Goal: Task Accomplishment & Management: Complete application form

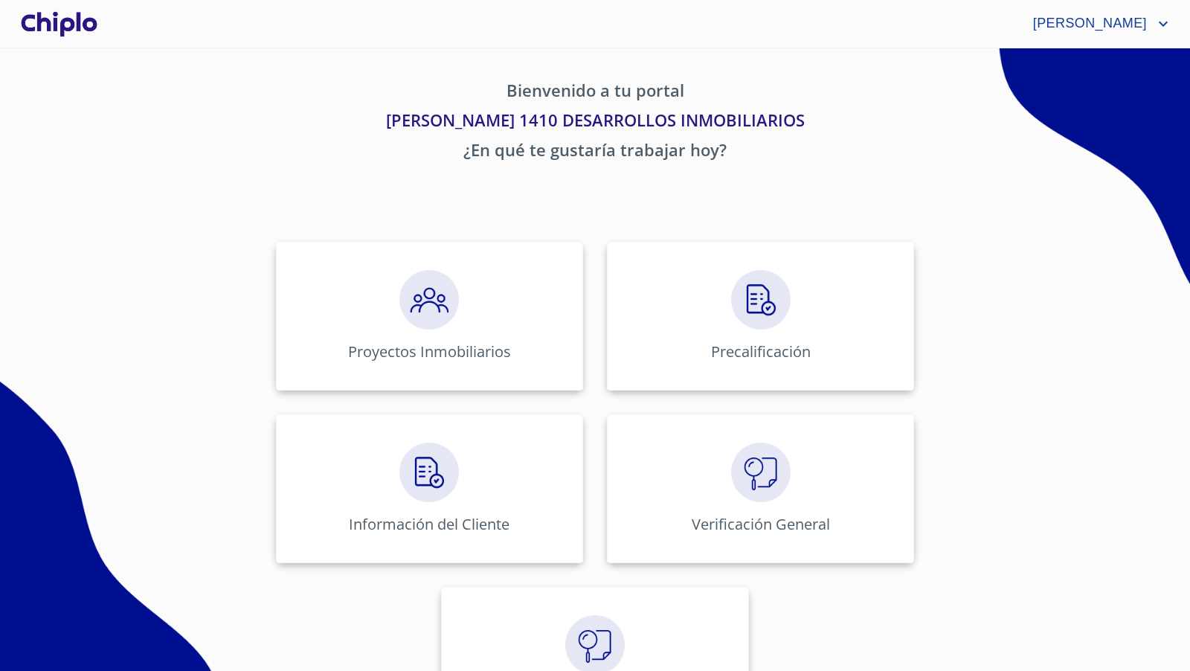
click at [987, 363] on div "Proyectos Inmobiliarios Precalificación Información del Cliente Verificación Ge…" at bounding box center [595, 489] width 922 height 518
click at [405, 315] on img at bounding box center [429, 300] width 60 height 60
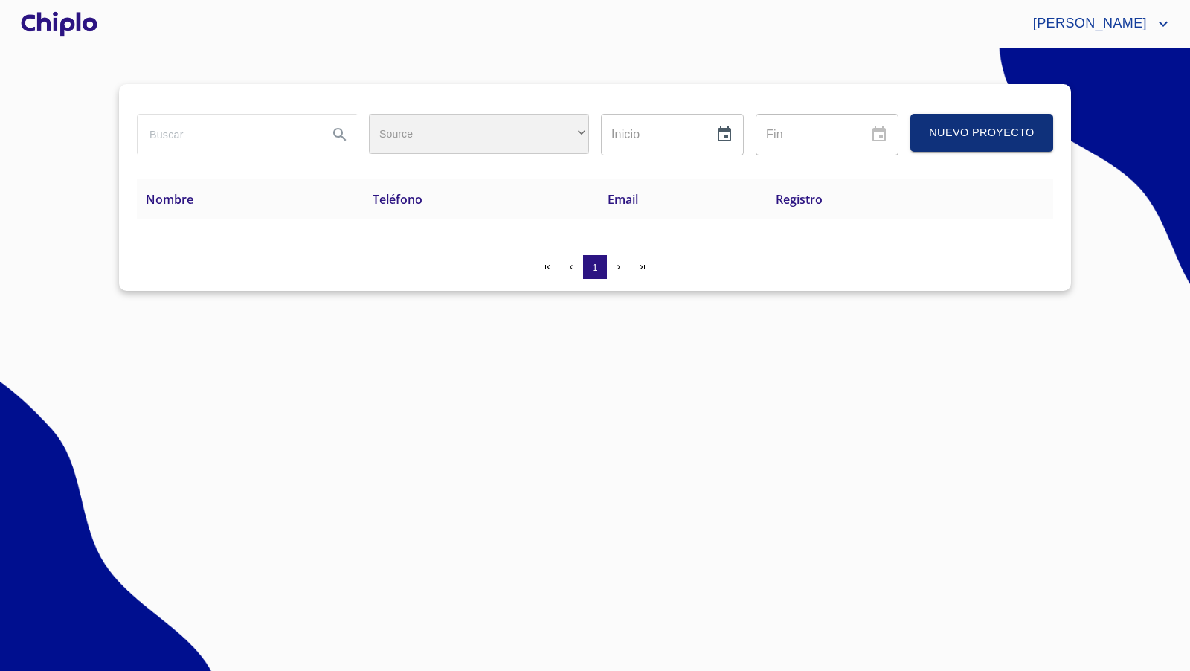
click at [584, 131] on div "​" at bounding box center [479, 134] width 220 height 40
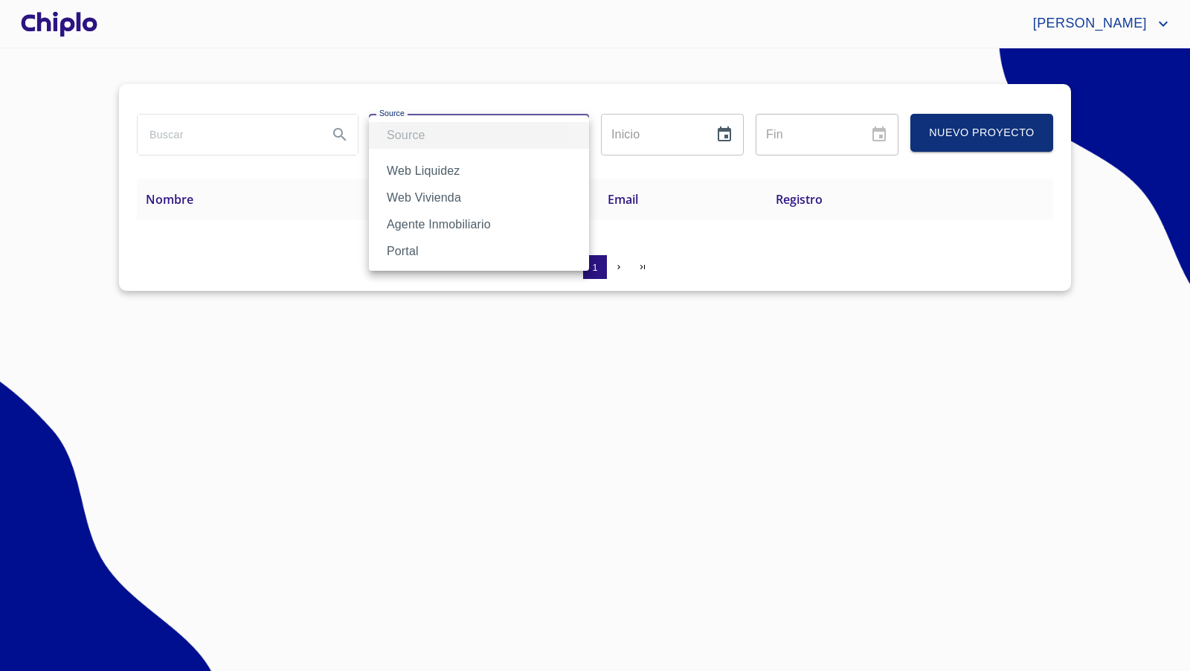
drag, startPoint x: 451, startPoint y: 415, endPoint x: 444, endPoint y: 374, distance: 41.5
click at [448, 414] on div at bounding box center [595, 335] width 1190 height 671
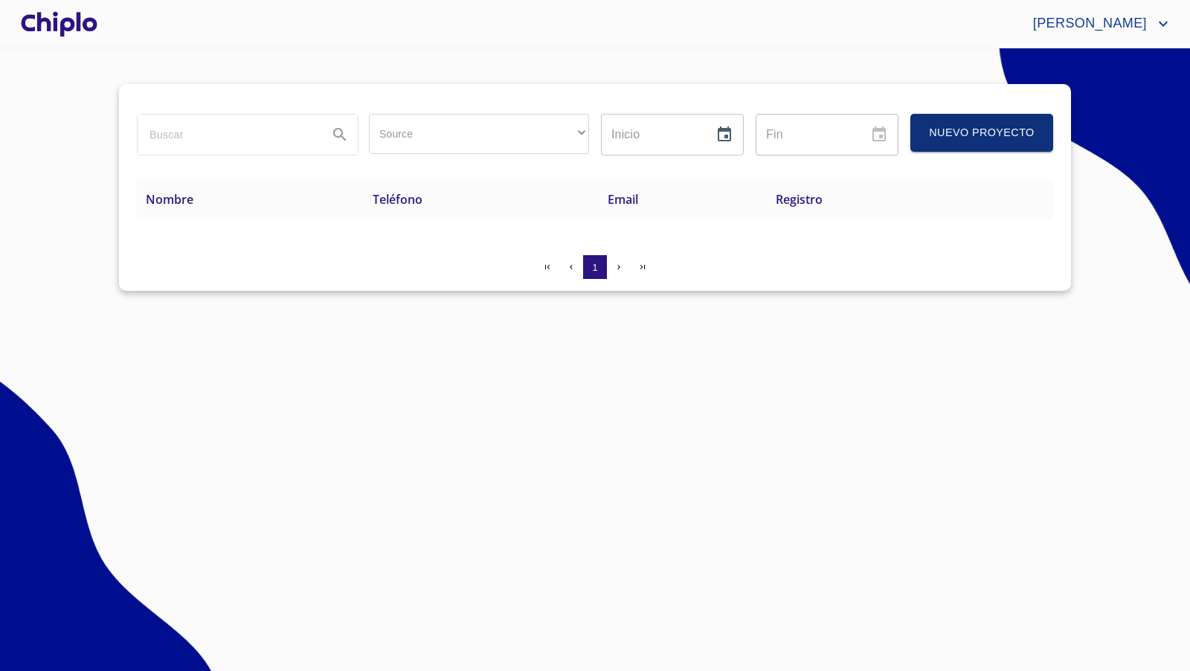
click at [382, 495] on section "Source ​ ​ Inicio ​ Fin ​ Nuevo Proyecto Nombre Teléfono Email Registro 1" at bounding box center [595, 359] width 1190 height 623
click at [954, 141] on span "Nuevo Proyecto" at bounding box center [981, 132] width 107 height 19
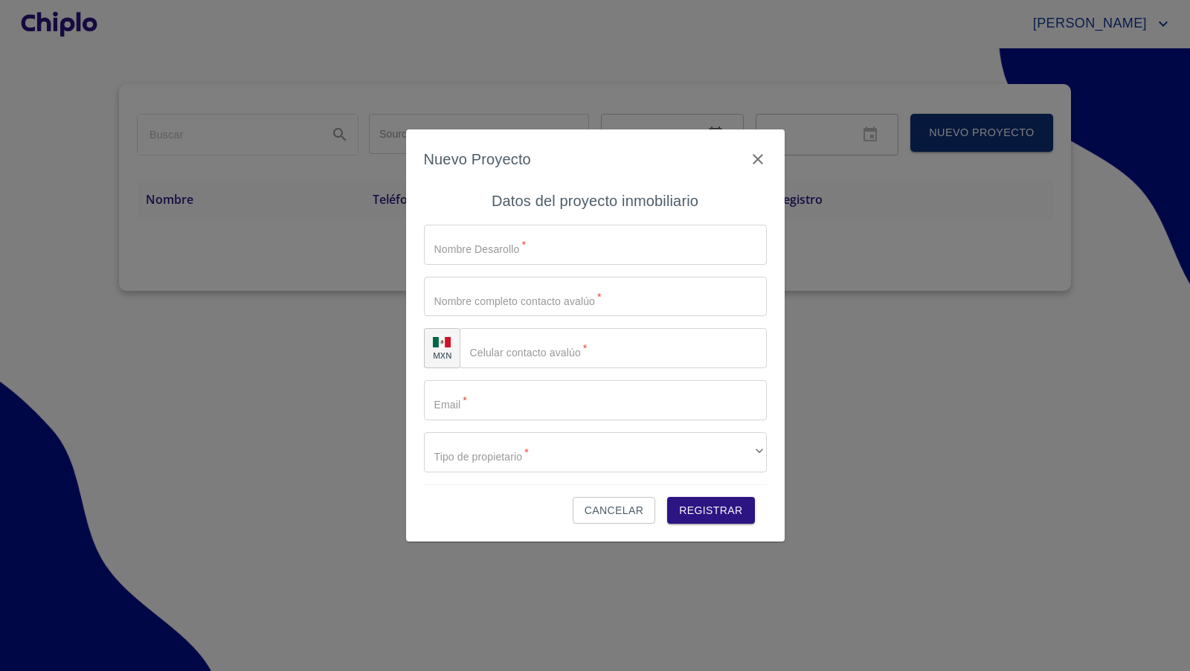
click at [531, 243] on input "Source" at bounding box center [595, 245] width 343 height 40
type input "n"
type input "NHAOS [PERSON_NAME]"
click at [507, 411] on input "Source" at bounding box center [595, 400] width 343 height 40
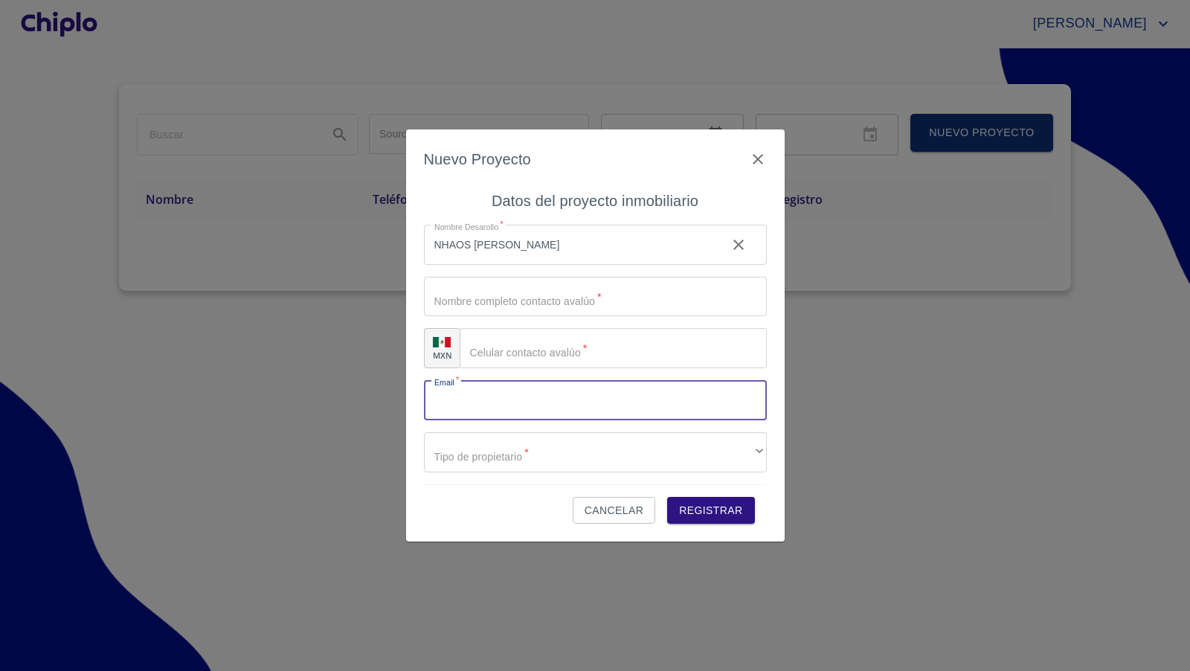
paste input "123Chip#05"
type input "123Chip#05"
drag, startPoint x: 507, startPoint y: 405, endPoint x: 401, endPoint y: 393, distance: 107.1
click at [401, 393] on div "Nuevo Proyecto Datos del proyecto inmobiliario Nombre Desarollo   * NHAOS [PERS…" at bounding box center [595, 335] width 1190 height 671
click at [526, 400] on input "Source" at bounding box center [595, 400] width 343 height 40
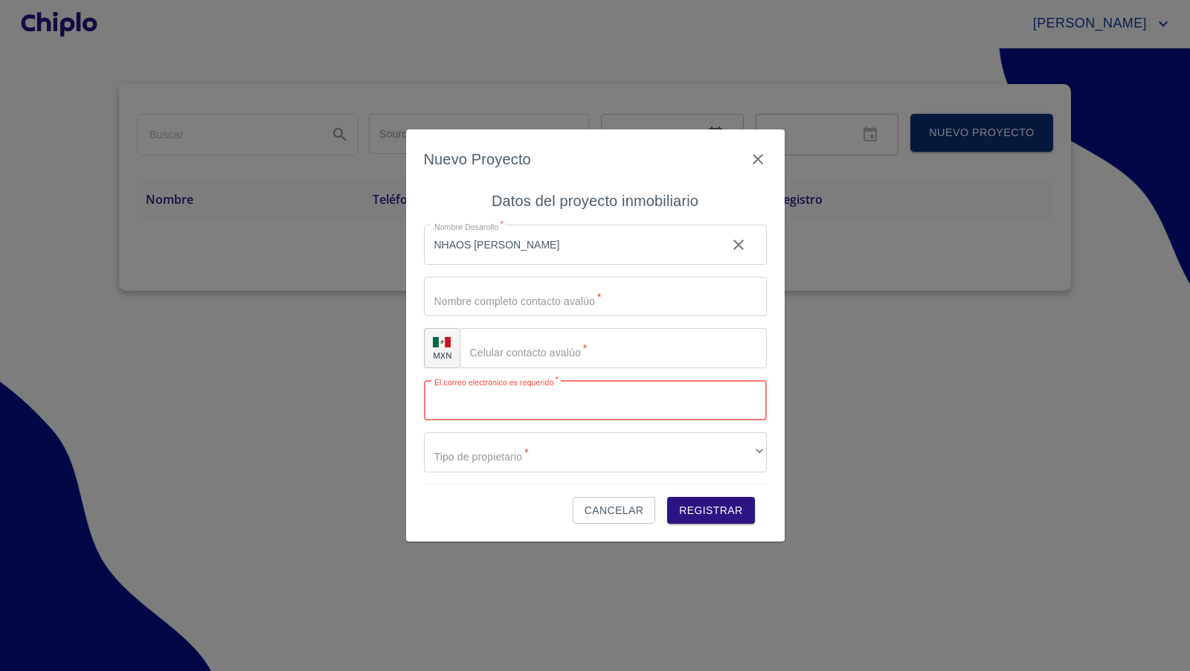
paste input "[EMAIL_ADDRESS][DOMAIN_NAME]"
type input "[EMAIL_ADDRESS][DOMAIN_NAME]"
click at [545, 356] on input "Source" at bounding box center [613, 348] width 307 height 40
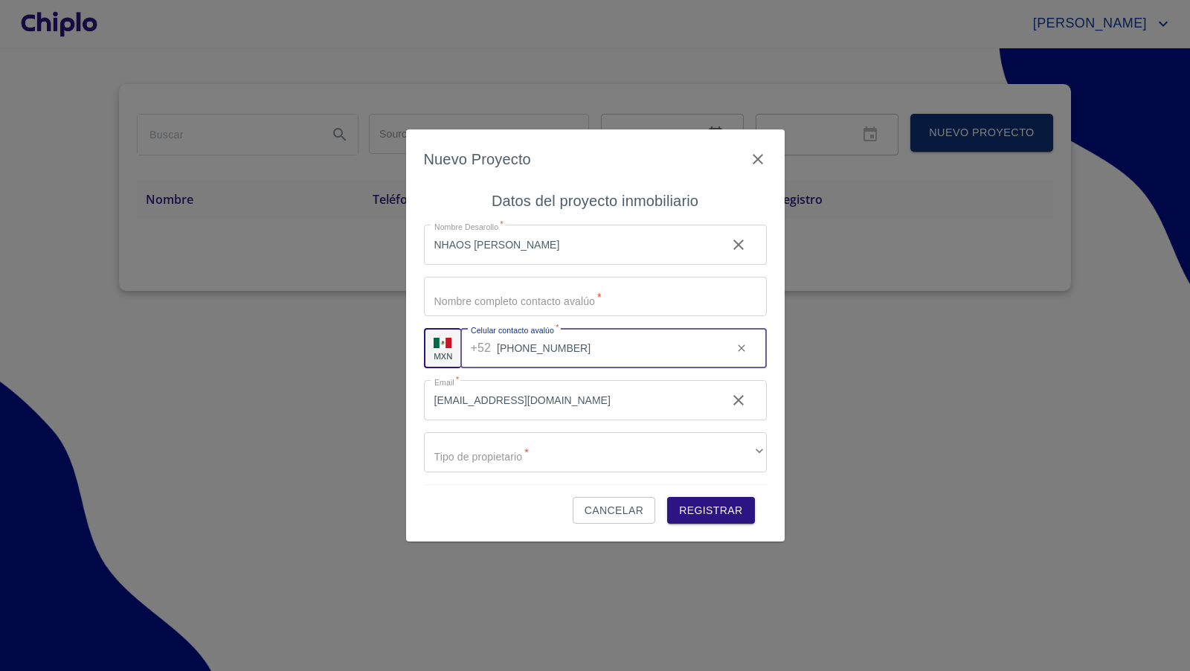
type input "[PHONE_NUMBER]"
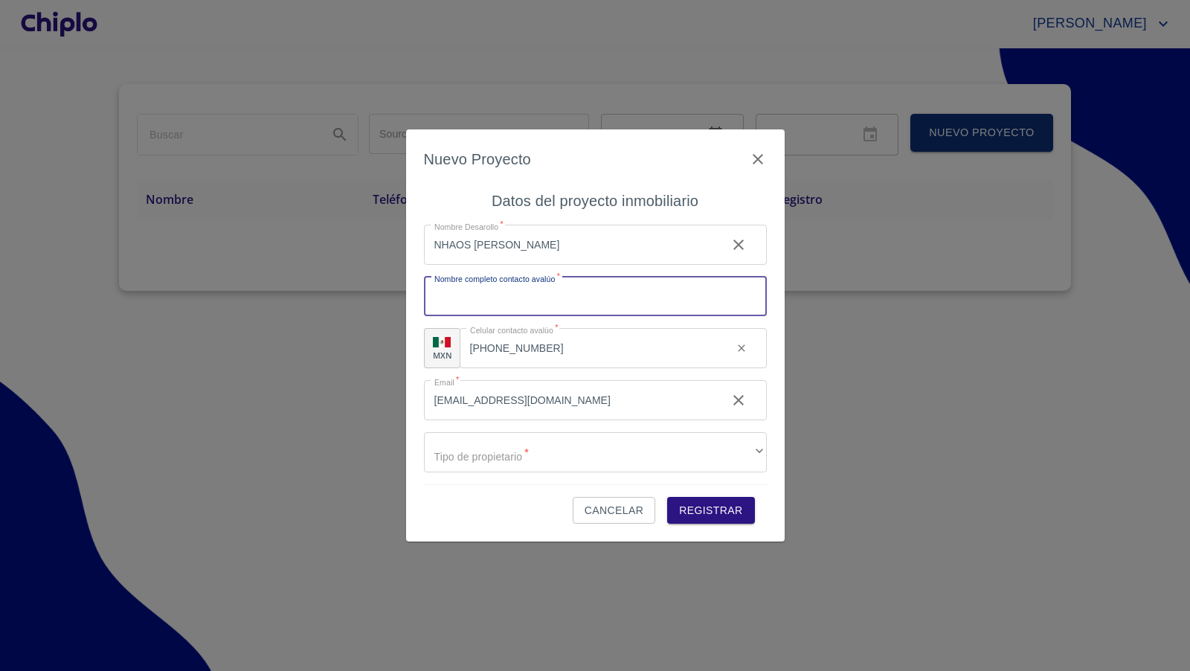
click at [536, 307] on input "Source" at bounding box center [595, 297] width 343 height 40
type input "[PERSON_NAME]"
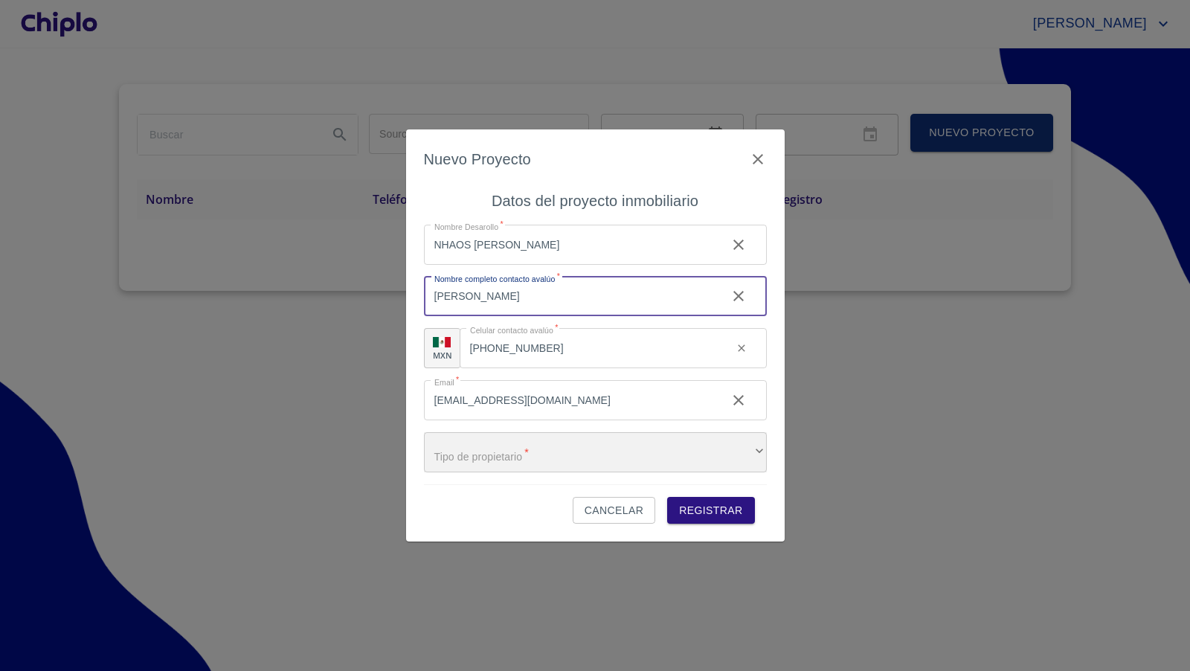
click at [560, 461] on div "​" at bounding box center [595, 452] width 343 height 40
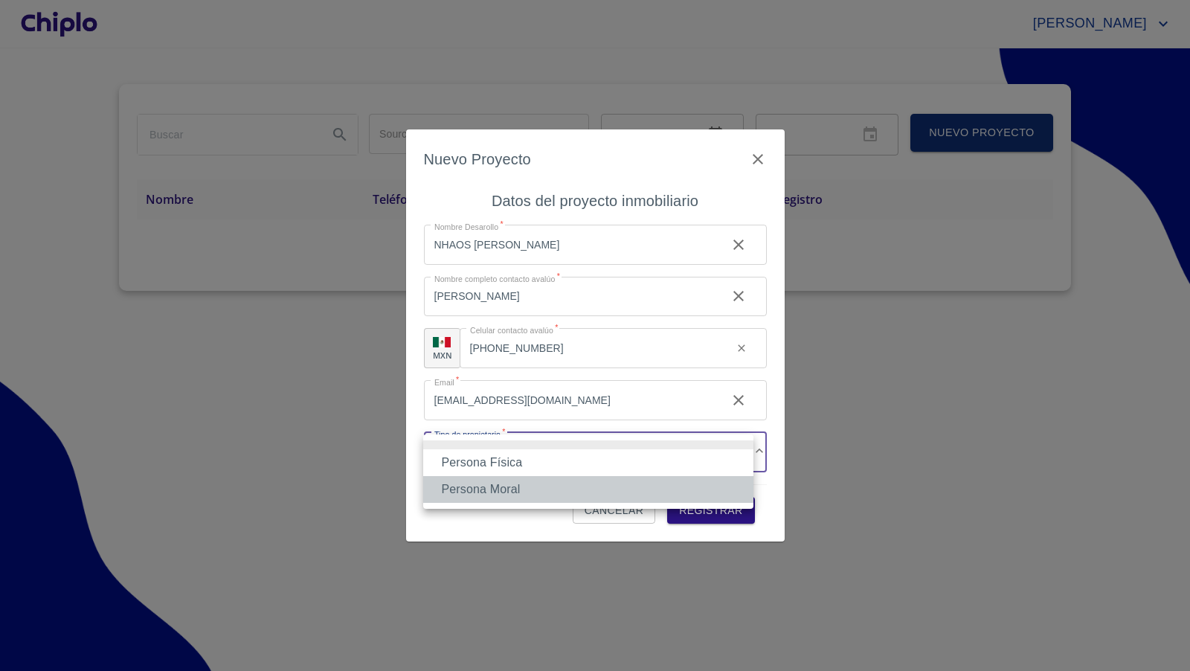
click at [513, 489] on li "Persona Moral" at bounding box center [588, 489] width 330 height 27
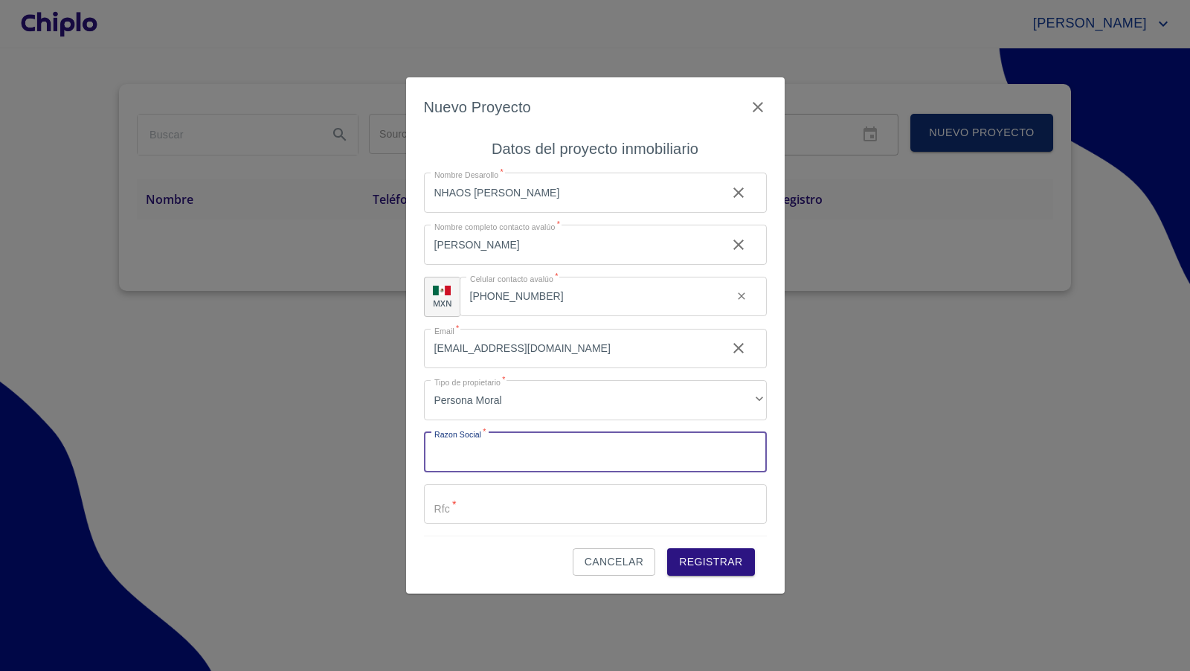
click at [489, 455] on input "Source" at bounding box center [595, 452] width 343 height 40
click at [498, 454] on input "Source" at bounding box center [595, 452] width 343 height 40
paste input "1410 DESARROLLOS INMOBILIARIOS SAPI DE CV"
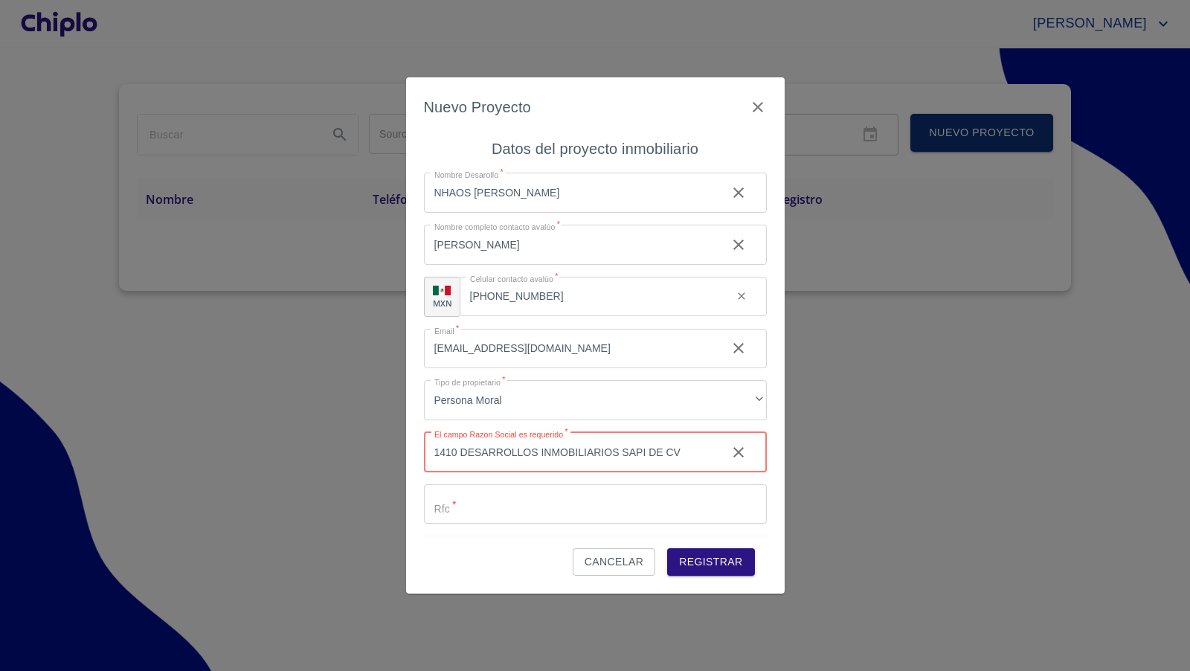
type input "1410 DESARROLLOS INMOBILIARIOS SAPI DE CV"
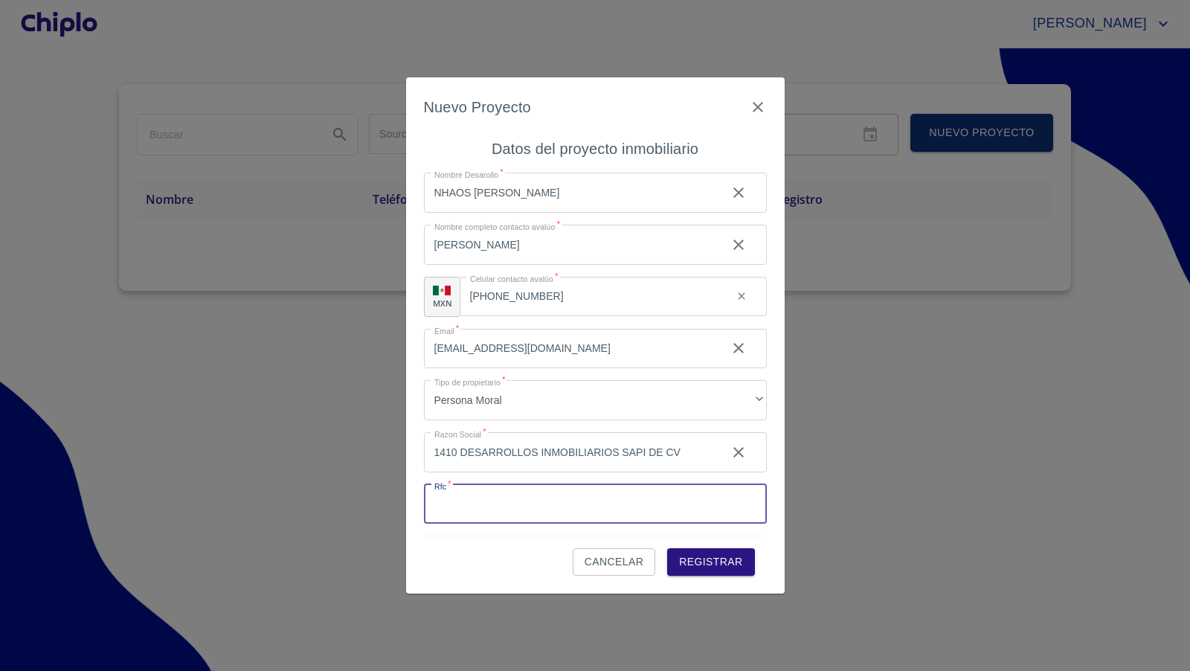
drag, startPoint x: 481, startPoint y: 515, endPoint x: 443, endPoint y: 509, distance: 37.8
click at [481, 514] on input "Source" at bounding box center [595, 504] width 343 height 40
paste input "MCD170202776"
type input "MCD170202776"
click at [419, 490] on div "Nuevo Proyecto Datos del proyecto inmobiliario Nombre Desarollo   * NHAOS [PERS…" at bounding box center [595, 334] width 379 height 515
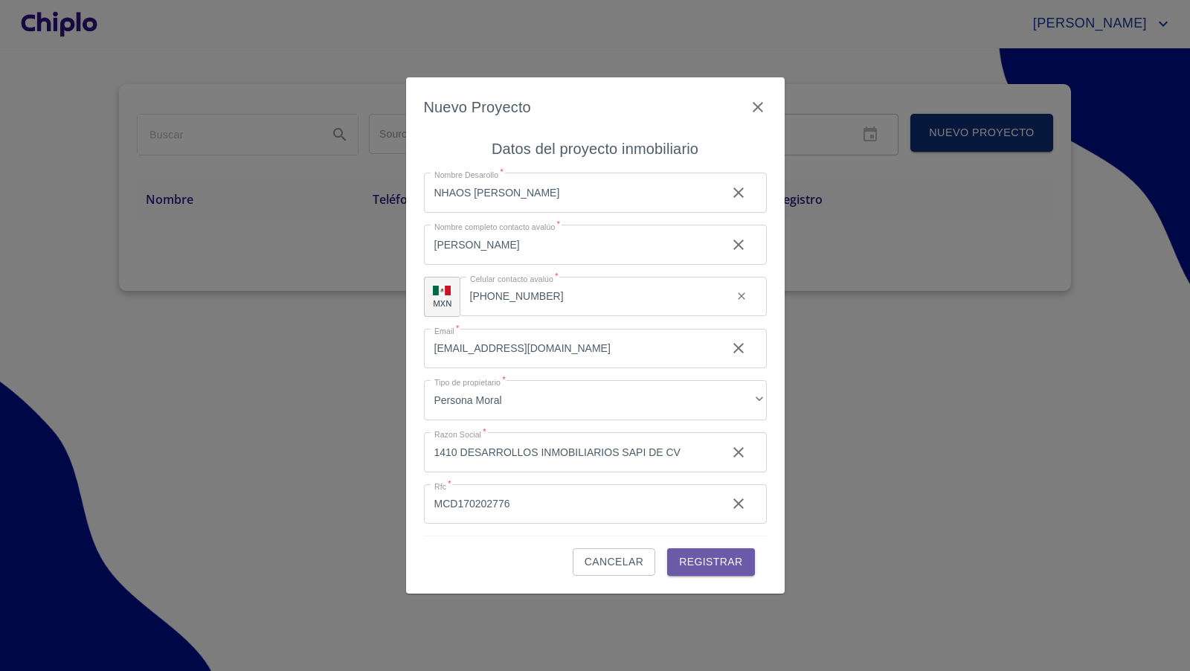
click at [709, 562] on span "Registrar" at bounding box center [710, 562] width 63 height 19
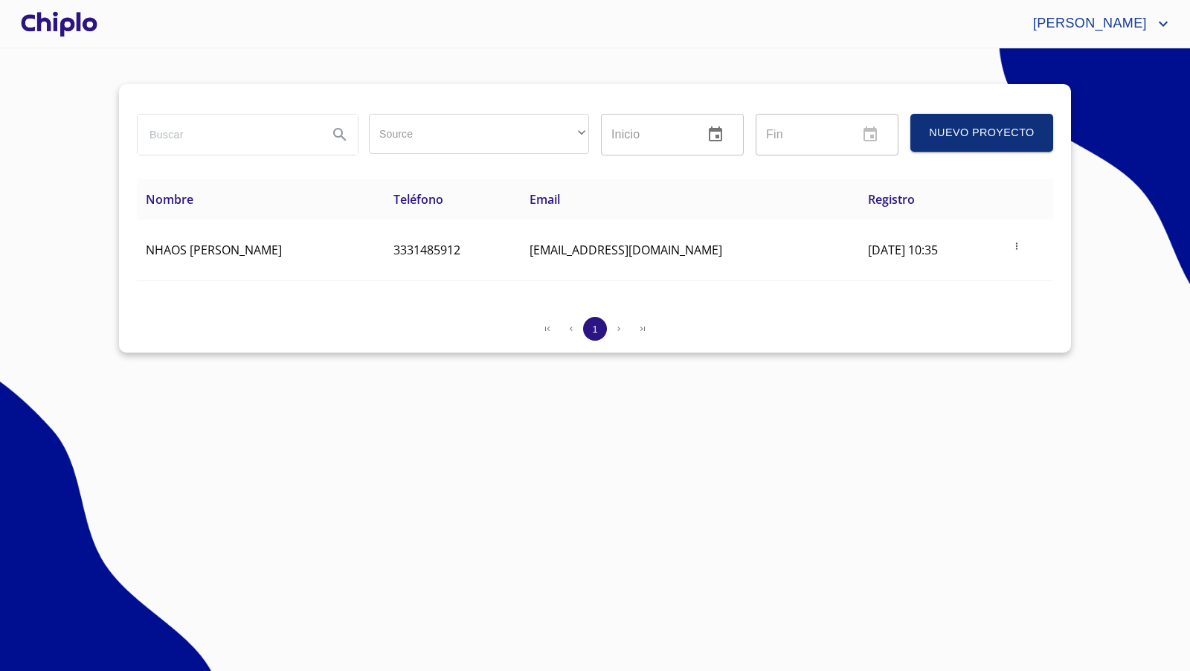
click at [76, 27] on div at bounding box center [59, 24] width 83 height 48
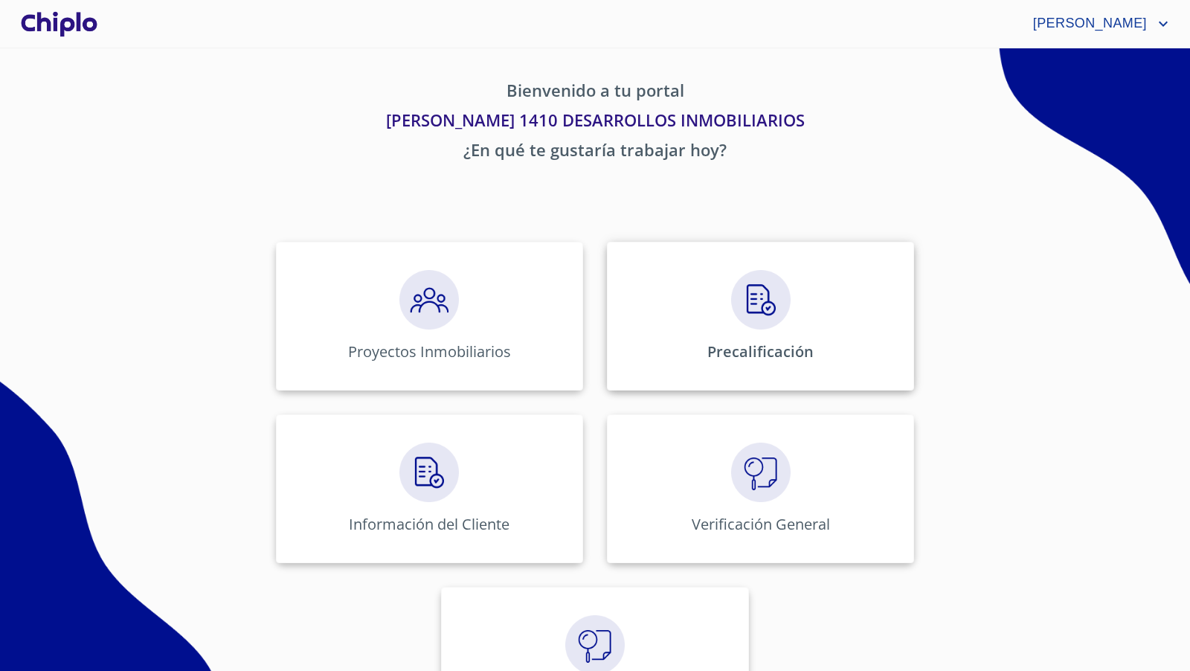
click at [736, 318] on img at bounding box center [761, 300] width 60 height 60
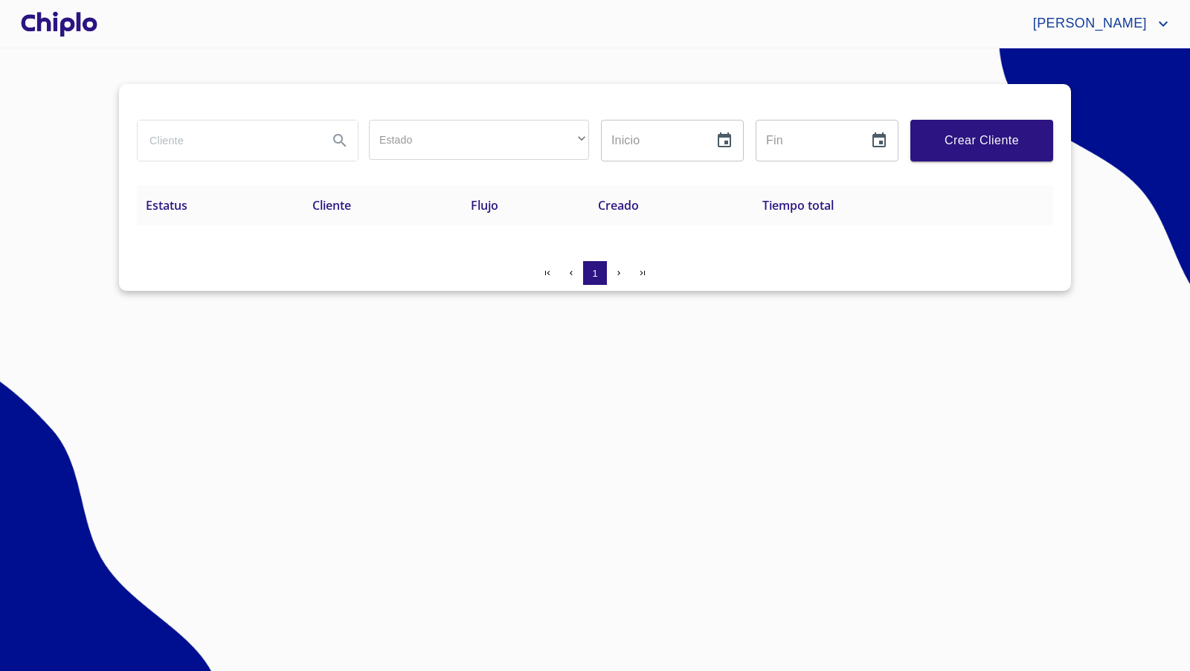
click at [966, 146] on span "Crear Cliente" at bounding box center [981, 140] width 119 height 21
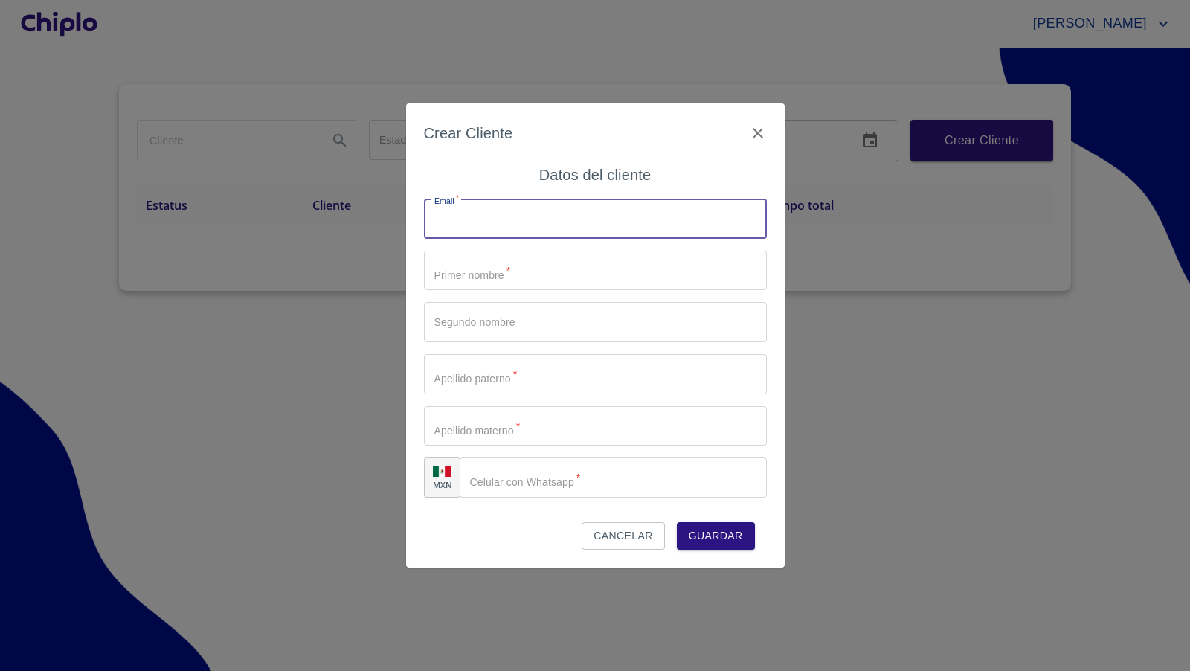
click at [482, 213] on input "Estado" at bounding box center [595, 219] width 343 height 40
paste input "[EMAIL_ADDRESS][DOMAIN_NAME]"
type input "[EMAIL_ADDRESS][DOMAIN_NAME]"
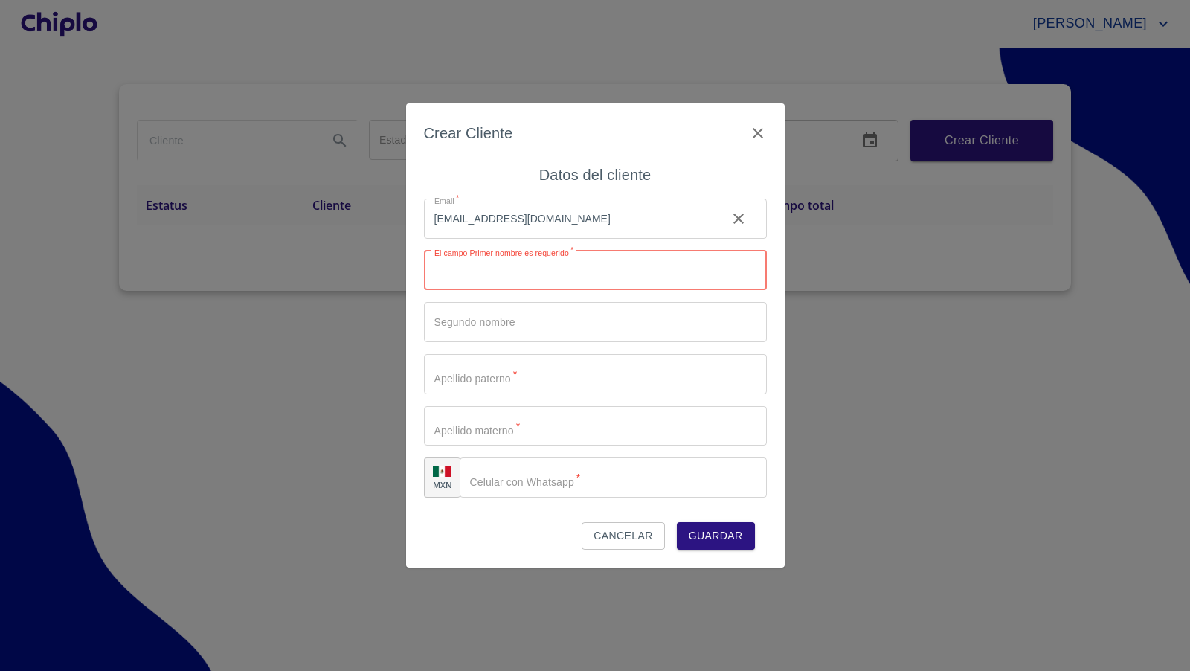
click at [514, 271] on input "Estado" at bounding box center [595, 271] width 343 height 40
paste input "[PERSON_NAME]"
click at [439, 273] on input "[PERSON_NAME]" at bounding box center [569, 271] width 291 height 40
type input "[PERSON_NAME]"
click at [458, 328] on input "Estado" at bounding box center [595, 322] width 343 height 40
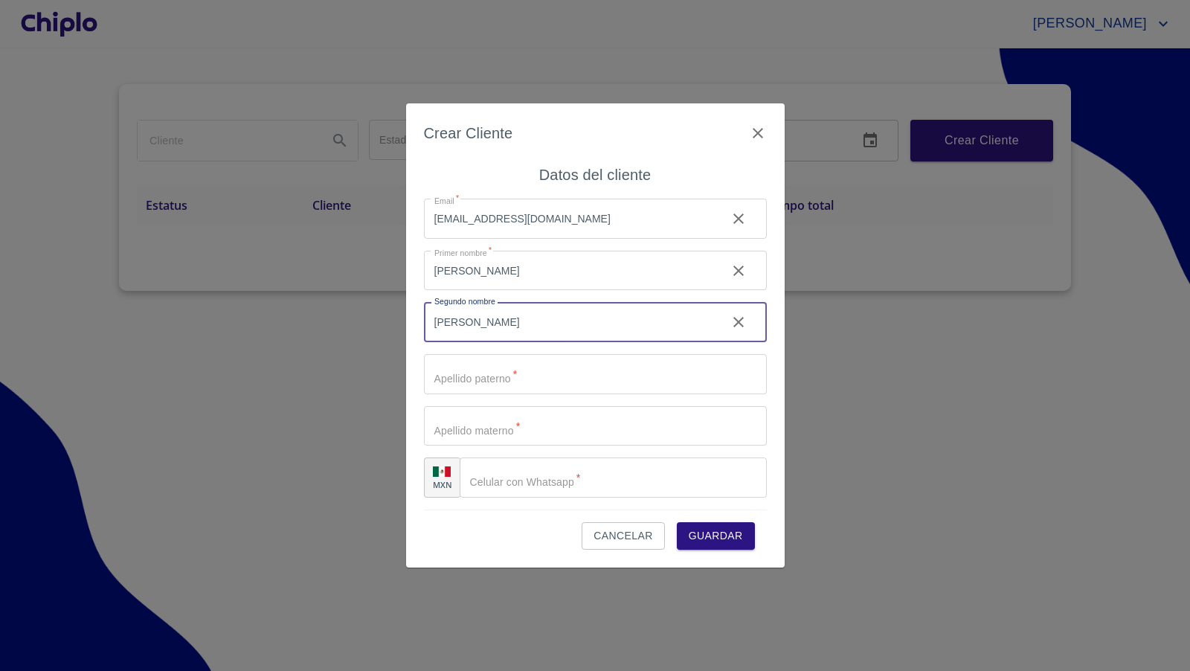
type input "[PERSON_NAME]"
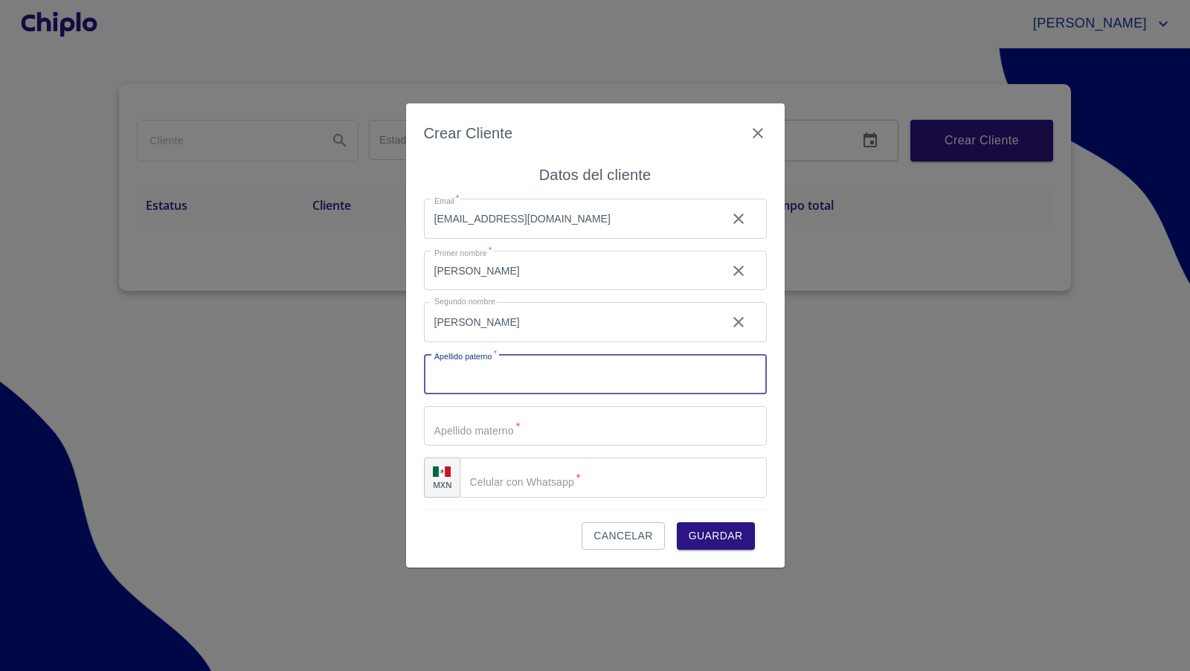
click at [481, 378] on input "Estado" at bounding box center [595, 374] width 343 height 40
type input "CABRERA"
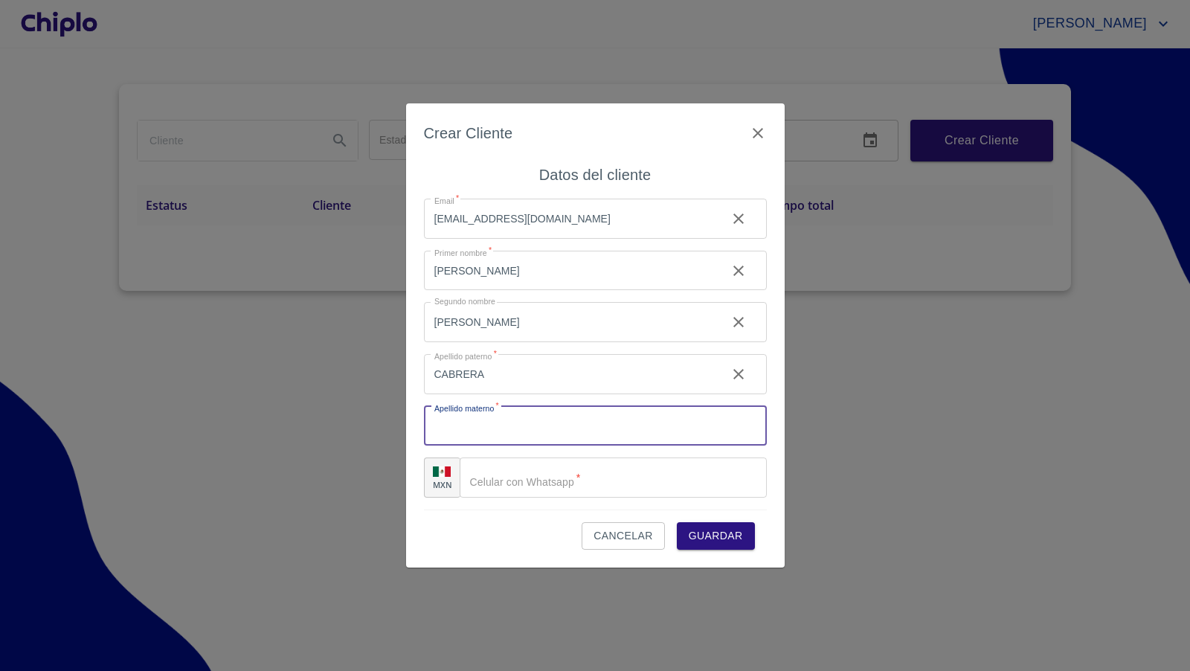
click at [495, 431] on input "Estado" at bounding box center [595, 426] width 343 height 40
type input "[PERSON_NAME]"
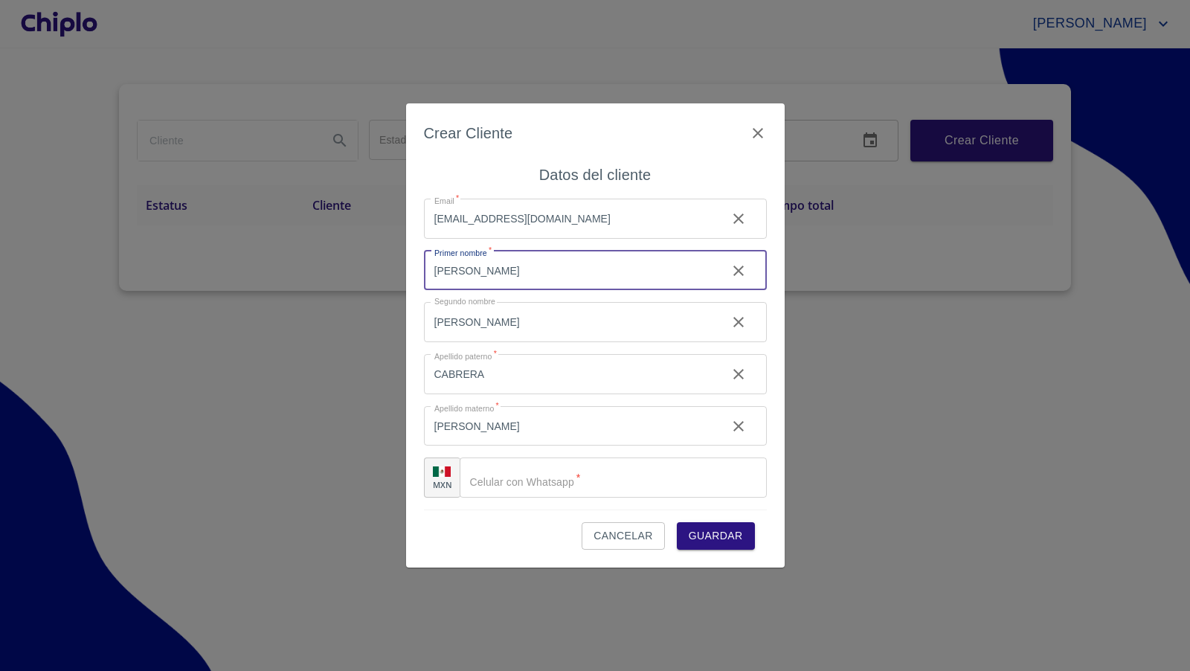
drag, startPoint x: 600, startPoint y: 271, endPoint x: 480, endPoint y: 269, distance: 120.5
click at [480, 269] on input "[PERSON_NAME]" at bounding box center [569, 271] width 291 height 40
type input "[PERSON_NAME]"
click at [419, 355] on div "Crear Cliente Datos del cliente Email   * [EMAIL_ADDRESS][DOMAIN_NAME] ​ Primer…" at bounding box center [595, 335] width 379 height 464
click at [536, 481] on input "Estado" at bounding box center [613, 477] width 307 height 40
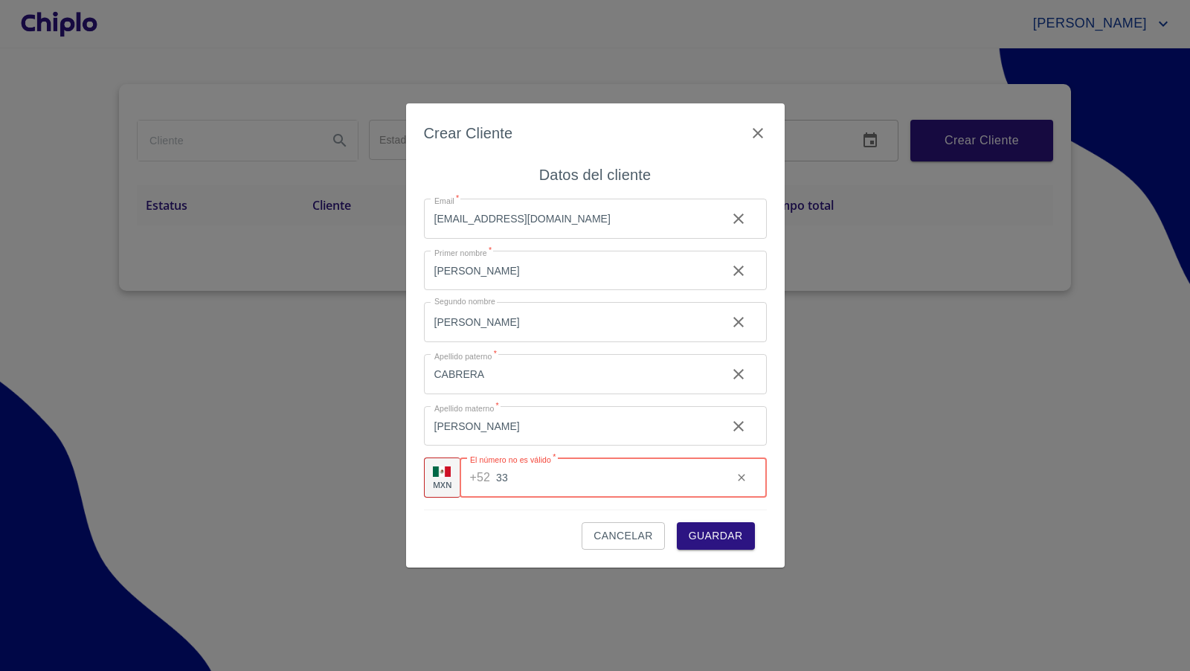
paste input "[PHONE_NUMBER]"
type input "[PHONE_NUMBER]"
click at [767, 450] on div "Crear Cliente Datos del cliente Email   * [EMAIL_ADDRESS][DOMAIN_NAME] ​ Primer…" at bounding box center [595, 335] width 379 height 464
click at [708, 533] on span "Guardar" at bounding box center [716, 536] width 54 height 19
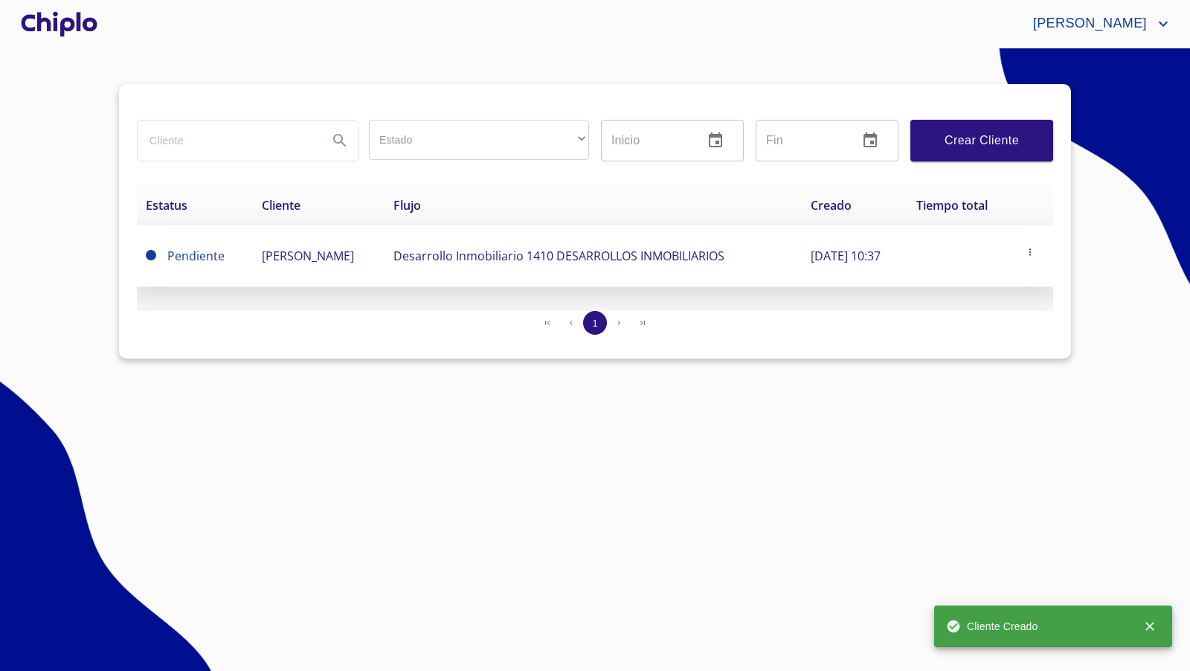
click at [354, 260] on span "[PERSON_NAME]" at bounding box center [308, 256] width 92 height 16
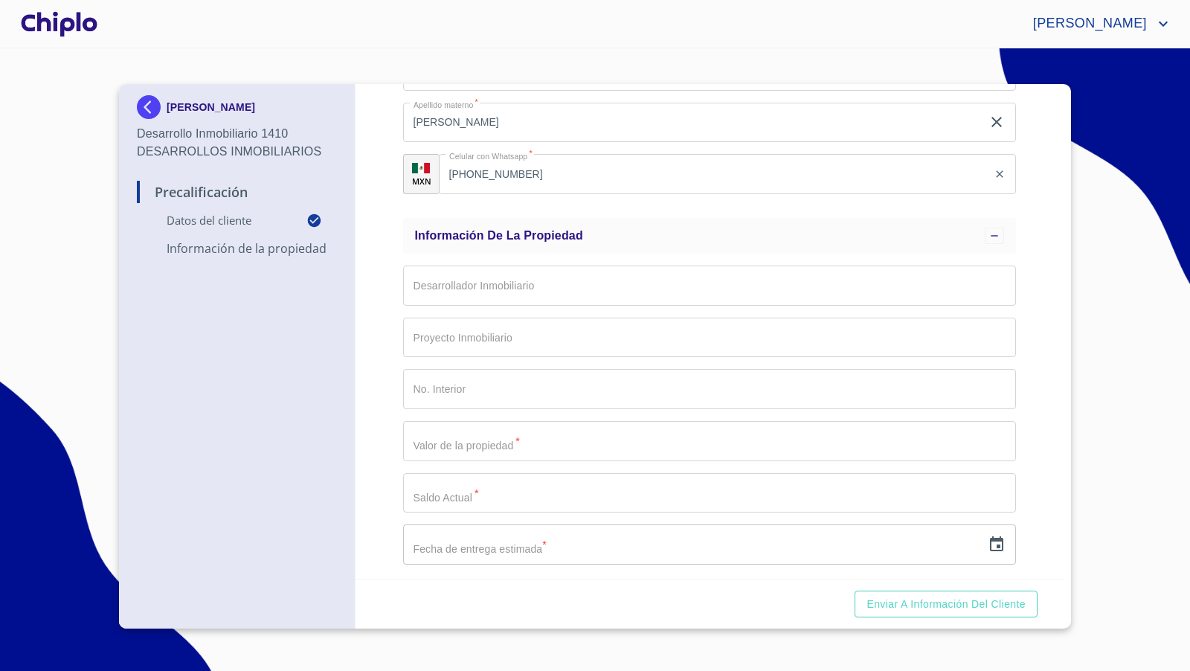
scroll to position [317, 0]
click at [152, 105] on img at bounding box center [152, 107] width 30 height 24
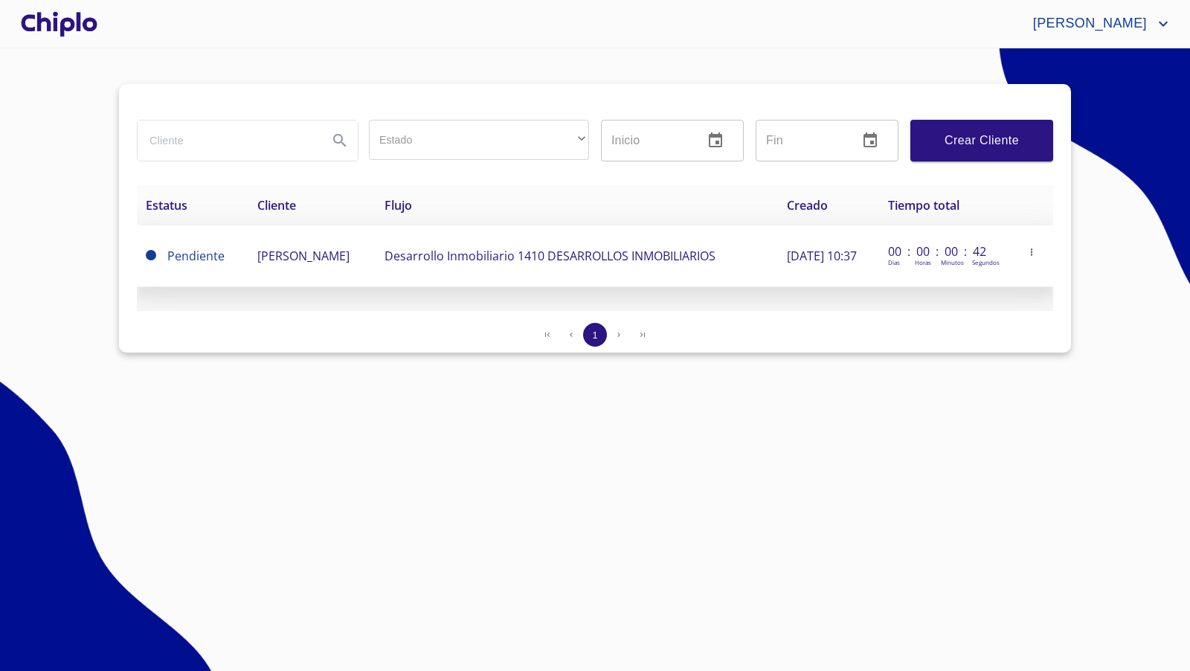
click at [303, 258] on td "[PERSON_NAME]" at bounding box center [311, 256] width 127 height 62
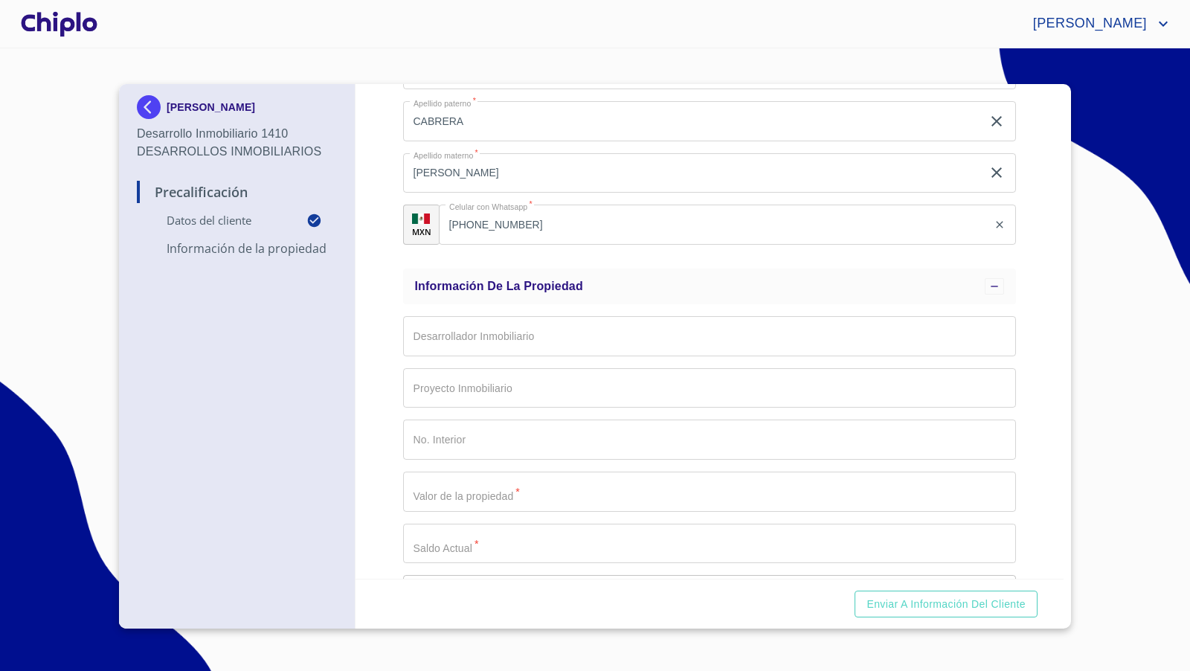
scroll to position [317, 0]
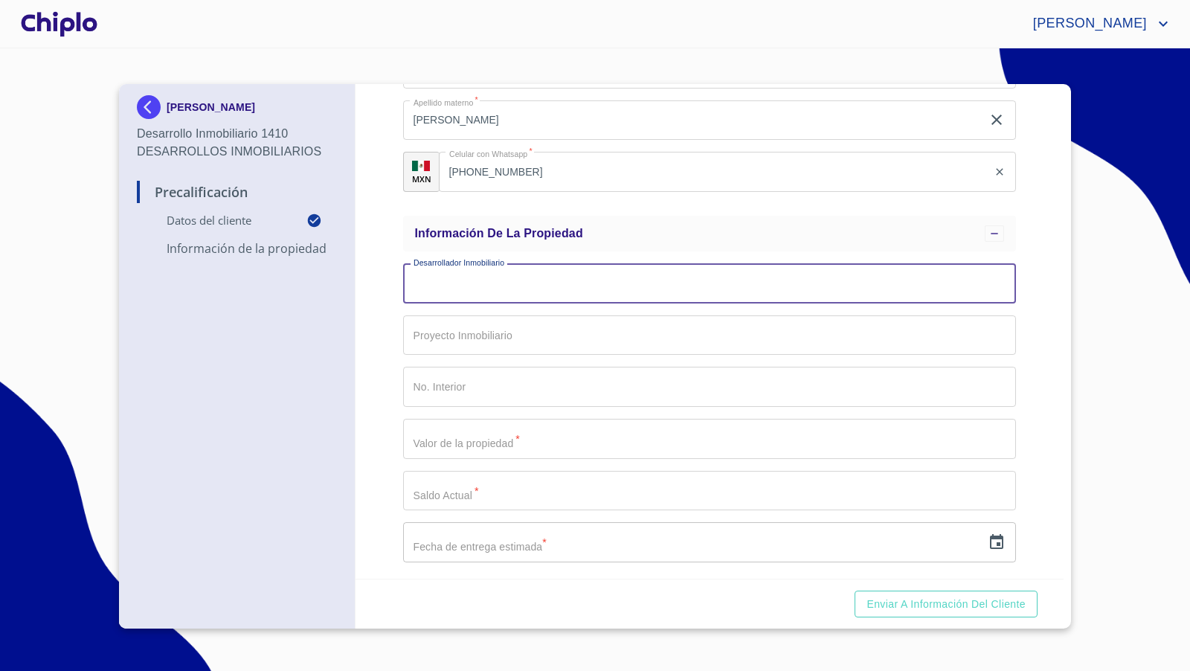
click at [910, 289] on input "Email   *" at bounding box center [710, 283] width 614 height 40
click at [1040, 318] on div "Precalificación Datos del cliente Email   * [EMAIL_ADDRESS][DOMAIN_NAME] ​ Segu…" at bounding box center [710, 331] width 709 height 495
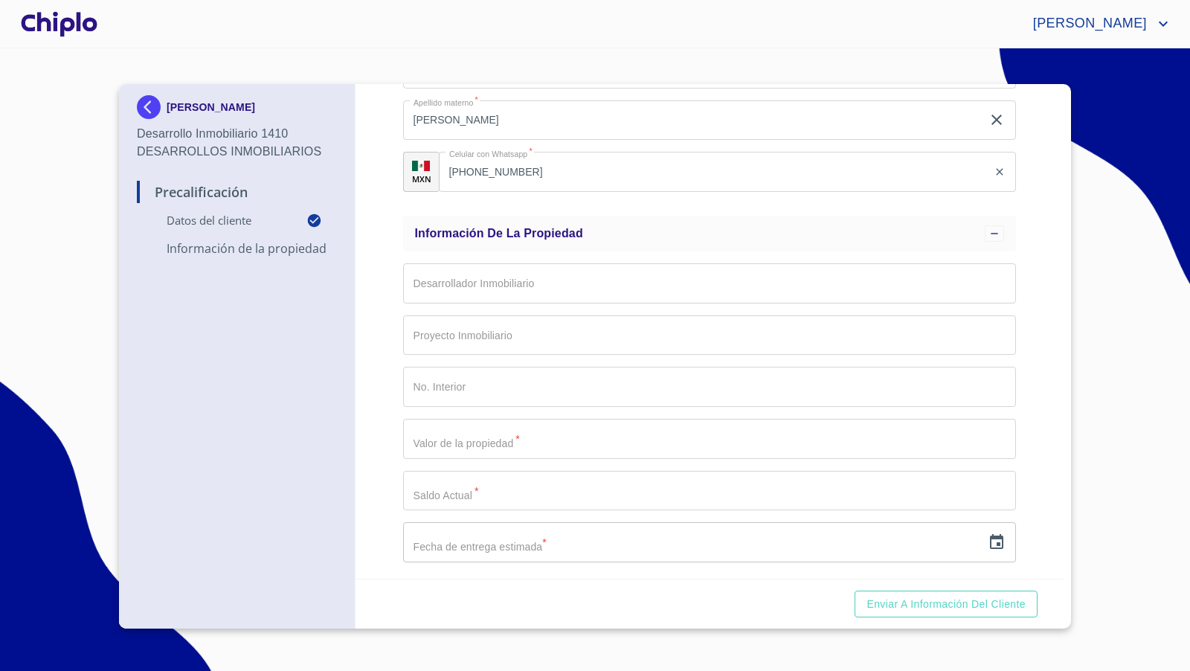
click at [920, 341] on input "Email   *" at bounding box center [710, 335] width 614 height 40
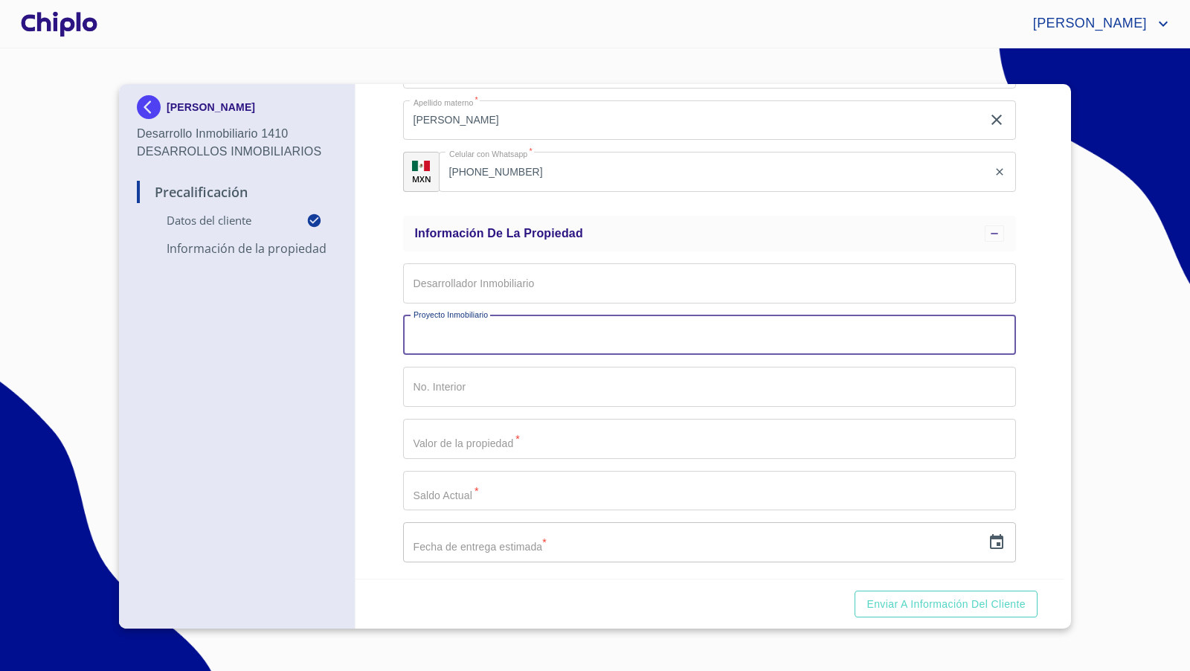
click at [1038, 345] on div "Precalificación Datos del cliente Email   * [EMAIL_ADDRESS][DOMAIN_NAME] ​ Segu…" at bounding box center [710, 331] width 709 height 495
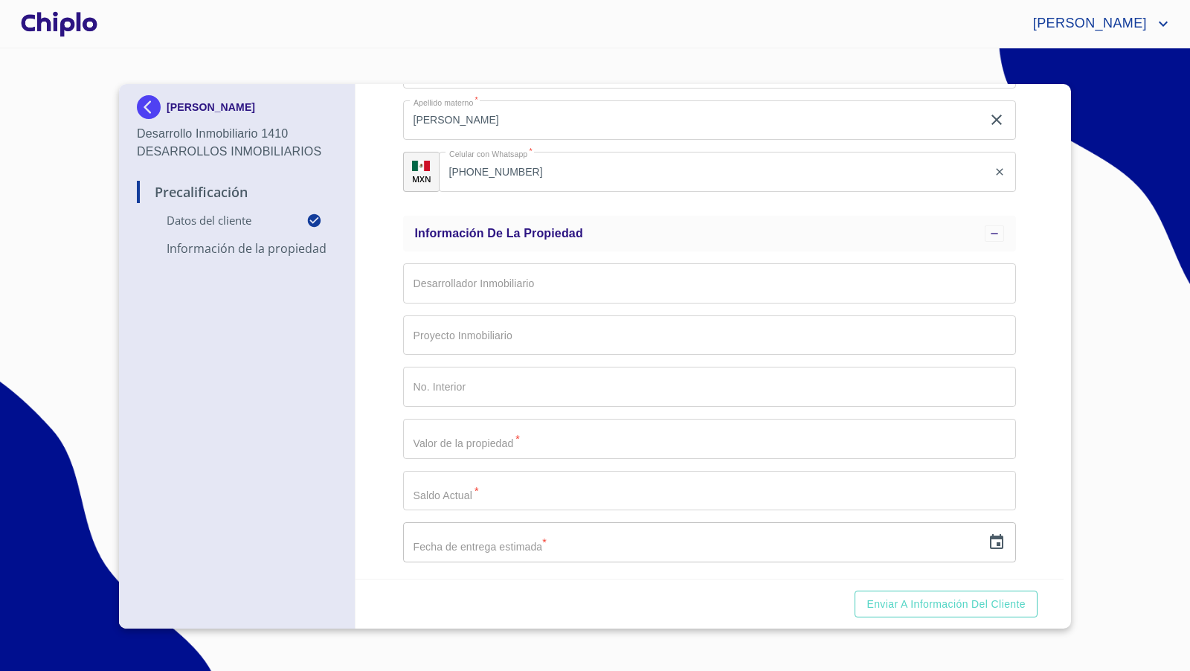
drag, startPoint x: 218, startPoint y: 114, endPoint x: 38, endPoint y: 193, distance: 196.8
click at [38, 193] on section "[PERSON_NAME] Desarrollo Inmobiliario 1410 DESARROLLOS INMOBILIARIOS Precalific…" at bounding box center [595, 359] width 1190 height 623
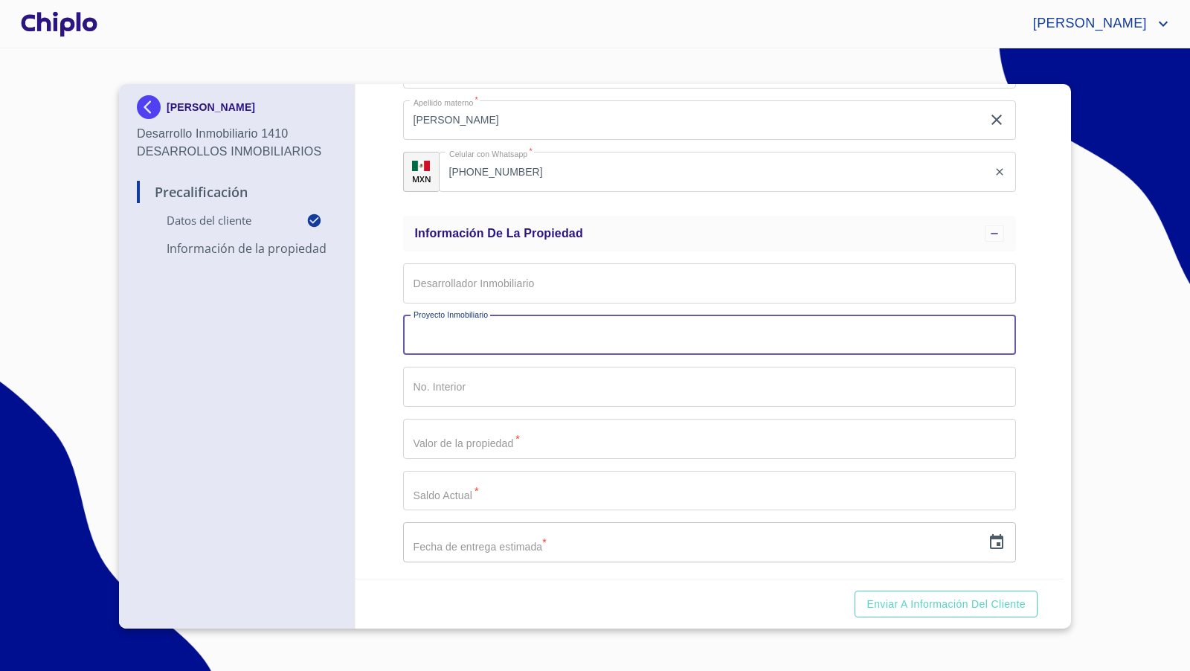
click at [546, 337] on input "Email   *" at bounding box center [710, 335] width 614 height 40
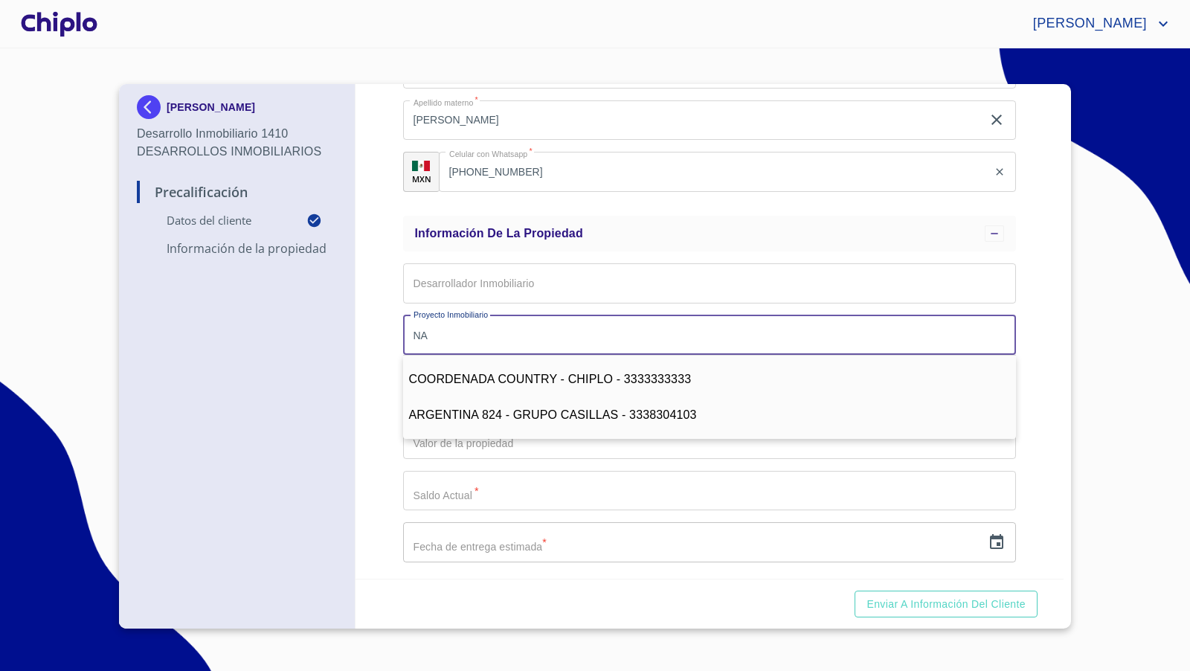
type input "N"
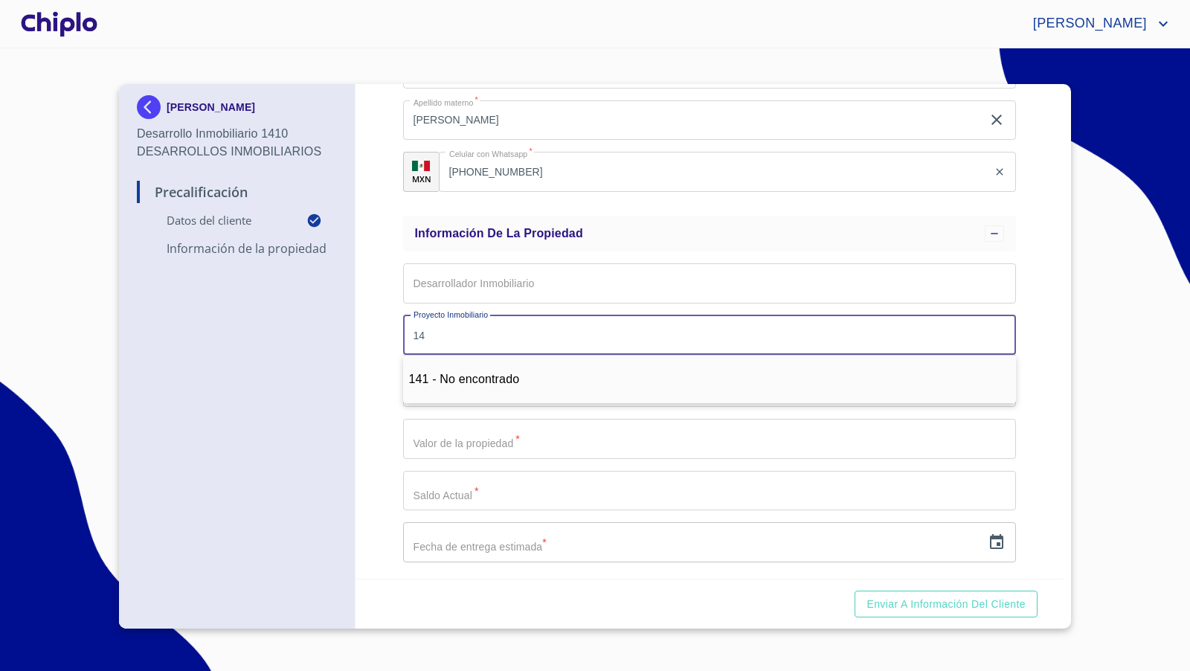
type input "1"
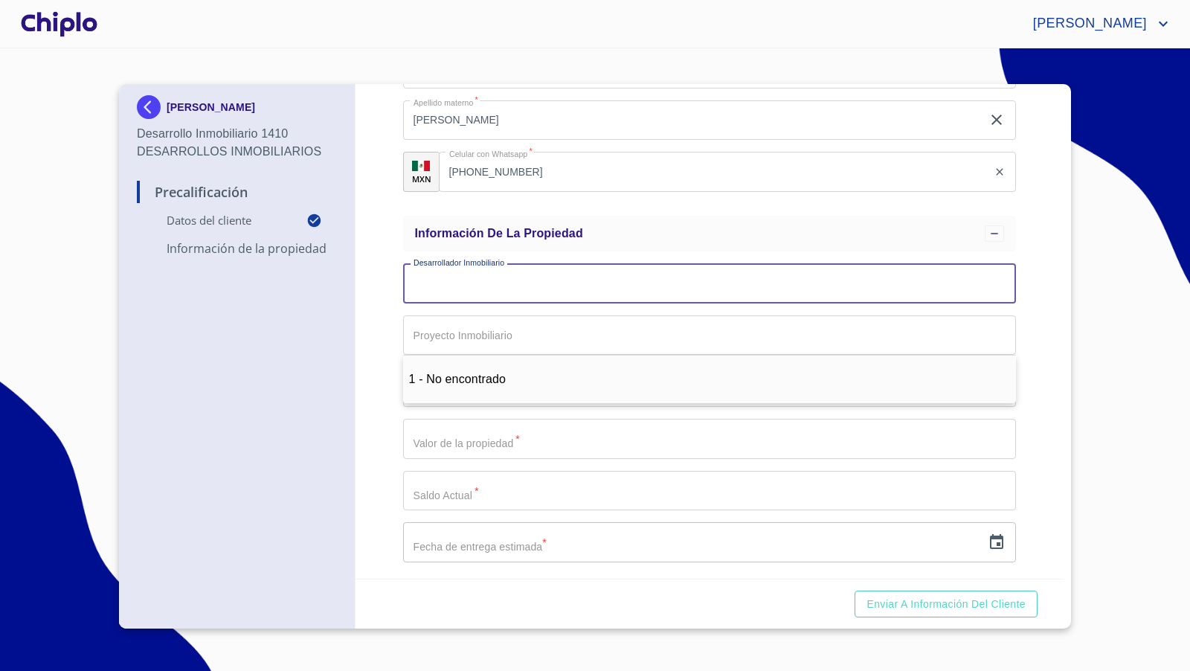
click at [565, 279] on input "Email   *" at bounding box center [710, 283] width 614 height 40
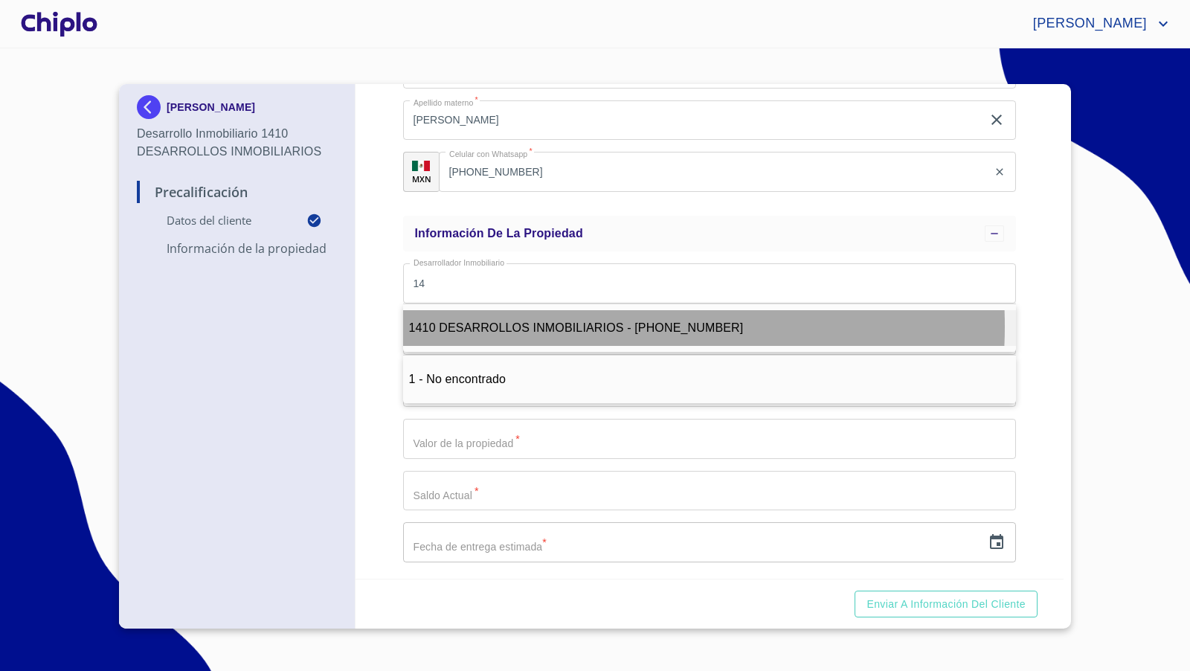
click at [567, 325] on span "1410 DESARROLLOS INMOBILIARIOS - [PHONE_NUMBER]" at bounding box center [576, 327] width 335 height 13
type input "1410 DESARROLLOS INMOBILIARIOS - [PHONE_NUMBER]"
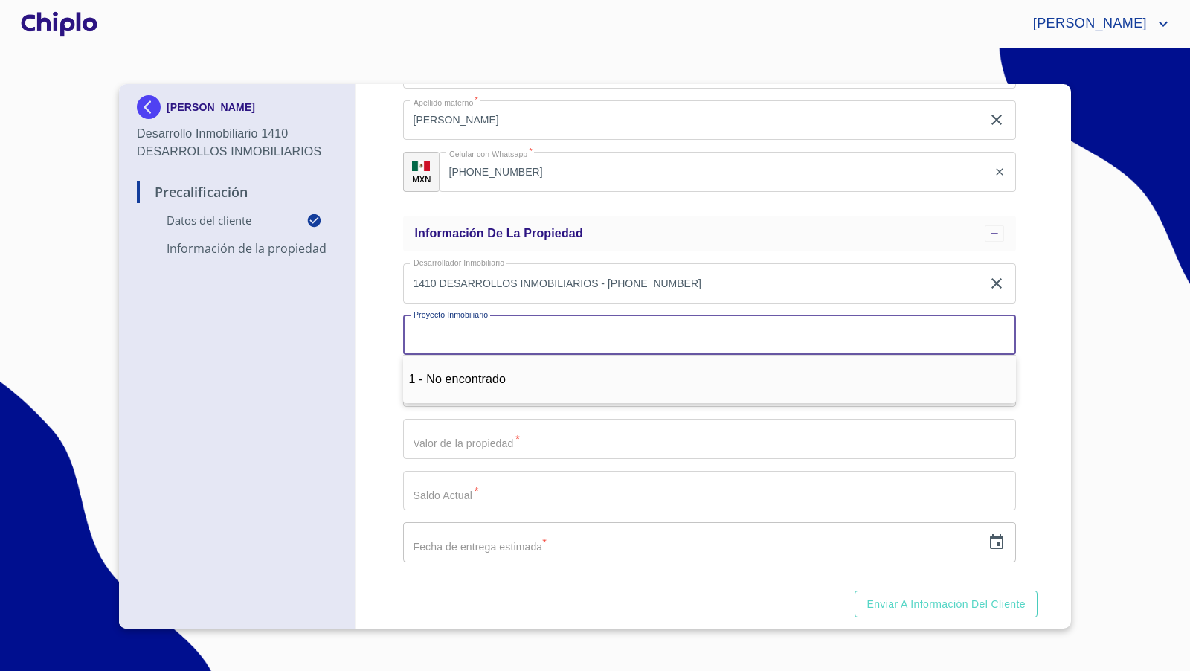
click at [533, 328] on input "Email   *" at bounding box center [710, 335] width 614 height 40
type input "N"
click at [940, 335] on input "Email   *" at bounding box center [710, 335] width 614 height 40
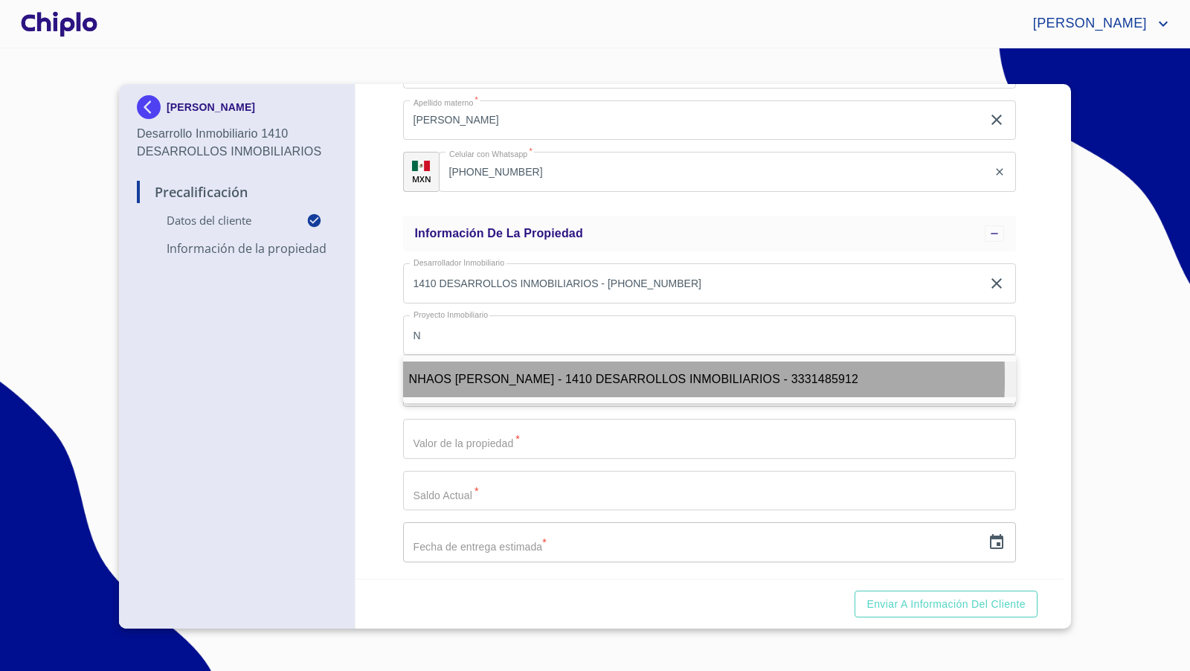
click at [461, 376] on span "NHAOS [PERSON_NAME] - 1410 DESARROLLOS INMOBILIARIOS - 3331485912" at bounding box center [634, 379] width 450 height 13
type input "NHAOS [PERSON_NAME] - 1410 DESARROLLOS INMOBILIARIOS - 3331485912"
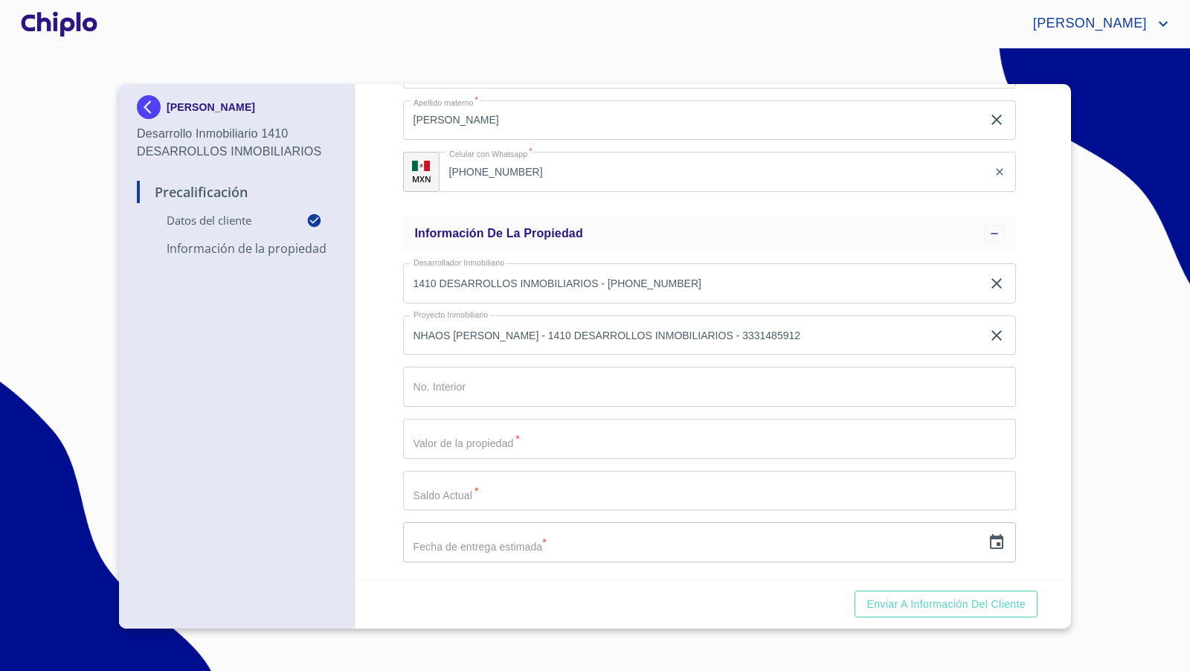
click at [394, 303] on div "Precalificación Datos del cliente Email   * [EMAIL_ADDRESS][DOMAIN_NAME] ​ Segu…" at bounding box center [710, 331] width 709 height 495
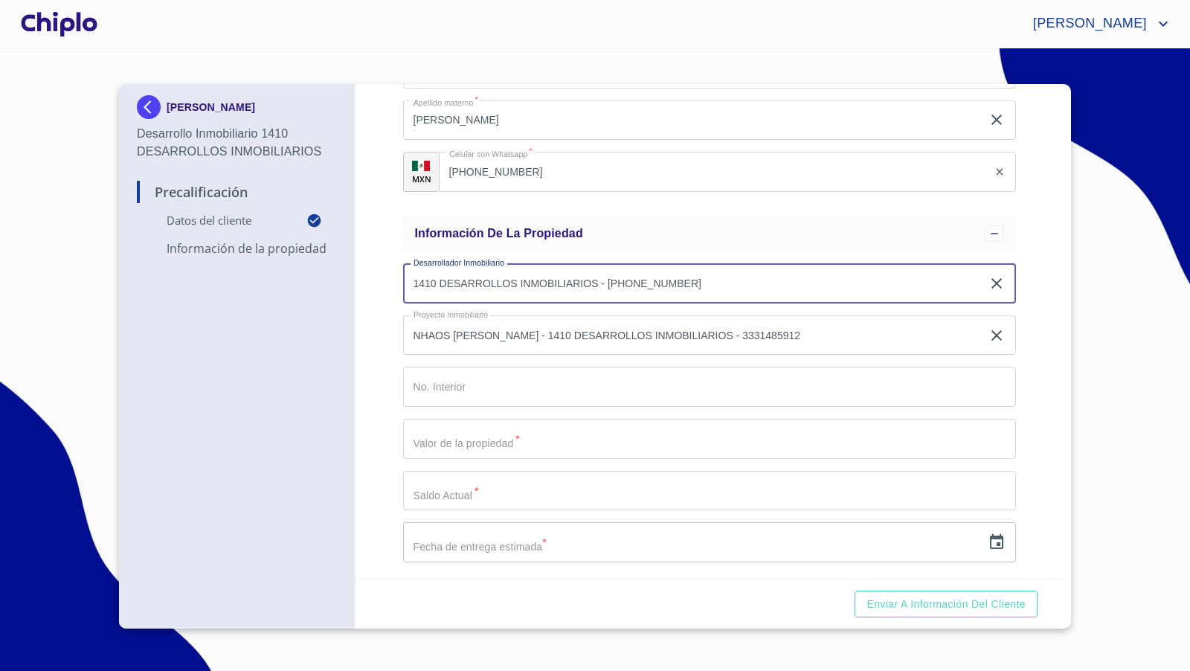
click at [492, 289] on input "1410 DESARROLLOS INMOBILIARIOS - [PHONE_NUMBER]" at bounding box center [692, 283] width 579 height 40
click at [376, 346] on div "Precalificación Datos del cliente Email   * [EMAIL_ADDRESS][DOMAIN_NAME] ​ Segu…" at bounding box center [710, 331] width 709 height 495
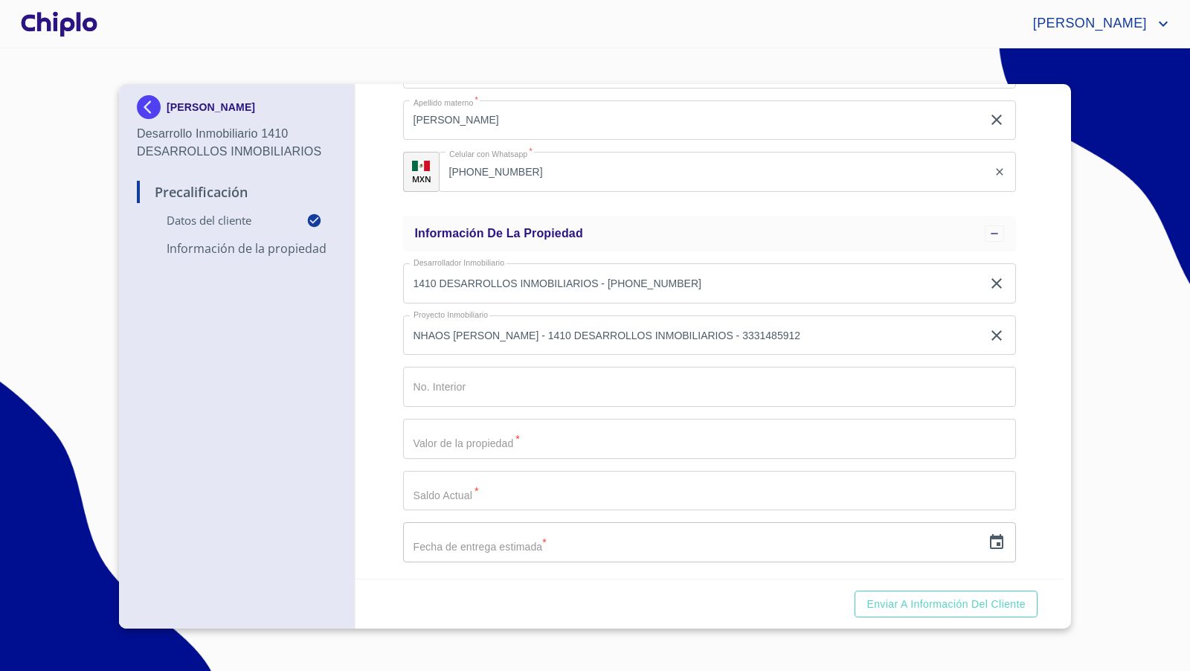
click at [1017, 394] on div "Precalificación Datos del cliente Email   * [EMAIL_ADDRESS][DOMAIN_NAME] ​ Segu…" at bounding box center [710, 331] width 709 height 495
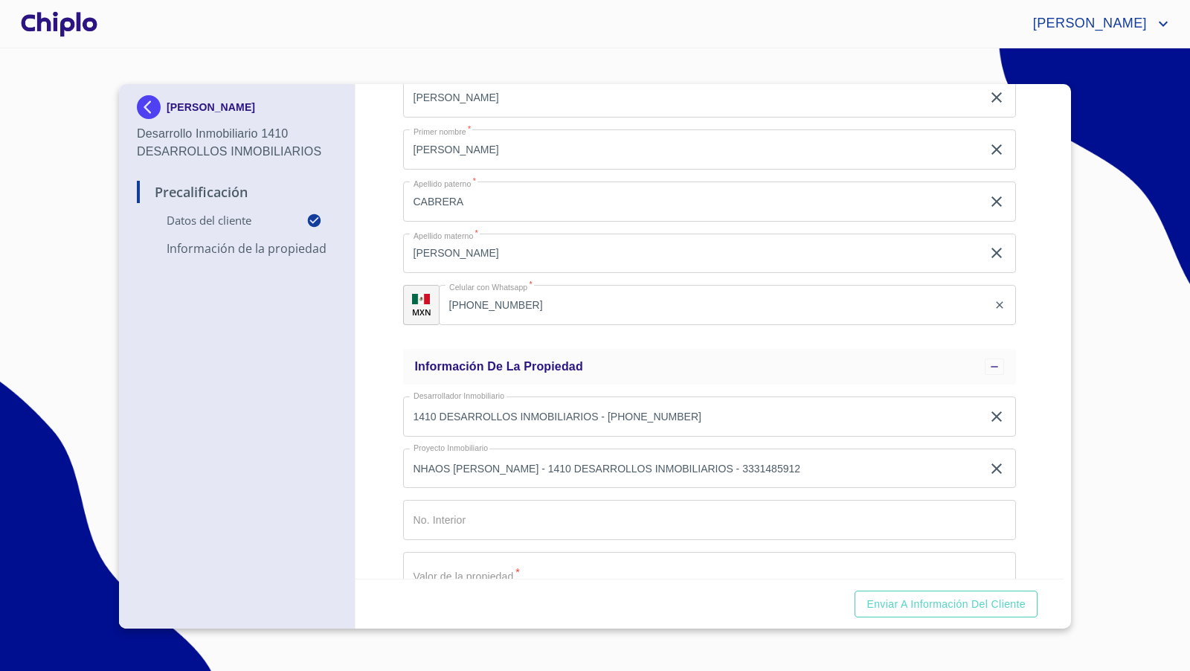
scroll to position [206, 0]
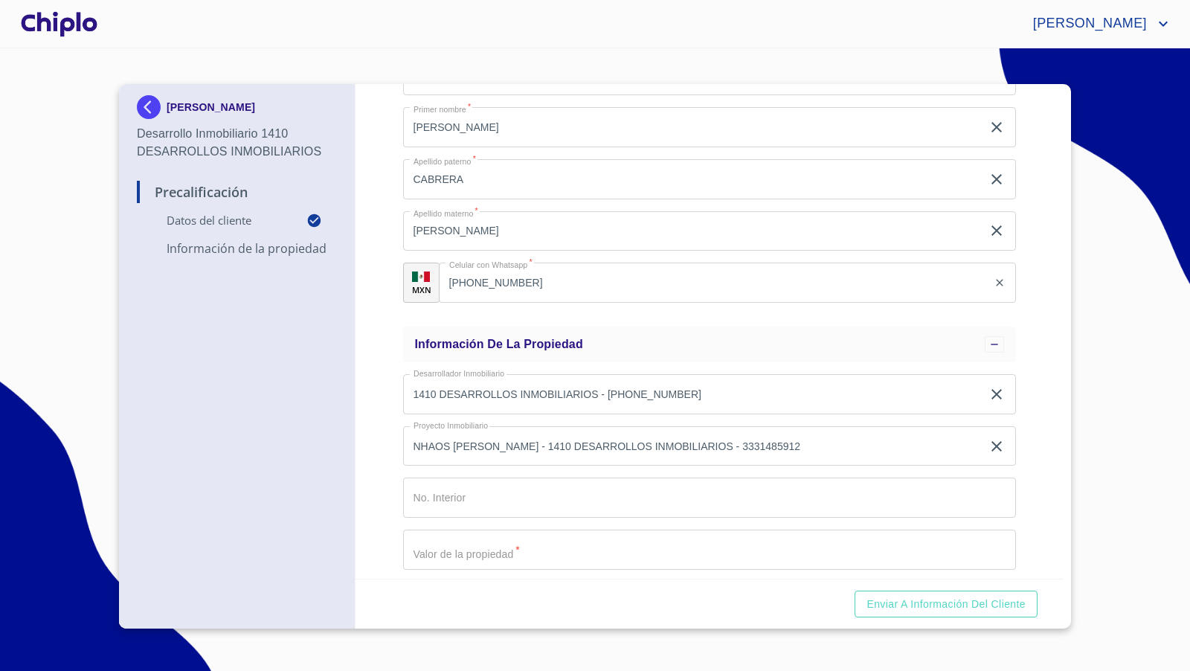
click at [367, 424] on div "Precalificación Datos del cliente Email   * [EMAIL_ADDRESS][DOMAIN_NAME] ​ Segu…" at bounding box center [710, 331] width 709 height 495
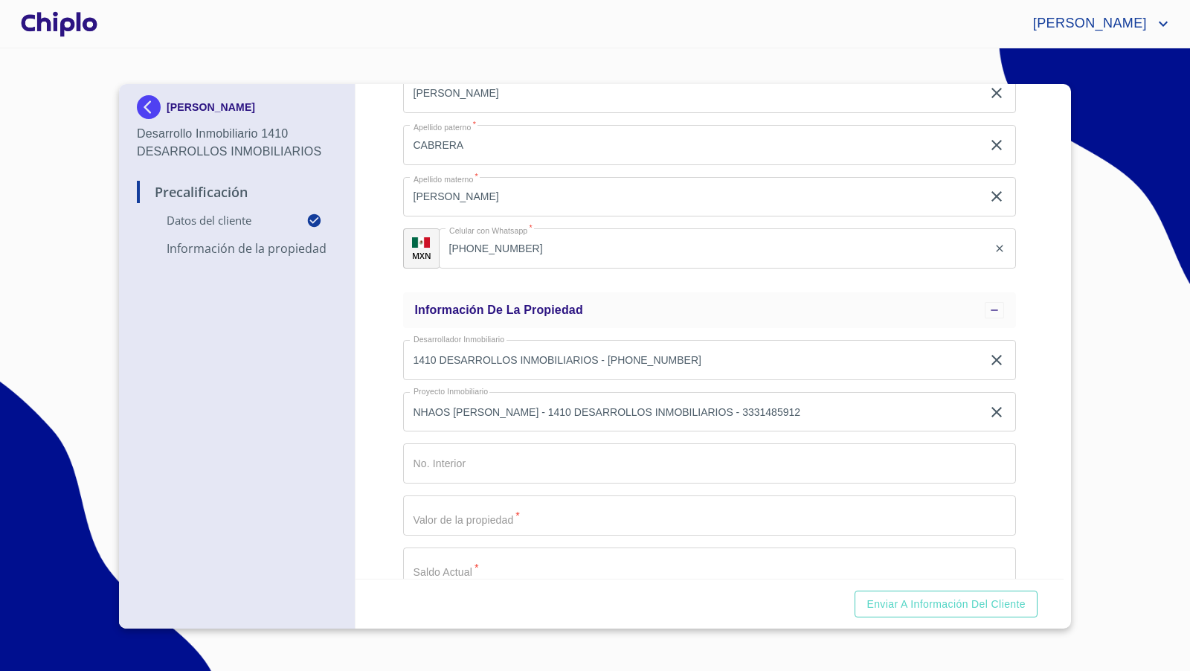
scroll to position [276, 0]
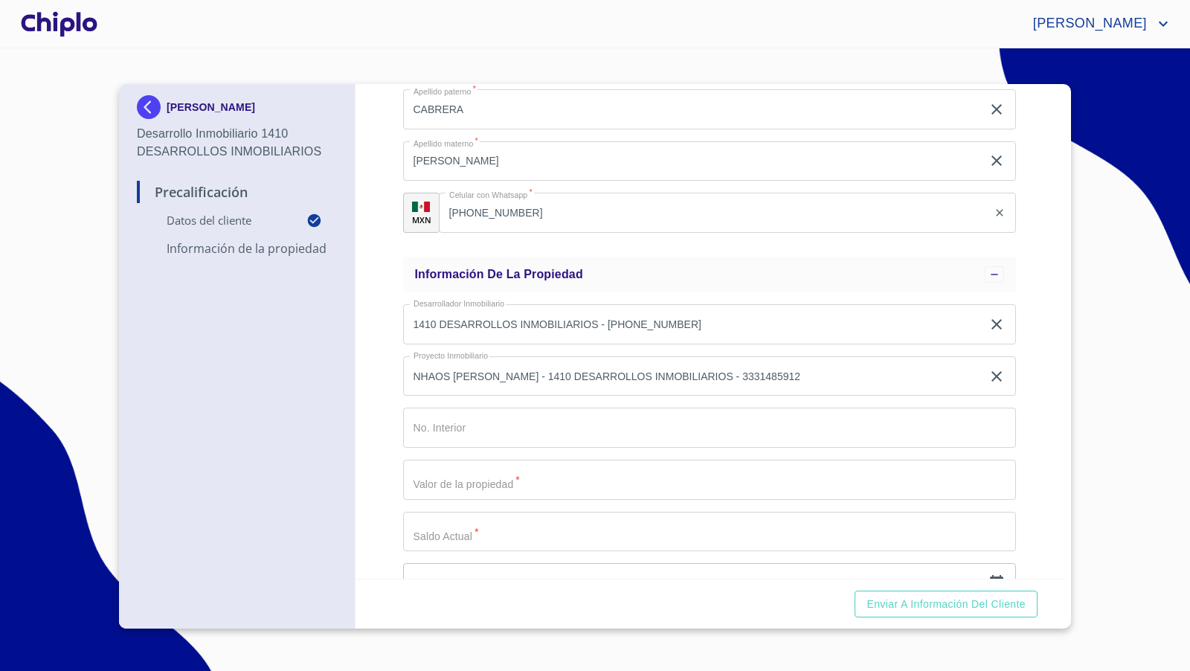
click at [1015, 400] on div "Precalificación Datos del cliente Email   * [EMAIL_ADDRESS][DOMAIN_NAME] ​ Segu…" at bounding box center [710, 331] width 709 height 495
click at [1031, 440] on div "Precalificación Datos del cliente Email   * [EMAIL_ADDRESS][DOMAIN_NAME] ​ Segu…" at bounding box center [710, 331] width 709 height 495
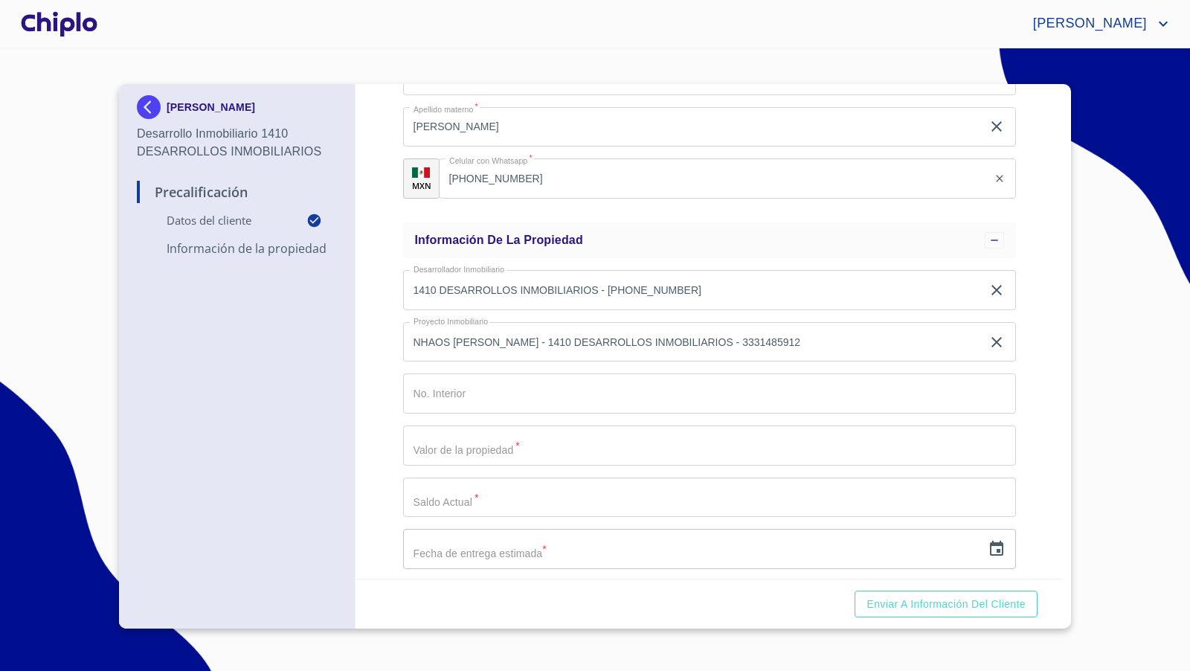
scroll to position [317, 0]
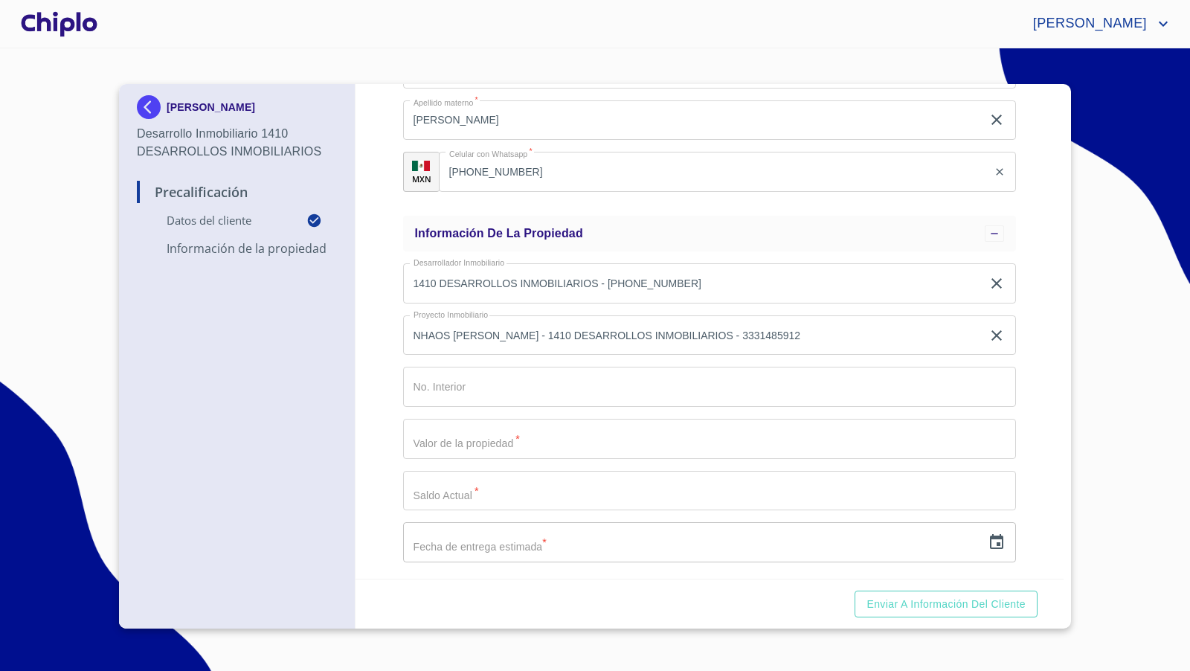
click at [496, 397] on input "Email   *" at bounding box center [710, 387] width 614 height 40
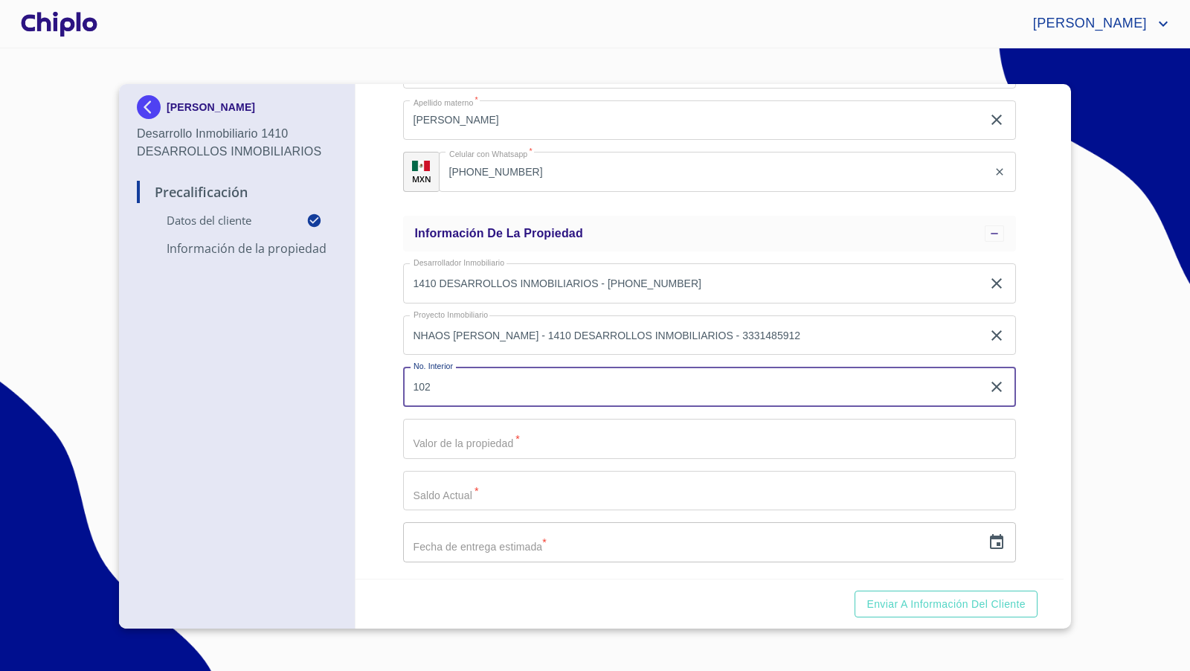
type input "102"
click at [522, 443] on input "Email   *" at bounding box center [710, 439] width 614 height 40
paste input "$2,979,038.4"
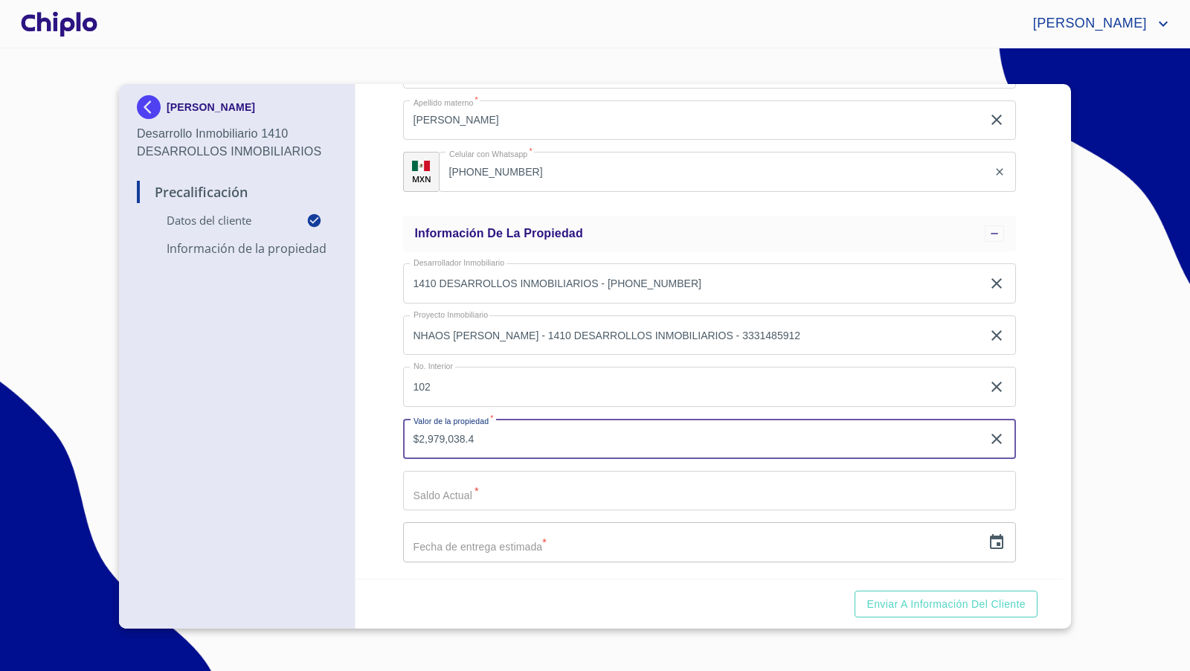
click at [373, 458] on div "Precalificación Datos del cliente Email   * [EMAIL_ADDRESS][DOMAIN_NAME] ​ Segu…" at bounding box center [710, 331] width 709 height 495
click at [502, 441] on input "$2,979,038.4" at bounding box center [692, 439] width 579 height 40
type input "$2,979,038.40"
click at [379, 452] on div "Precalificación Datos del cliente Email   * [EMAIL_ADDRESS][DOMAIN_NAME] ​ Segu…" at bounding box center [710, 331] width 709 height 495
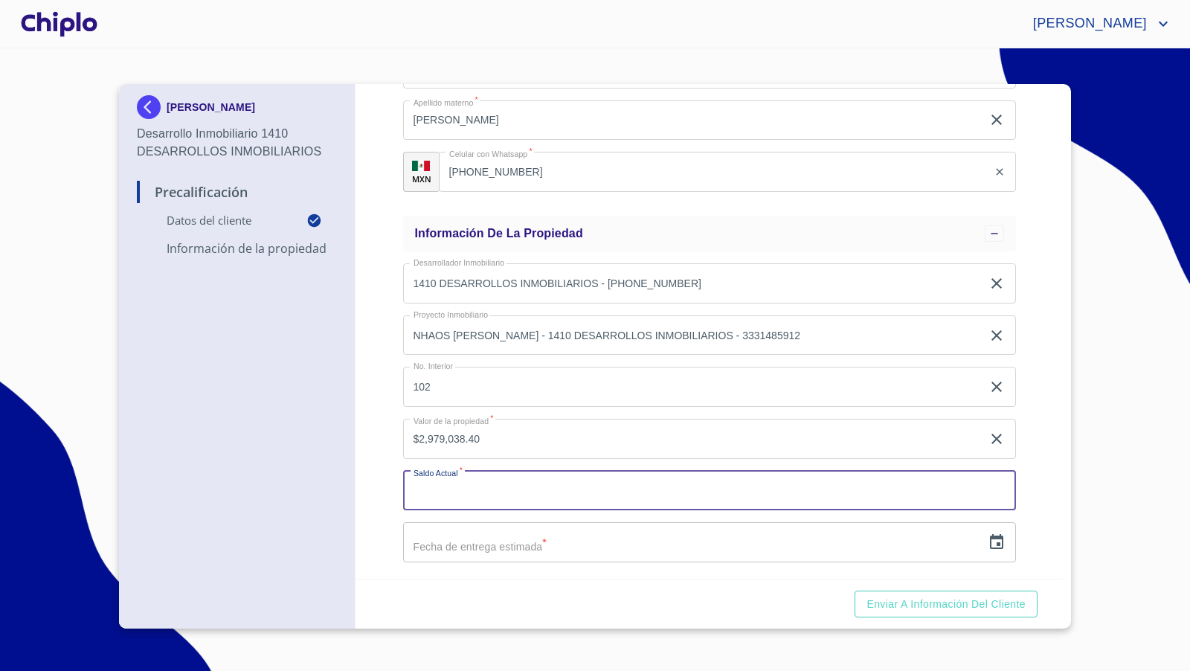
click at [476, 492] on input "Email   *" at bounding box center [710, 491] width 614 height 40
paste input "$1,936,375"
type input "$1,936,375"
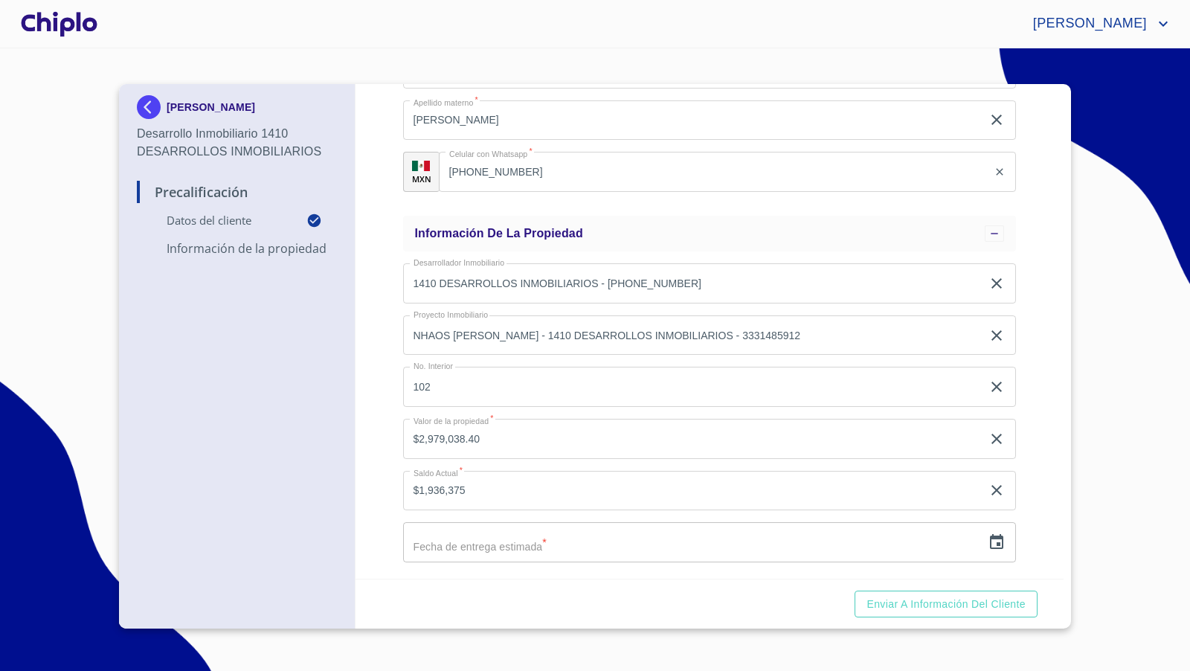
click at [380, 473] on div "Precalificación Datos del cliente Email   * [EMAIL_ADDRESS][DOMAIN_NAME] ​ Segu…" at bounding box center [710, 331] width 709 height 495
click at [1028, 465] on div "Precalificación Datos del cliente Email   * [EMAIL_ADDRESS][DOMAIN_NAME] ​ Segu…" at bounding box center [710, 331] width 709 height 495
click at [989, 544] on icon "button" at bounding box center [997, 542] width 18 height 18
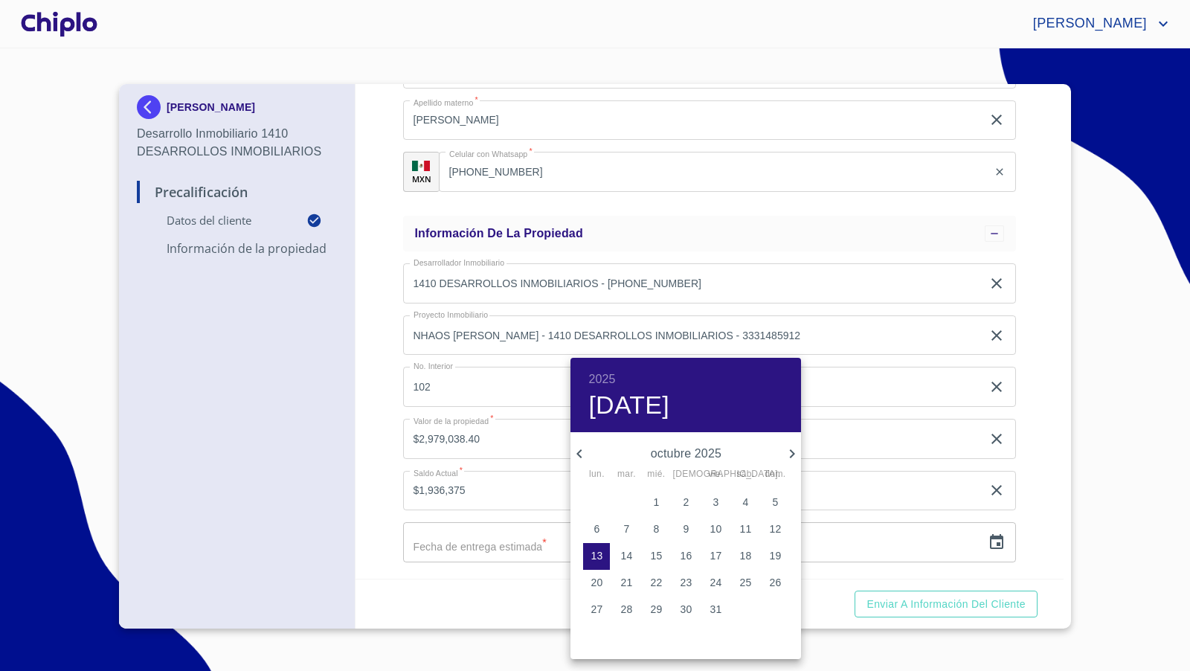
click at [792, 455] on icon "button" at bounding box center [792, 453] width 5 height 9
click at [791, 452] on icon "button" at bounding box center [792, 454] width 18 height 18
click at [777, 501] on p "1" at bounding box center [775, 502] width 6 height 15
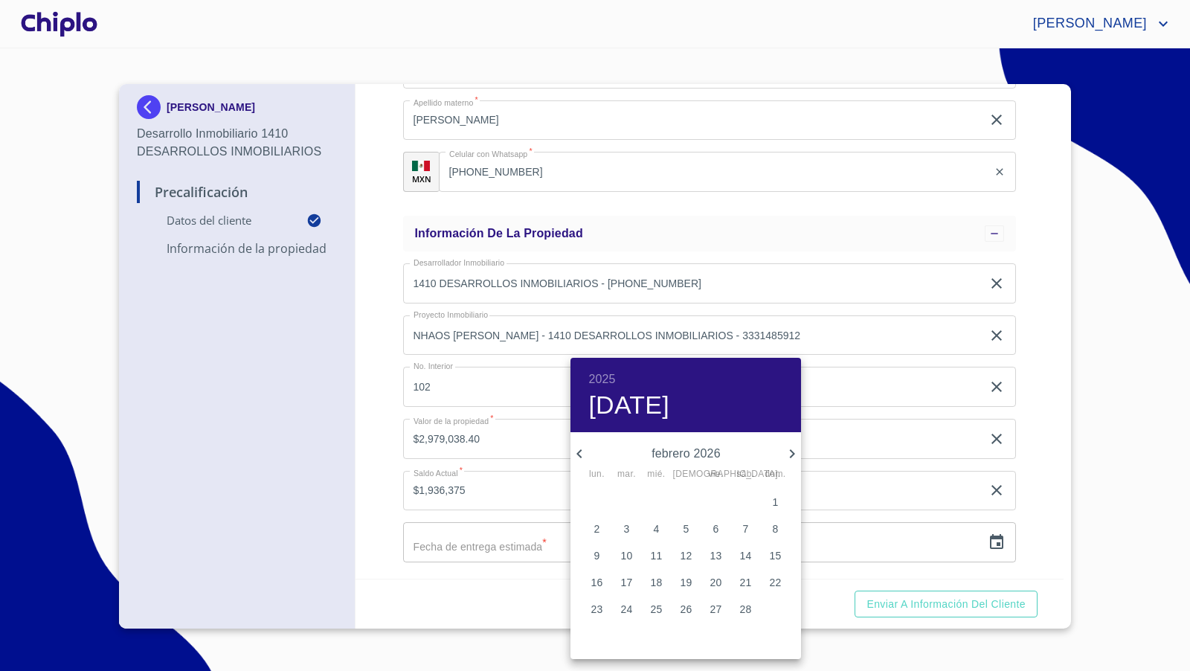
type input "[DATE]"
click at [1031, 475] on div at bounding box center [595, 335] width 1190 height 671
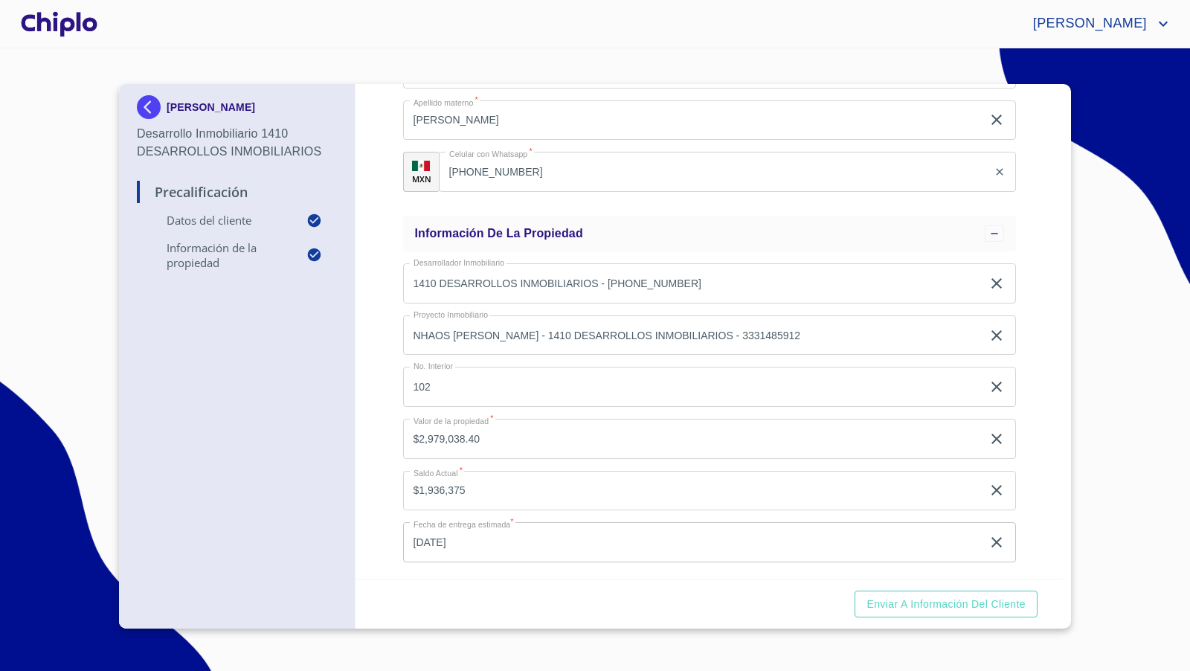
click at [1031, 475] on div "Precalificación Datos del cliente Email   * [EMAIL_ADDRESS][DOMAIN_NAME] ​ Segu…" at bounding box center [710, 331] width 709 height 495
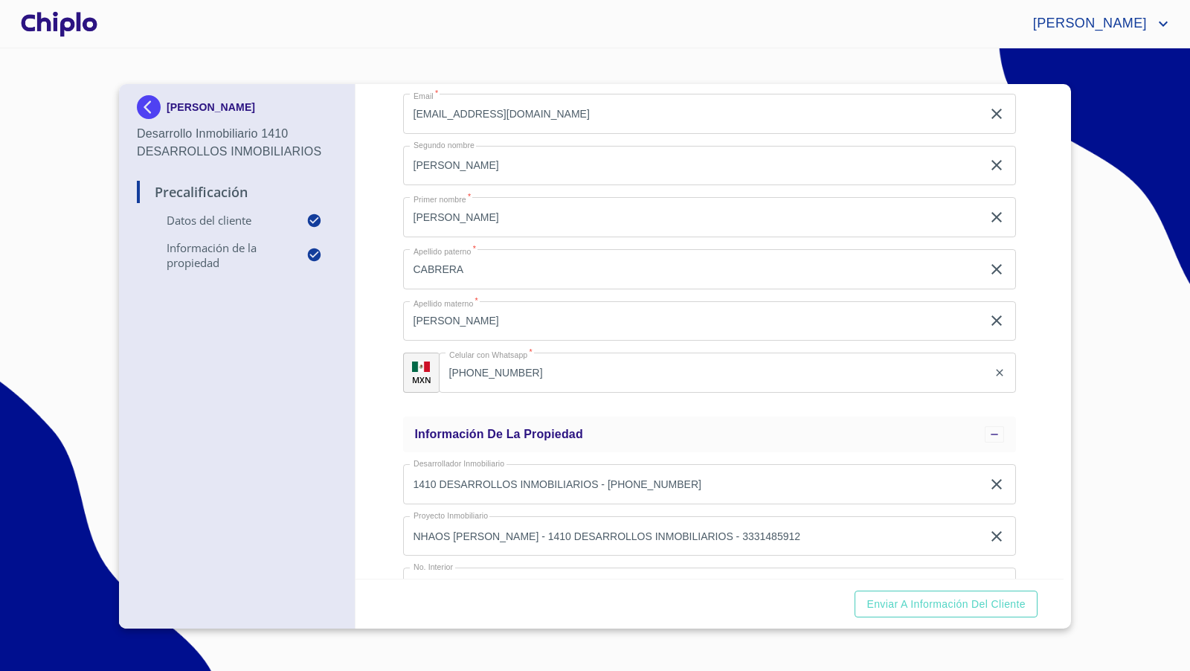
scroll to position [0, 0]
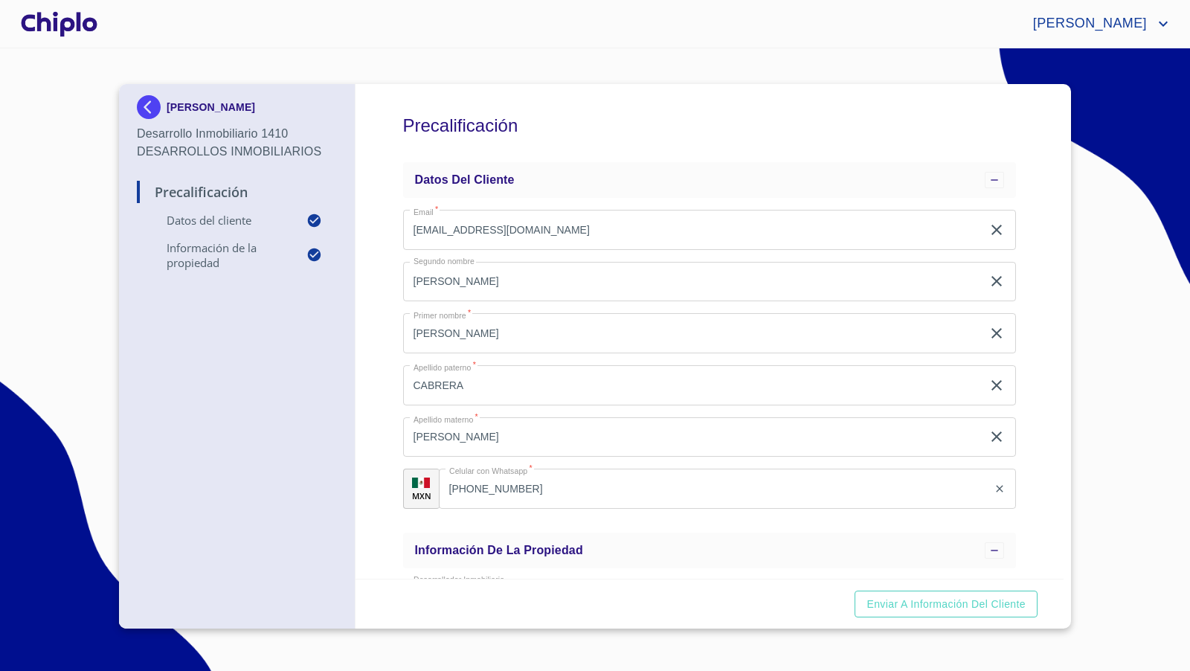
click at [72, 19] on div at bounding box center [59, 24] width 83 height 48
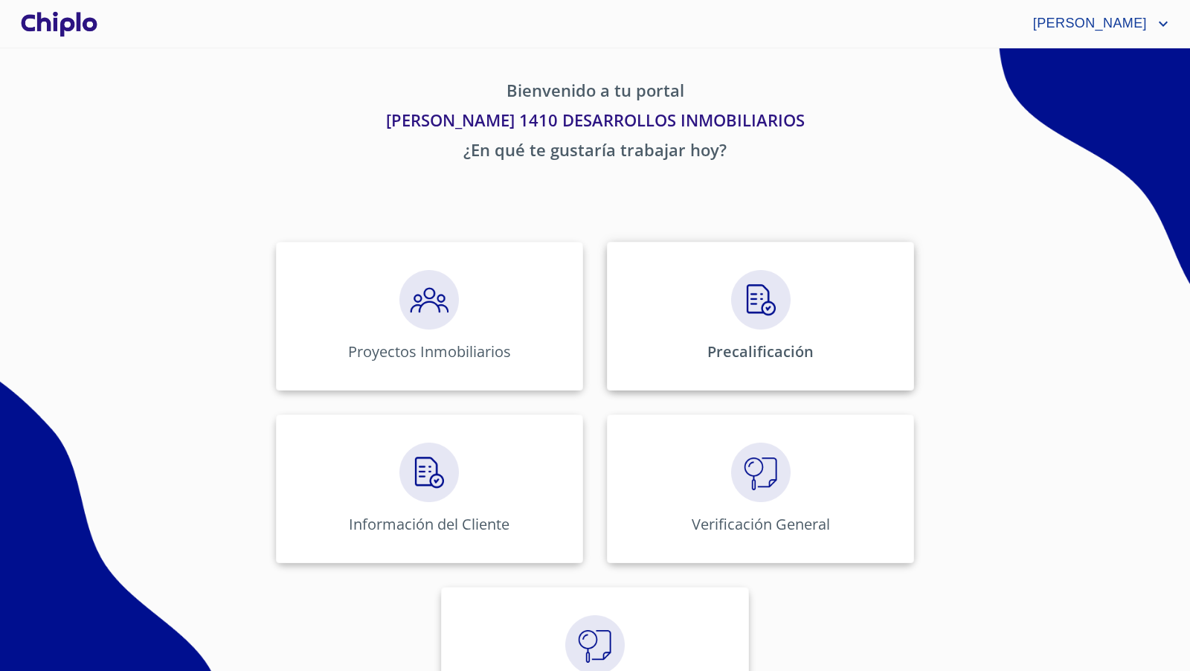
click at [756, 313] on img at bounding box center [761, 300] width 60 height 60
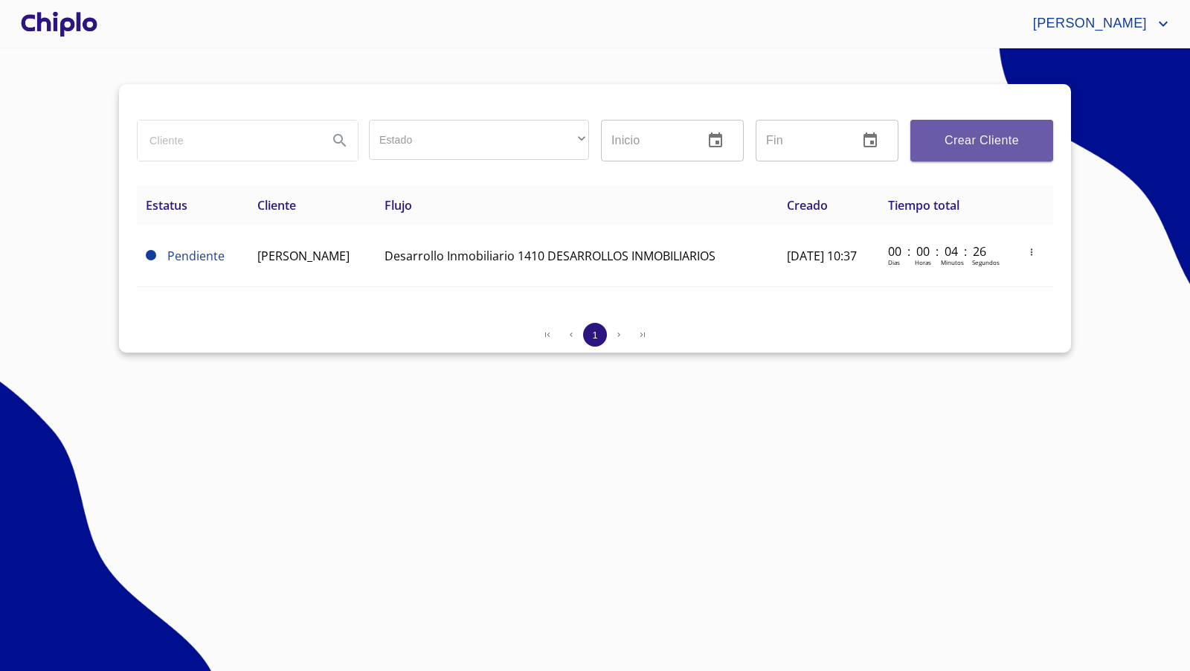
click at [988, 141] on span "Crear Cliente" at bounding box center [981, 140] width 119 height 21
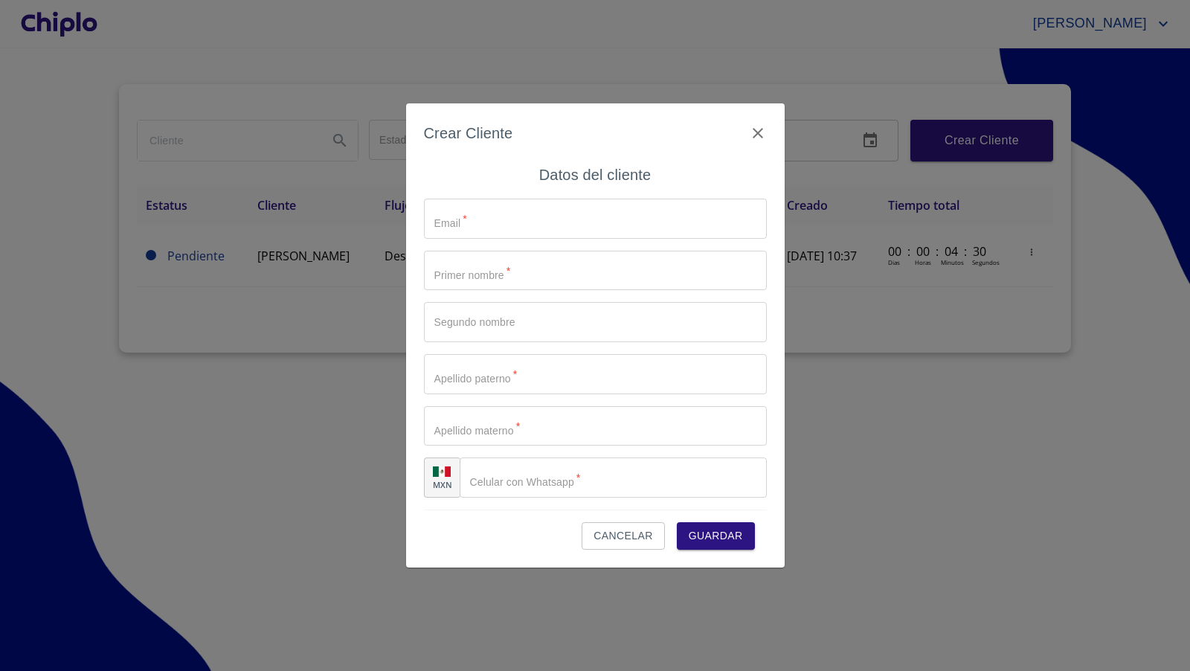
click at [621, 552] on div "Crear Cliente Datos del cliente Email   * ​ Primer nombre   * ​ Segundo nombre …" at bounding box center [595, 335] width 379 height 464
click at [617, 527] on span "Cancelar" at bounding box center [623, 536] width 59 height 19
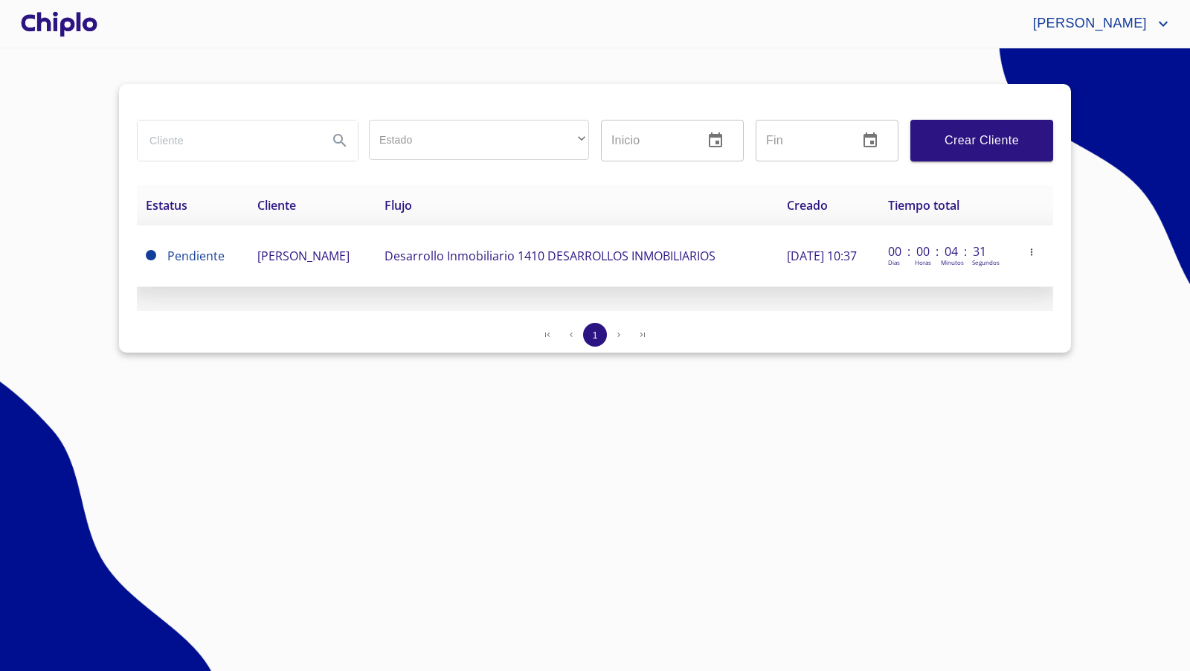
click at [332, 259] on td "[PERSON_NAME]" at bounding box center [311, 256] width 127 height 62
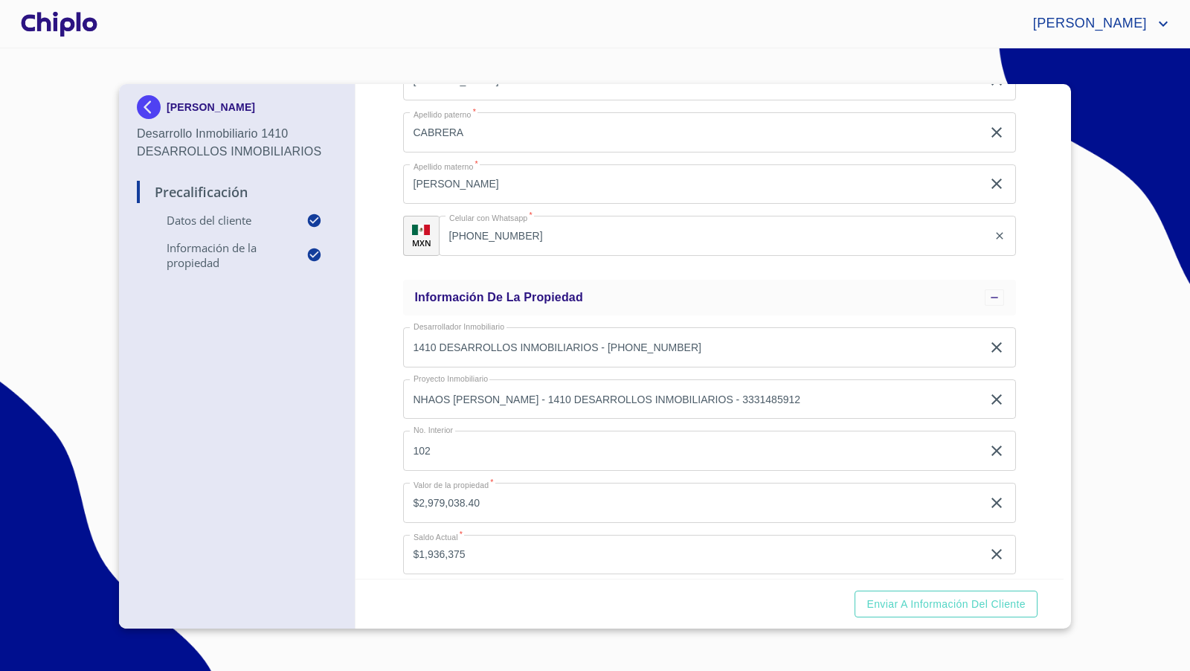
scroll to position [317, 0]
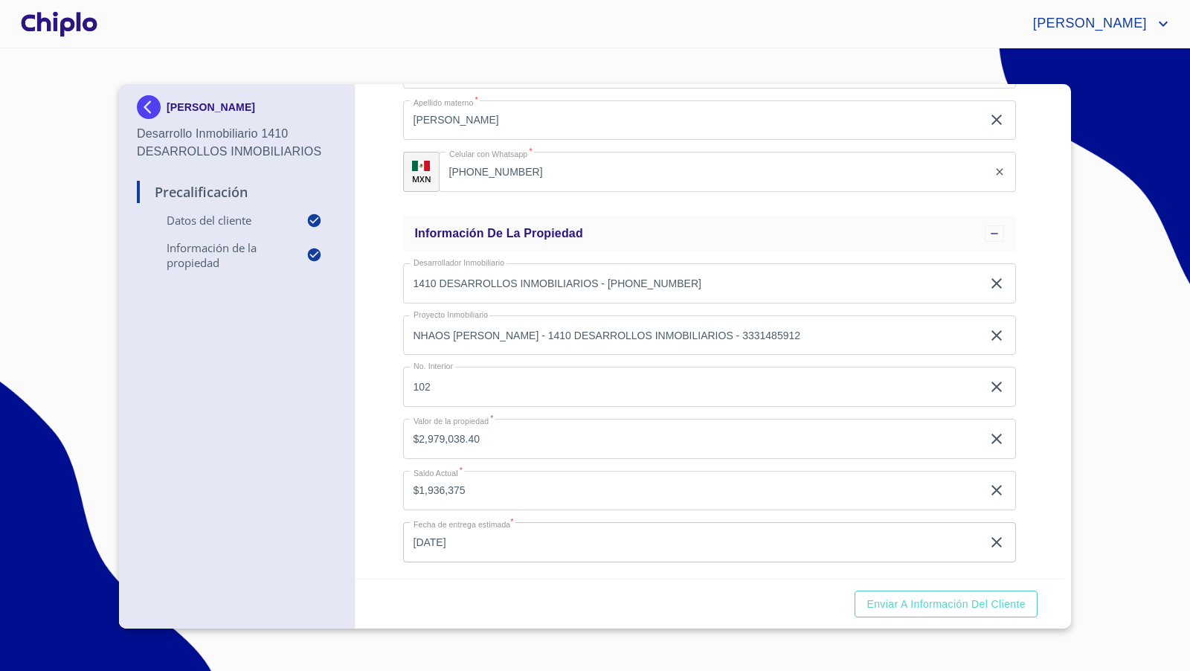
click at [368, 466] on div "Precalificación Datos del cliente Email   * [EMAIL_ADDRESS][DOMAIN_NAME] ​ Segu…" at bounding box center [710, 331] width 709 height 495
click at [79, 28] on div at bounding box center [59, 24] width 83 height 48
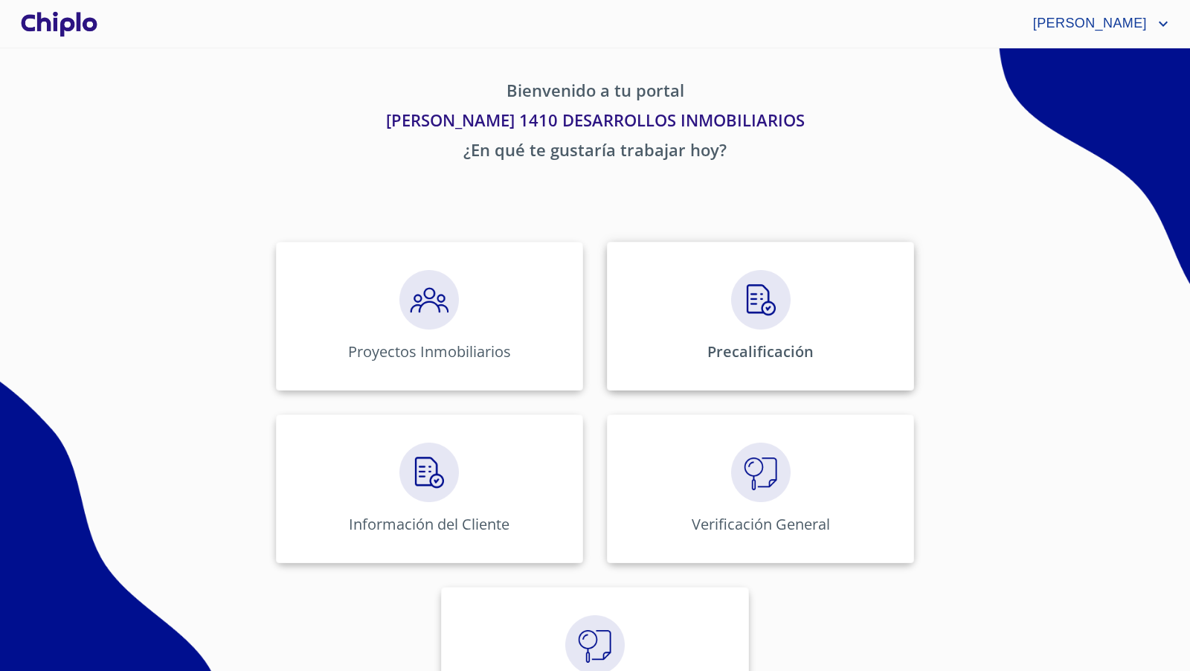
click at [735, 314] on img at bounding box center [761, 300] width 60 height 60
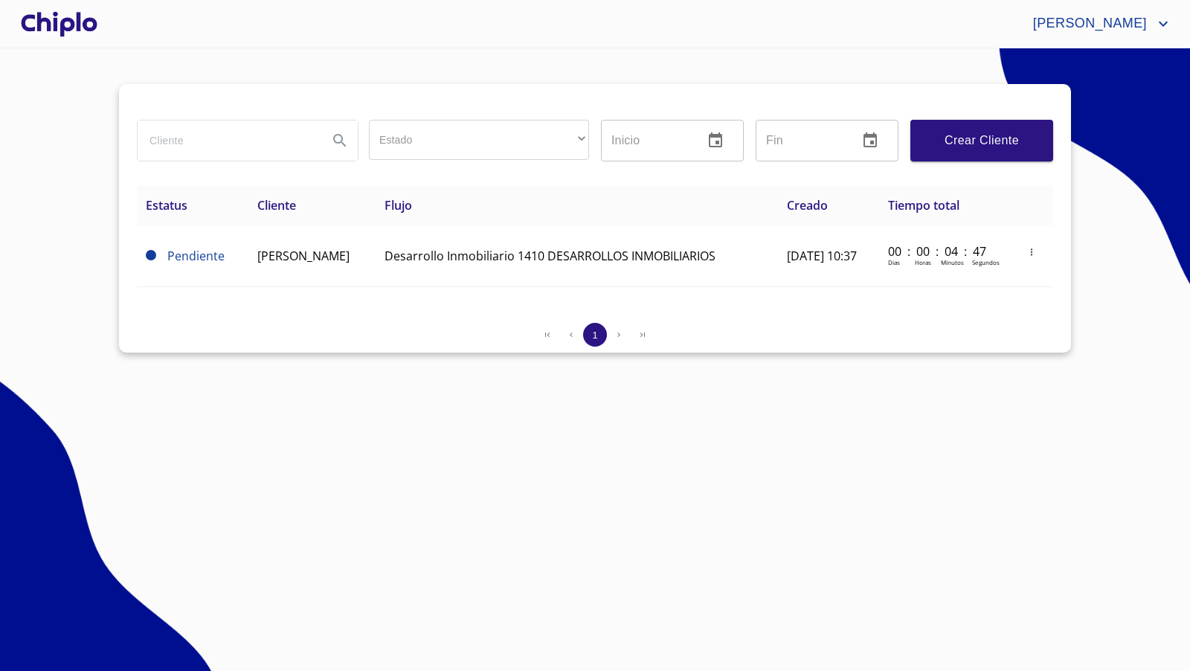
click at [951, 144] on span "Crear Cliente" at bounding box center [981, 140] width 119 height 21
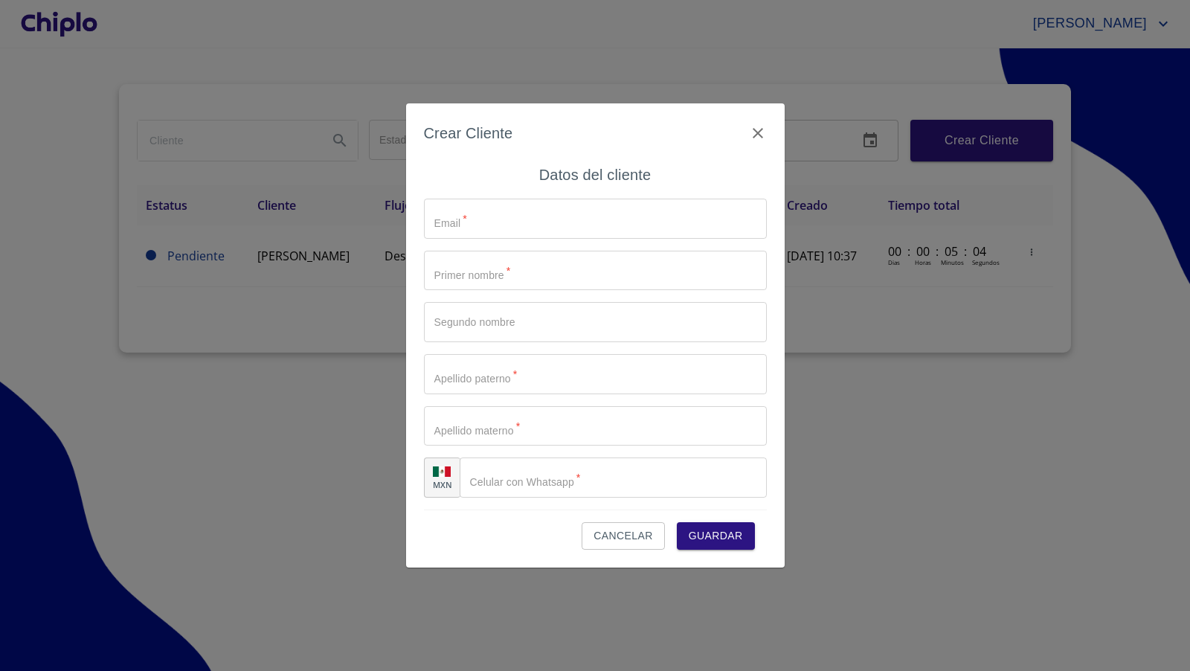
click at [625, 534] on span "Cancelar" at bounding box center [623, 536] width 59 height 19
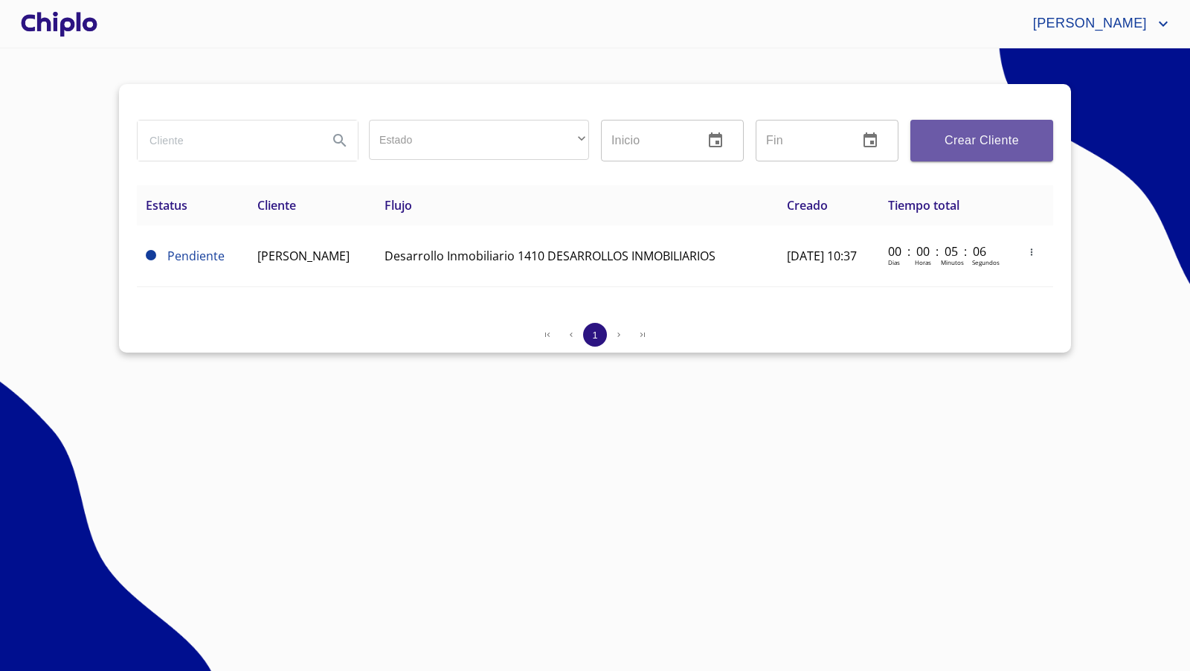
click at [1005, 137] on span "Crear Cliente" at bounding box center [981, 140] width 119 height 21
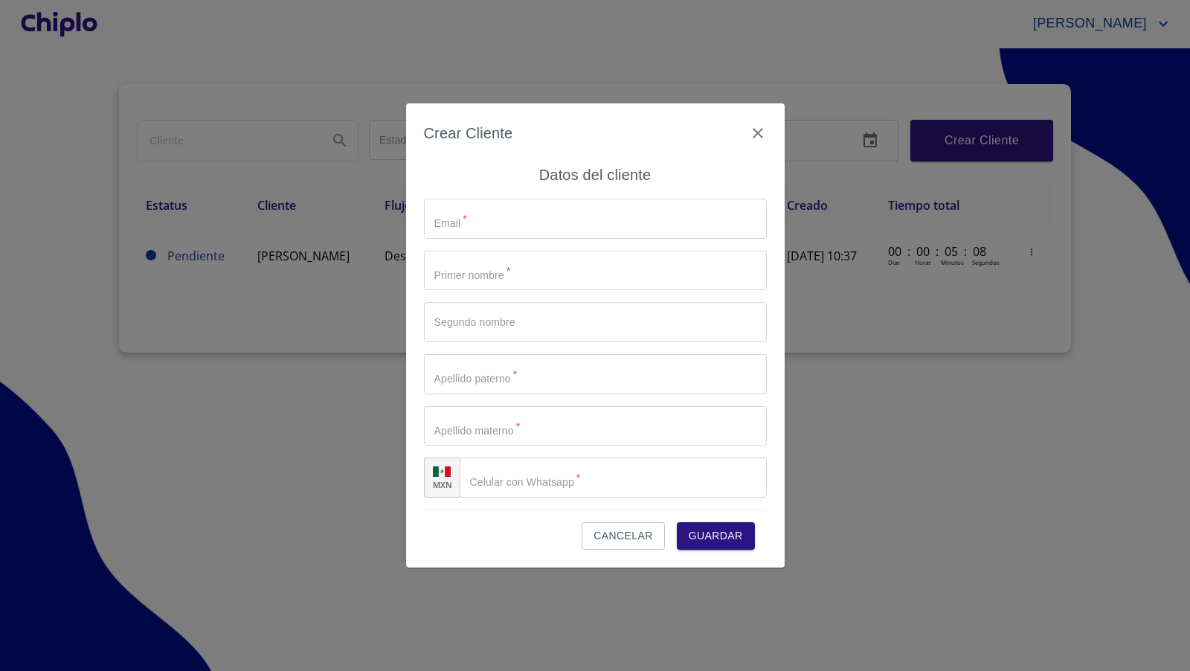
click at [629, 536] on span "Cancelar" at bounding box center [623, 536] width 59 height 19
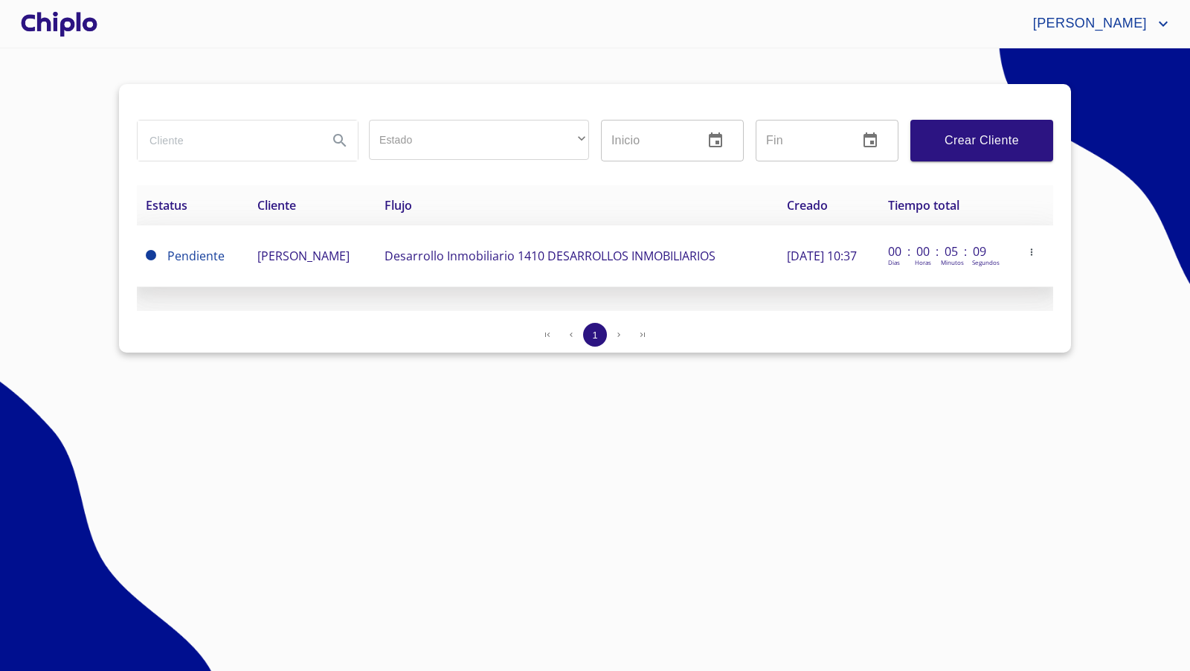
click at [363, 257] on td "[PERSON_NAME]" at bounding box center [311, 256] width 127 height 62
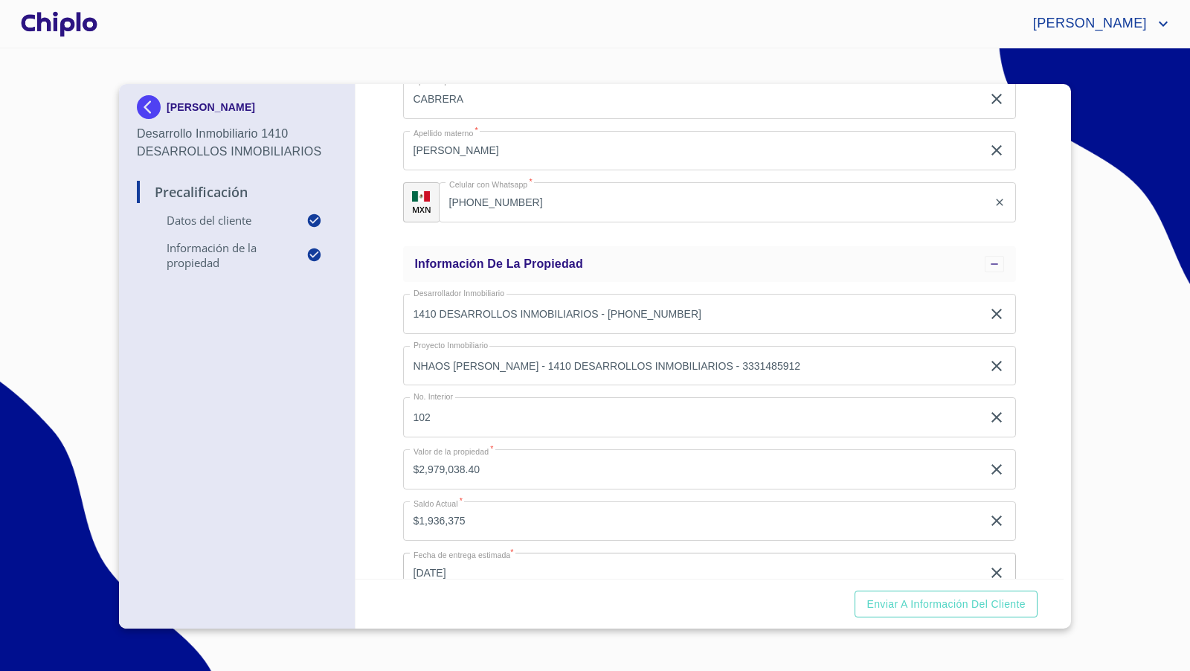
scroll to position [317, 0]
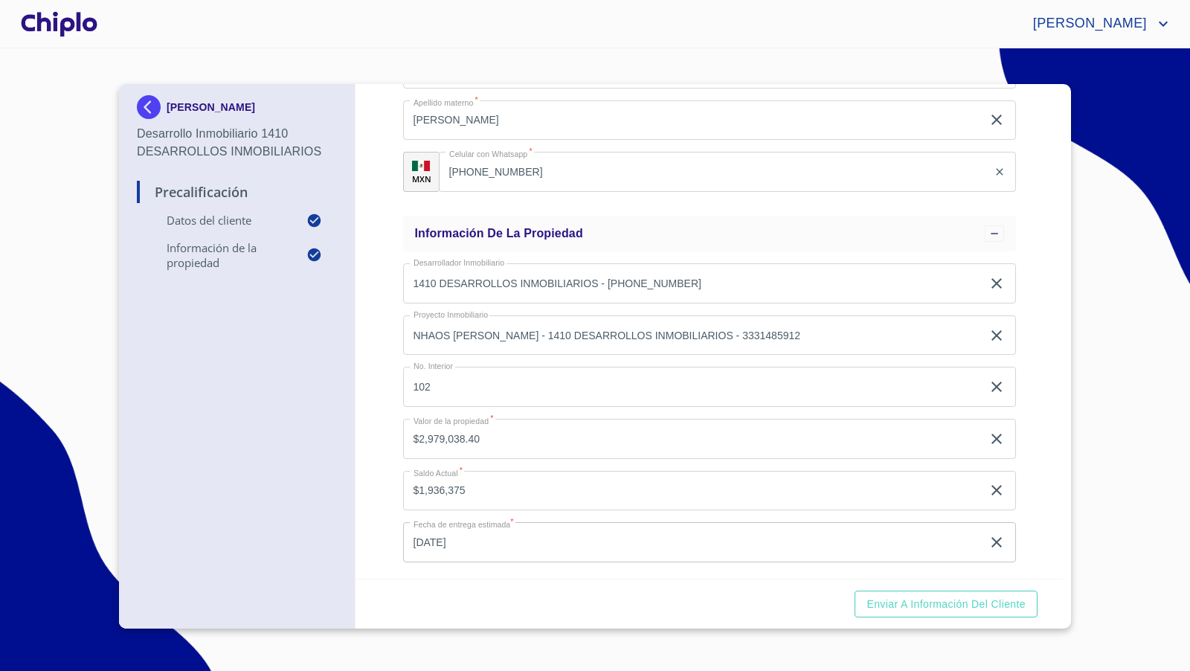
click at [1045, 388] on div "Precalificación Datos del cliente Email   * [EMAIL_ADDRESS][DOMAIN_NAME] ​ Segu…" at bounding box center [710, 331] width 709 height 495
click at [935, 605] on span "Enviar a Información del Cliente" at bounding box center [946, 604] width 159 height 19
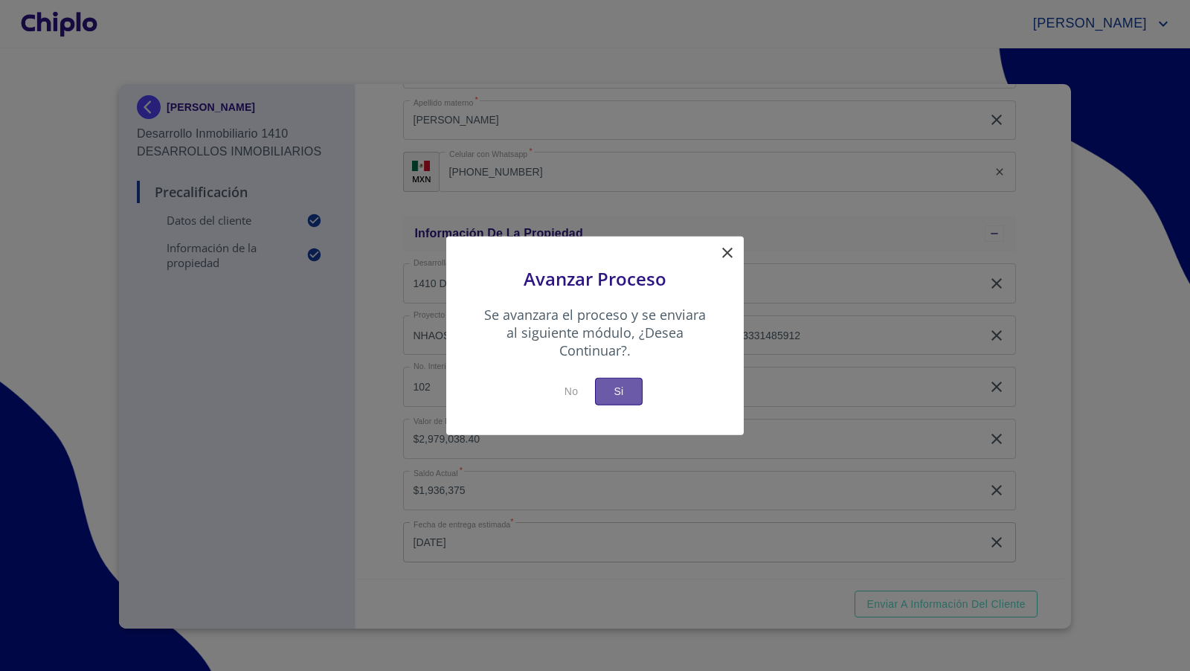
click at [620, 392] on span "Si" at bounding box center [619, 391] width 24 height 19
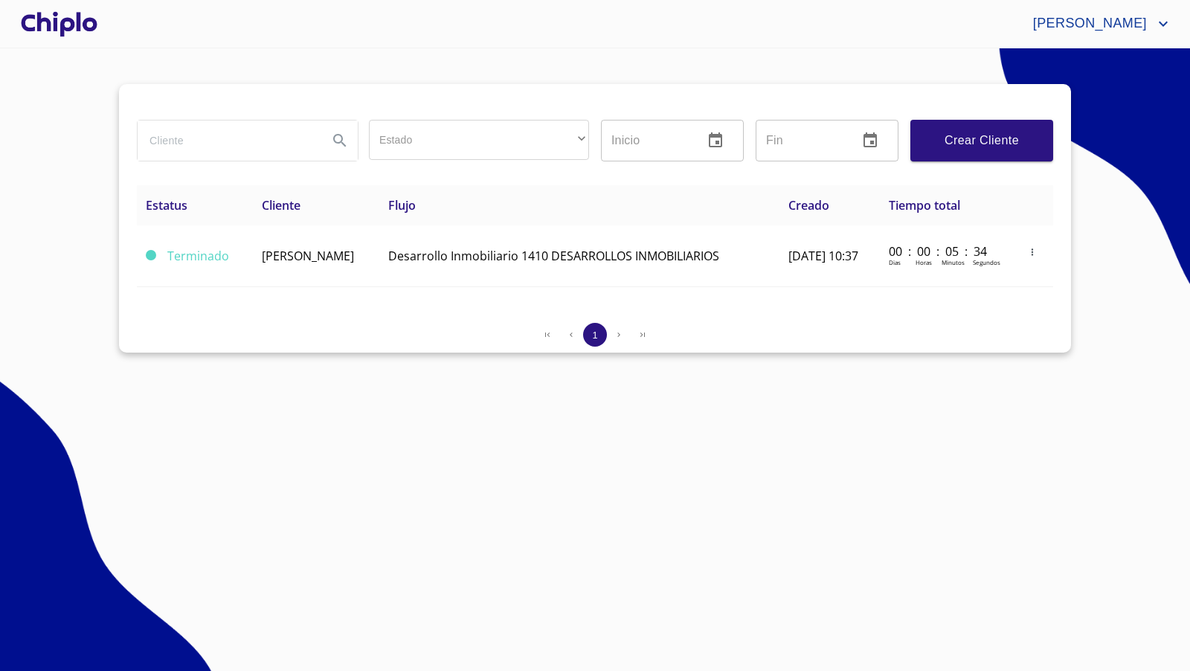
click at [65, 22] on div at bounding box center [59, 24] width 83 height 48
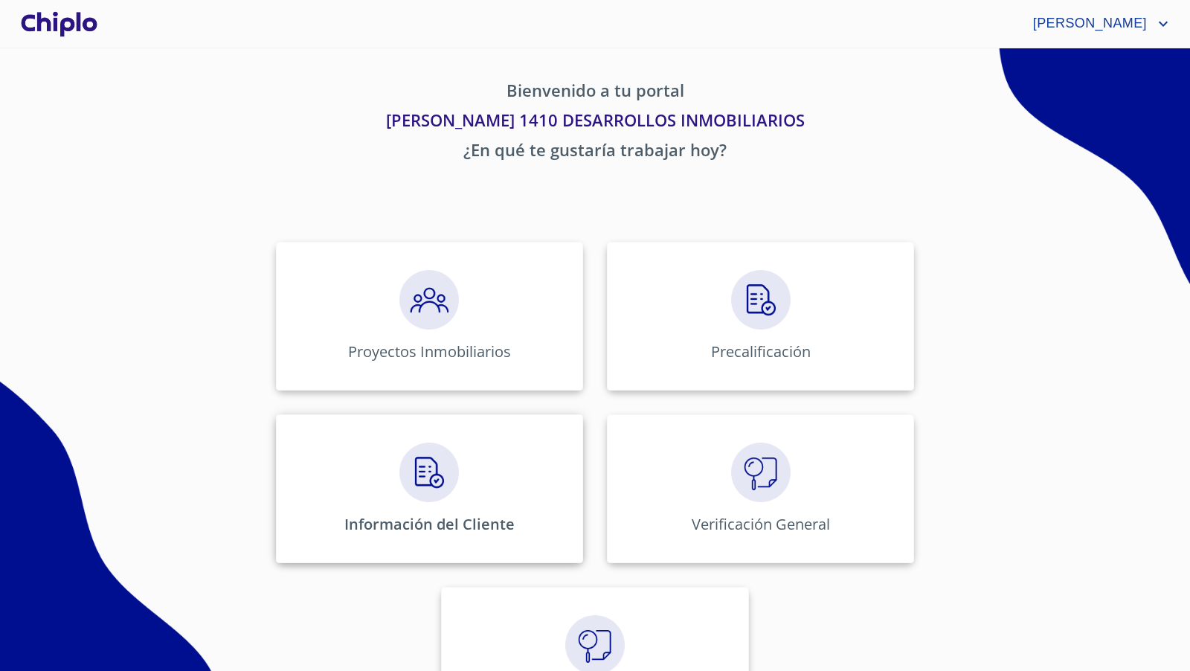
click at [426, 470] on img at bounding box center [429, 473] width 60 height 60
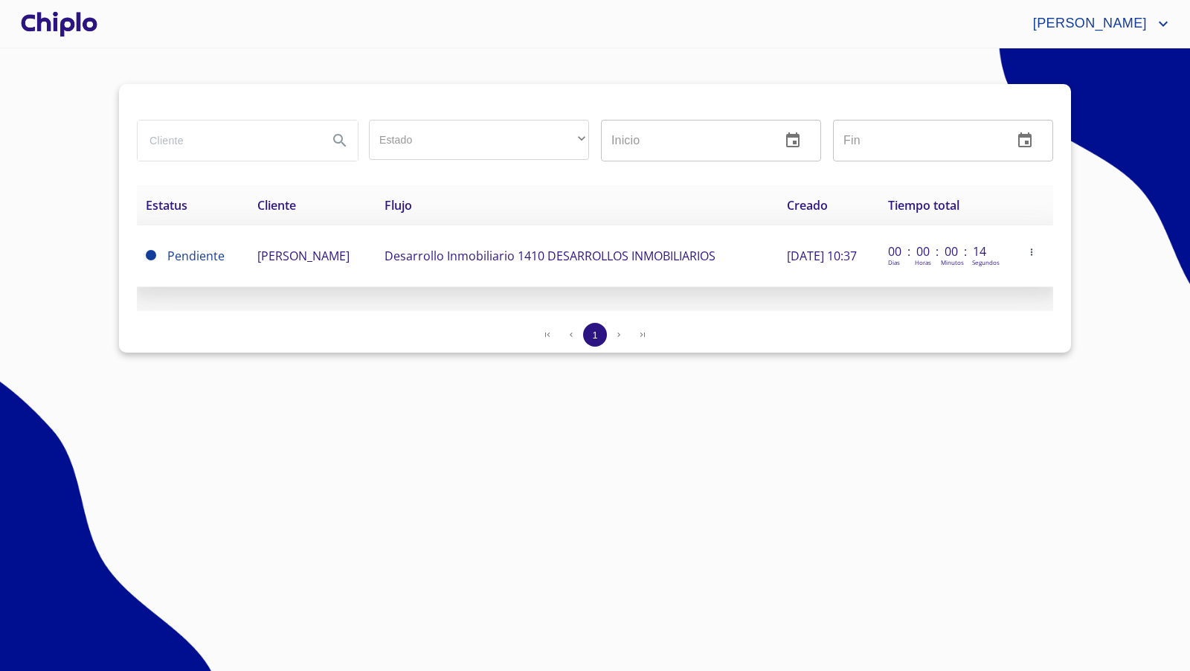
click at [376, 260] on td "[PERSON_NAME]" at bounding box center [311, 256] width 127 height 62
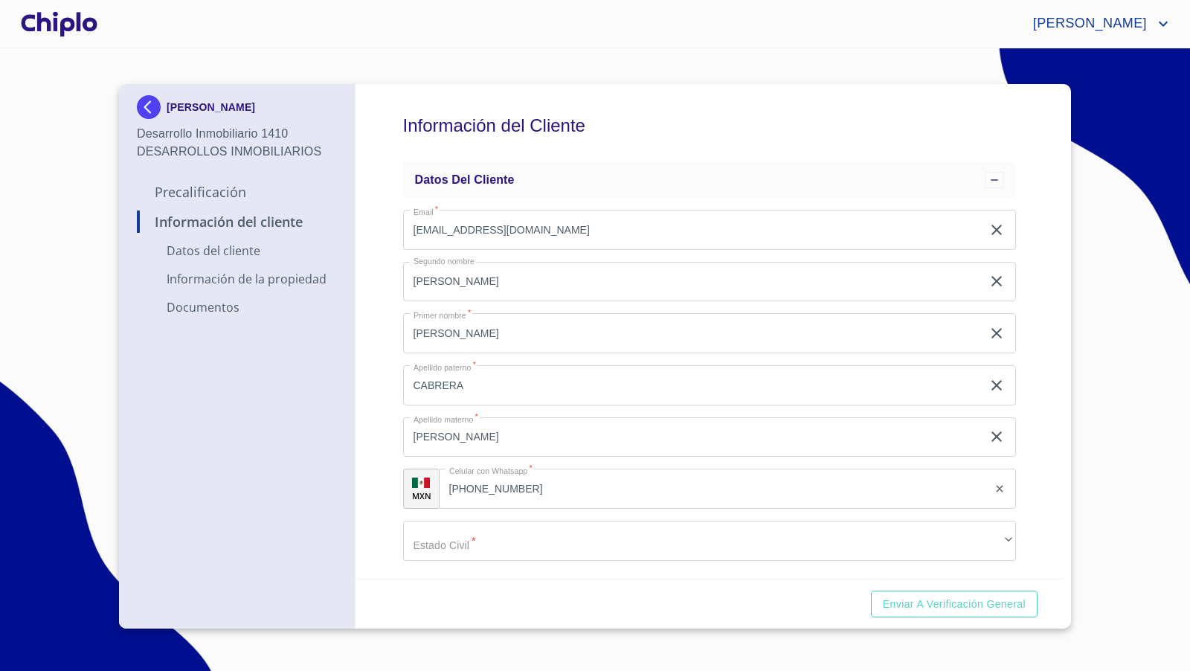
click at [1025, 303] on div "Información del Cliente Datos del cliente Email   * [EMAIL_ADDRESS][DOMAIN_NAME…" at bounding box center [710, 331] width 709 height 495
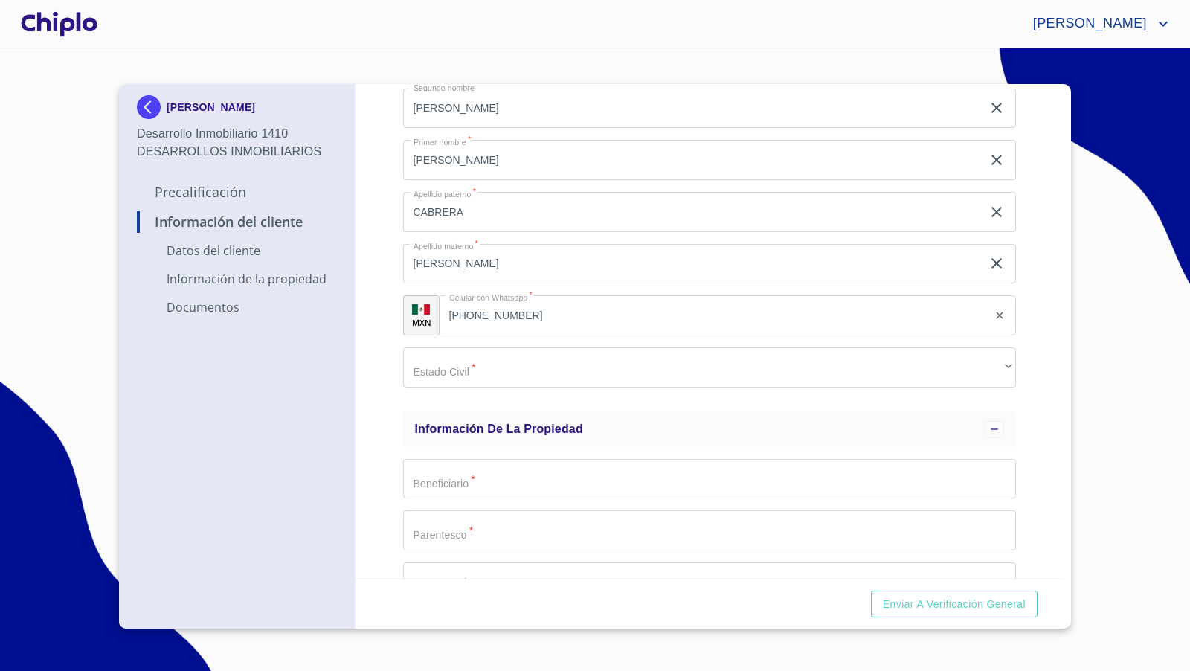
scroll to position [179, 0]
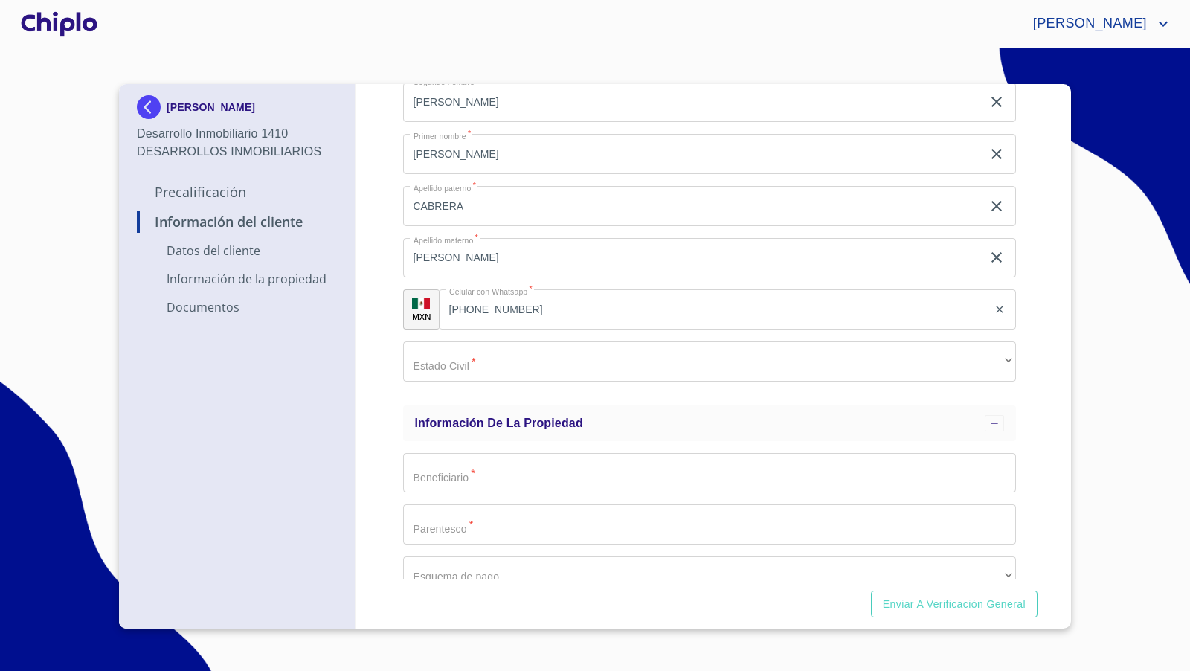
click at [1035, 422] on div "Información del Cliente Datos del cliente Email   * [EMAIL_ADDRESS][DOMAIN_NAME…" at bounding box center [710, 331] width 709 height 495
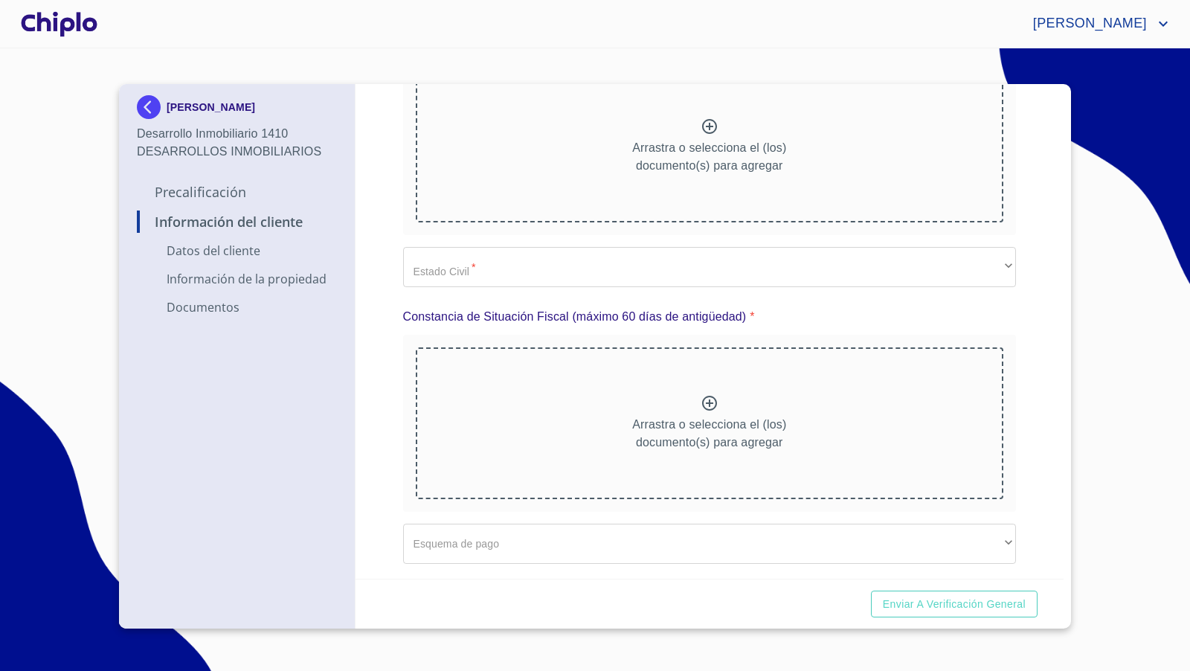
scroll to position [0, 0]
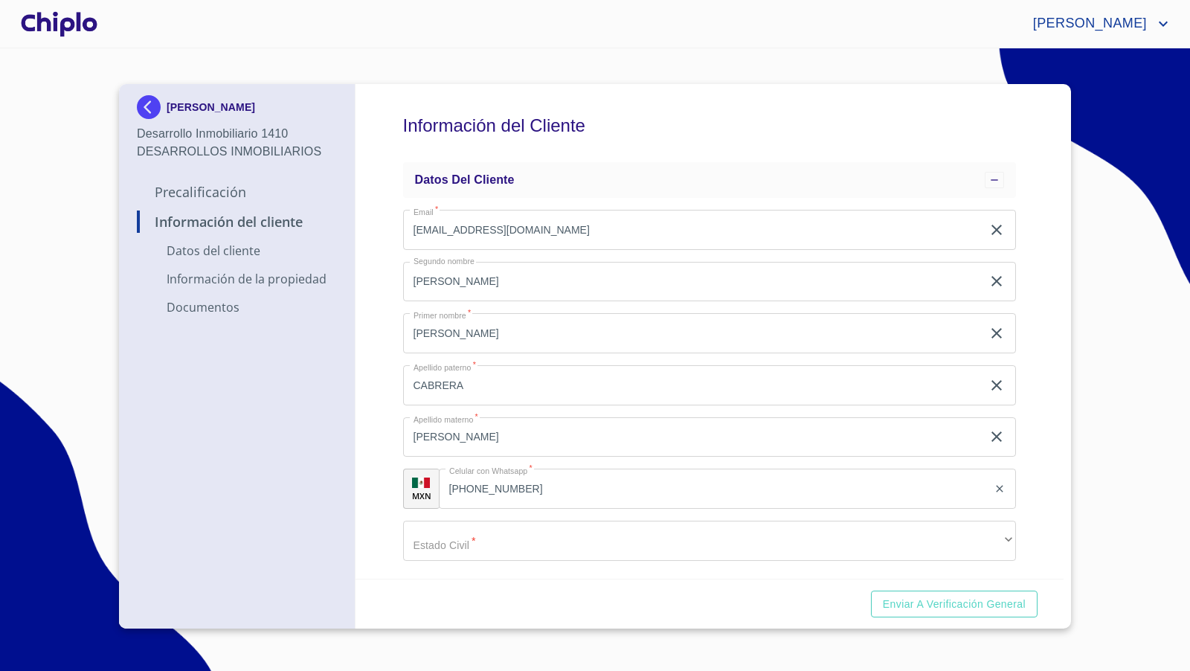
click at [380, 425] on div "Información del Cliente Datos del cliente Email   * [EMAIL_ADDRESS][DOMAIN_NAME…" at bounding box center [710, 331] width 709 height 495
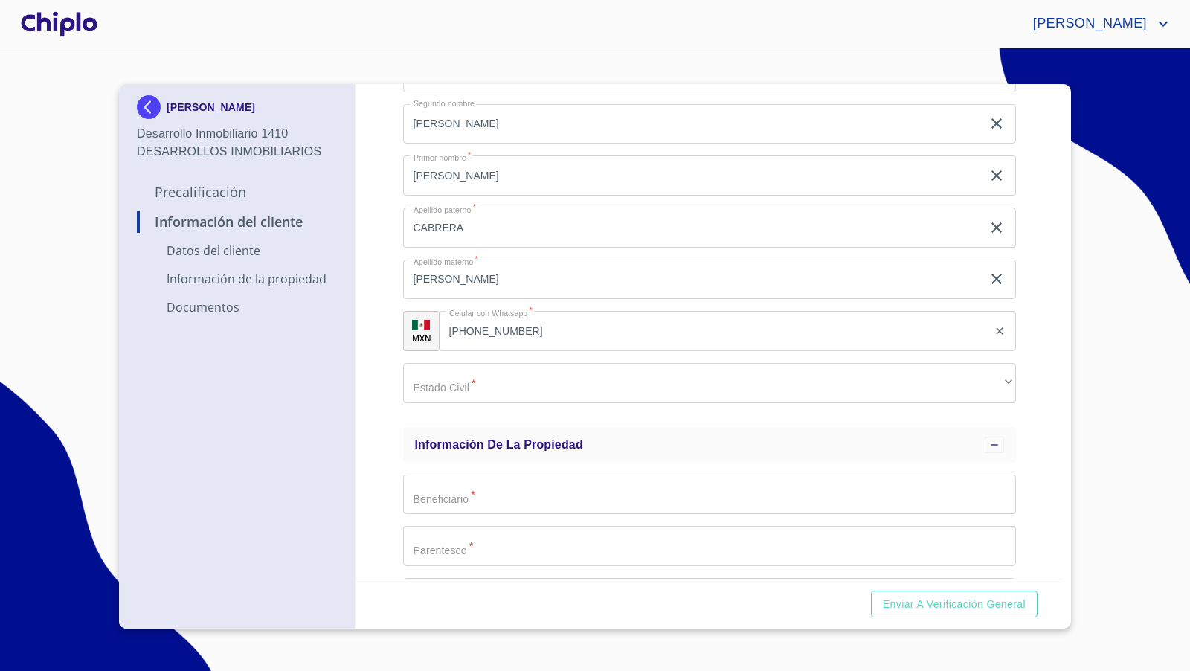
scroll to position [161, 0]
click at [1039, 399] on div "Información del Cliente Datos del cliente Email   * [EMAIL_ADDRESS][DOMAIN_NAME…" at bounding box center [710, 331] width 709 height 495
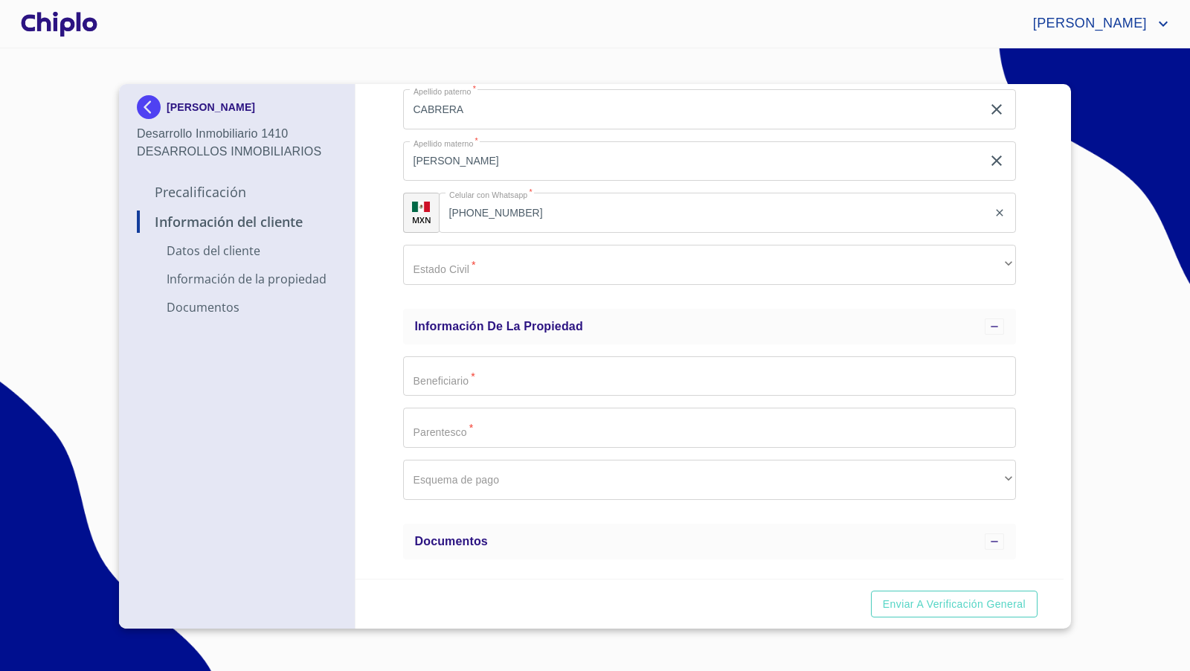
scroll to position [279, 0]
click at [1018, 371] on div "Información del Cliente Datos del cliente Email   * [EMAIL_ADDRESS][DOMAIN_NAME…" at bounding box center [710, 331] width 709 height 495
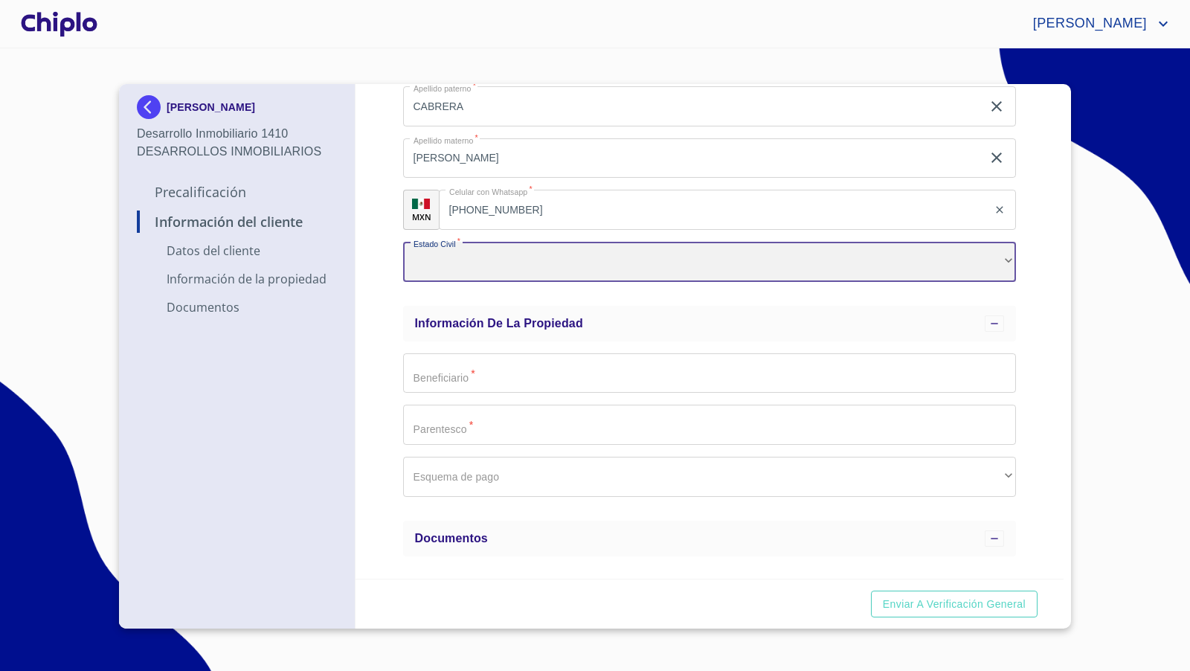
click at [945, 261] on div "​" at bounding box center [710, 262] width 614 height 40
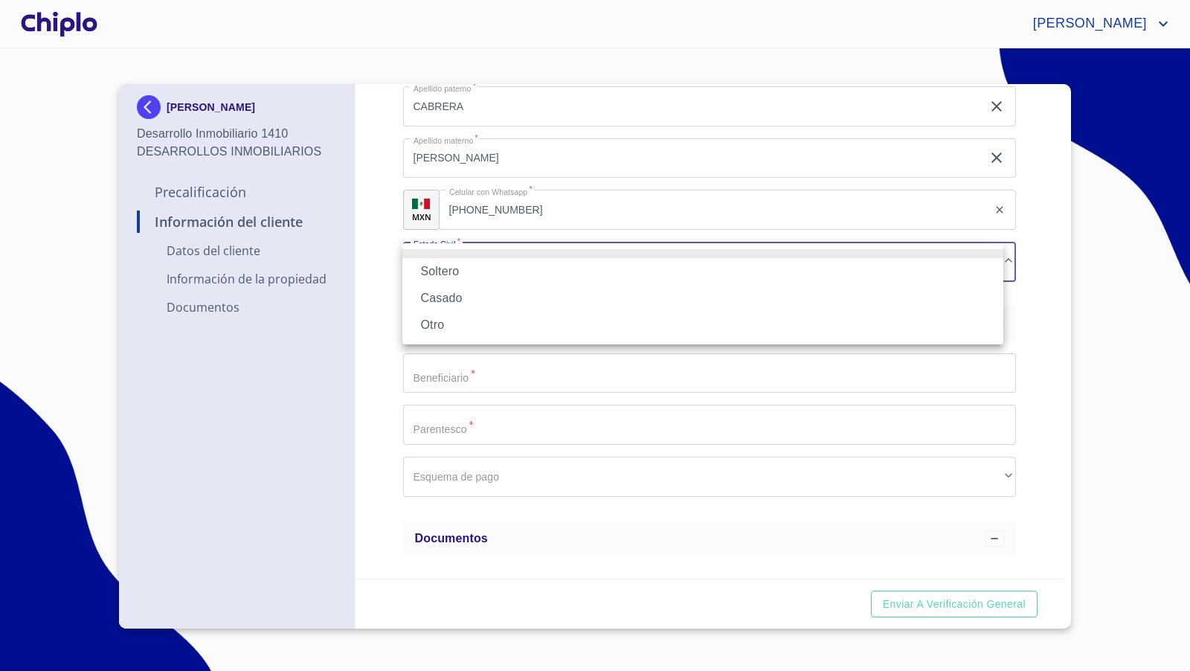
click at [478, 295] on li "Casado" at bounding box center [702, 298] width 601 height 27
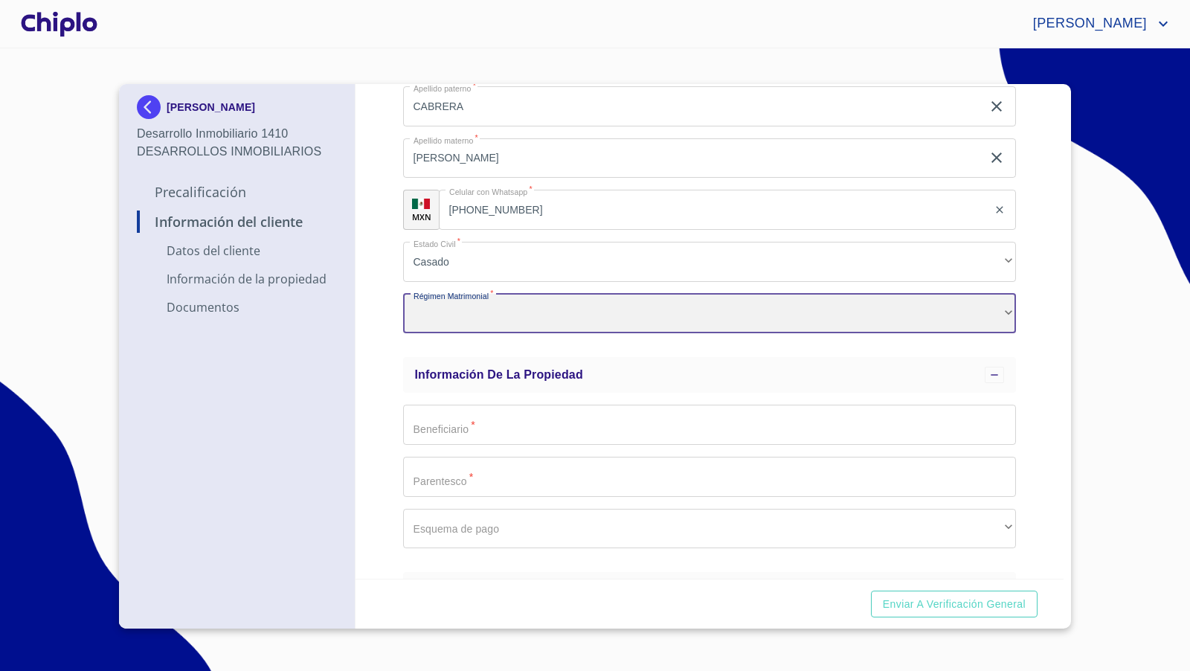
click at [466, 309] on div "​" at bounding box center [710, 314] width 614 height 40
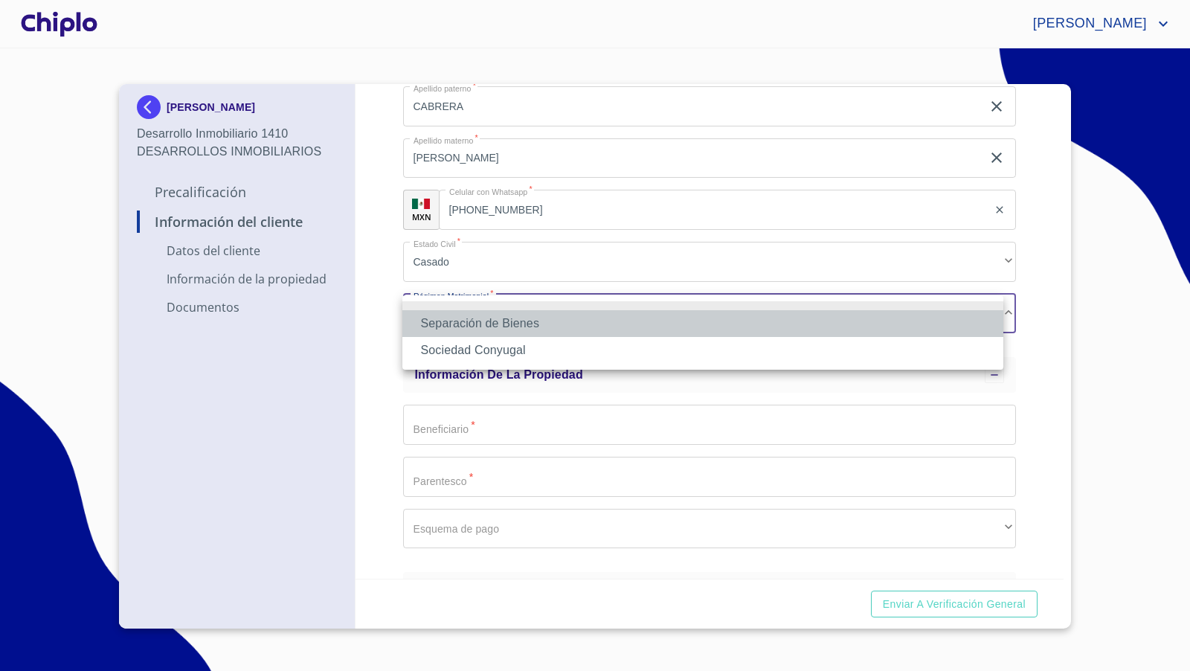
drag, startPoint x: 478, startPoint y: 325, endPoint x: 487, endPoint y: 325, distance: 8.9
click at [478, 325] on li "Separación de Bienes" at bounding box center [702, 323] width 601 height 27
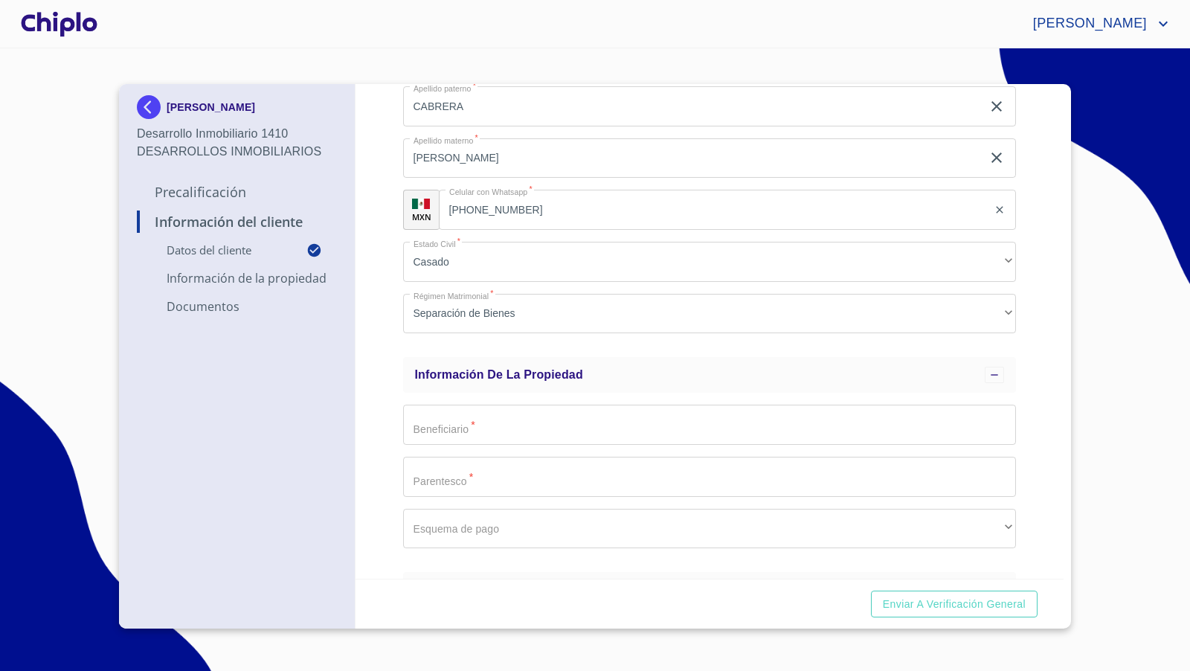
click at [1038, 359] on div "Información del Cliente Datos del cliente Email   * [EMAIL_ADDRESS][DOMAIN_NAME…" at bounding box center [710, 331] width 709 height 495
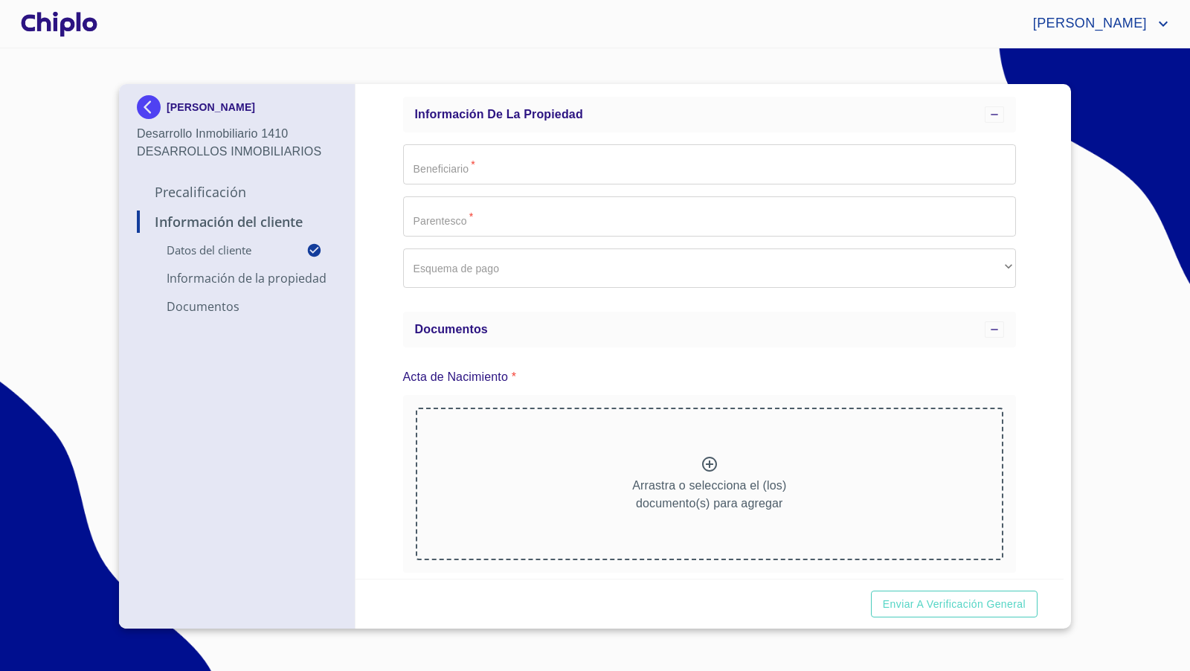
scroll to position [525, 0]
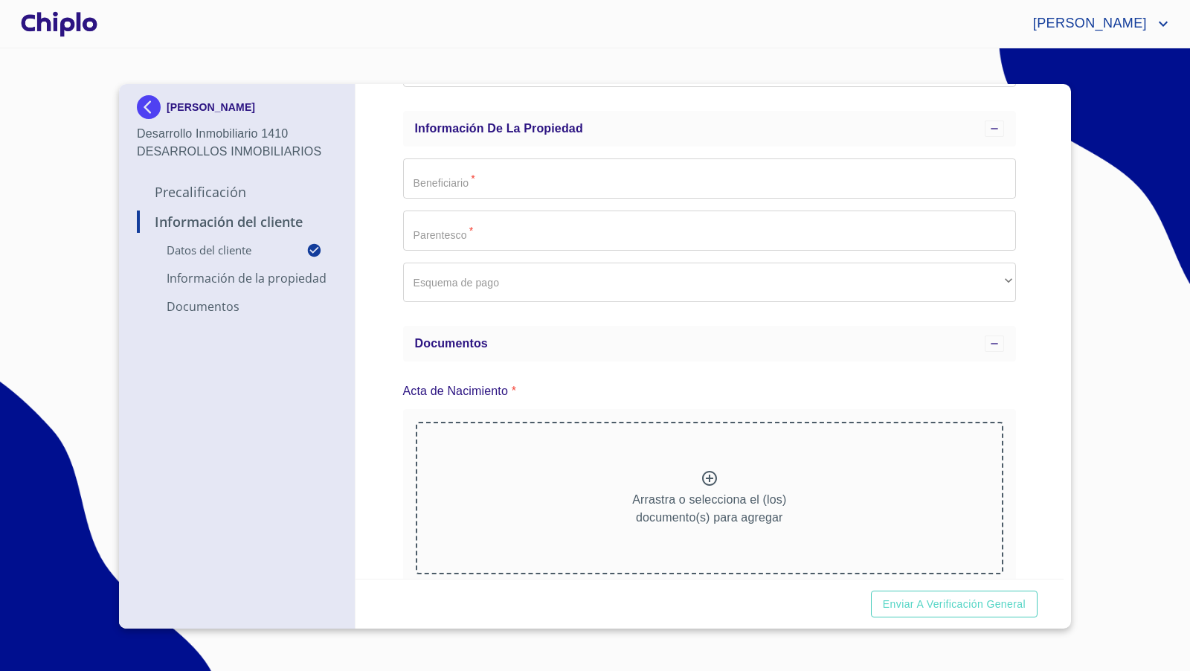
click at [1032, 331] on div "Información del Cliente Datos del cliente Email   * [EMAIL_ADDRESS][DOMAIN_NAME…" at bounding box center [710, 331] width 709 height 495
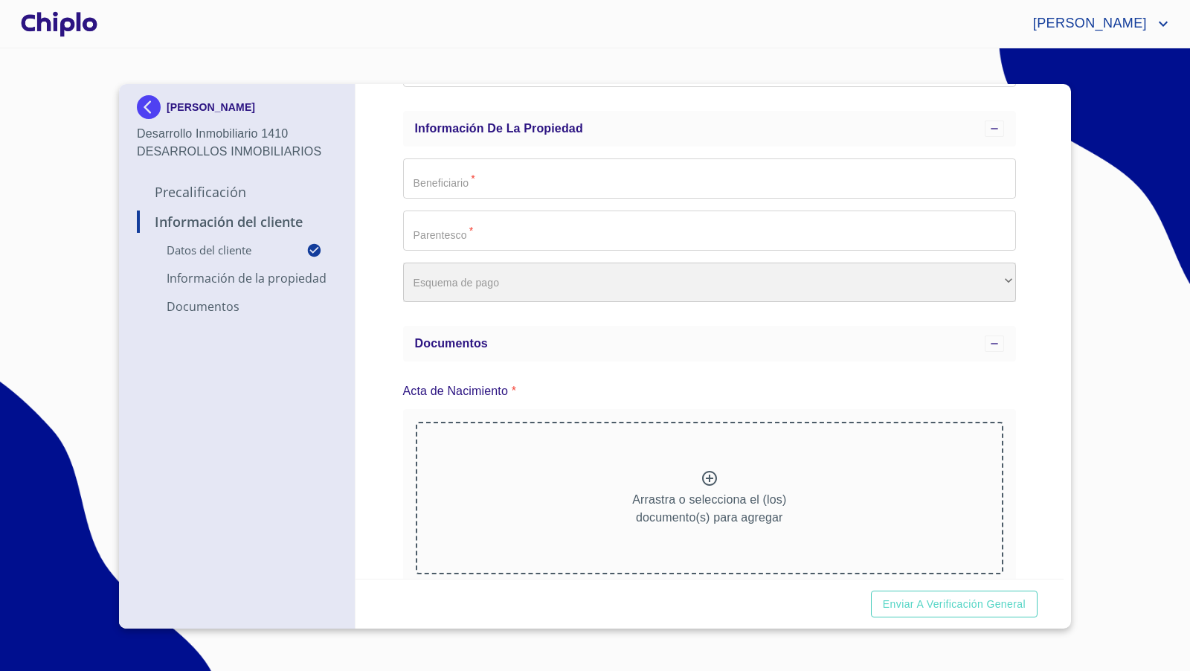
click at [616, 284] on div "​" at bounding box center [710, 283] width 614 height 40
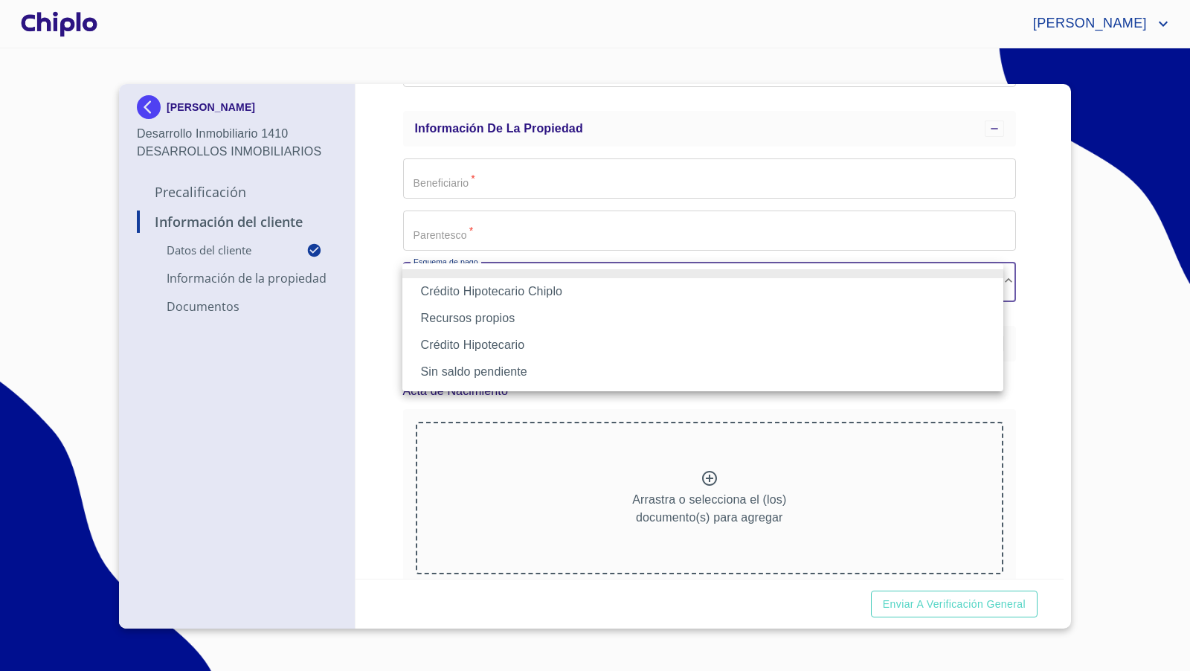
click at [500, 291] on li "Crédito Hipotecario Chiplo" at bounding box center [702, 291] width 601 height 27
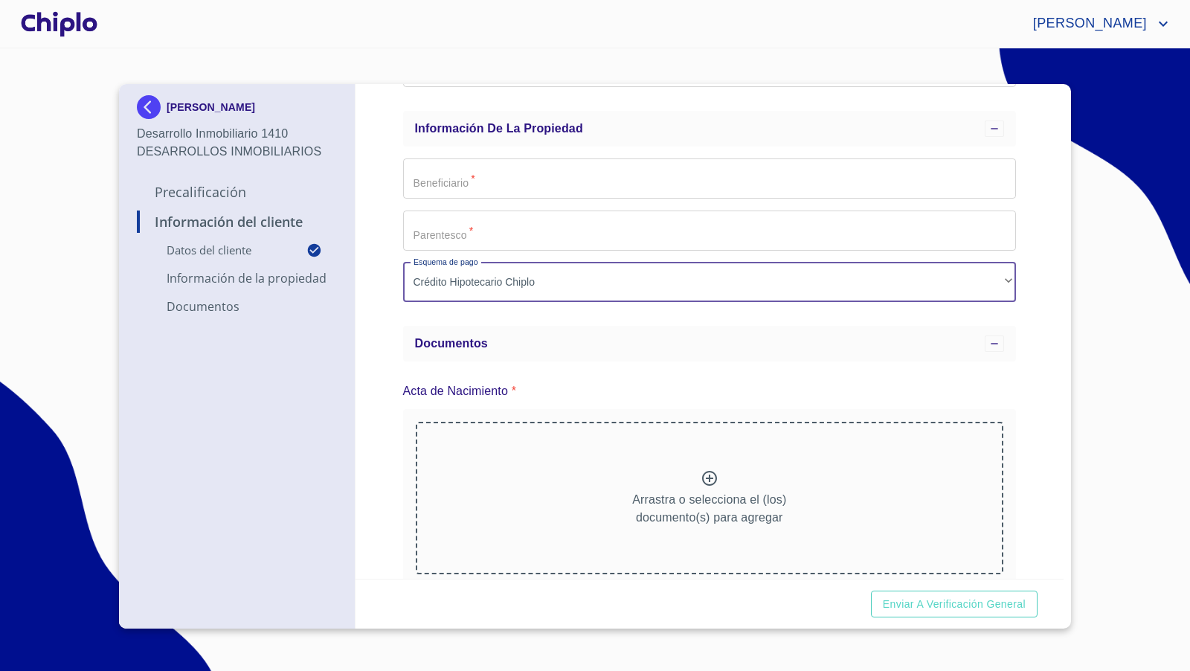
click at [1025, 316] on div "Información del Cliente Datos del cliente Email   * [EMAIL_ADDRESS][DOMAIN_NAME…" at bounding box center [710, 331] width 709 height 495
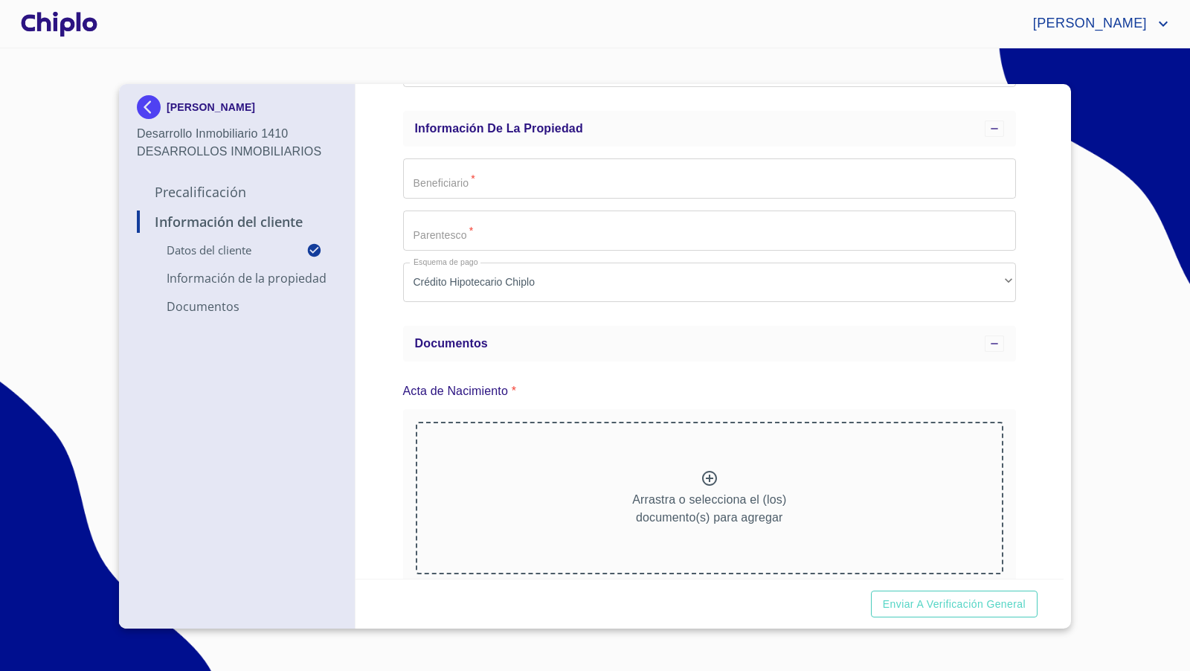
click at [384, 263] on div "Información del Cliente Datos del cliente Email   * [EMAIL_ADDRESS][DOMAIN_NAME…" at bounding box center [710, 331] width 709 height 495
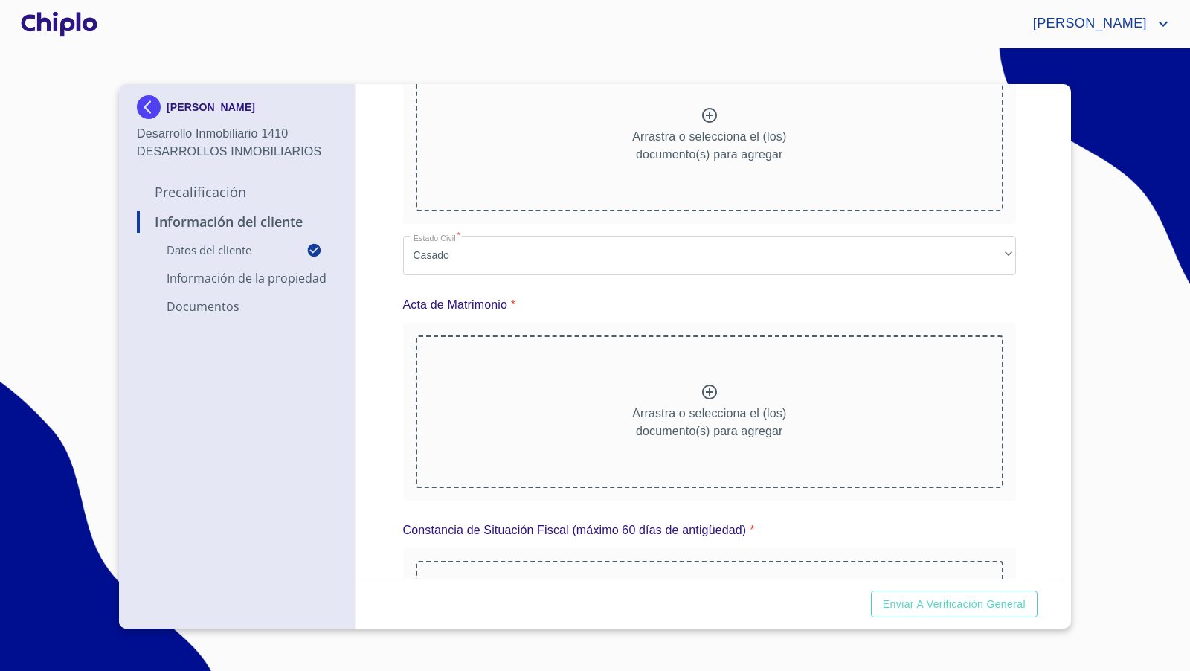
scroll to position [972, 0]
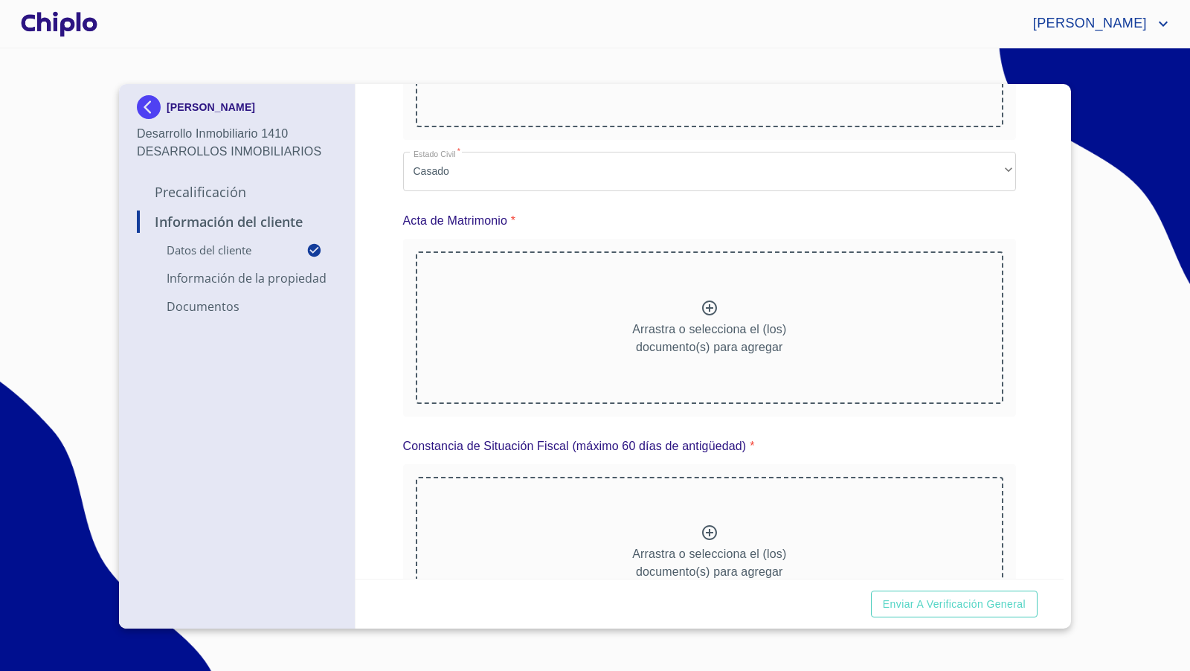
click at [1024, 377] on div "Información del Cliente Datos del cliente Email   * [EMAIL_ADDRESS][DOMAIN_NAME…" at bounding box center [710, 331] width 709 height 495
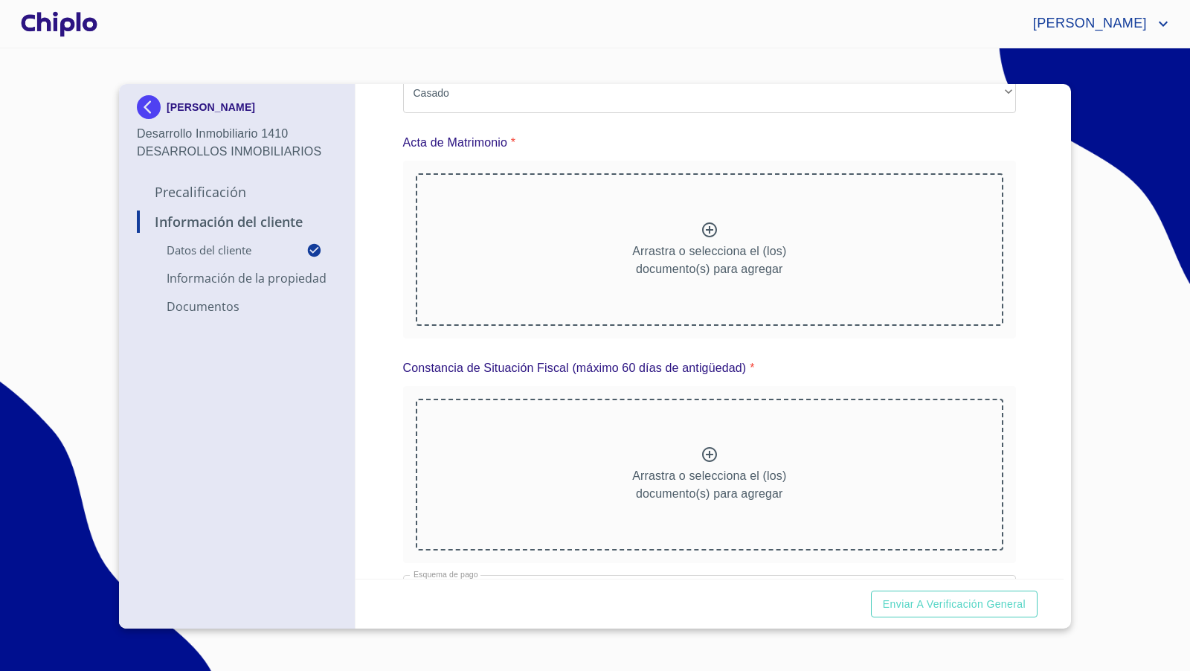
scroll to position [1101, 0]
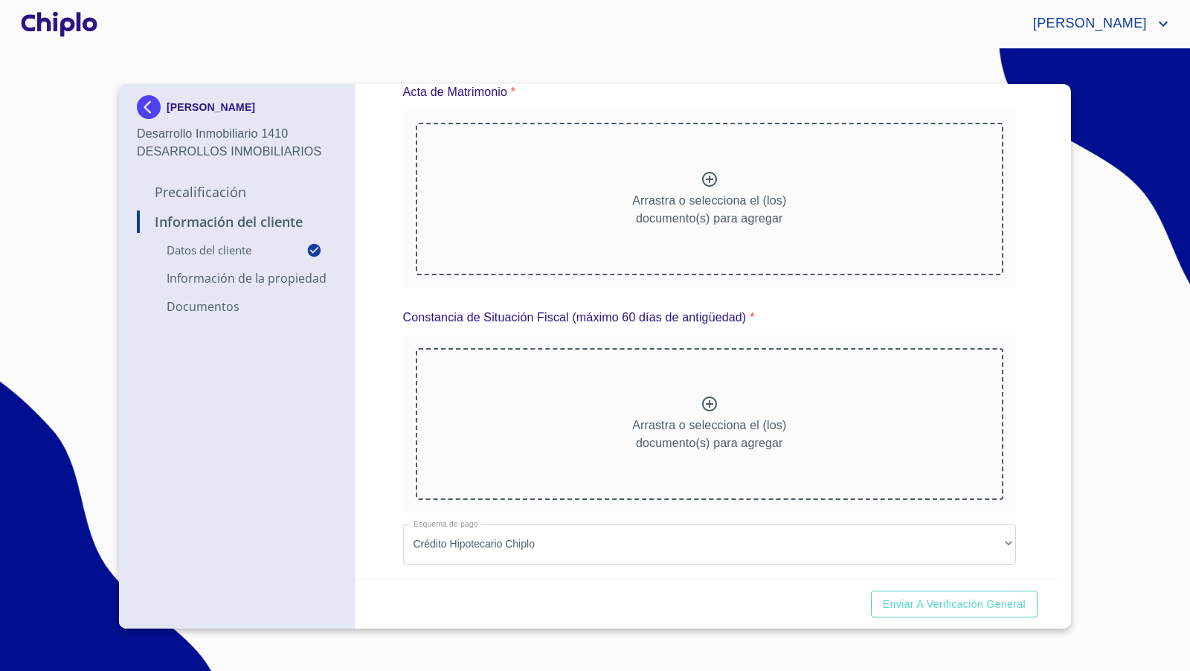
click at [1028, 316] on div "Información del Cliente Datos del cliente Email   * [EMAIL_ADDRESS][DOMAIN_NAME…" at bounding box center [710, 331] width 709 height 495
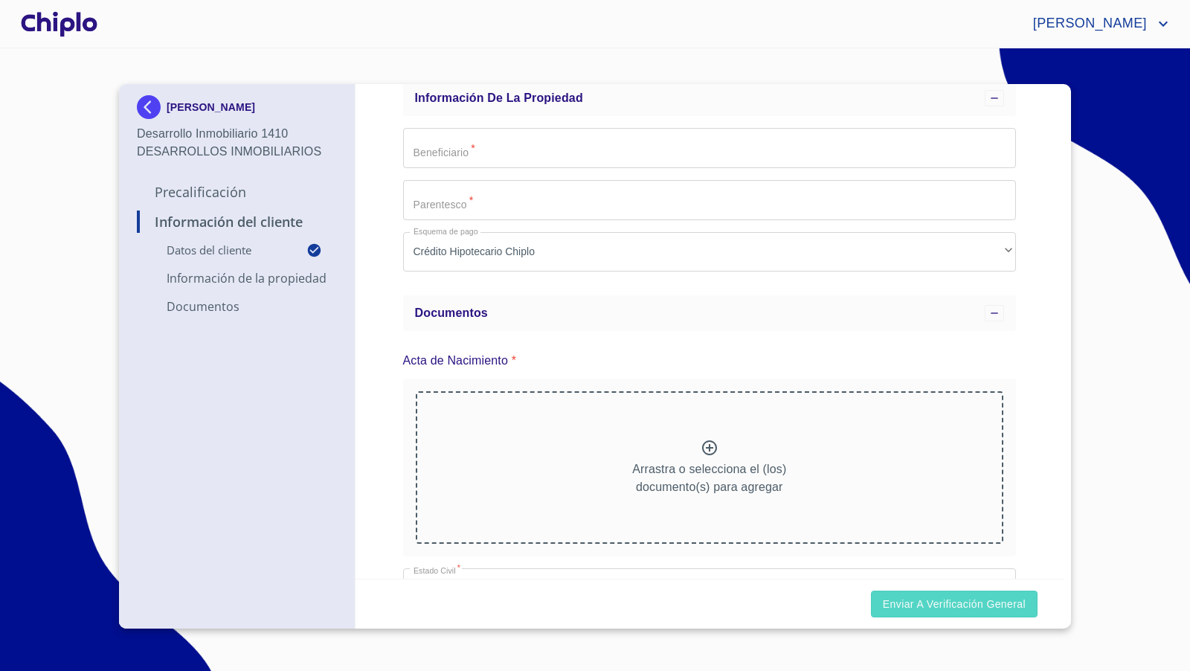
scroll to position [562, 0]
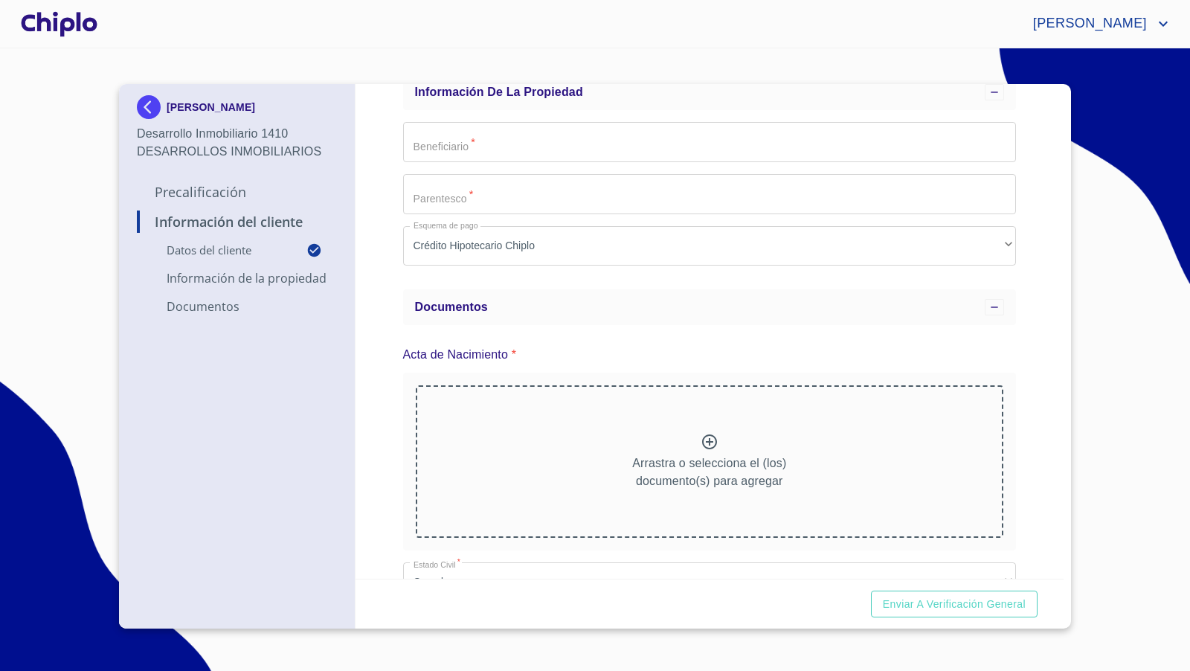
click at [1025, 460] on div "Información del Cliente Datos del cliente Email   * [EMAIL_ADDRESS][DOMAIN_NAME…" at bounding box center [710, 331] width 709 height 495
click at [147, 110] on img at bounding box center [152, 107] width 30 height 24
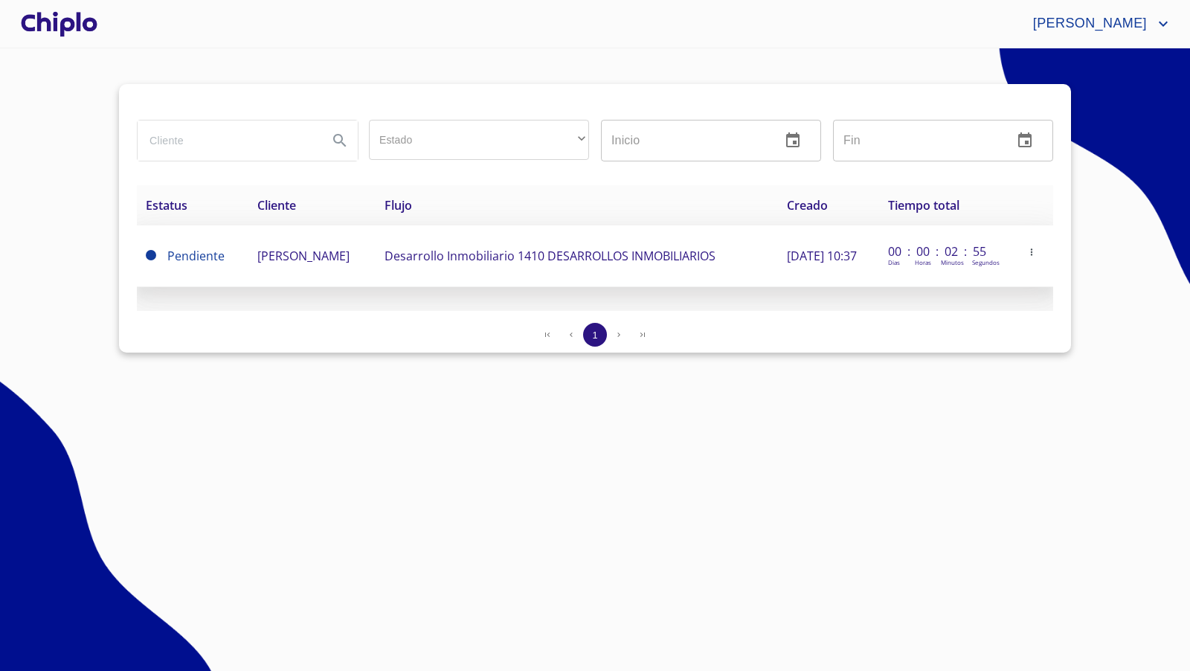
click at [1036, 250] on icon "button" at bounding box center [1031, 252] width 10 height 10
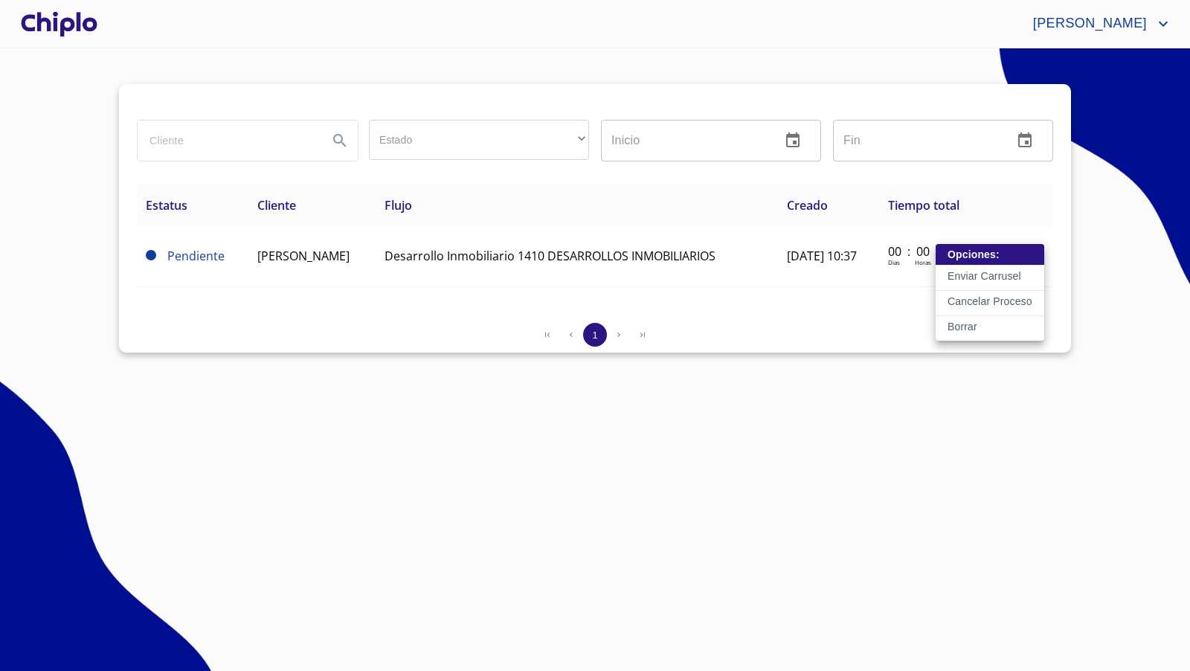
click at [991, 275] on p "Enviar Carrusel" at bounding box center [985, 276] width 74 height 15
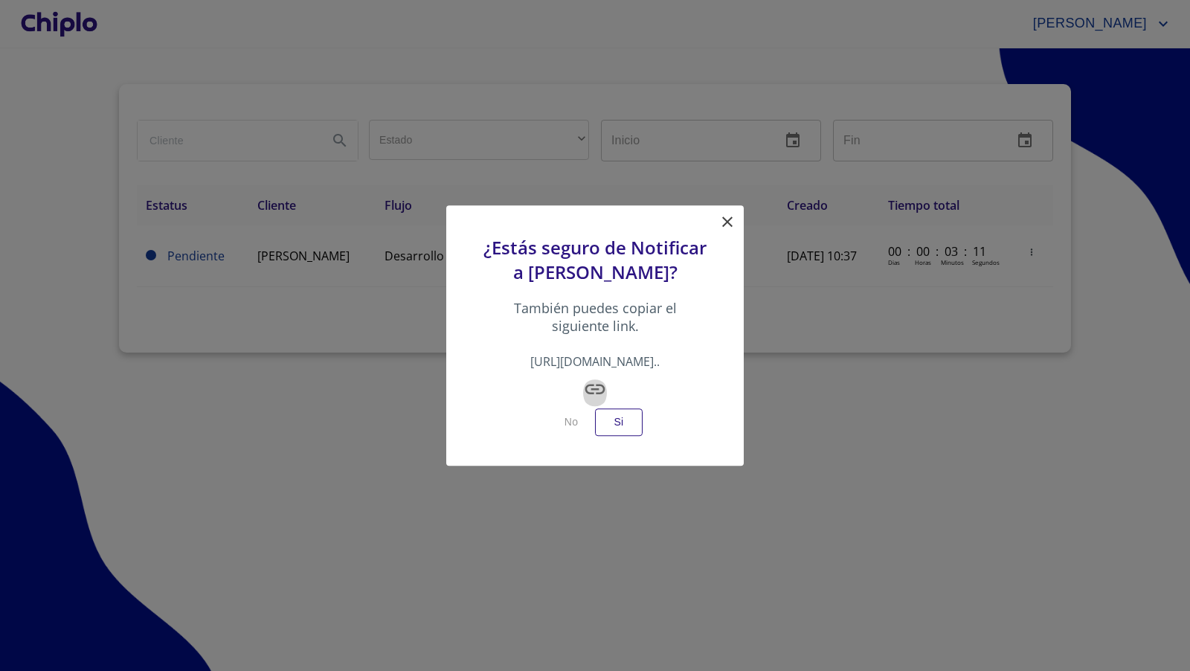
click at [594, 397] on icon "button" at bounding box center [595, 389] width 24 height 24
click at [727, 216] on icon at bounding box center [727, 221] width 10 height 10
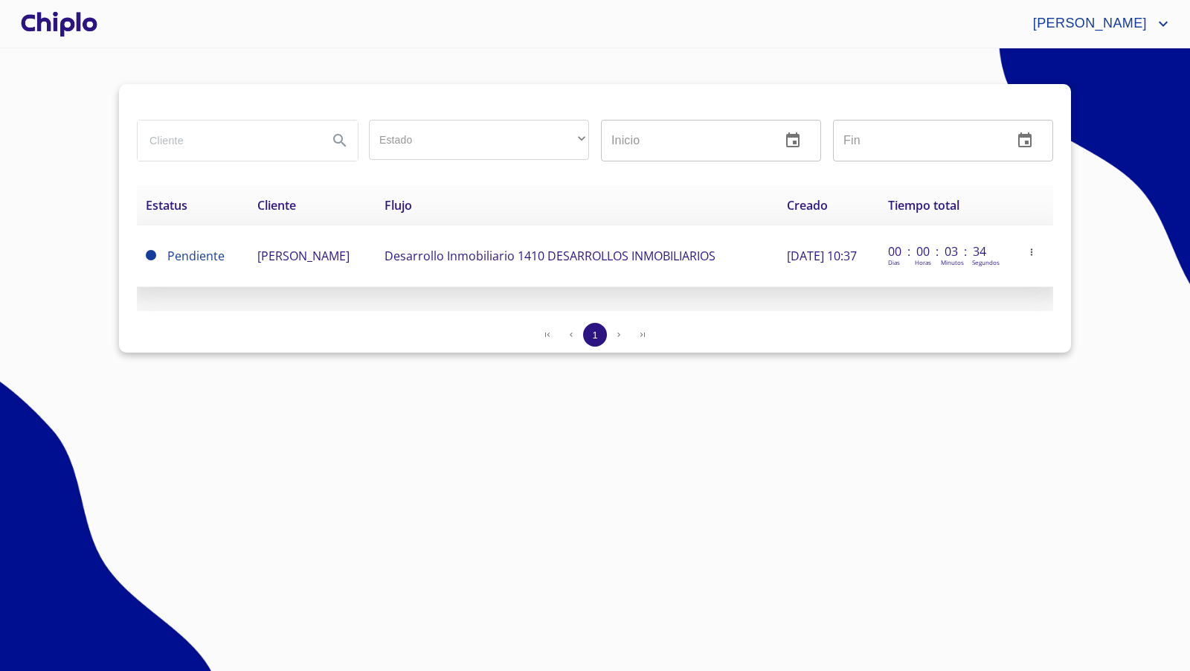
click at [318, 248] on span "[PERSON_NAME]" at bounding box center [303, 256] width 92 height 16
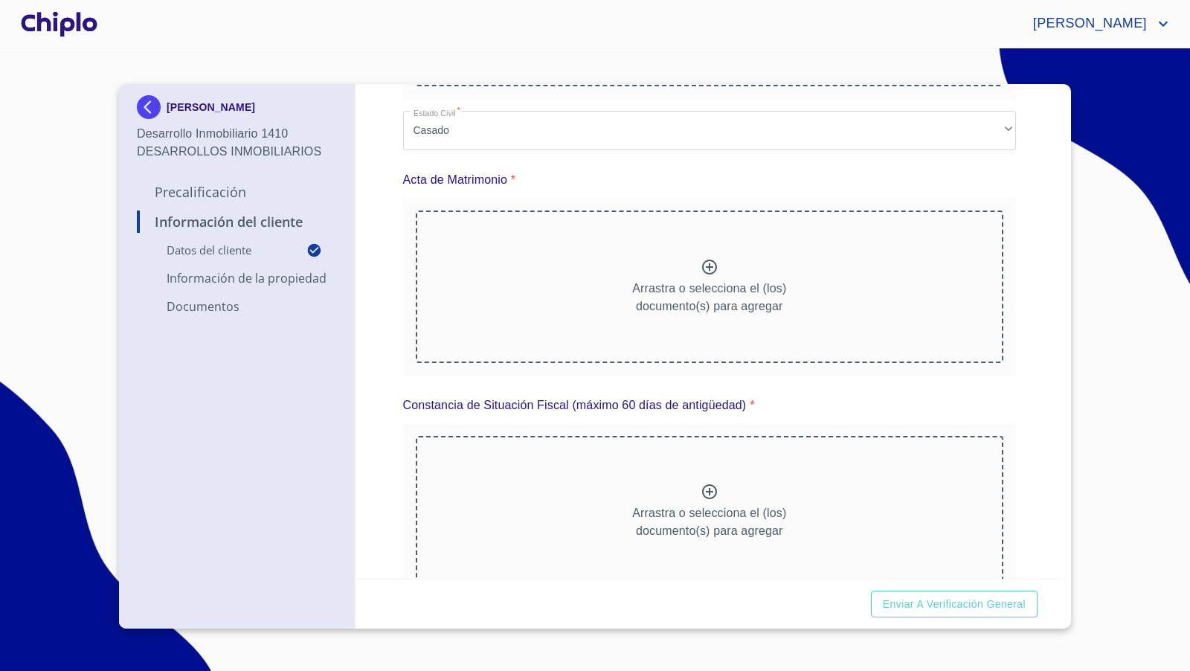
scroll to position [1028, 0]
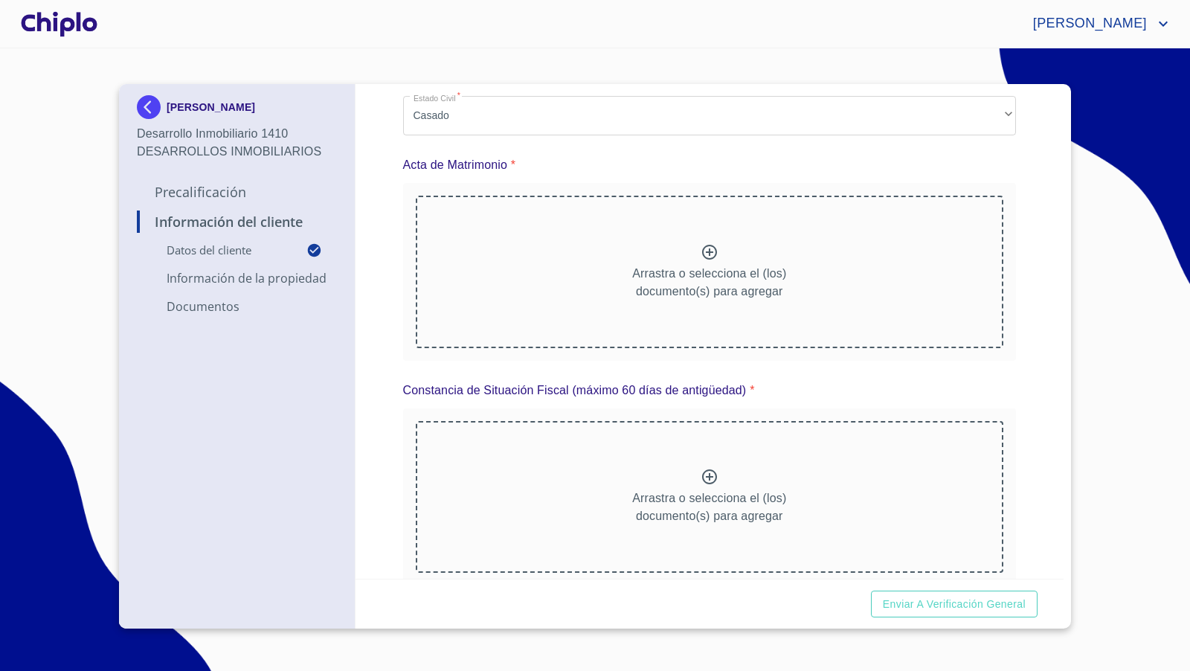
click at [713, 482] on div "Arrastra o selecciona el (los) documento(s) para agregar" at bounding box center [710, 497] width 588 height 152
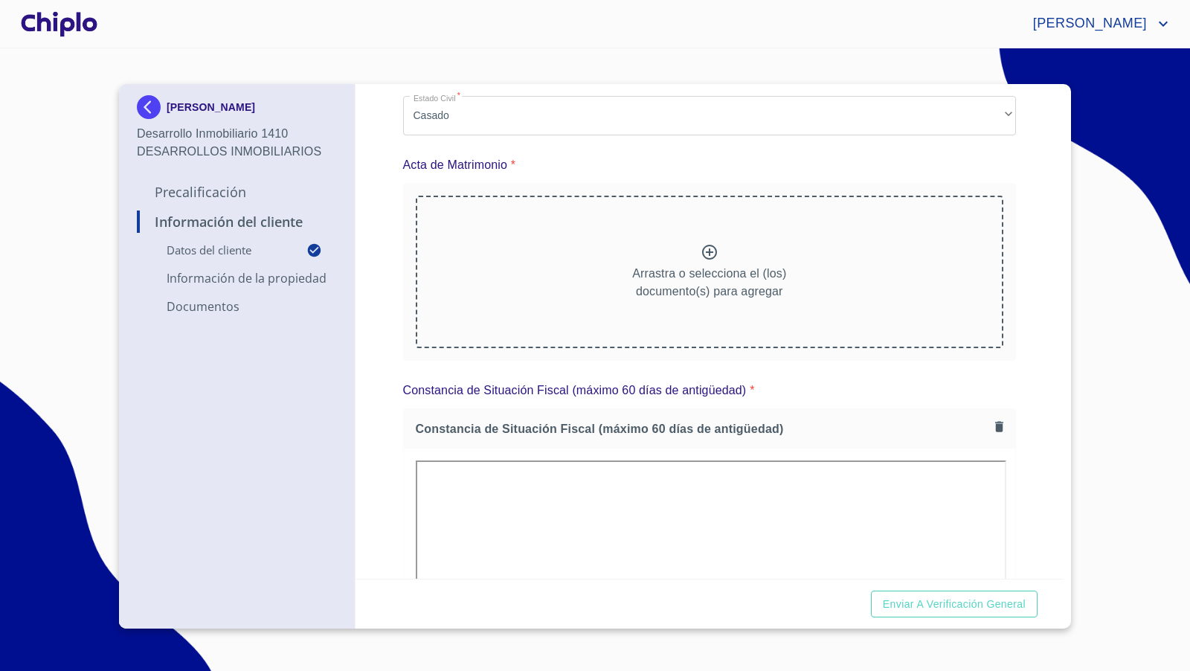
click at [1018, 437] on div "Información del Cliente Datos del cliente Email   * [EMAIL_ADDRESS][DOMAIN_NAME…" at bounding box center [710, 331] width 709 height 495
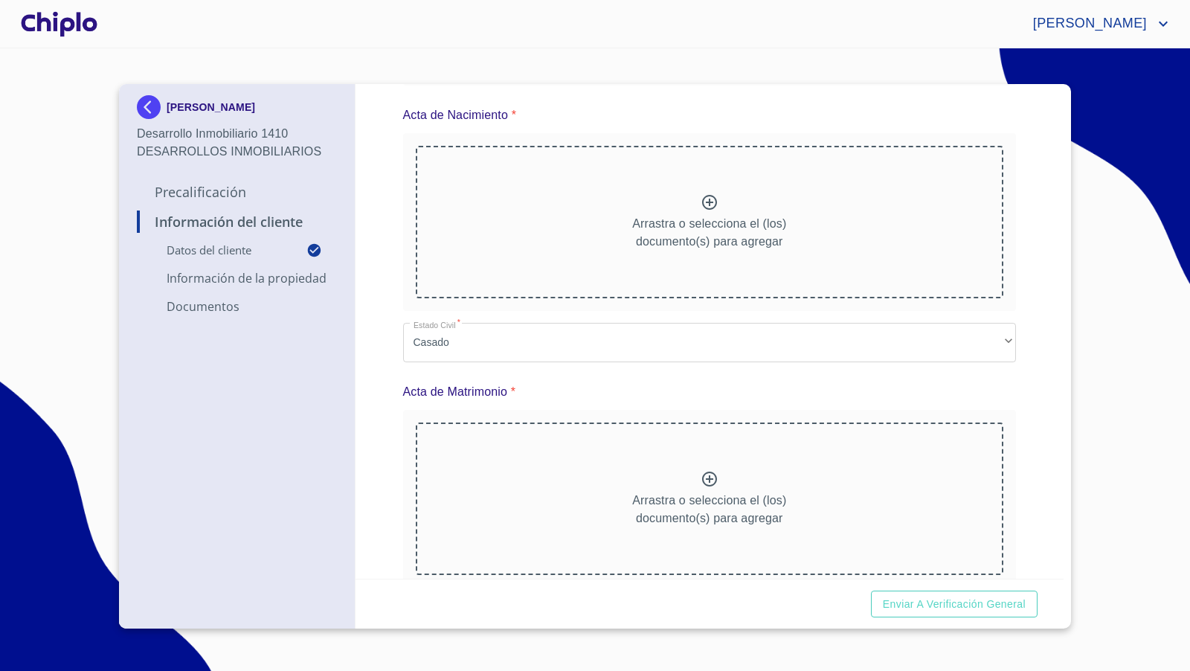
scroll to position [797, 0]
click at [1030, 343] on div "Información del Cliente Datos del cliente Email   * [EMAIL_ADDRESS][DOMAIN_NAME…" at bounding box center [710, 331] width 709 height 495
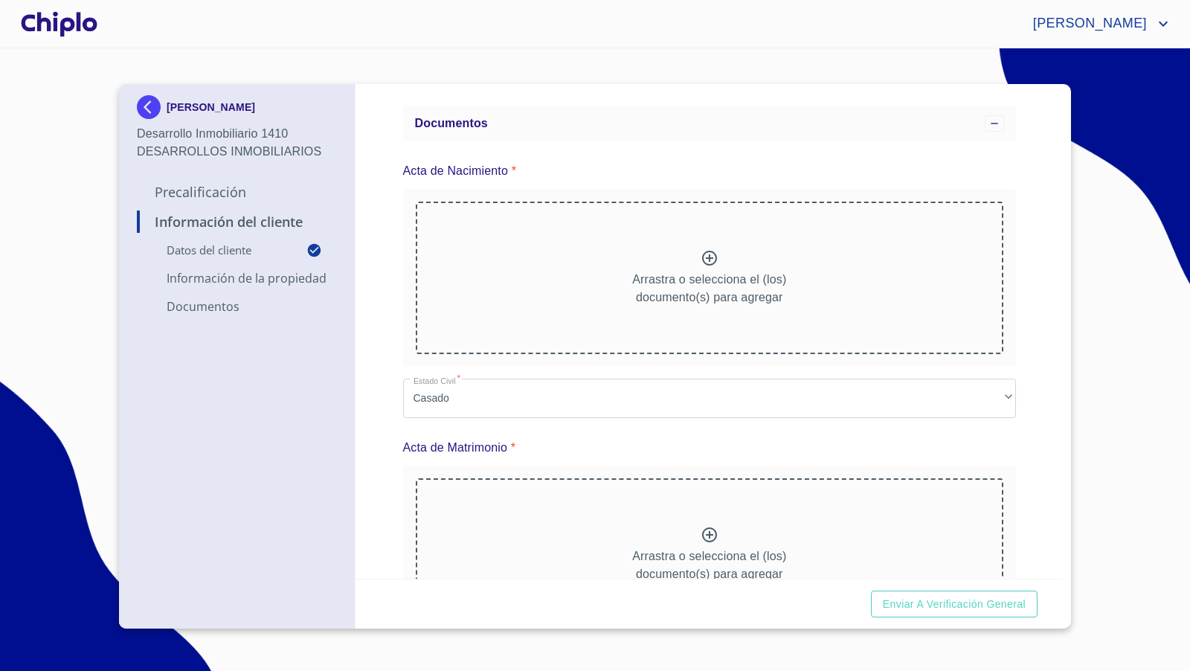
scroll to position [744, 0]
click at [1036, 416] on div "Información del Cliente Datos del cliente Email   * [EMAIL_ADDRESS][DOMAIN_NAME…" at bounding box center [710, 331] width 709 height 495
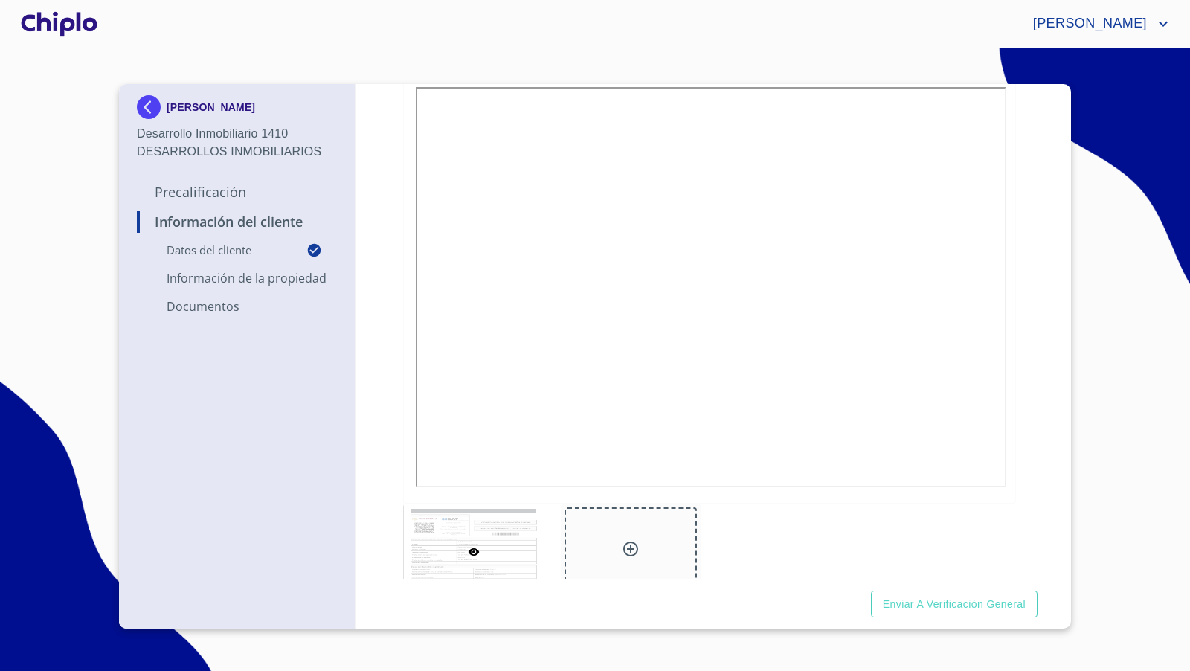
scroll to position [1547, 0]
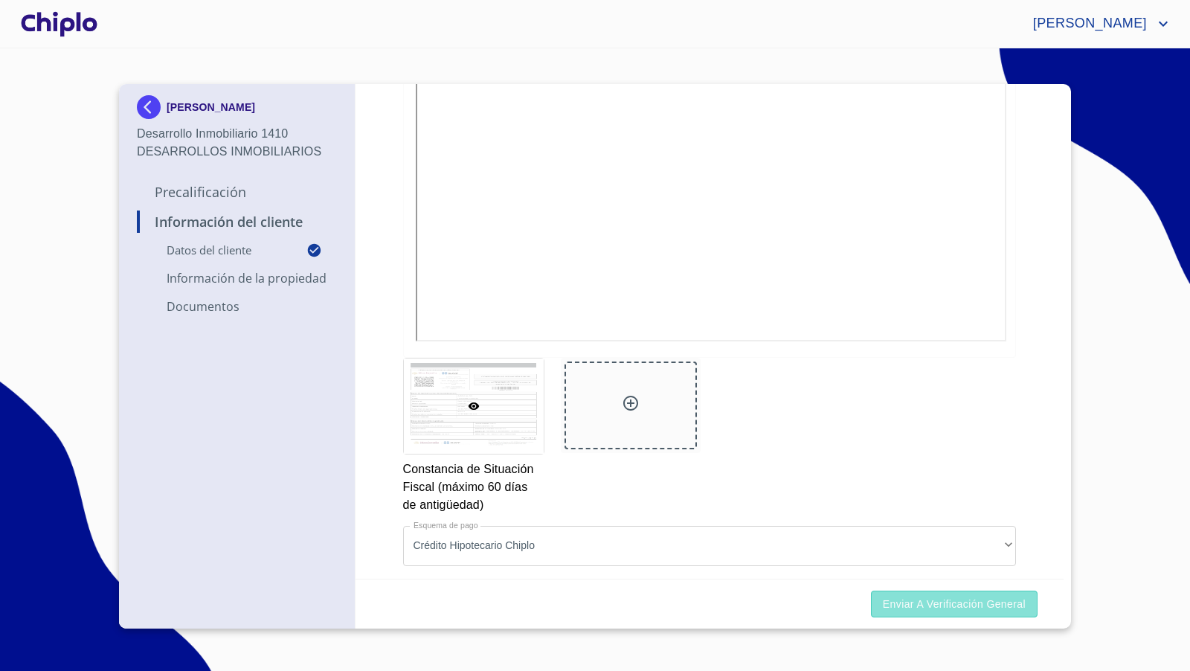
click at [931, 607] on span "Enviar a Verificación General" at bounding box center [954, 604] width 143 height 19
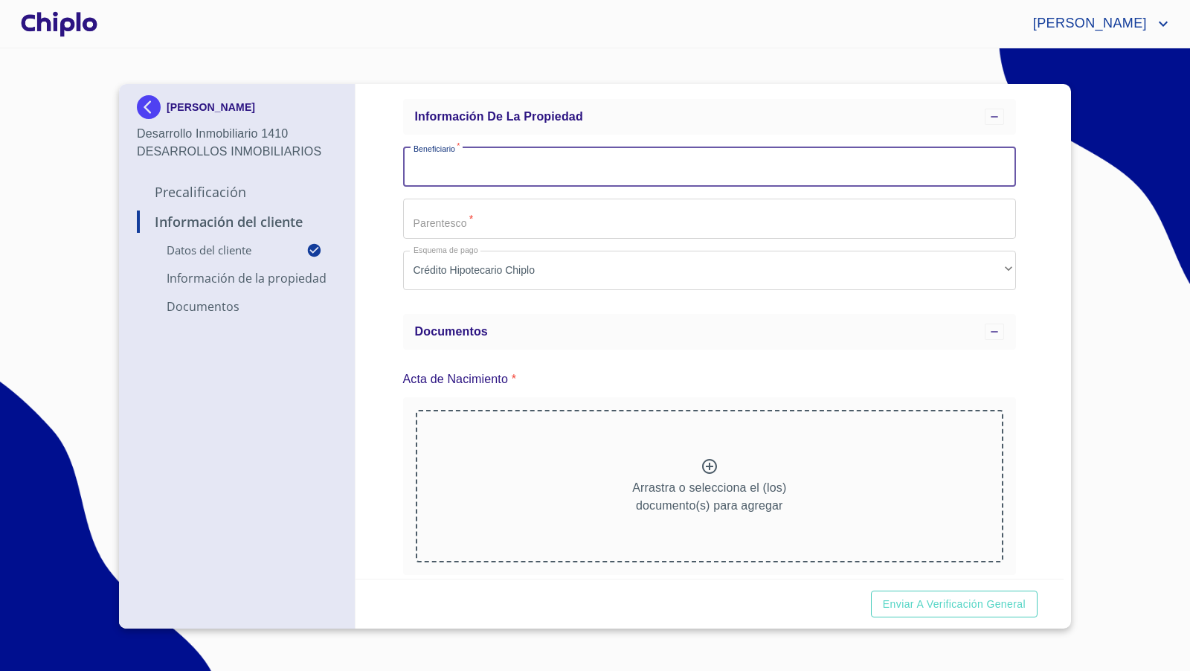
scroll to position [0, 0]
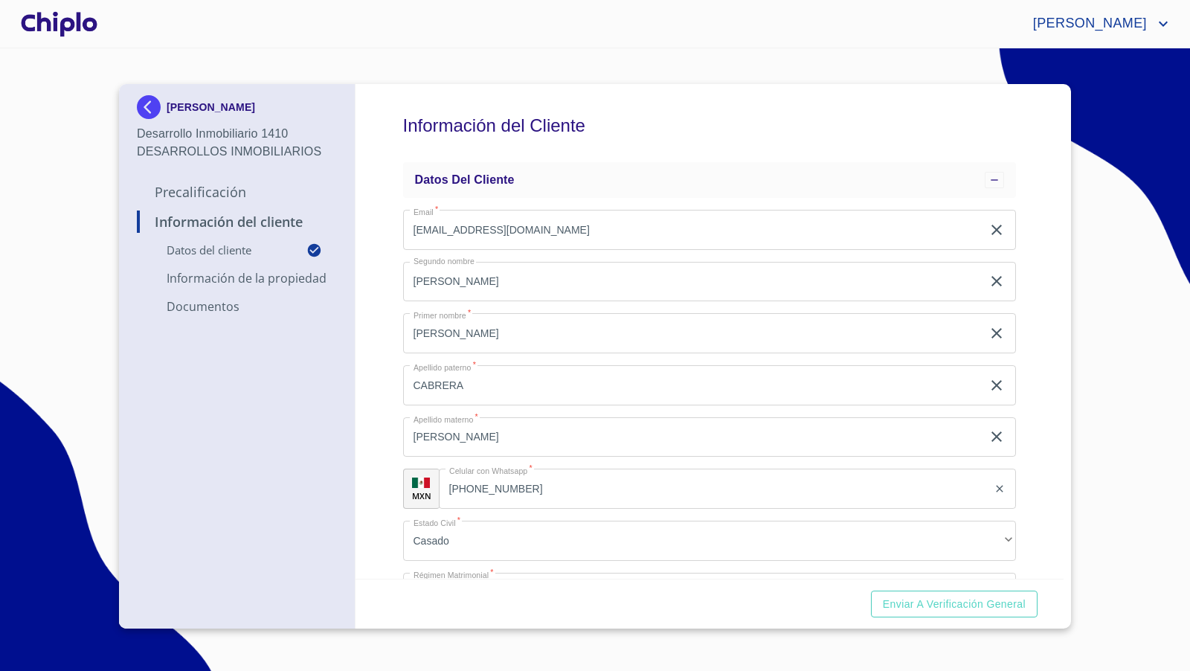
click at [147, 110] on img at bounding box center [152, 107] width 30 height 24
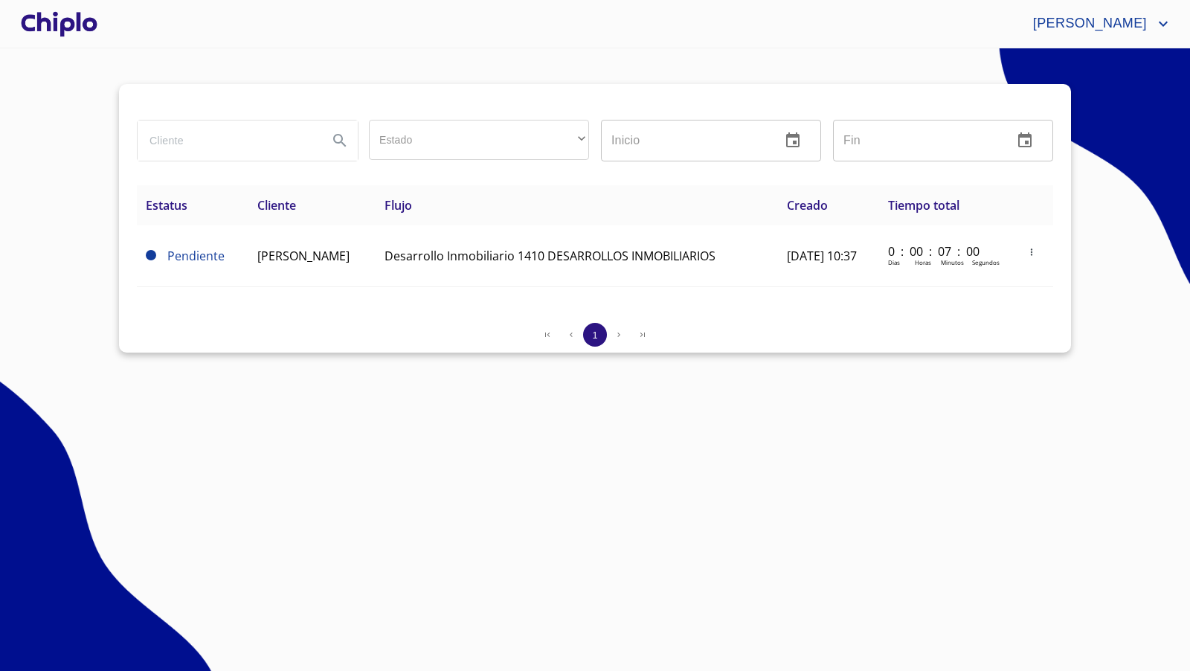
click at [63, 18] on div at bounding box center [59, 24] width 83 height 48
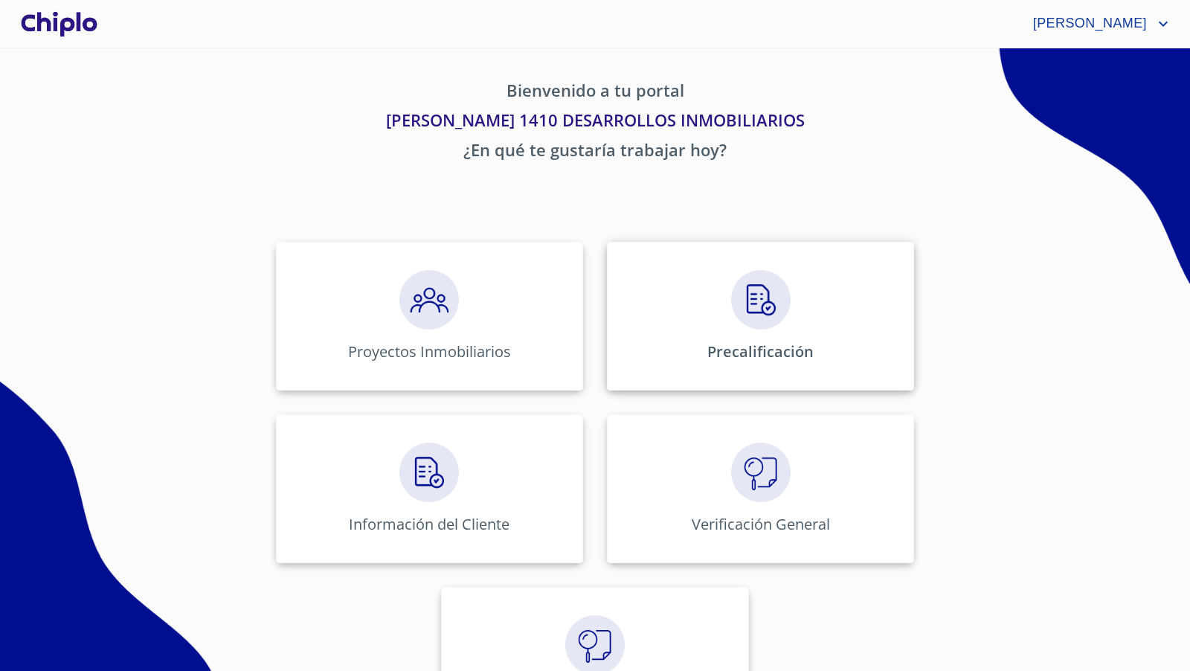
click at [749, 310] on img at bounding box center [761, 300] width 60 height 60
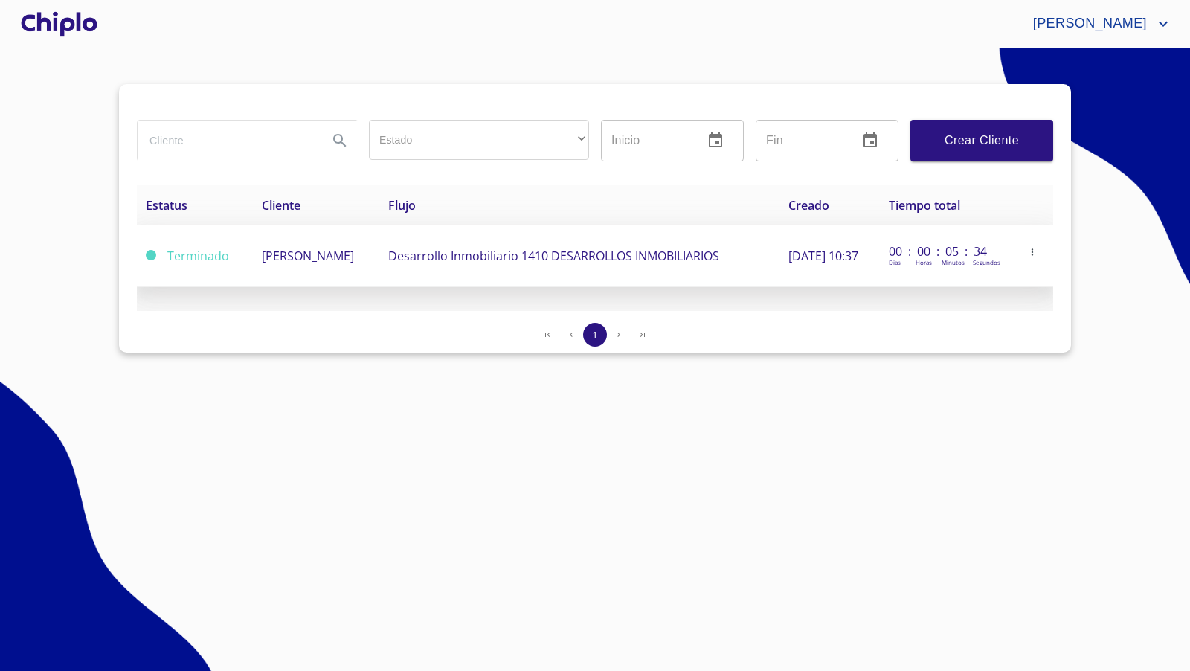
click at [321, 277] on td "[PERSON_NAME]" at bounding box center [316, 256] width 126 height 62
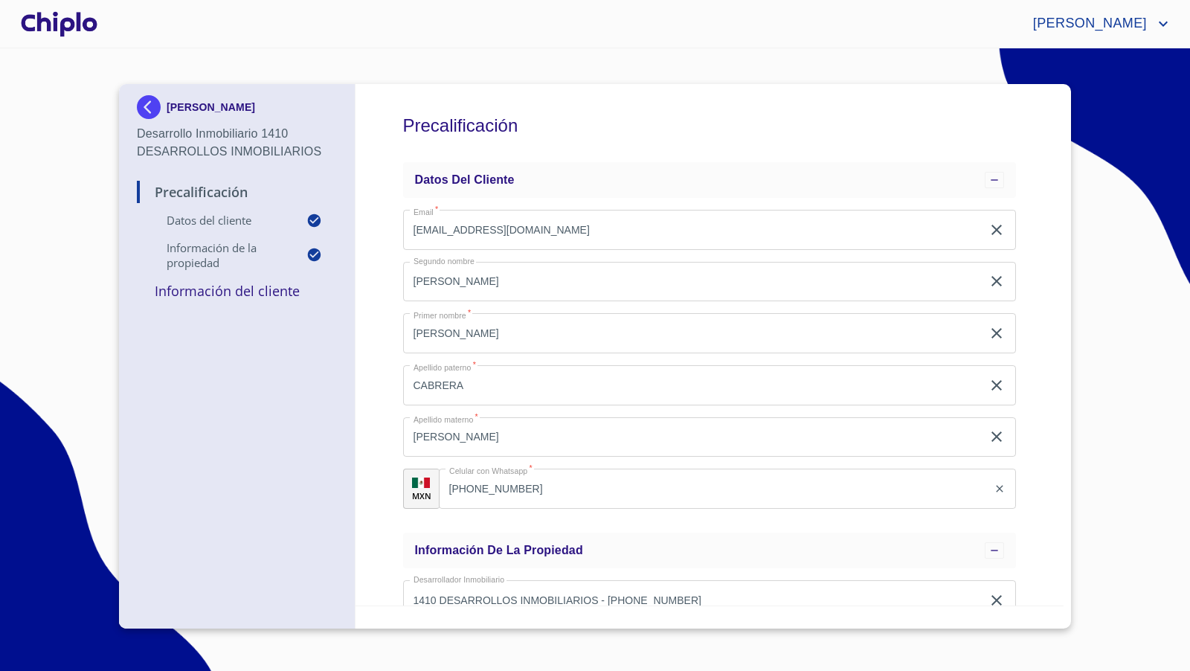
scroll to position [290, 0]
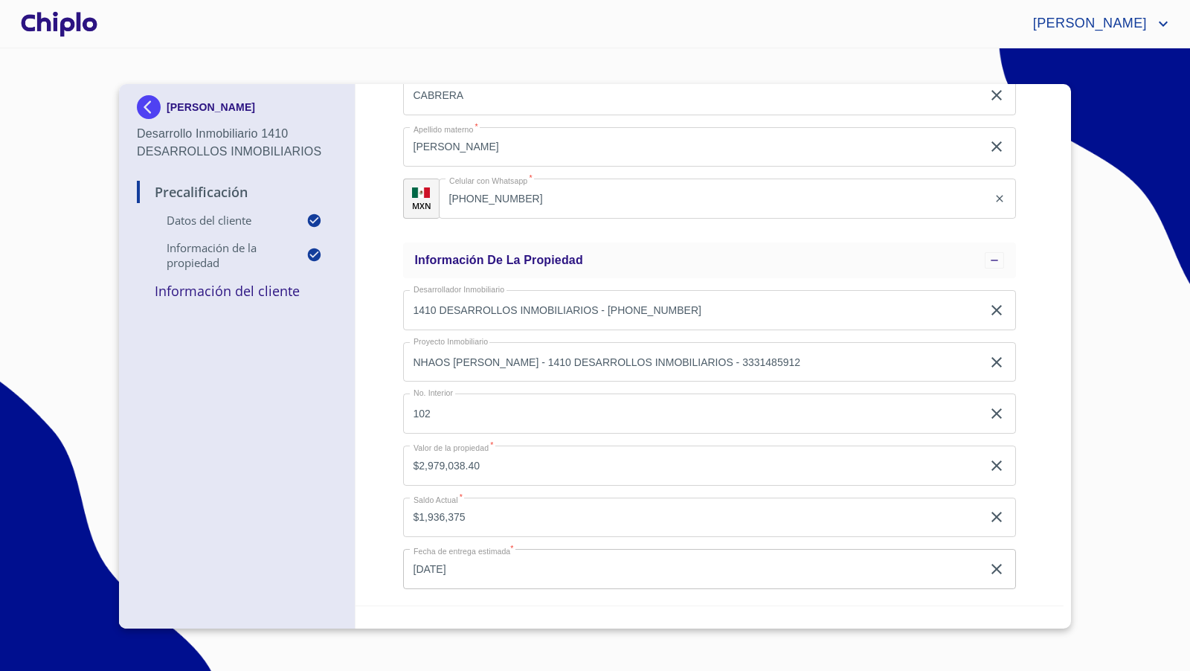
click at [68, 27] on div at bounding box center [59, 24] width 83 height 48
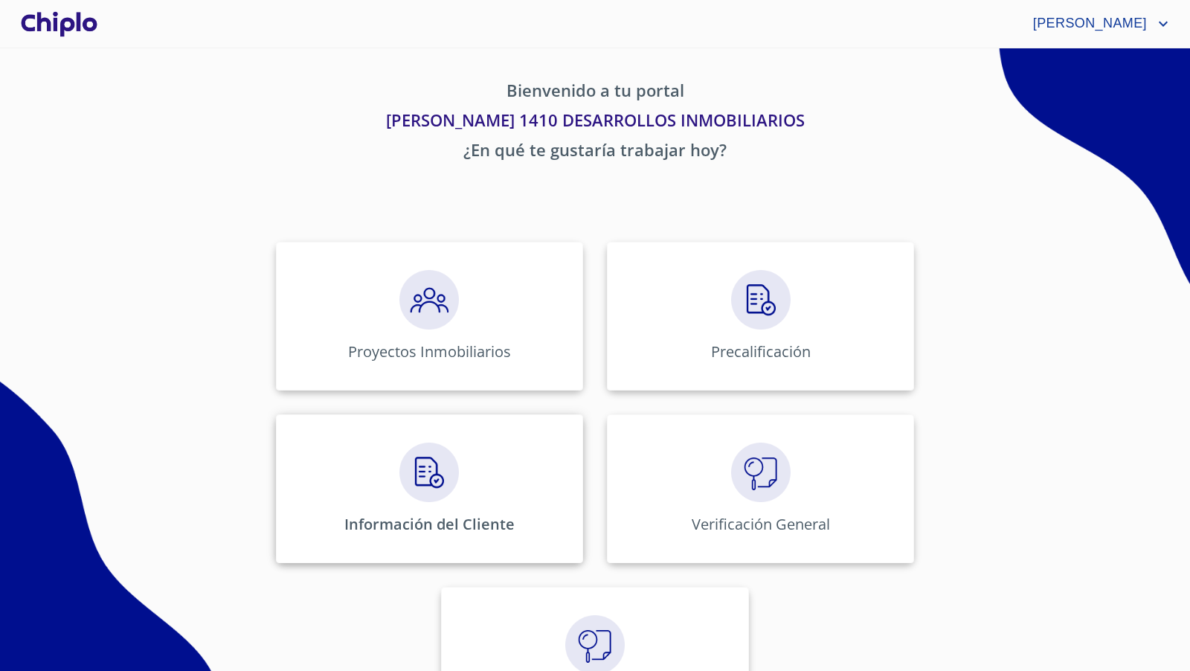
click at [399, 473] on img at bounding box center [429, 473] width 60 height 60
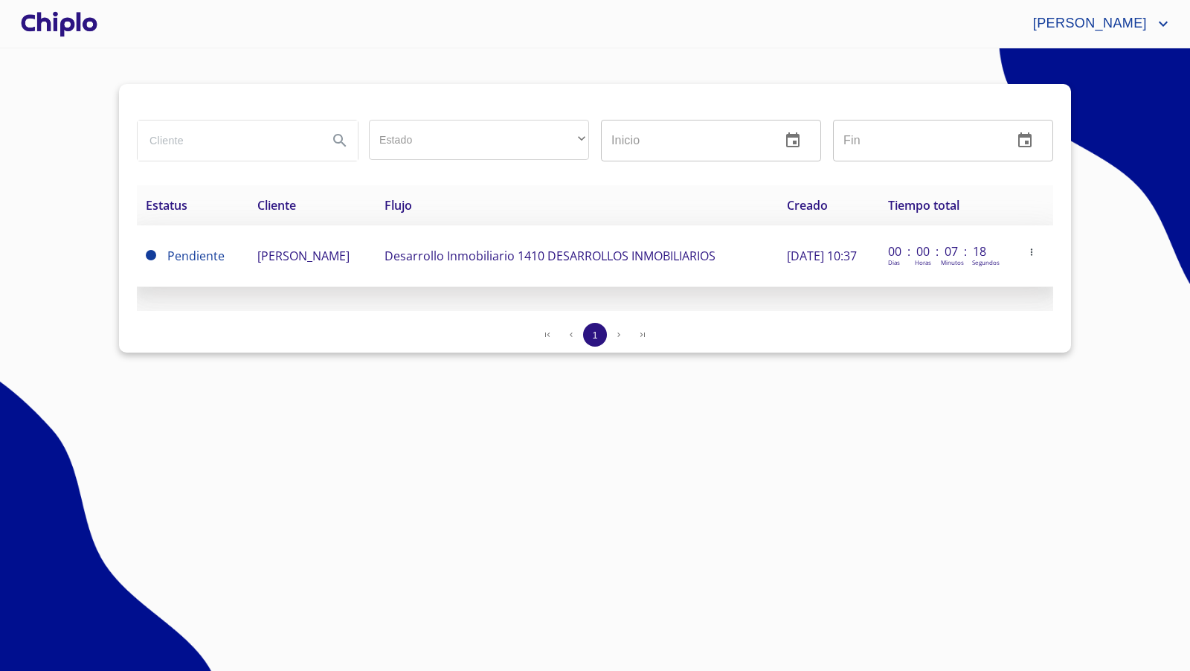
click at [376, 258] on td "[PERSON_NAME]" at bounding box center [311, 256] width 127 height 62
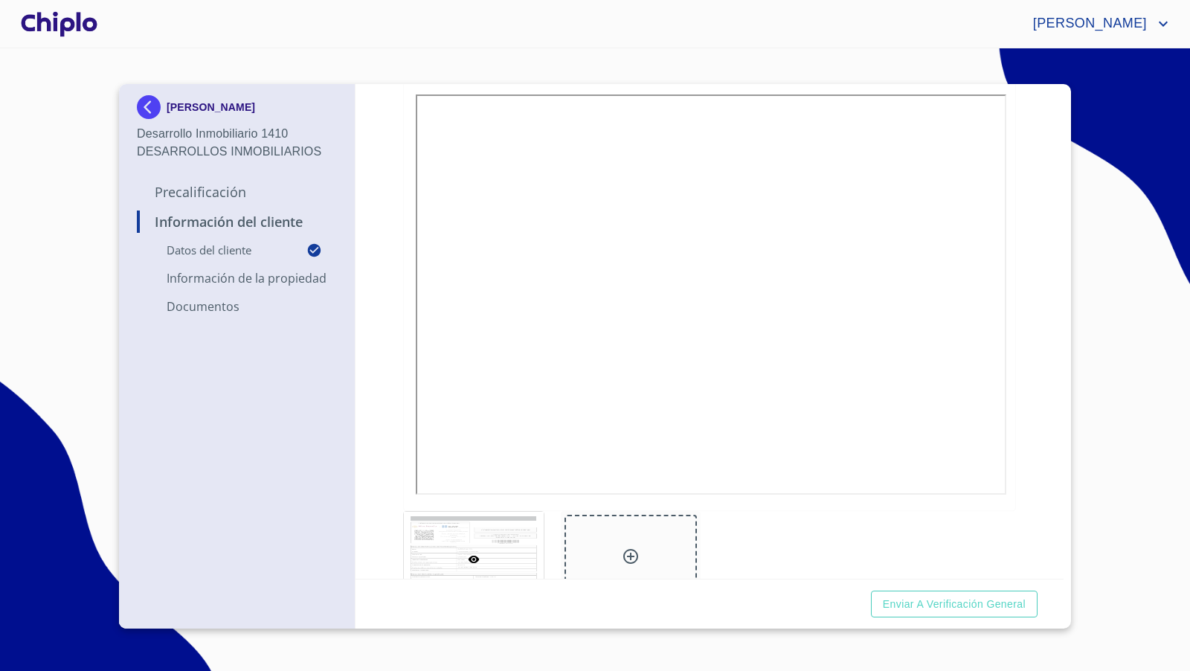
scroll to position [1547, 0]
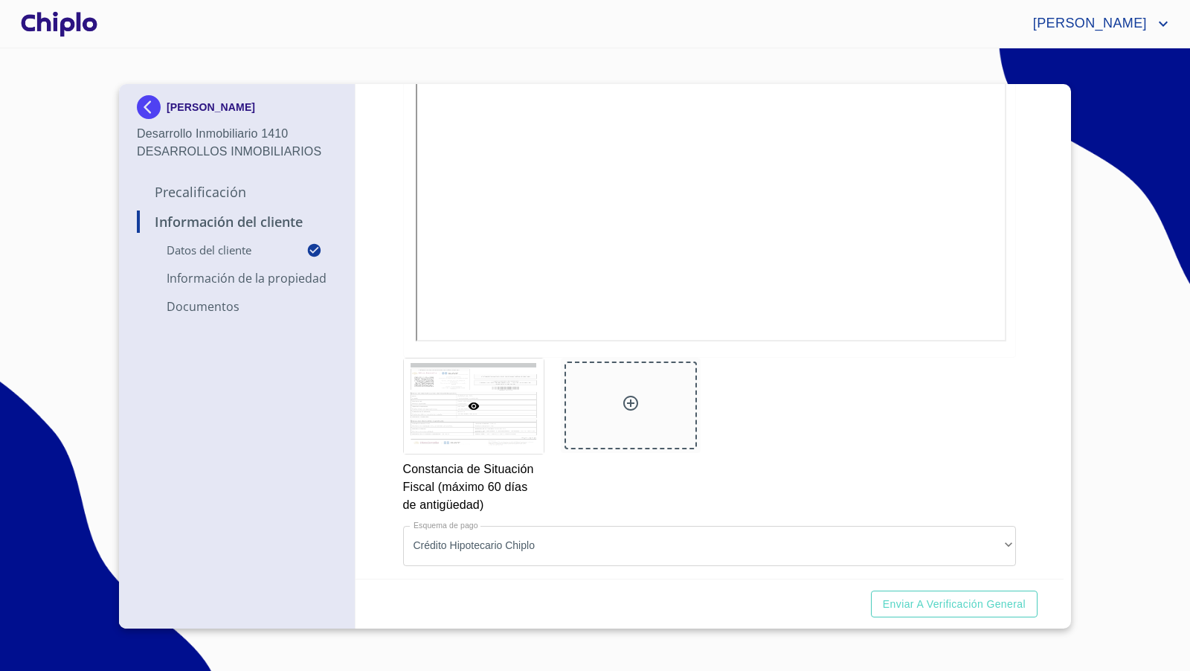
click at [1029, 382] on div "Información del Cliente Datos del cliente Email   * [EMAIL_ADDRESS][DOMAIN_NAME…" at bounding box center [710, 331] width 709 height 495
click at [152, 114] on img at bounding box center [152, 107] width 30 height 24
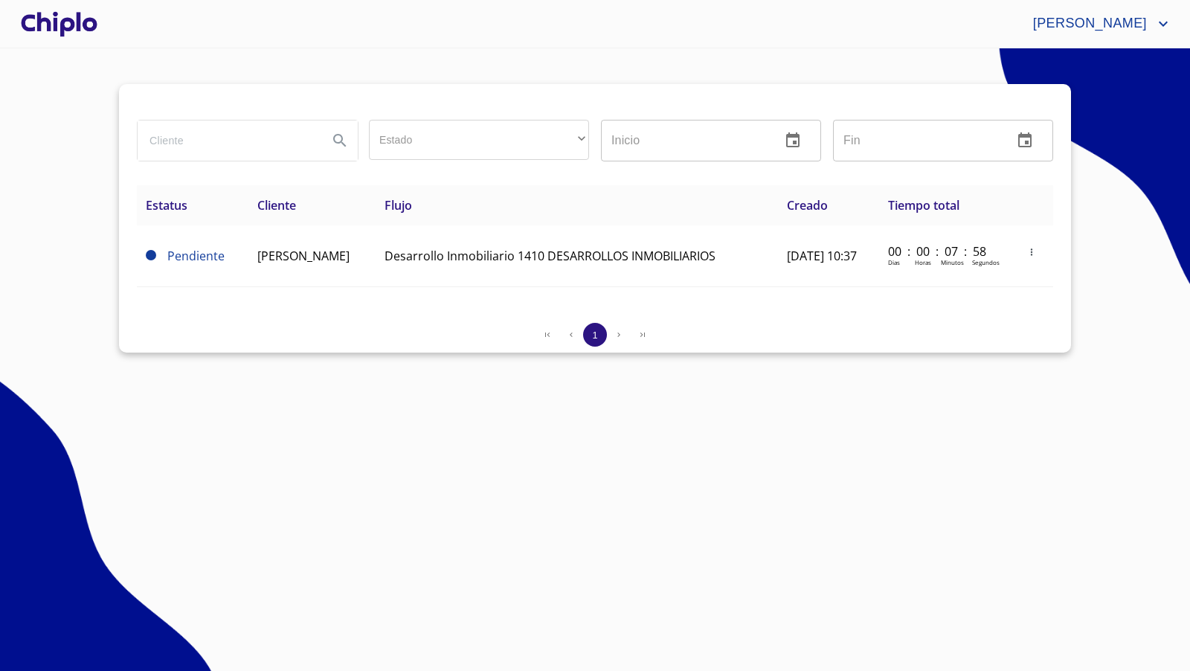
click at [71, 30] on div at bounding box center [59, 24] width 83 height 48
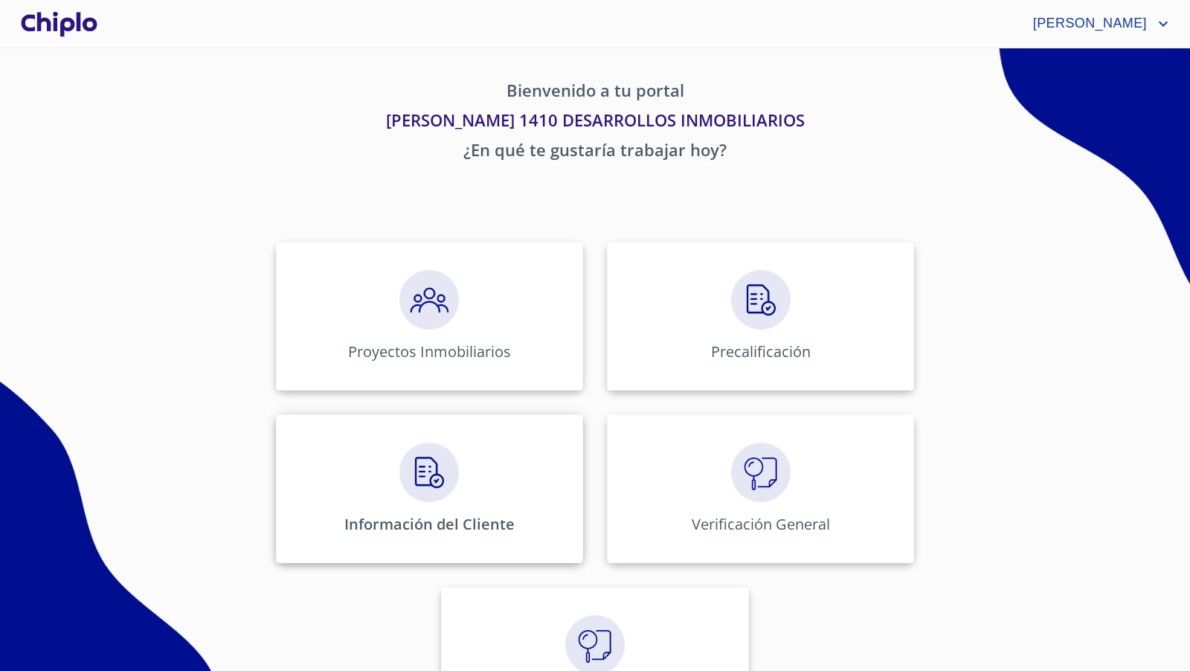
click at [384, 475] on div "Información del Cliente" at bounding box center [429, 488] width 307 height 149
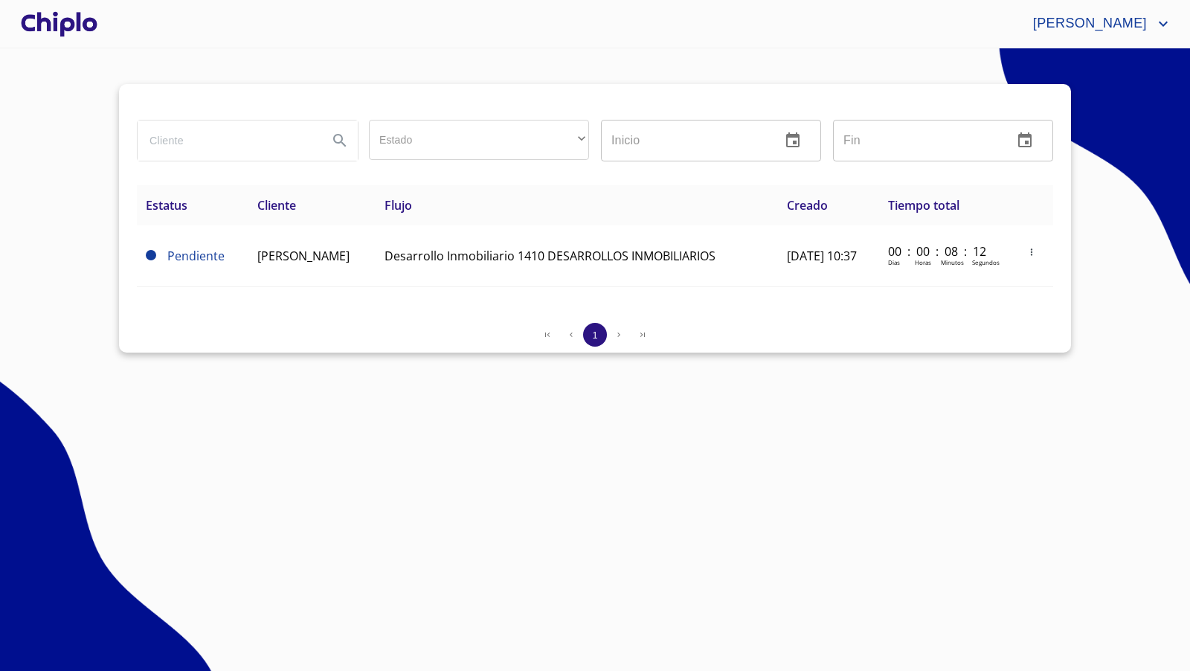
click at [77, 36] on div at bounding box center [59, 24] width 83 height 48
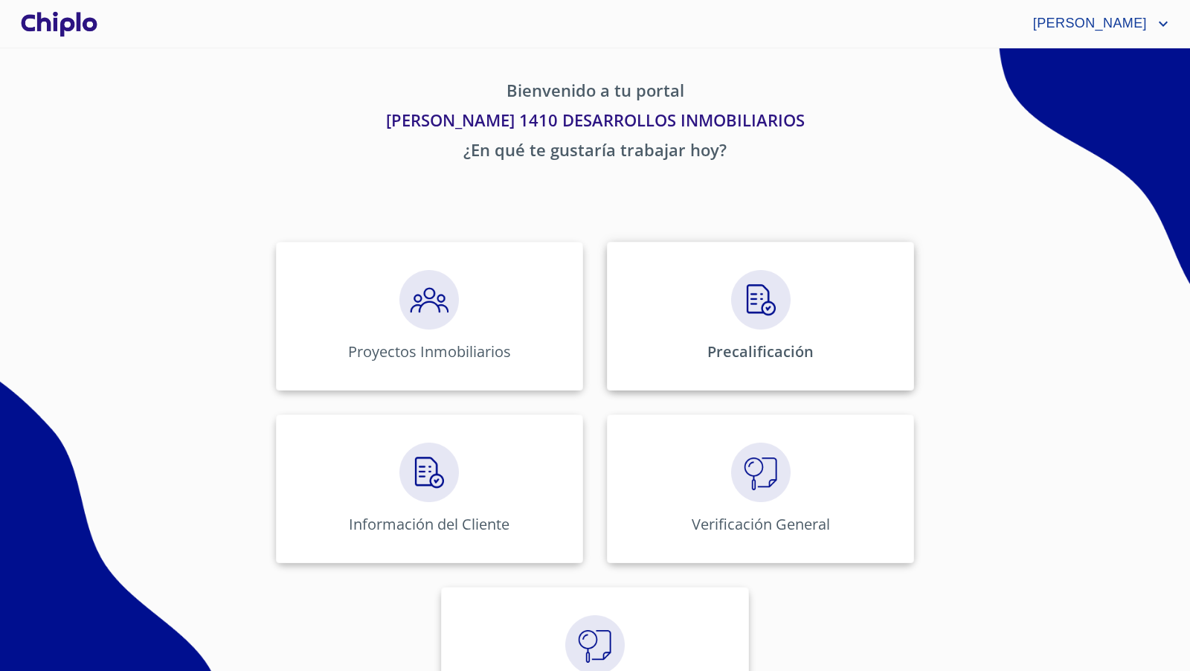
click at [751, 293] on img at bounding box center [761, 300] width 60 height 60
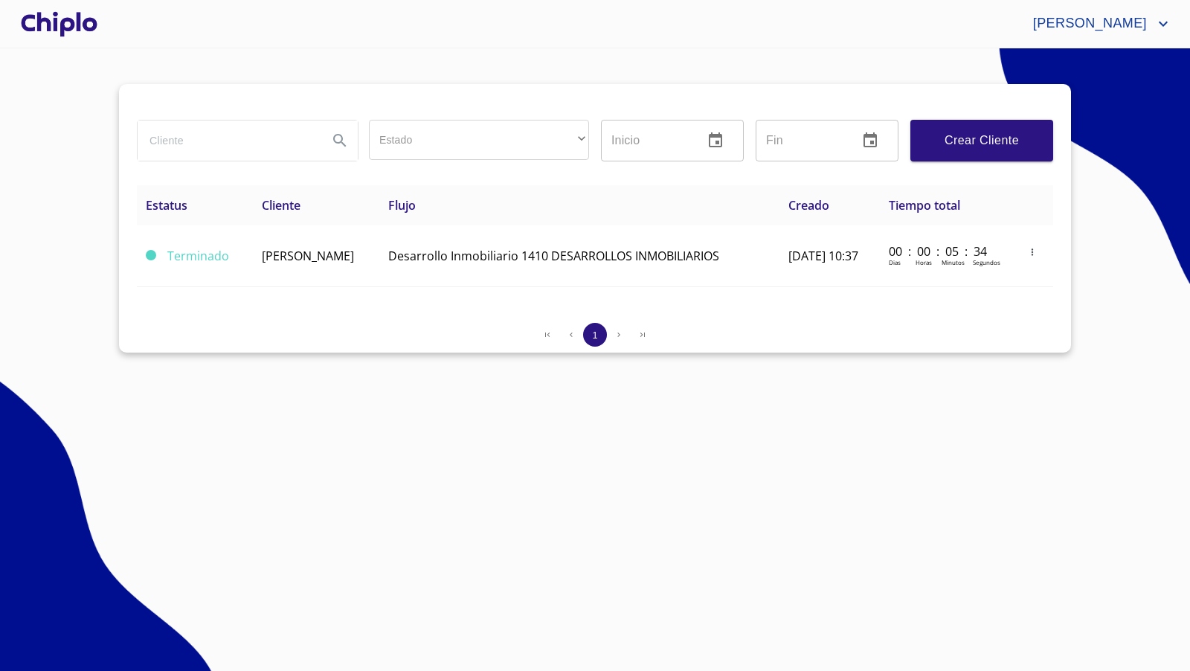
click at [80, 26] on div at bounding box center [59, 24] width 83 height 48
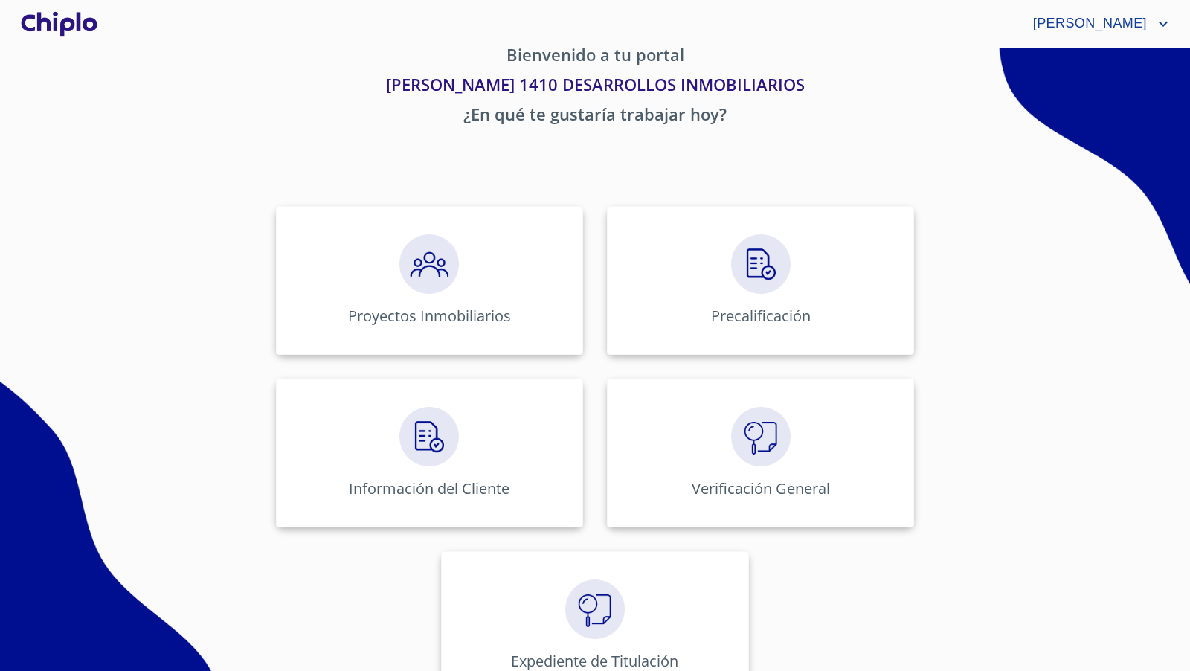
scroll to position [48, 0]
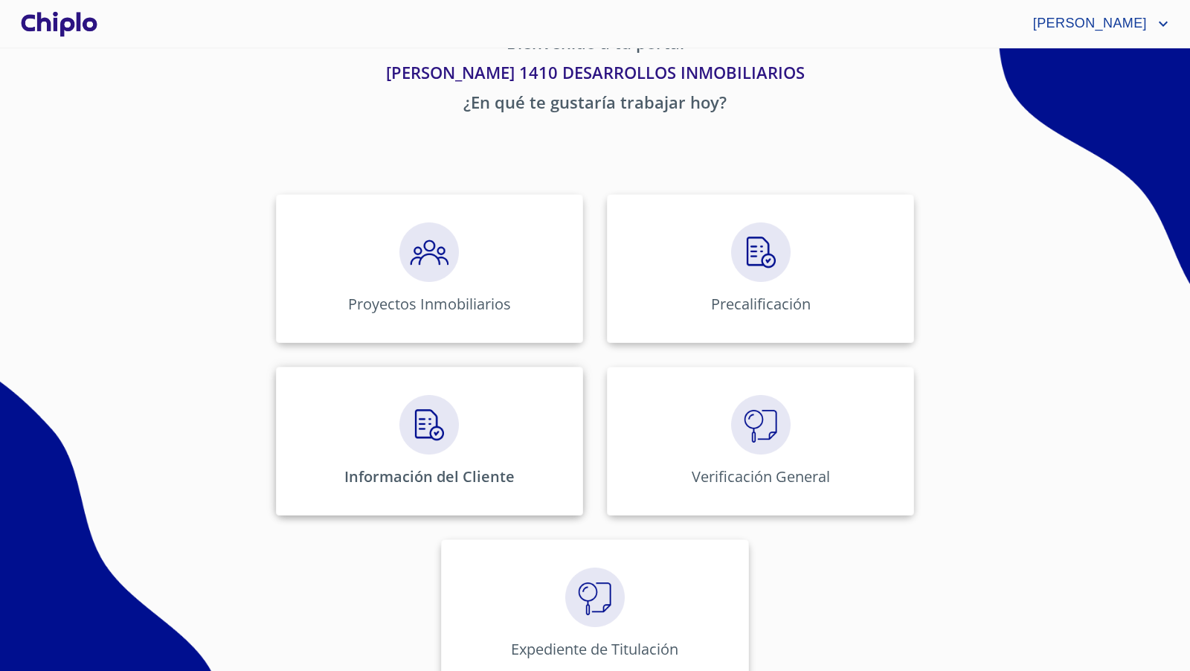
click at [430, 435] on img at bounding box center [429, 425] width 60 height 60
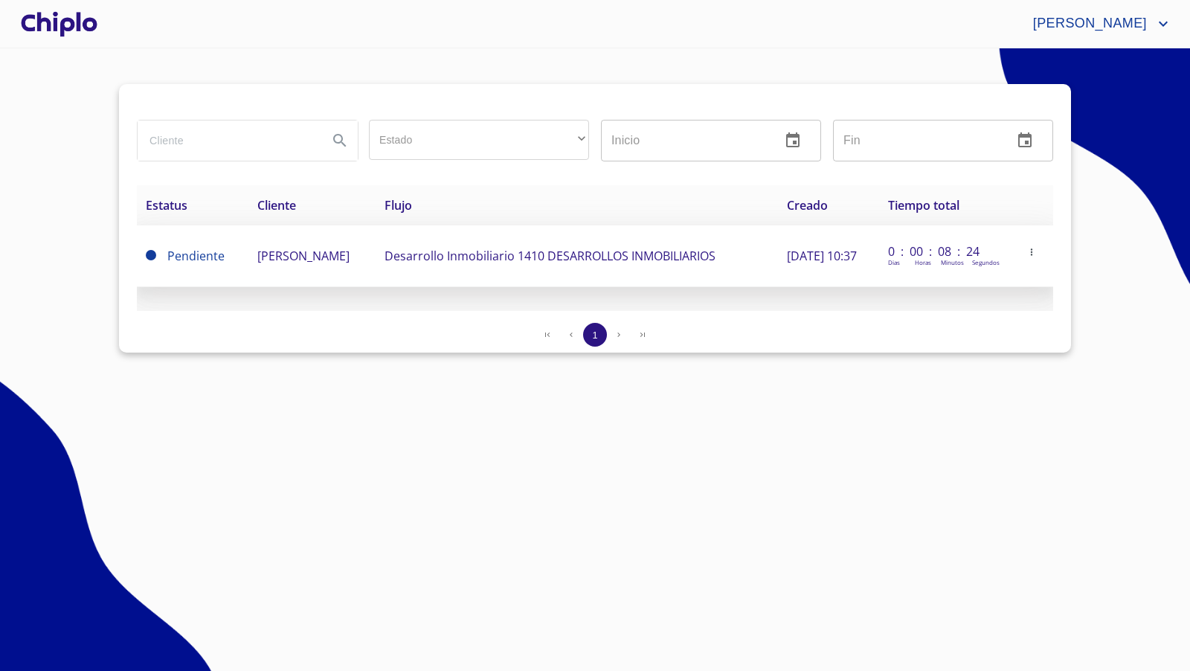
click at [533, 255] on td "Desarrollo Inmobiliario 1410 DESARROLLOS INMOBILIARIOS" at bounding box center [577, 256] width 402 height 62
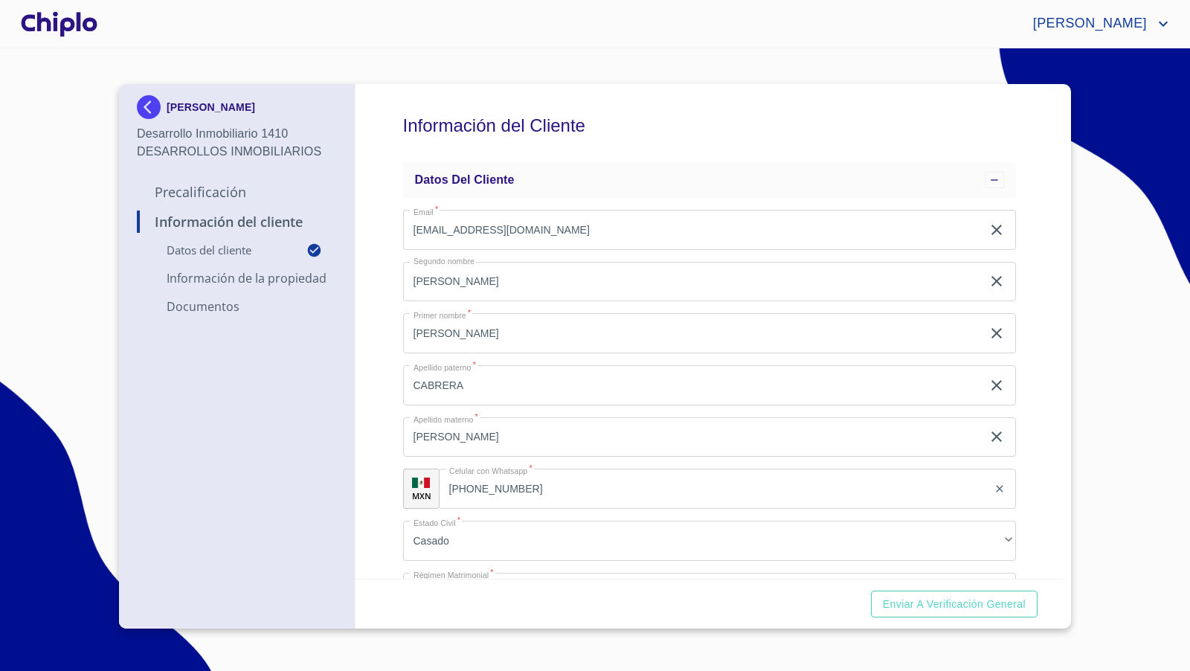
click at [64, 23] on div at bounding box center [59, 24] width 83 height 48
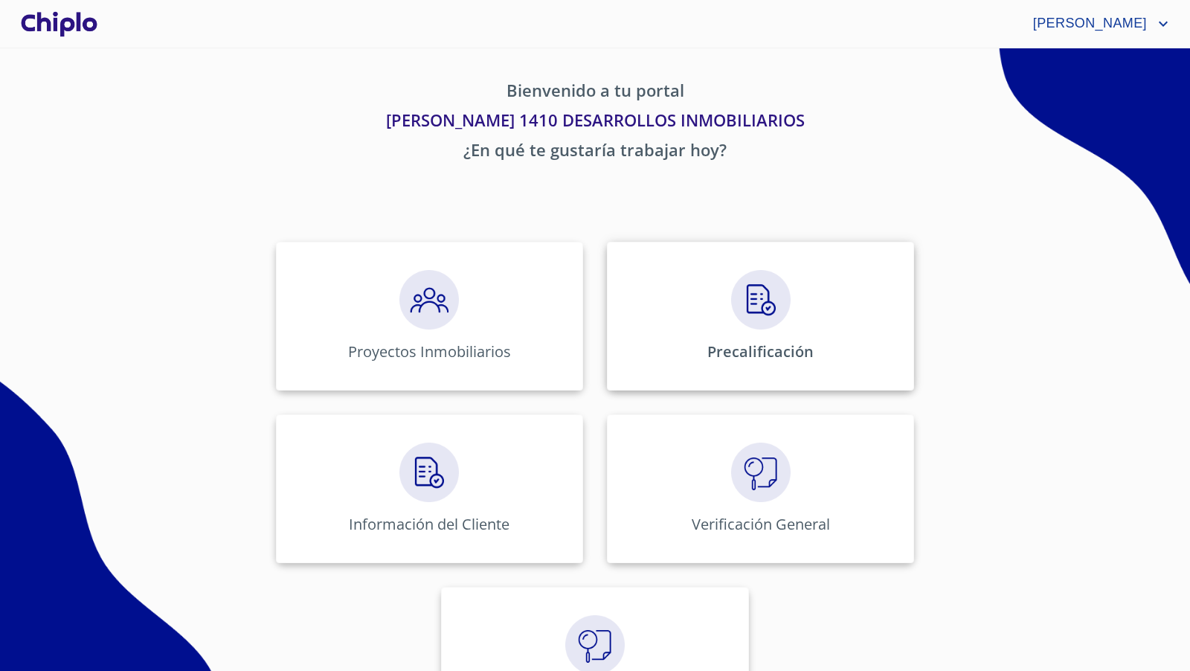
click at [753, 317] on img at bounding box center [761, 300] width 60 height 60
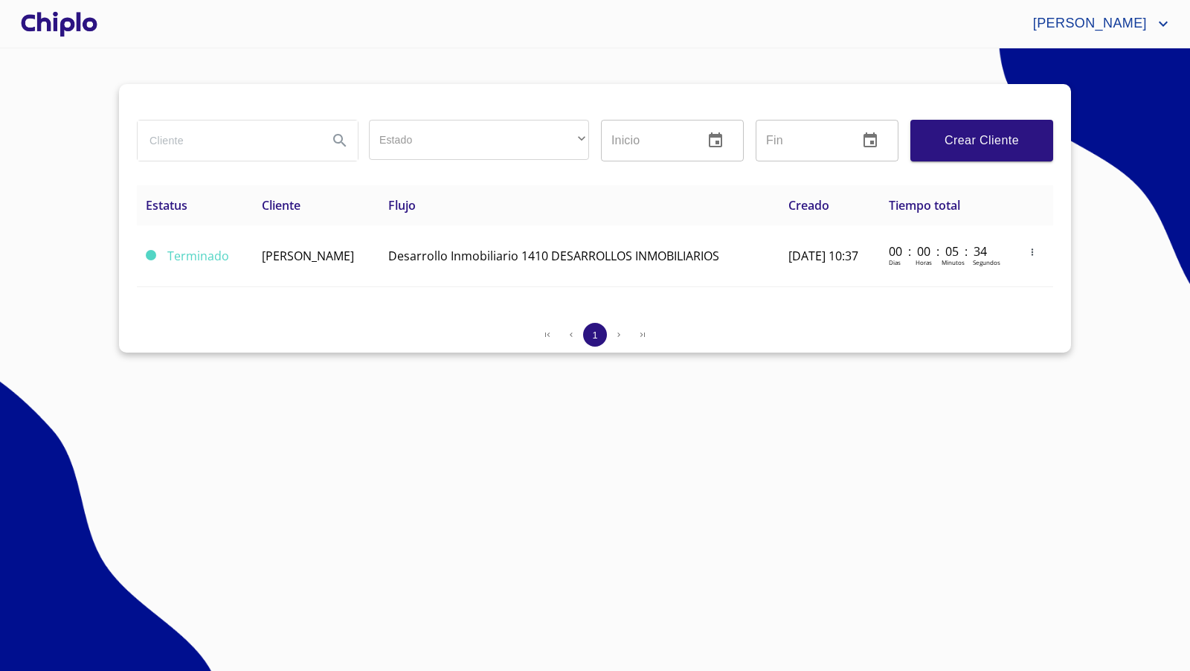
click at [905, 480] on section "Estado ​ ​ Inicio ​ Fin ​ Crear Cliente Estatus Cliente Flujo Creado Tiempo tot…" at bounding box center [595, 359] width 1190 height 623
click at [63, 22] on div at bounding box center [59, 24] width 83 height 48
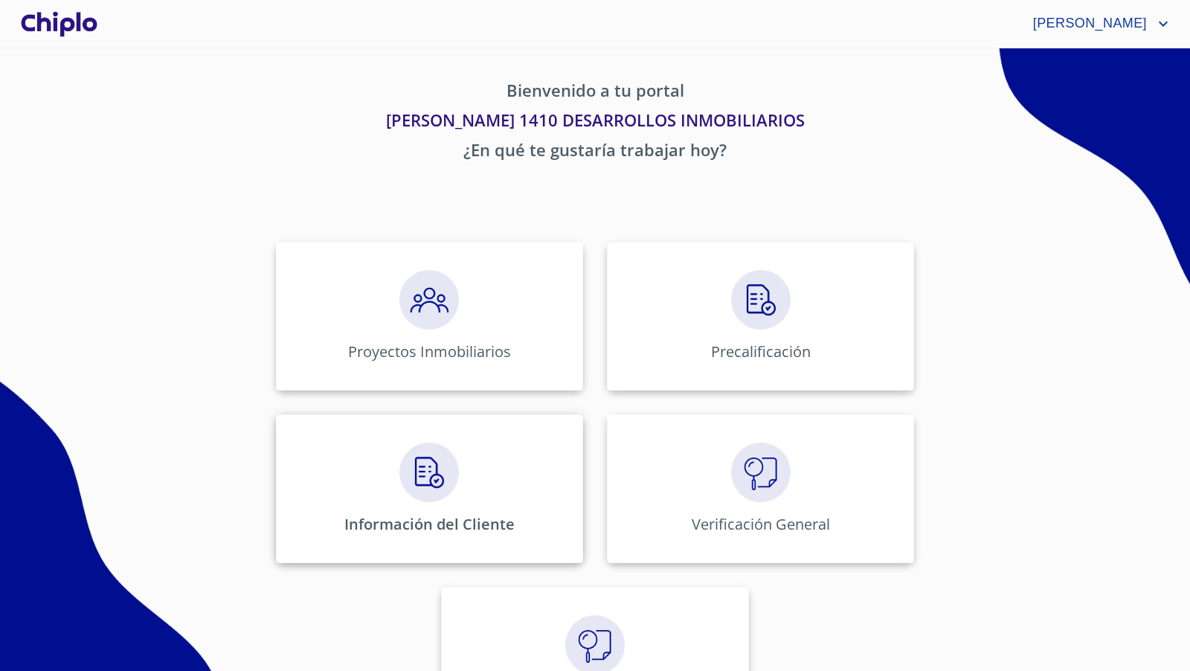
click at [442, 486] on img at bounding box center [429, 473] width 60 height 60
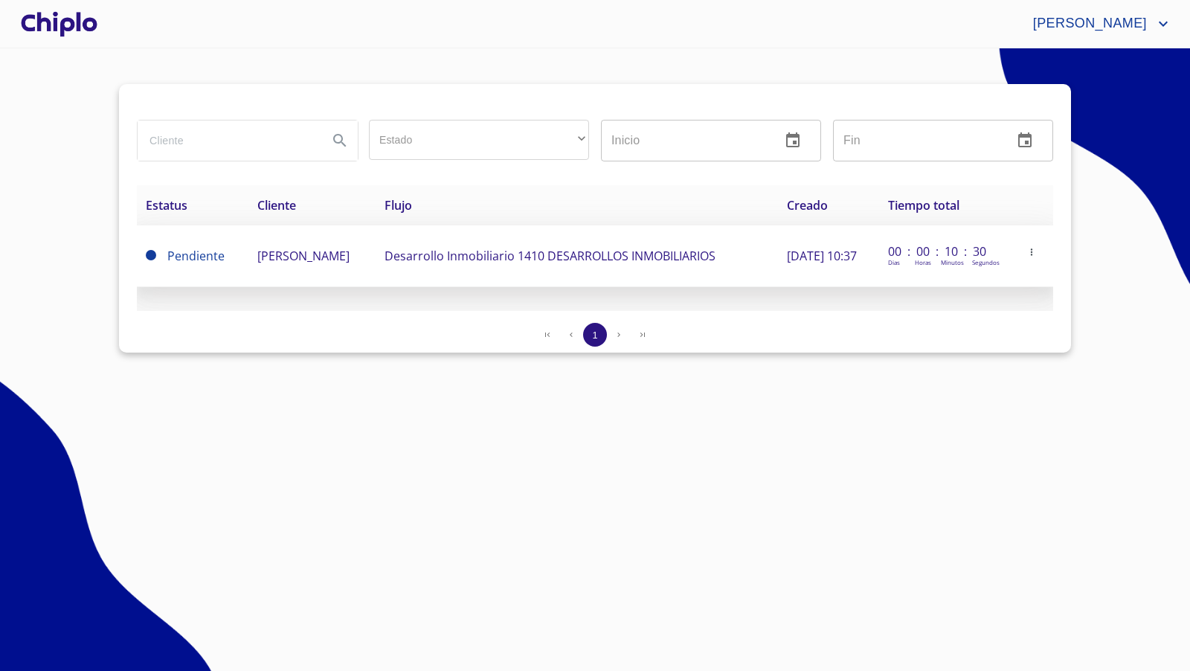
click at [347, 248] on span "[PERSON_NAME]" at bounding box center [303, 256] width 92 height 16
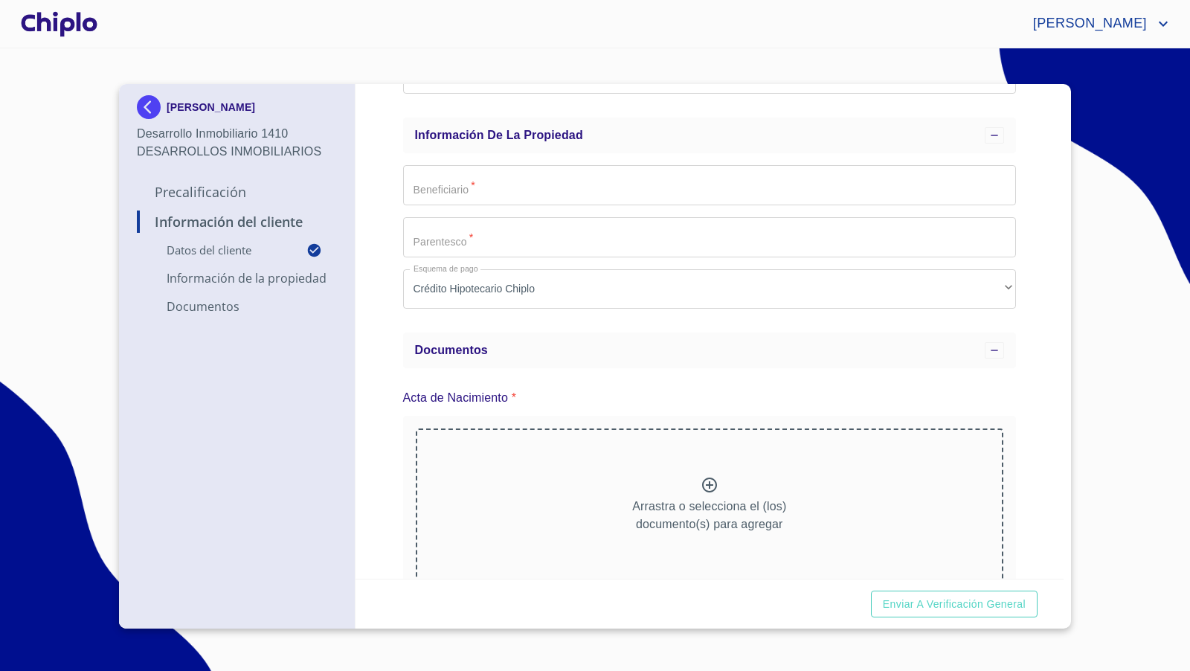
scroll to position [483, 0]
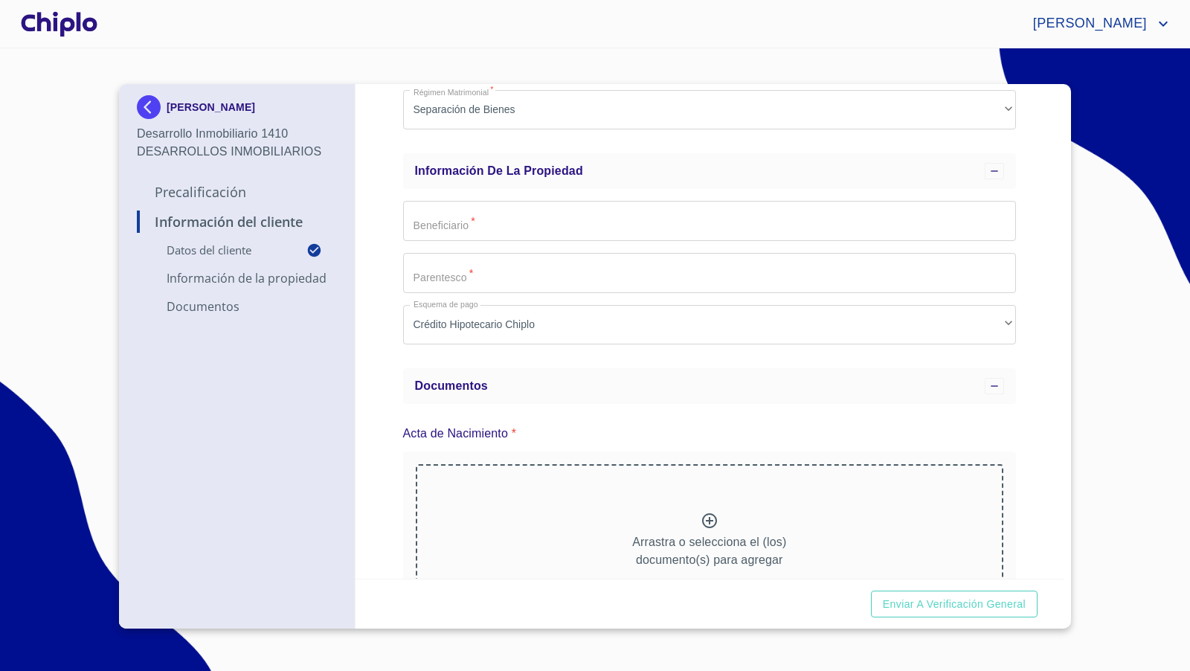
click at [1011, 429] on div "Información del Cliente Datos del cliente Email   * [EMAIL_ADDRESS][DOMAIN_NAME…" at bounding box center [710, 331] width 709 height 495
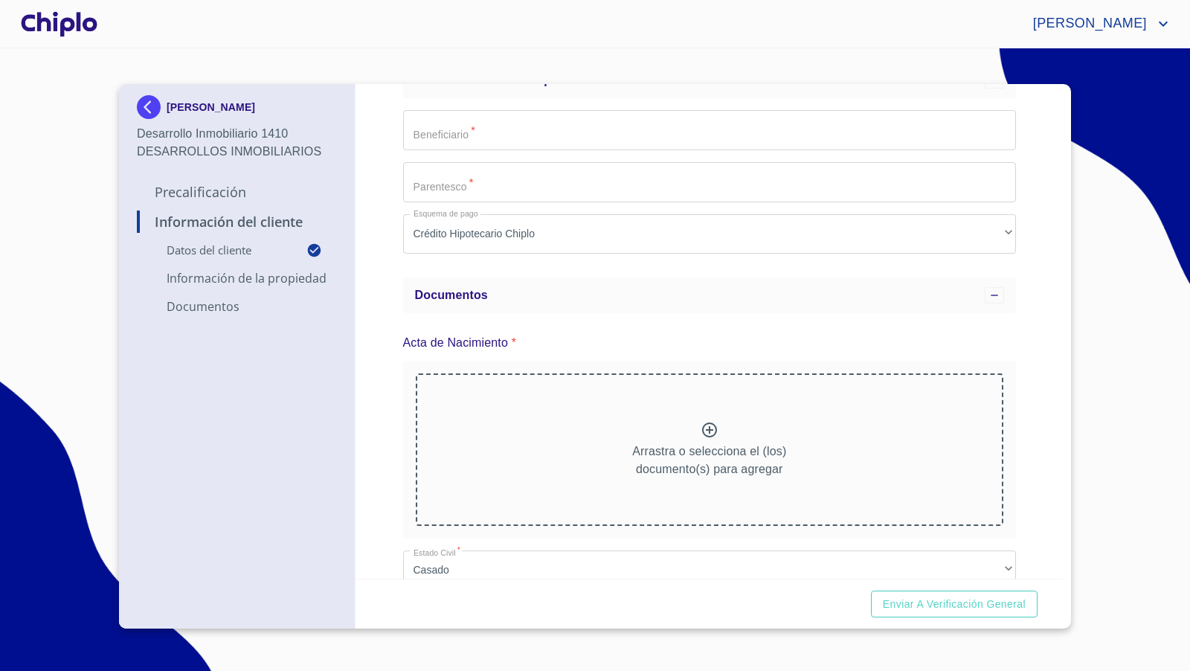
scroll to position [542, 0]
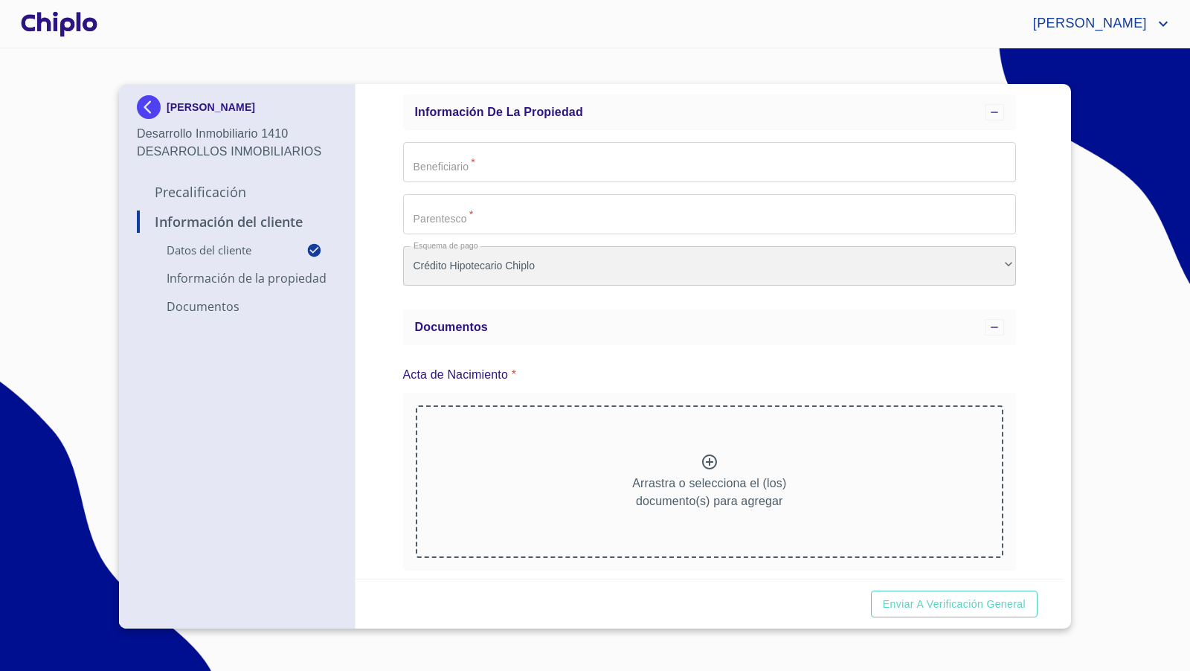
click at [483, 273] on div "Crédito Hipotecario Chiplo" at bounding box center [710, 266] width 614 height 40
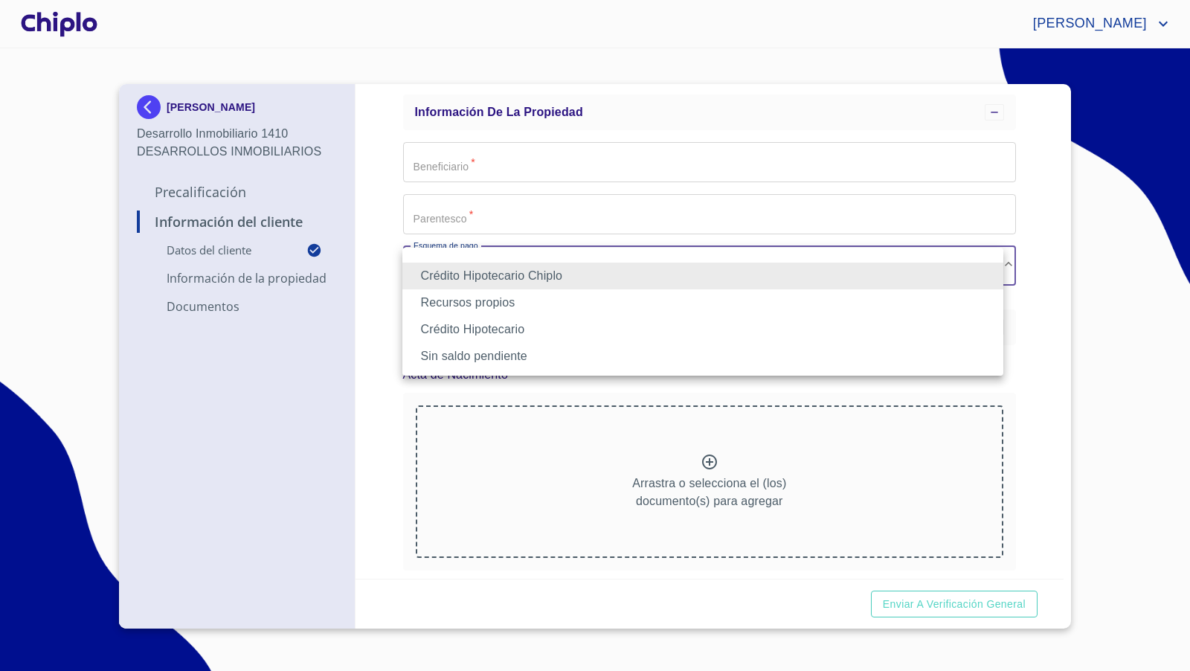
click at [376, 274] on div at bounding box center [595, 335] width 1190 height 671
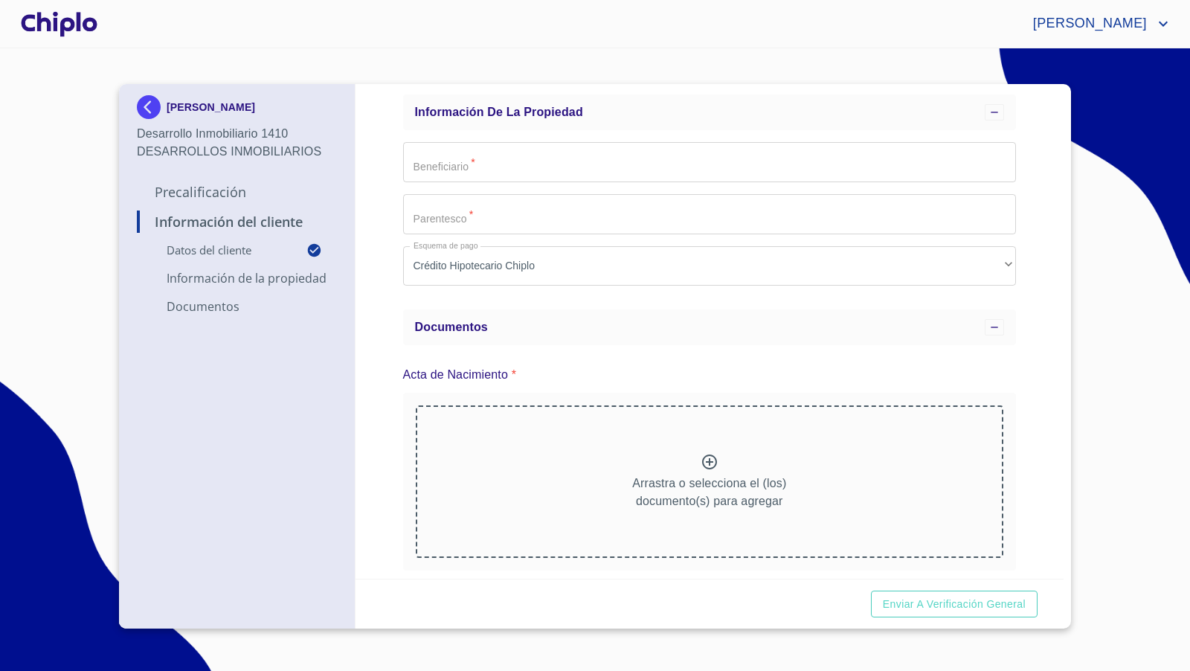
click at [1041, 384] on div "Información del Cliente Datos del cliente Email   * [EMAIL_ADDRESS][DOMAIN_NAME…" at bounding box center [710, 331] width 709 height 495
click at [1029, 376] on div "Información del Cliente Datos del cliente Email   * [EMAIL_ADDRESS][DOMAIN_NAME…" at bounding box center [710, 331] width 709 height 495
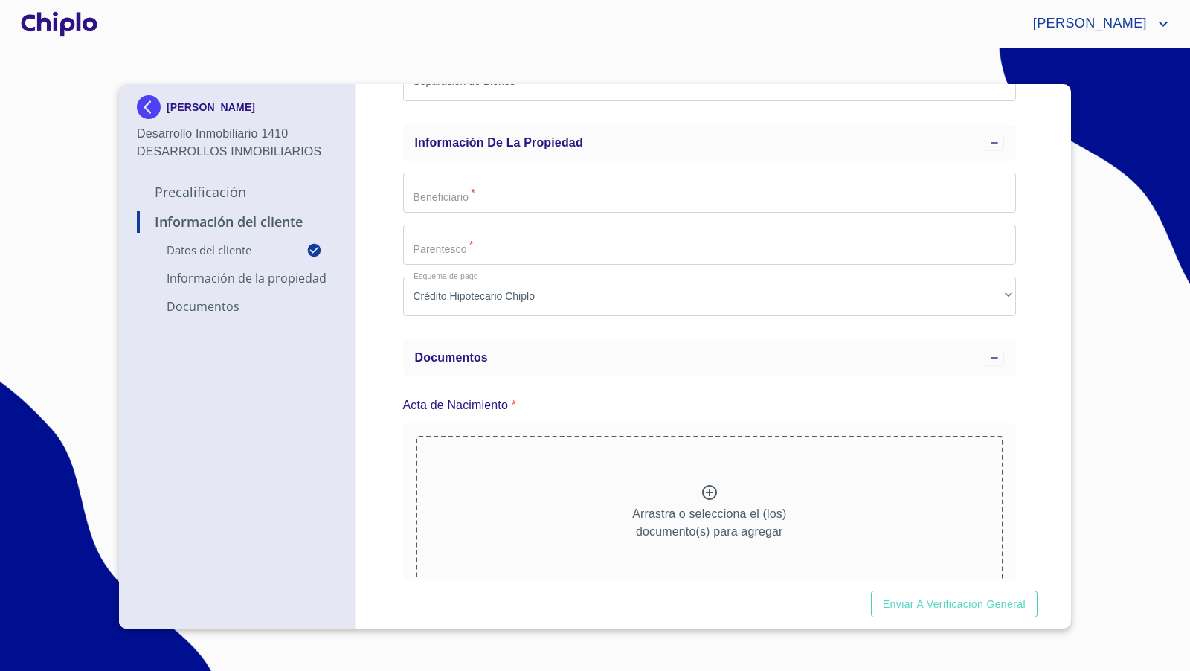
scroll to position [500, 0]
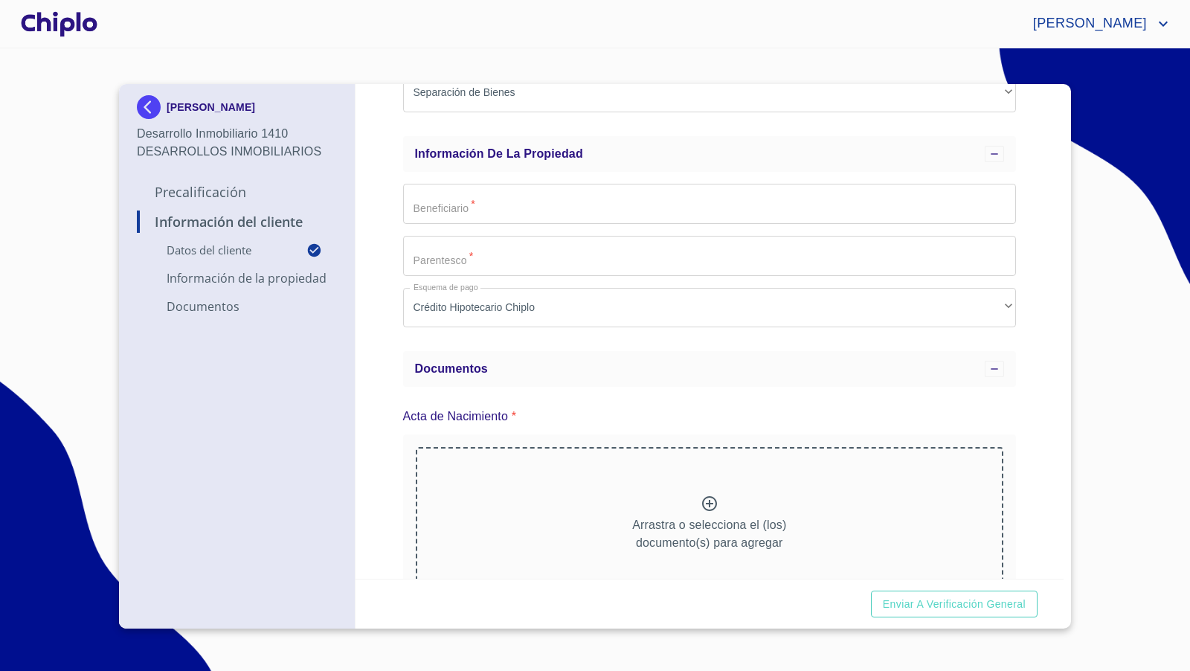
click at [1032, 372] on div "Información del Cliente Datos del cliente Email   * [EMAIL_ADDRESS][DOMAIN_NAME…" at bounding box center [710, 331] width 709 height 495
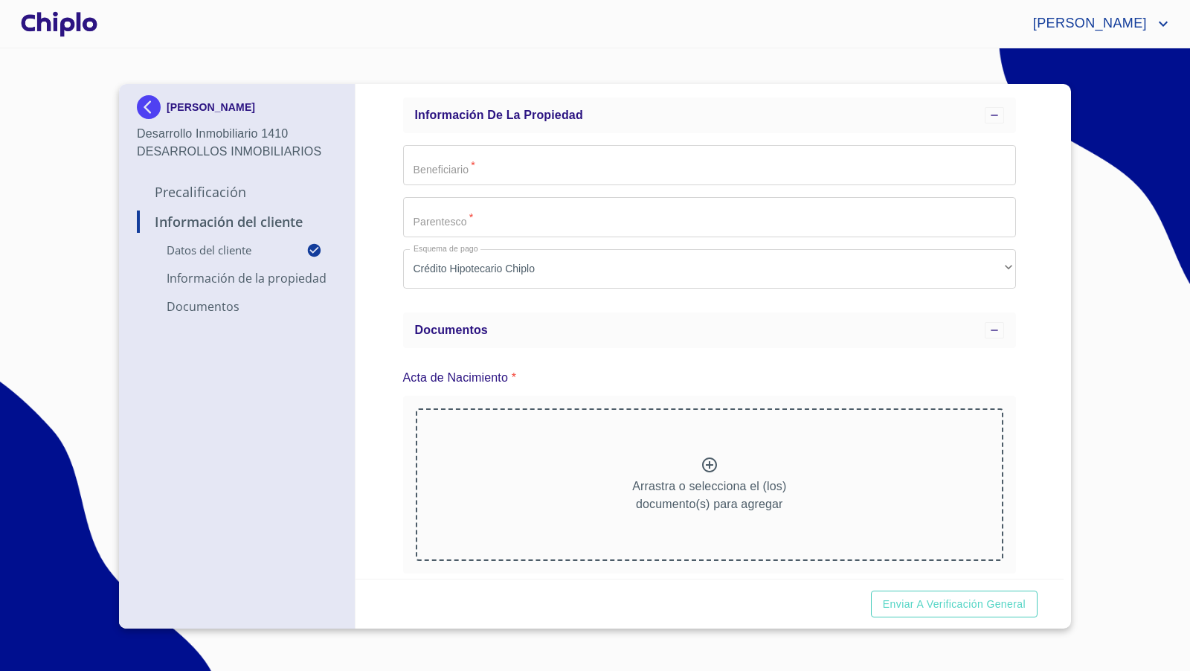
scroll to position [537, 0]
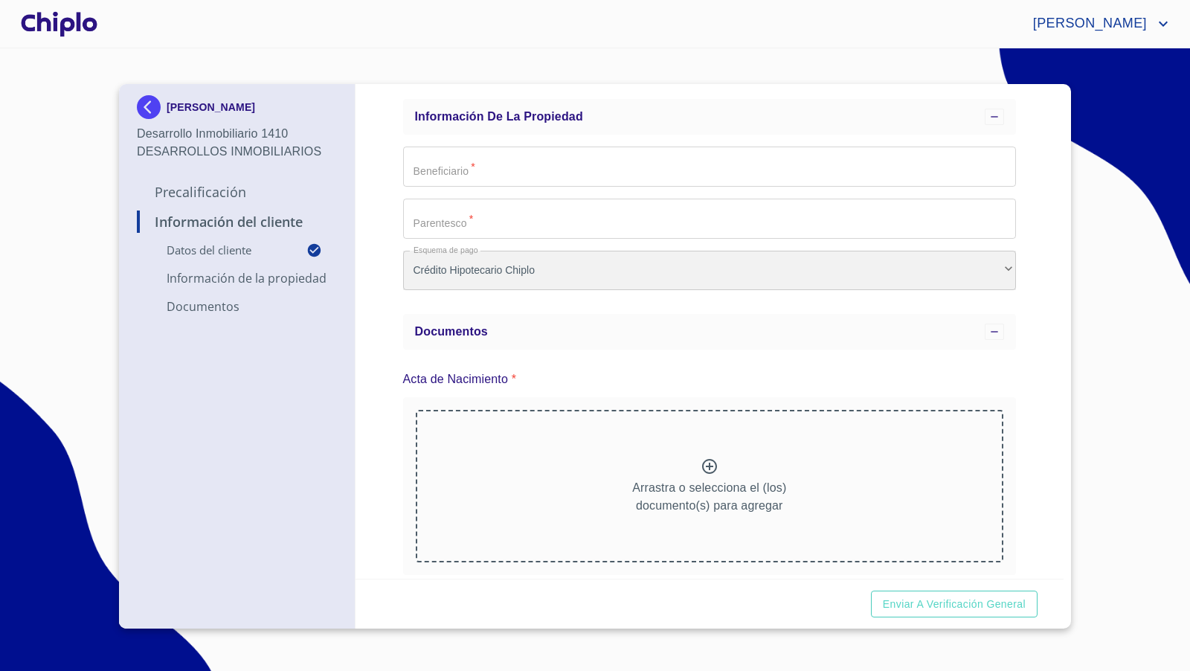
click at [647, 269] on div "Crédito Hipotecario Chiplo" at bounding box center [710, 271] width 614 height 40
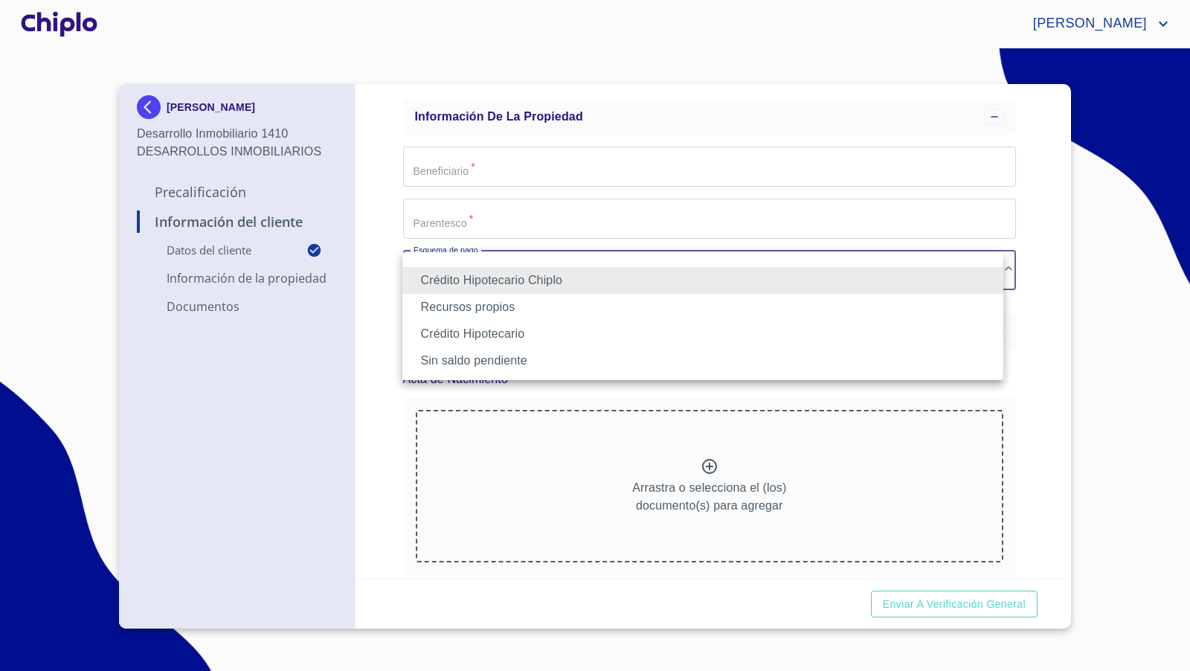
click at [518, 307] on li "Recursos propios" at bounding box center [702, 307] width 601 height 27
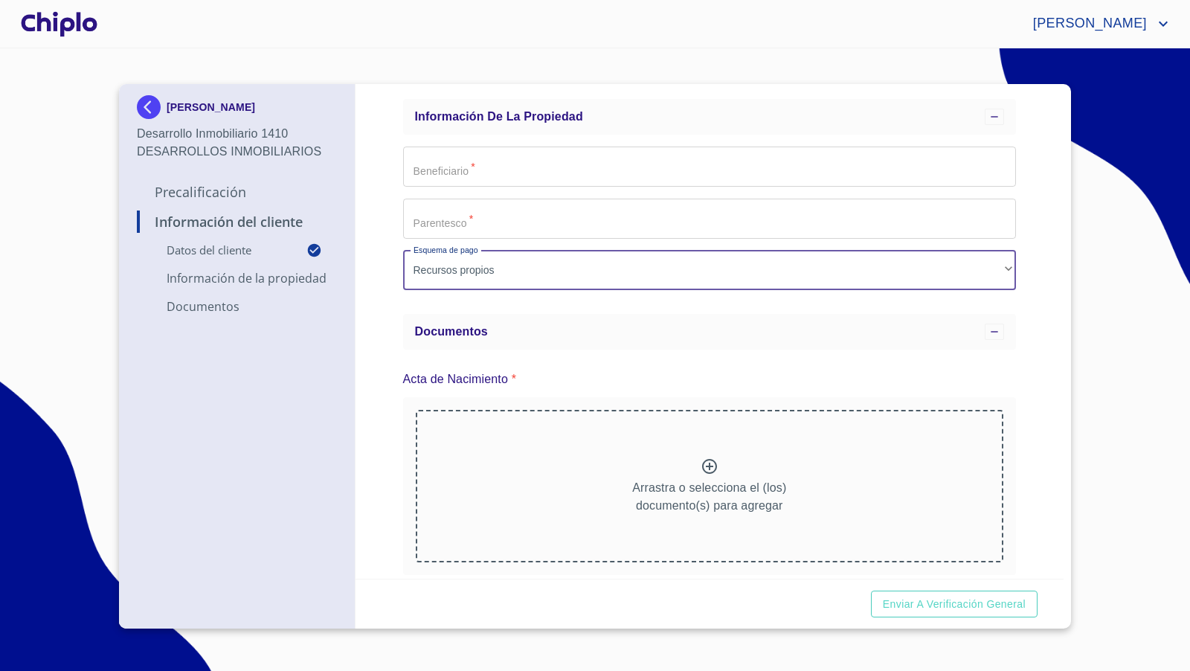
click at [1026, 396] on div "Información del Cliente Datos del cliente Email   * [EMAIL_ADDRESS][DOMAIN_NAME…" at bounding box center [710, 331] width 709 height 495
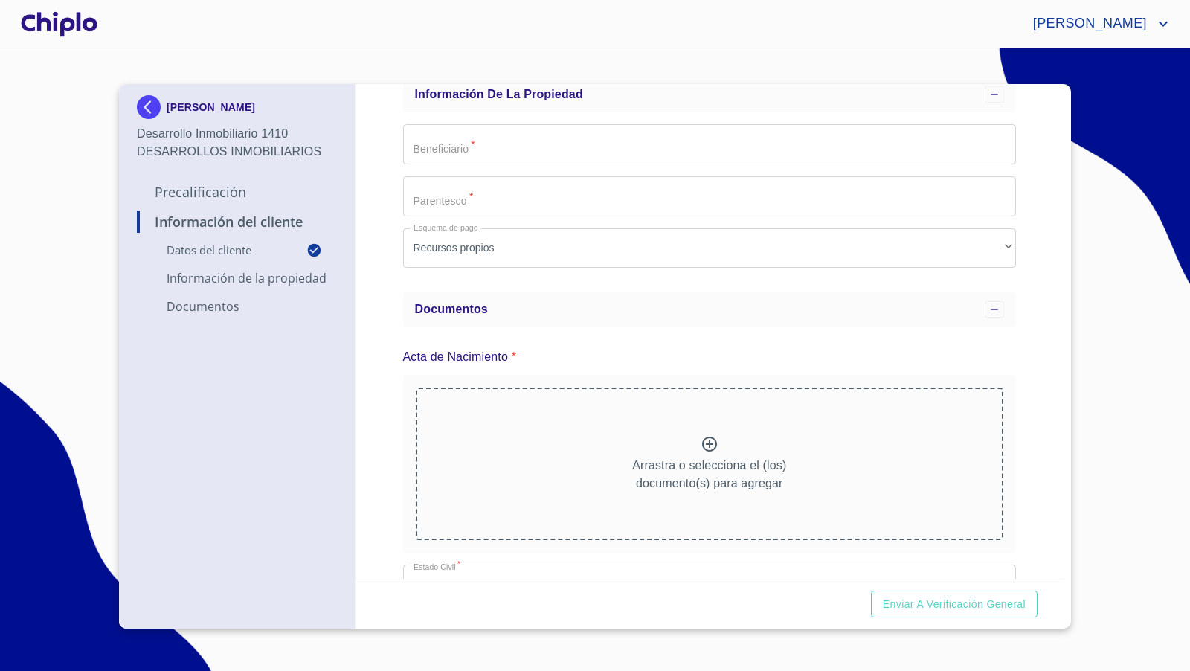
scroll to position [558, 0]
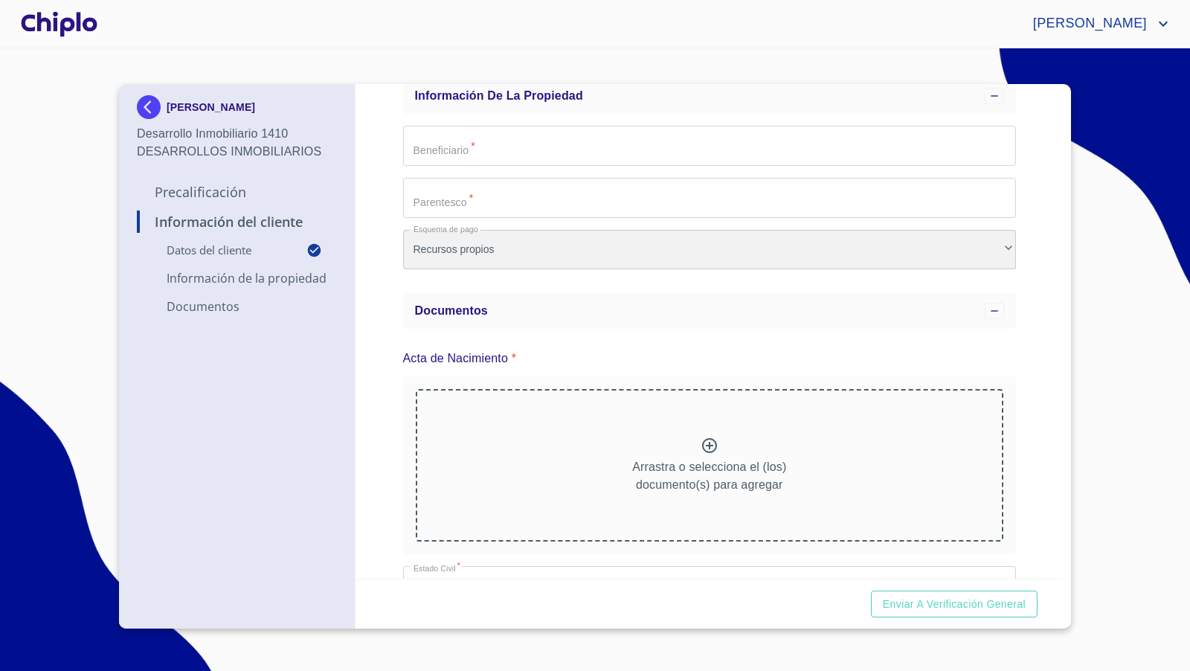
click at [607, 247] on div "Recursos propios" at bounding box center [710, 250] width 614 height 40
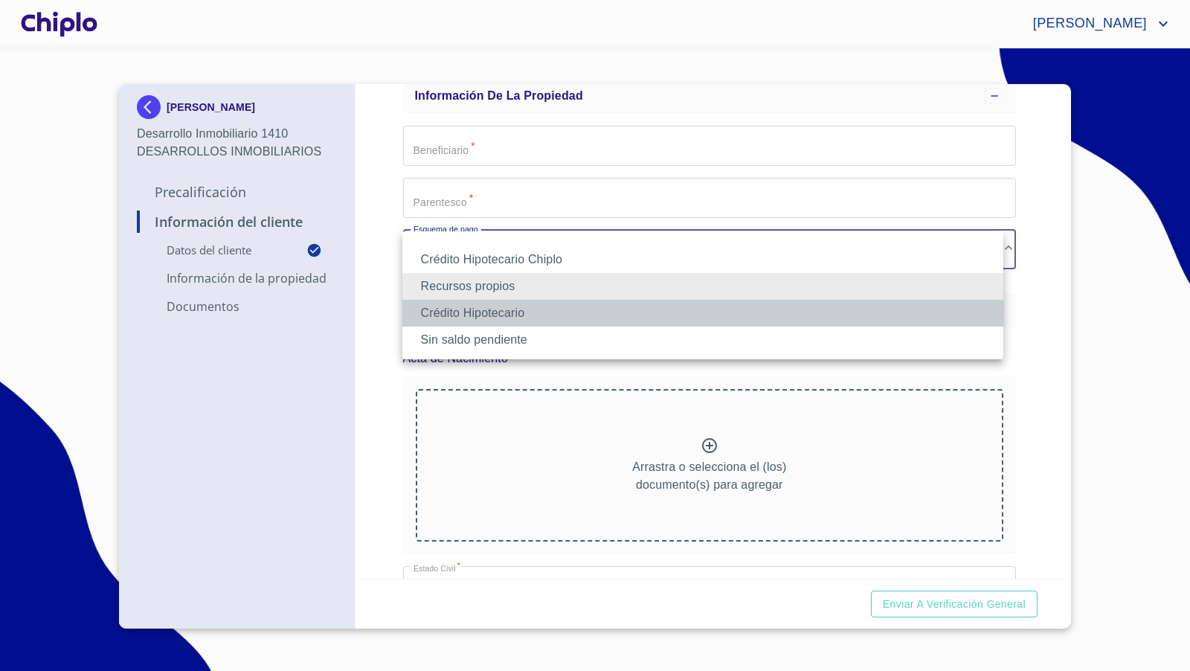
click at [495, 311] on li "Crédito Hipotecario" at bounding box center [702, 313] width 601 height 27
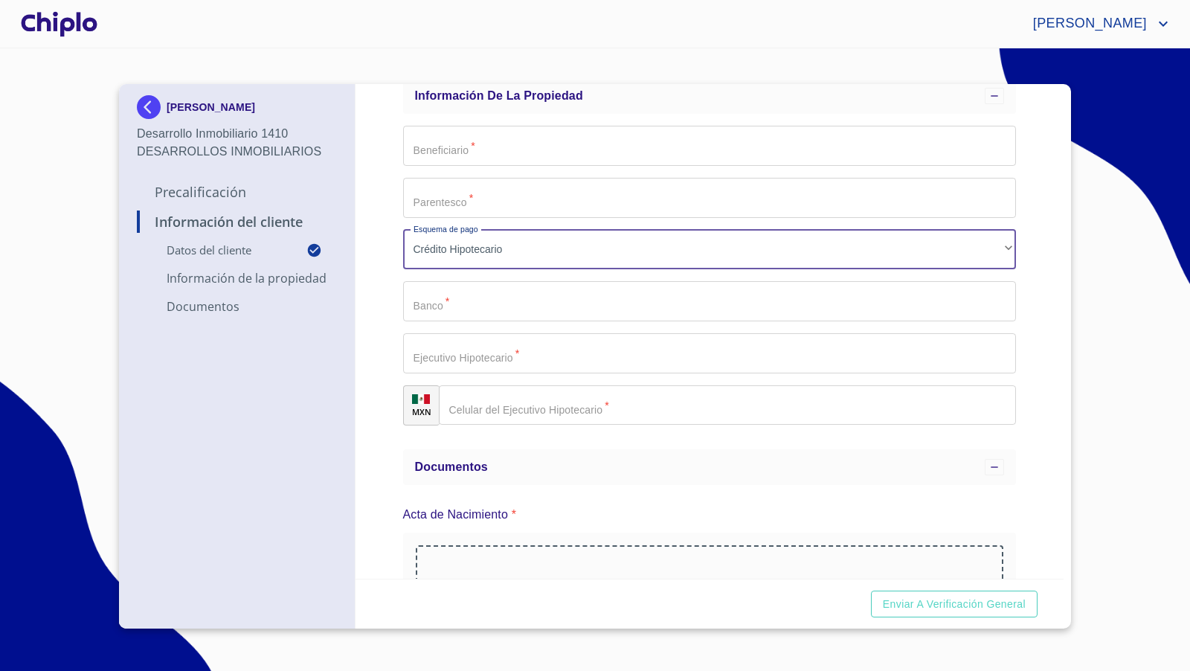
click at [1031, 384] on div "Información del Cliente Datos del cliente Email   * [EMAIL_ADDRESS][DOMAIN_NAME…" at bounding box center [710, 331] width 709 height 495
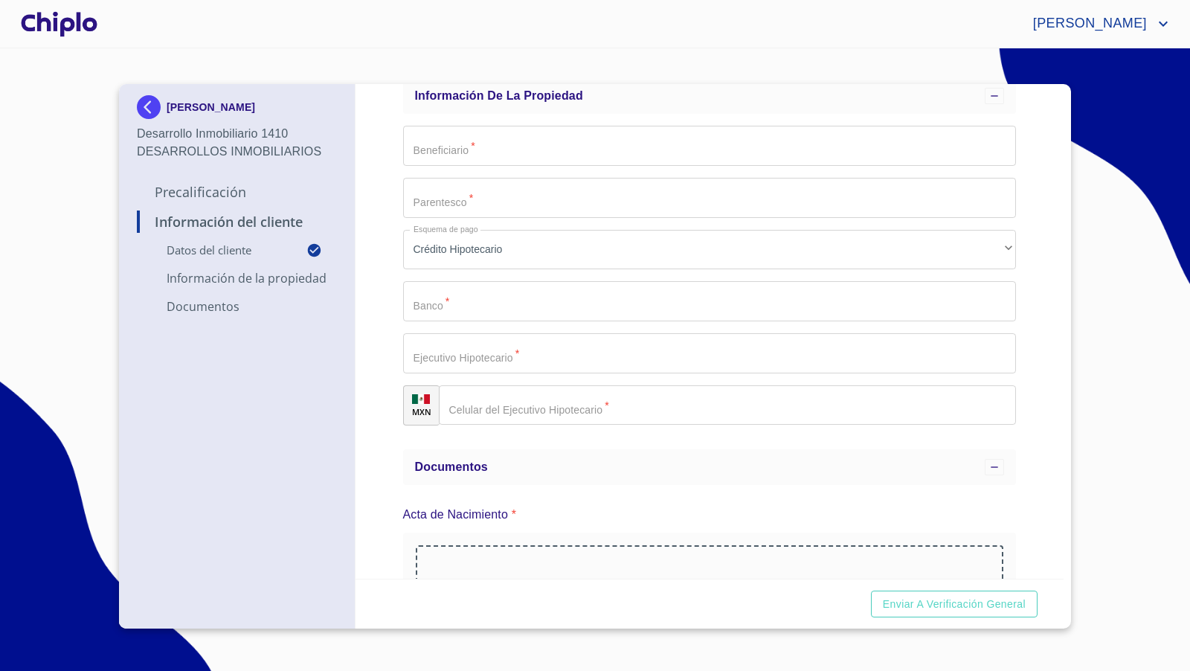
click at [382, 372] on div "Información del Cliente Datos del cliente Email   * [EMAIL_ADDRESS][DOMAIN_NAME…" at bounding box center [710, 331] width 709 height 495
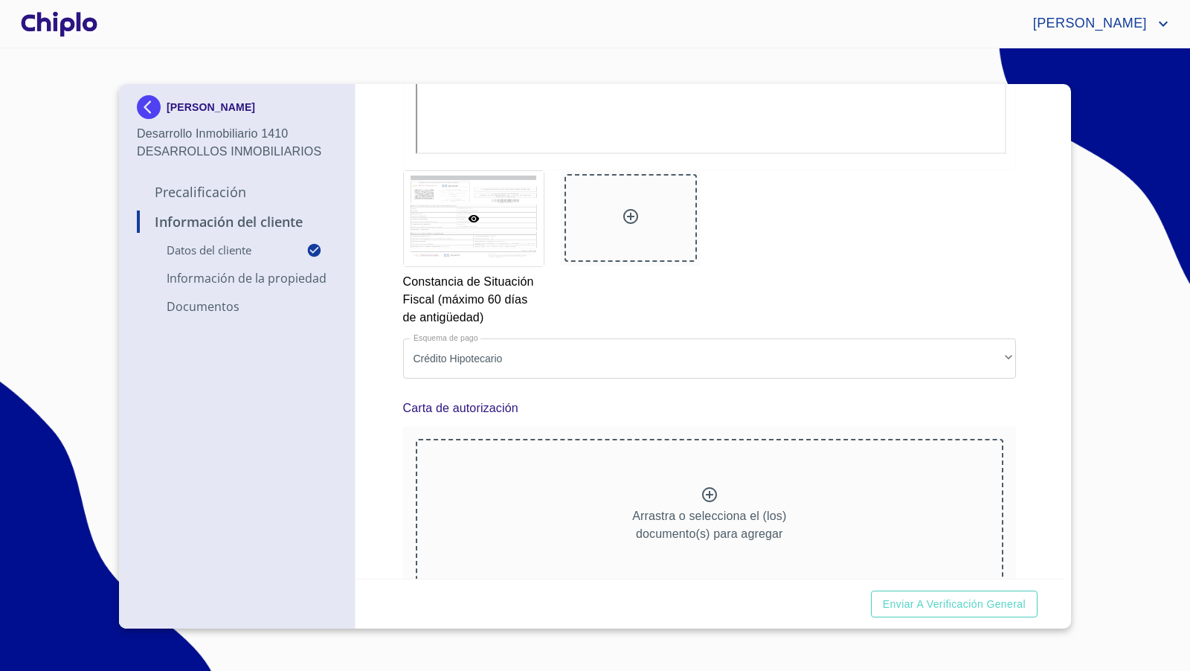
scroll to position [1927, 0]
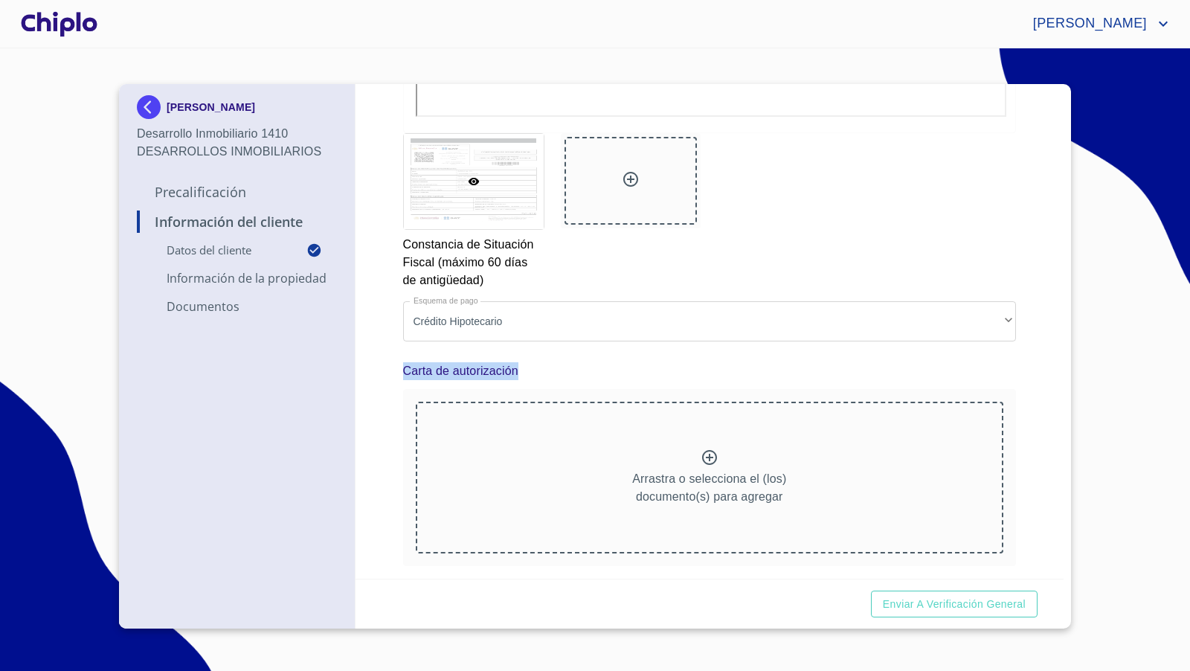
drag, startPoint x: 529, startPoint y: 369, endPoint x: 401, endPoint y: 361, distance: 128.2
click at [399, 366] on div "Información del Cliente Datos del cliente Email   * [EMAIL_ADDRESS][DOMAIN_NAME…" at bounding box center [710, 331] width 709 height 495
click at [1024, 506] on div "Información del Cliente Datos del cliente Email   * [EMAIL_ADDRESS][DOMAIN_NAME…" at bounding box center [710, 331] width 709 height 495
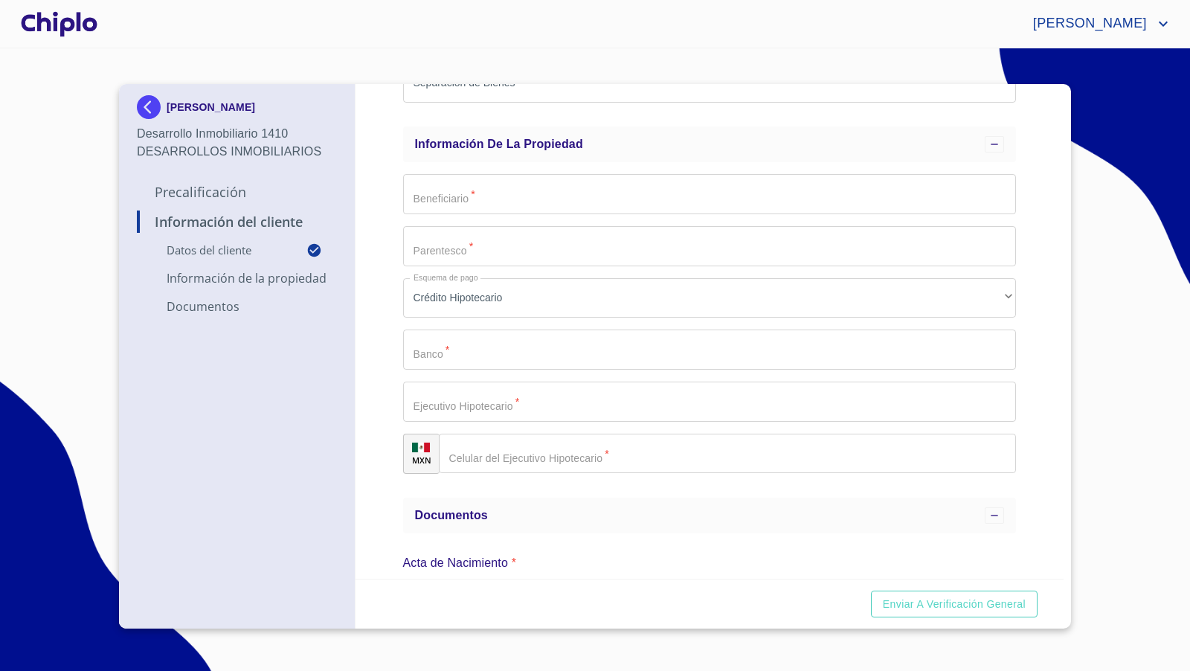
scroll to position [506, 0]
click at [1040, 343] on div "Información del Cliente Datos del cliente Email   * [EMAIL_ADDRESS][DOMAIN_NAME…" at bounding box center [710, 331] width 709 height 495
click at [148, 111] on img at bounding box center [152, 107] width 30 height 24
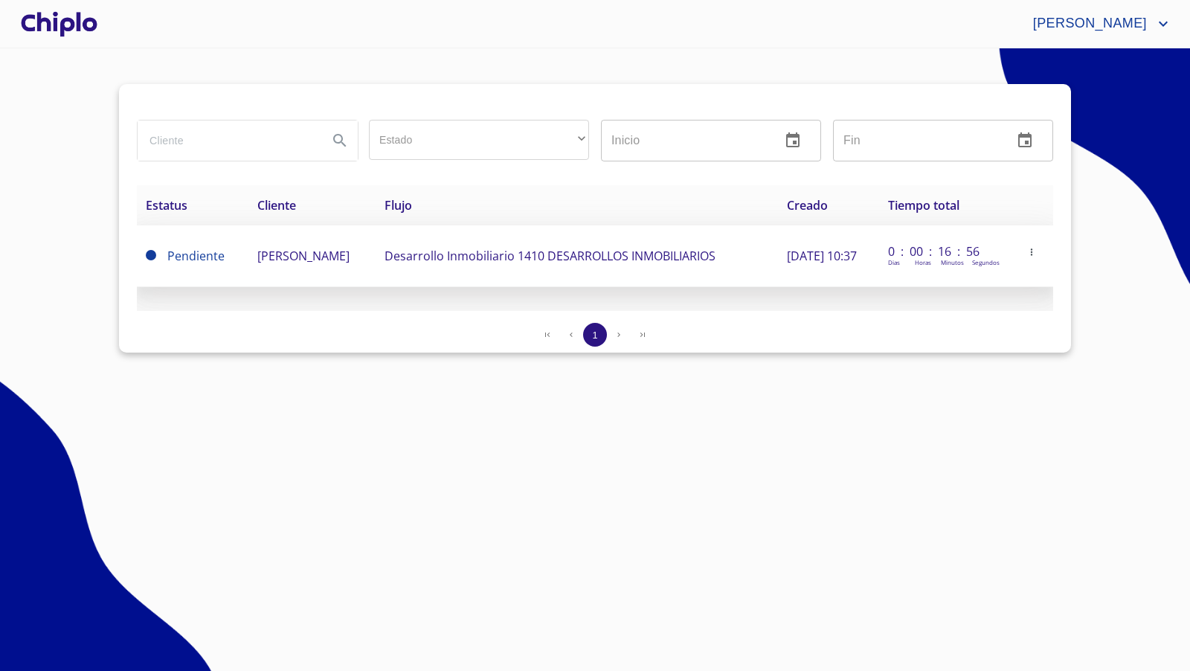
click at [1037, 252] on icon "button" at bounding box center [1031, 252] width 10 height 10
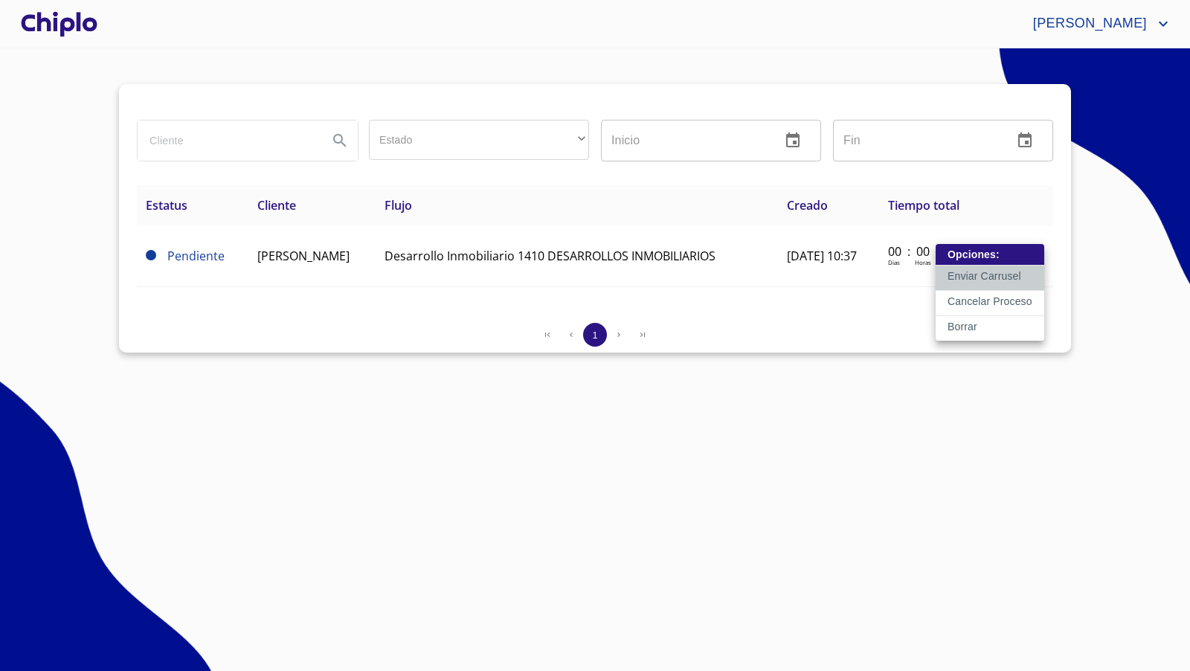
click at [979, 278] on p "Enviar Carrusel" at bounding box center [985, 276] width 74 height 15
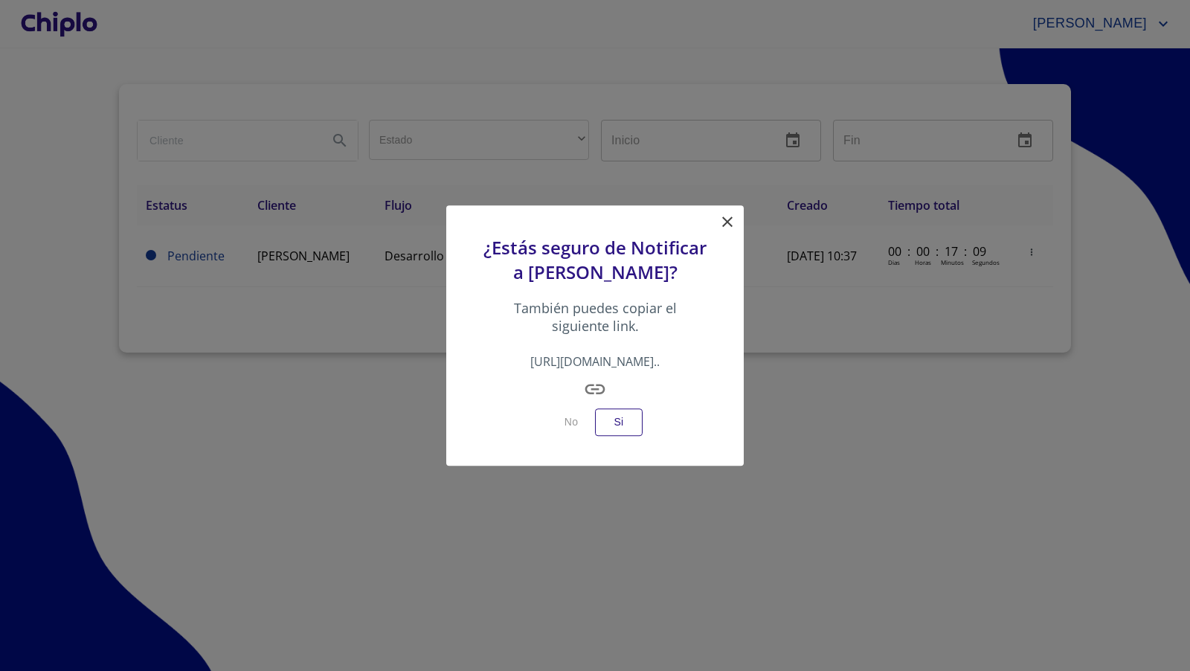
click at [733, 213] on icon at bounding box center [728, 222] width 18 height 18
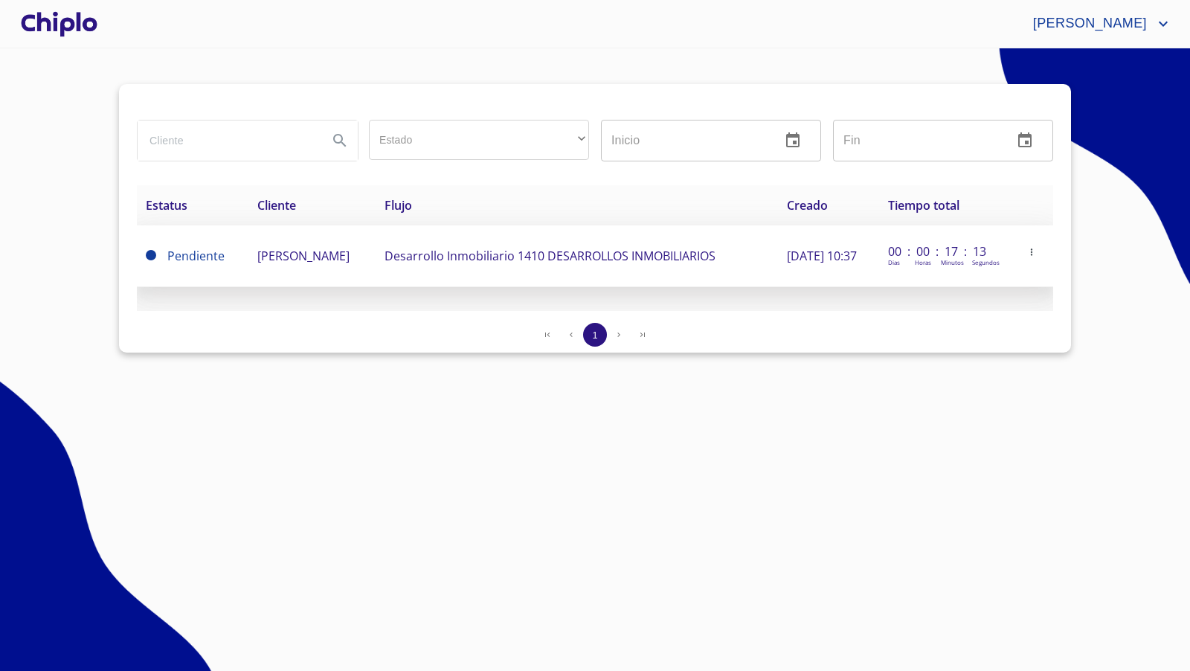
click at [289, 269] on td "[PERSON_NAME]" at bounding box center [311, 256] width 127 height 62
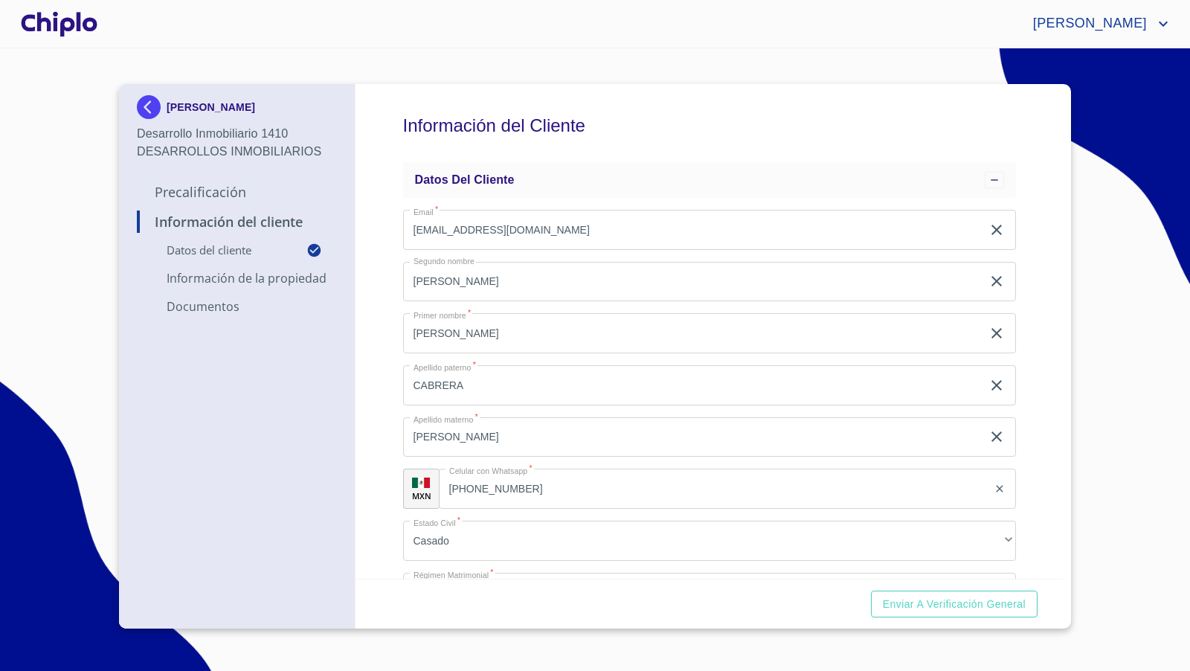
click at [1029, 485] on div "Información del Cliente Datos del cliente Email   * [EMAIL_ADDRESS][DOMAIN_NAME…" at bounding box center [710, 331] width 709 height 495
click at [155, 112] on img at bounding box center [152, 107] width 30 height 24
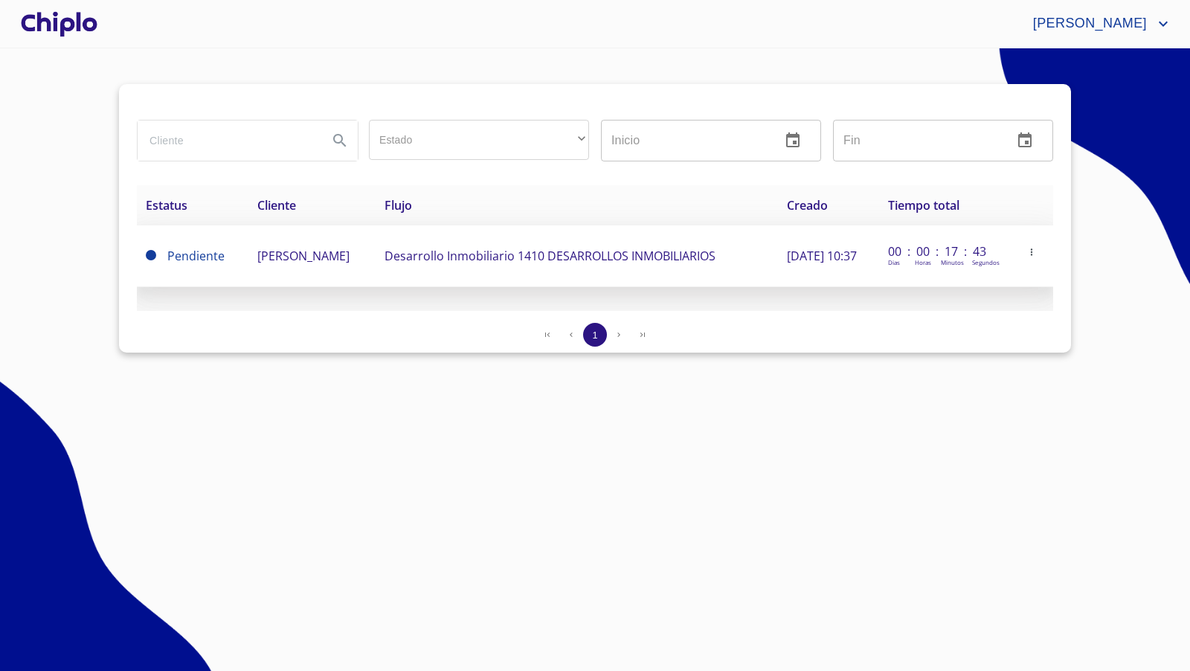
click at [1037, 252] on icon "button" at bounding box center [1031, 252] width 10 height 10
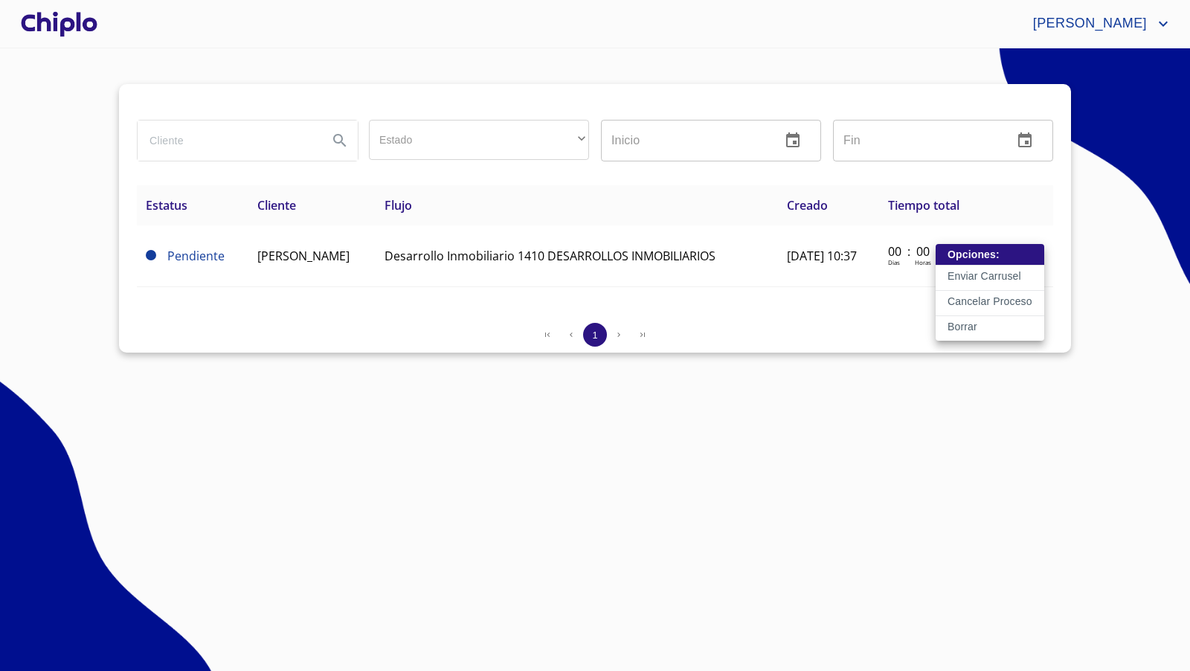
click at [973, 276] on p "Enviar Carrusel" at bounding box center [985, 276] width 74 height 15
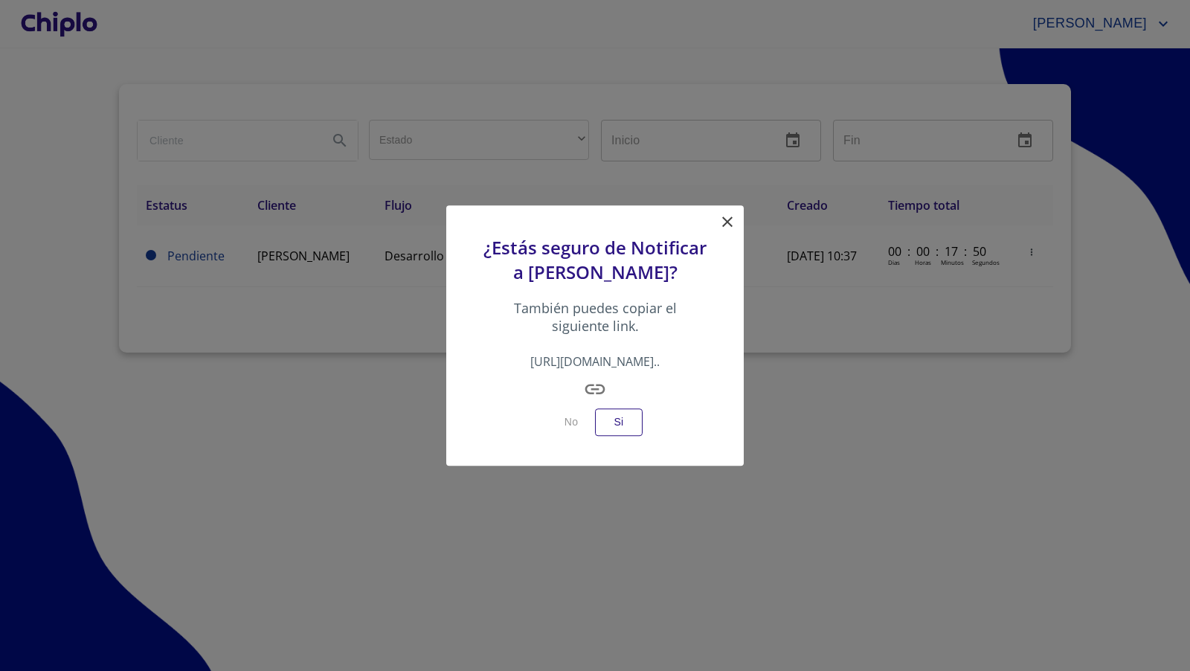
click at [597, 401] on icon "button" at bounding box center [595, 389] width 24 height 24
click at [605, 401] on icon "button" at bounding box center [595, 389] width 24 height 24
click at [726, 216] on icon at bounding box center [727, 221] width 10 height 10
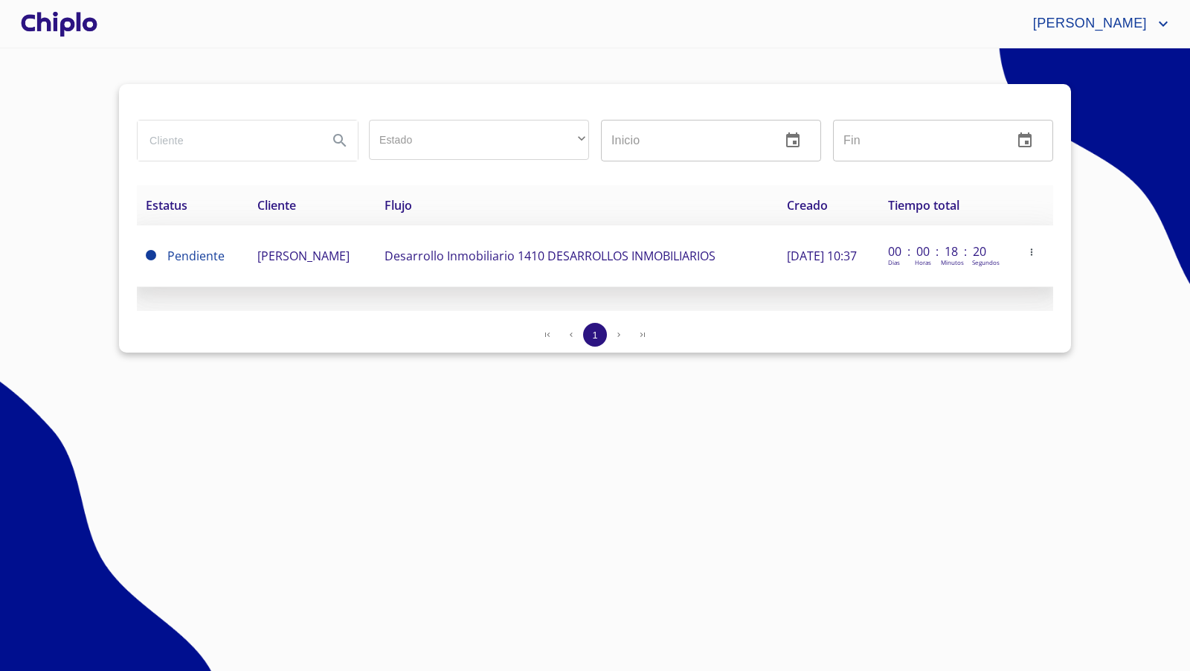
click at [1037, 252] on icon "button" at bounding box center [1031, 252] width 10 height 10
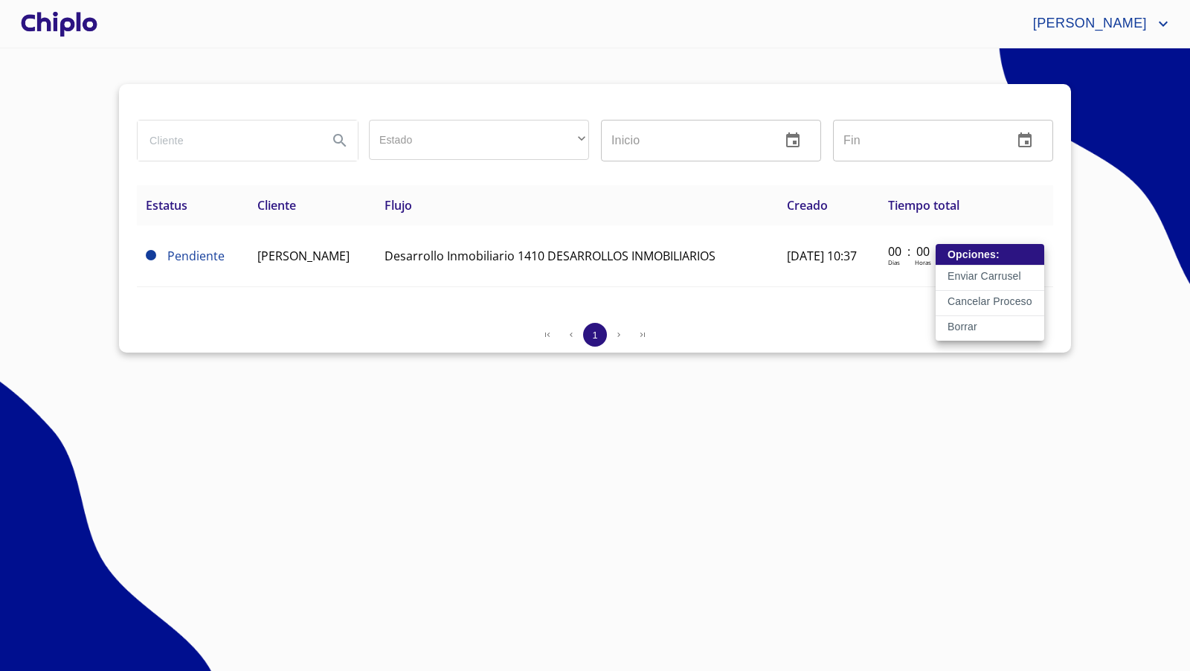
click at [992, 273] on p "Enviar Carrusel" at bounding box center [985, 276] width 74 height 15
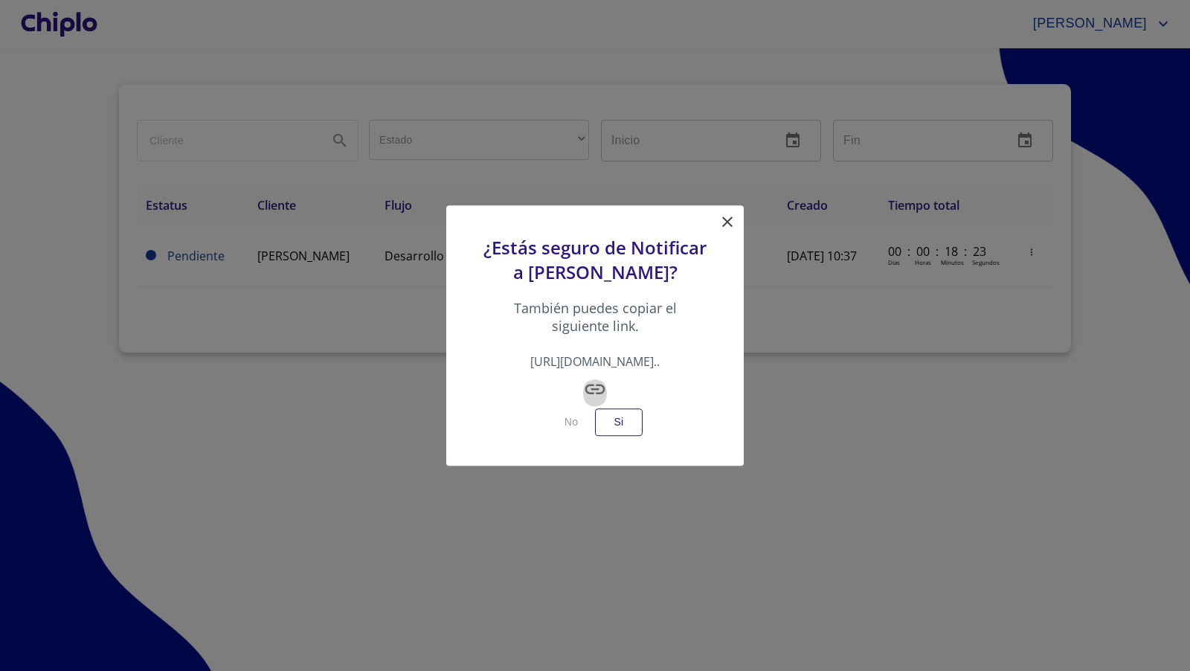
click at [593, 399] on icon "button" at bounding box center [595, 389] width 24 height 24
click at [726, 213] on icon at bounding box center [728, 222] width 18 height 18
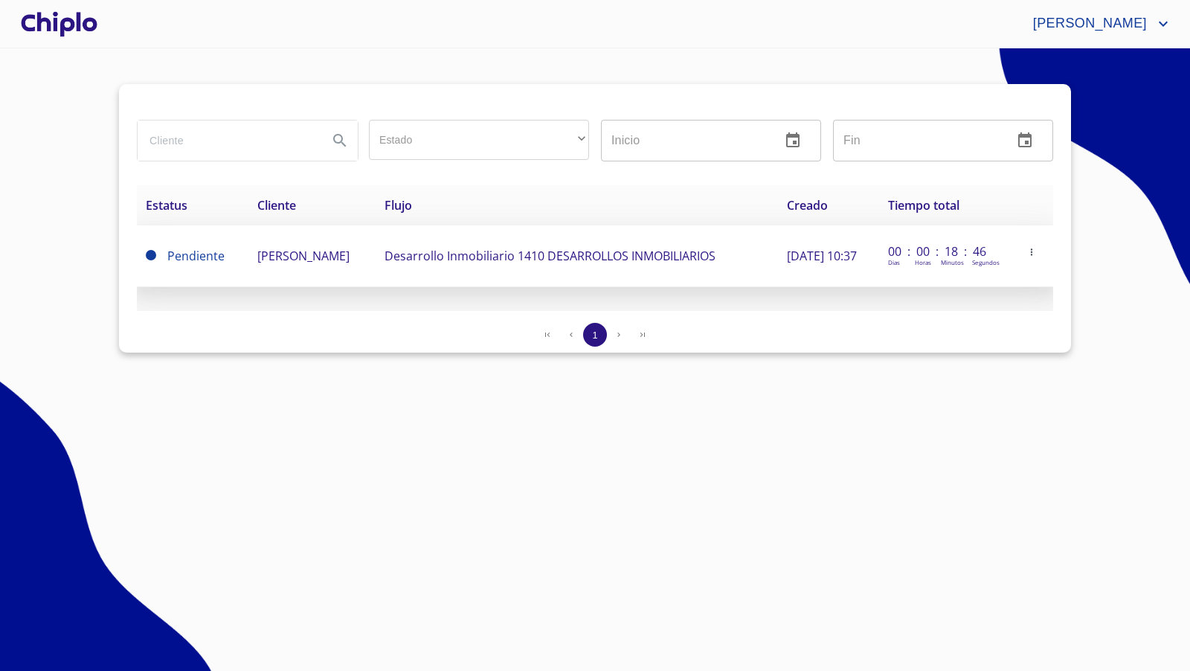
click at [376, 261] on td "[PERSON_NAME]" at bounding box center [311, 256] width 127 height 62
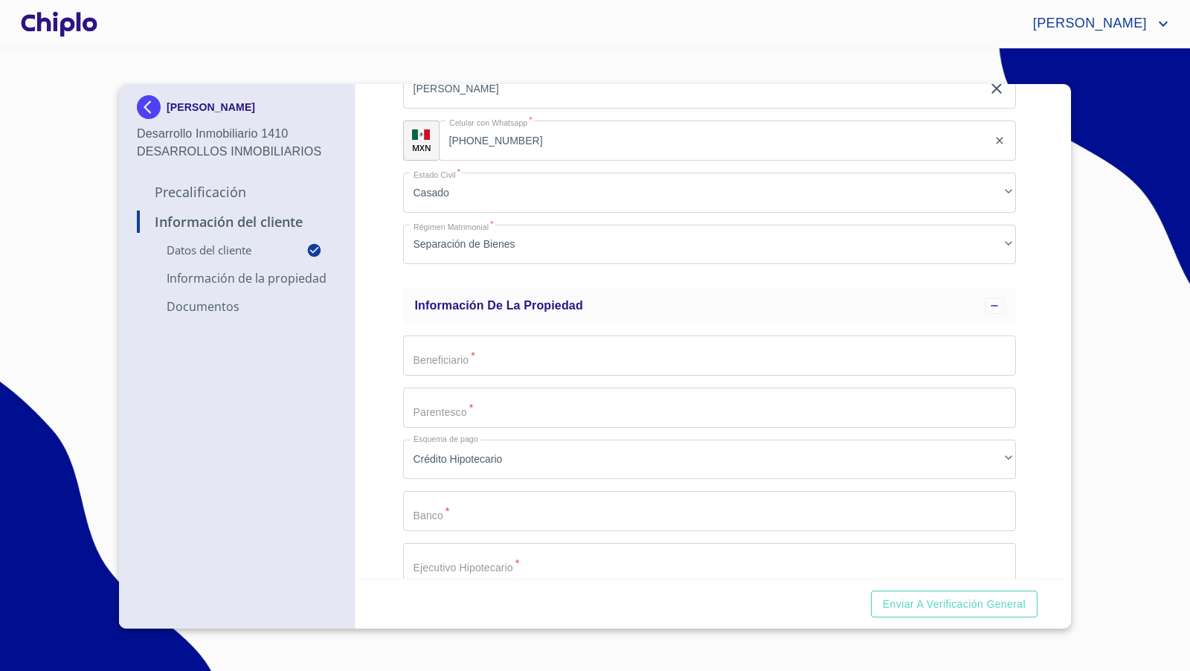
scroll to position [61, 0]
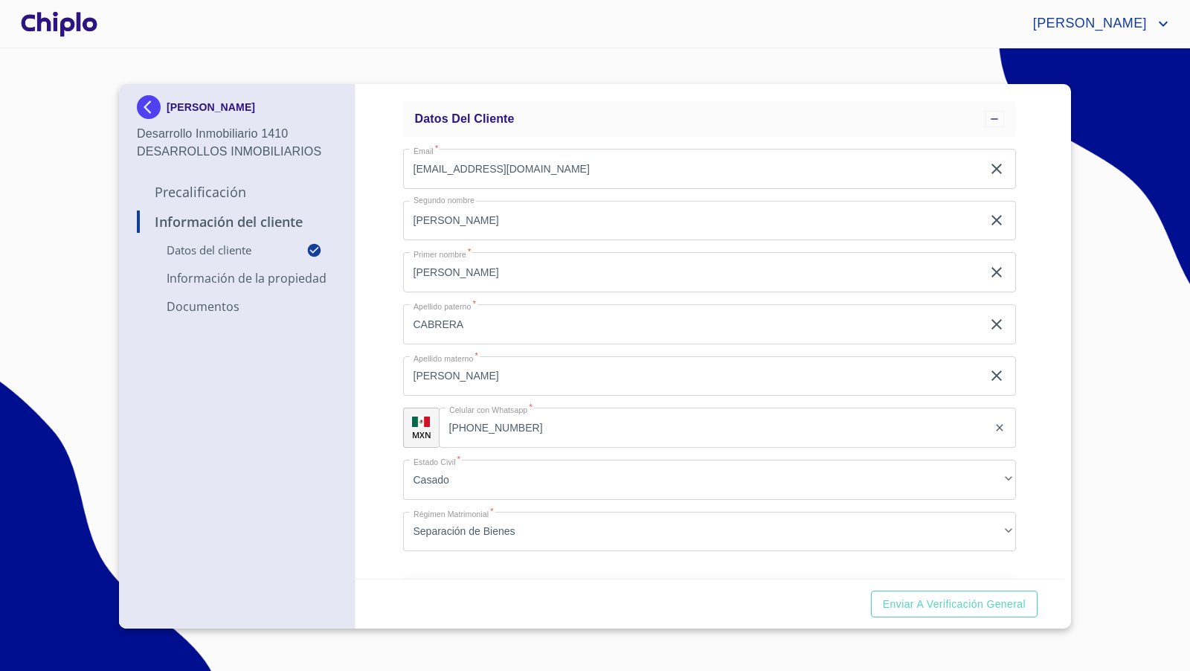
click at [74, 30] on div at bounding box center [59, 24] width 83 height 48
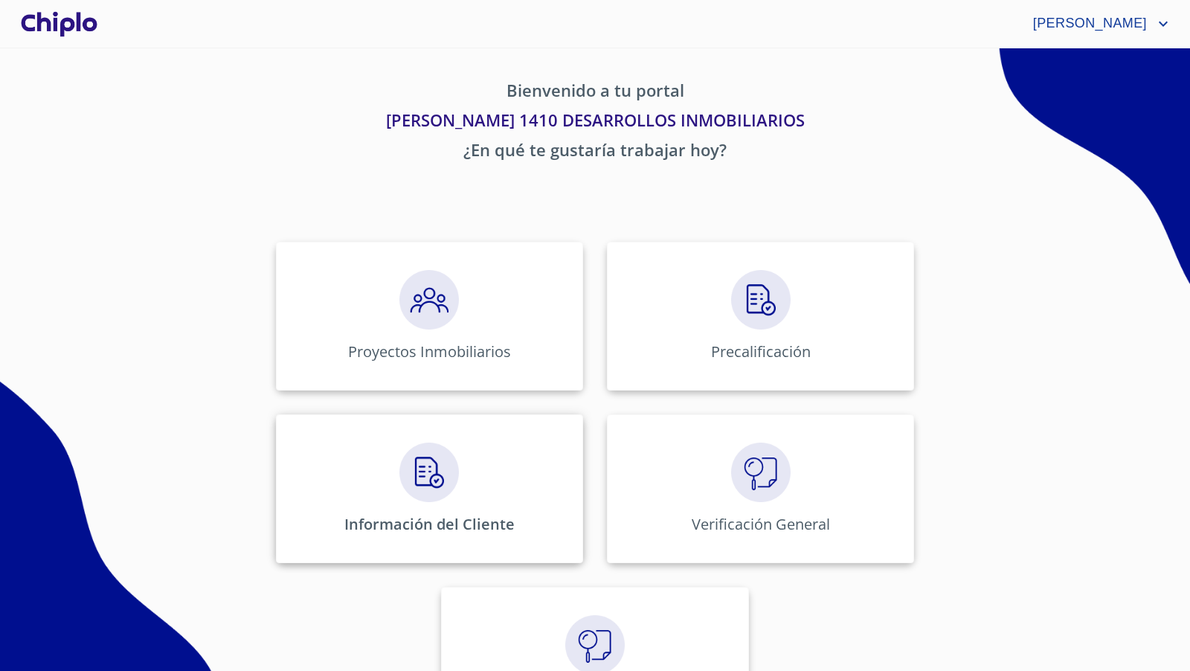
click at [427, 468] on img at bounding box center [429, 473] width 60 height 60
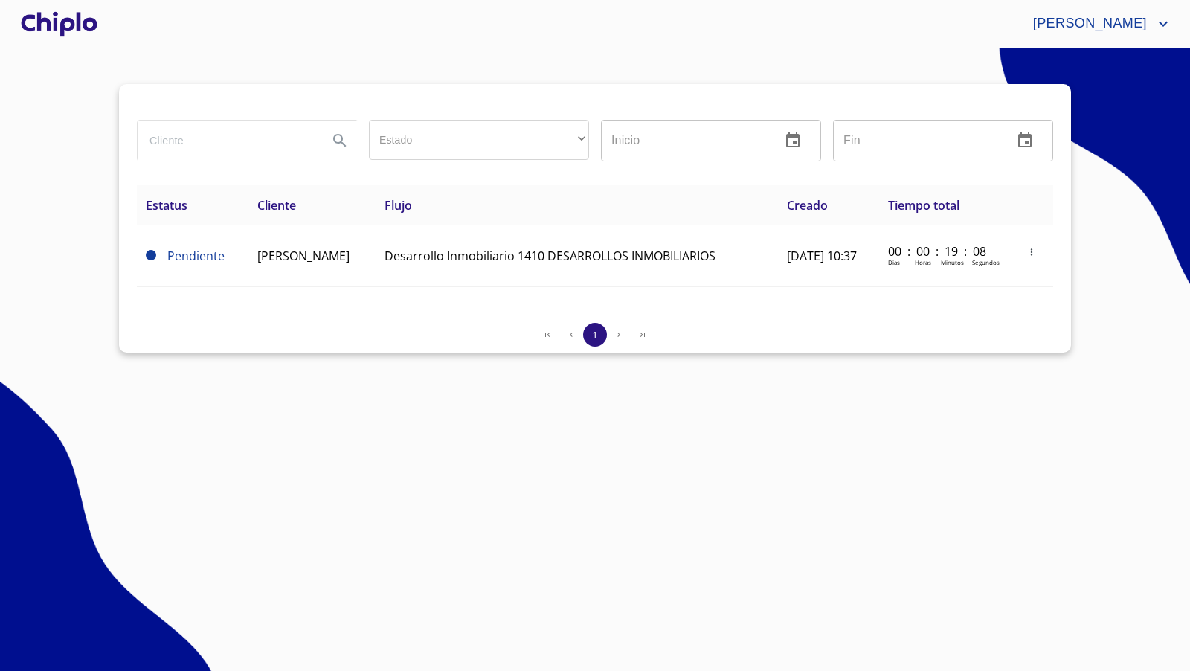
click at [64, 28] on div at bounding box center [59, 24] width 83 height 48
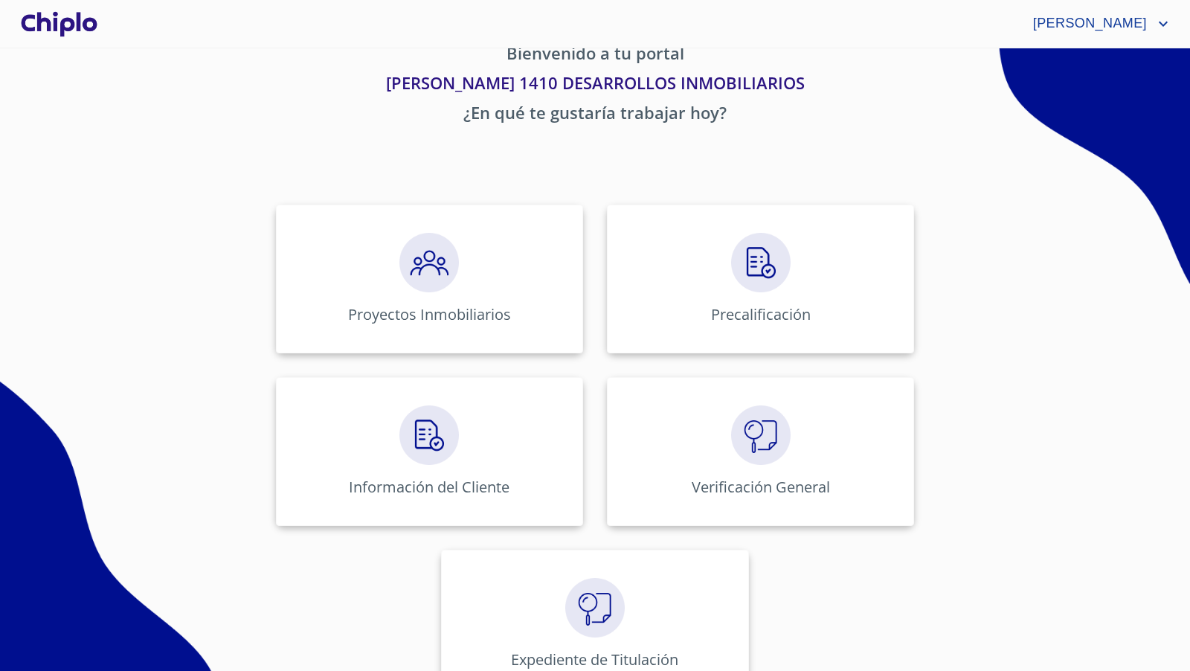
scroll to position [50, 0]
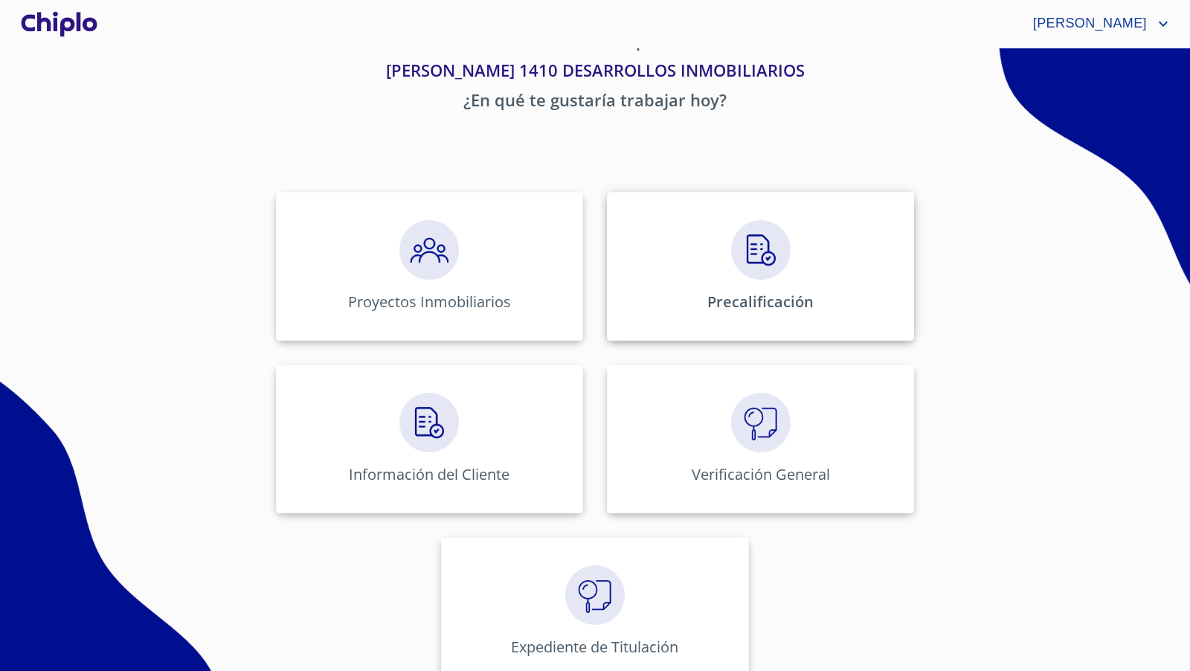
click at [762, 260] on img at bounding box center [761, 250] width 60 height 60
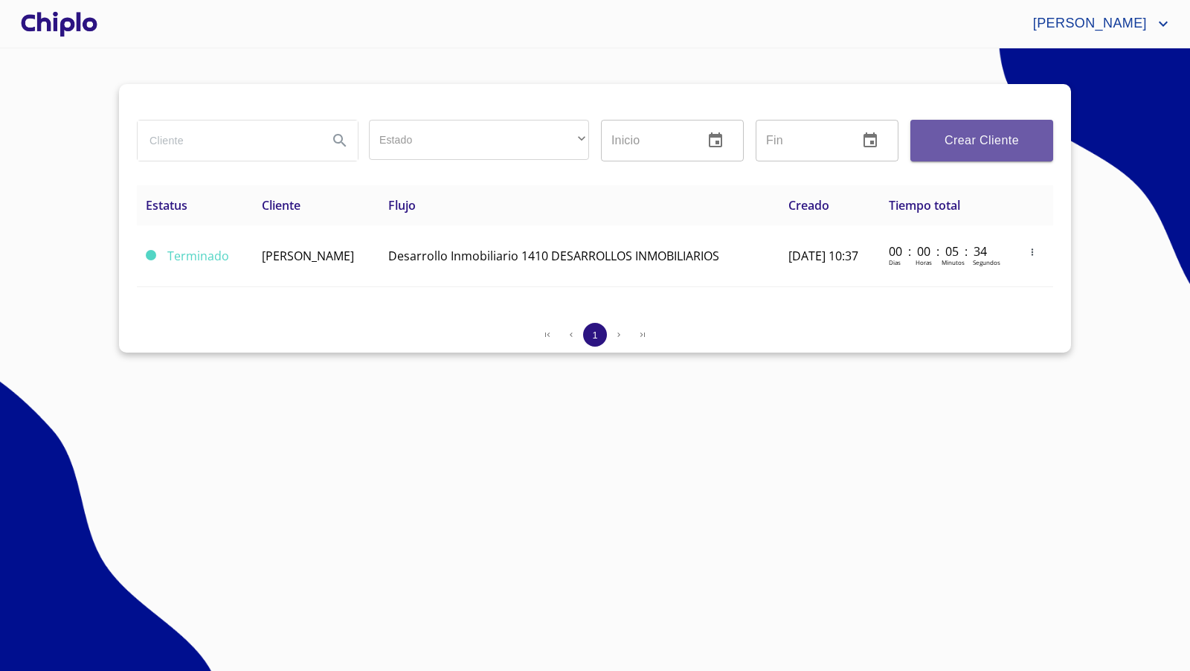
click at [946, 150] on span "Crear Cliente" at bounding box center [981, 140] width 119 height 21
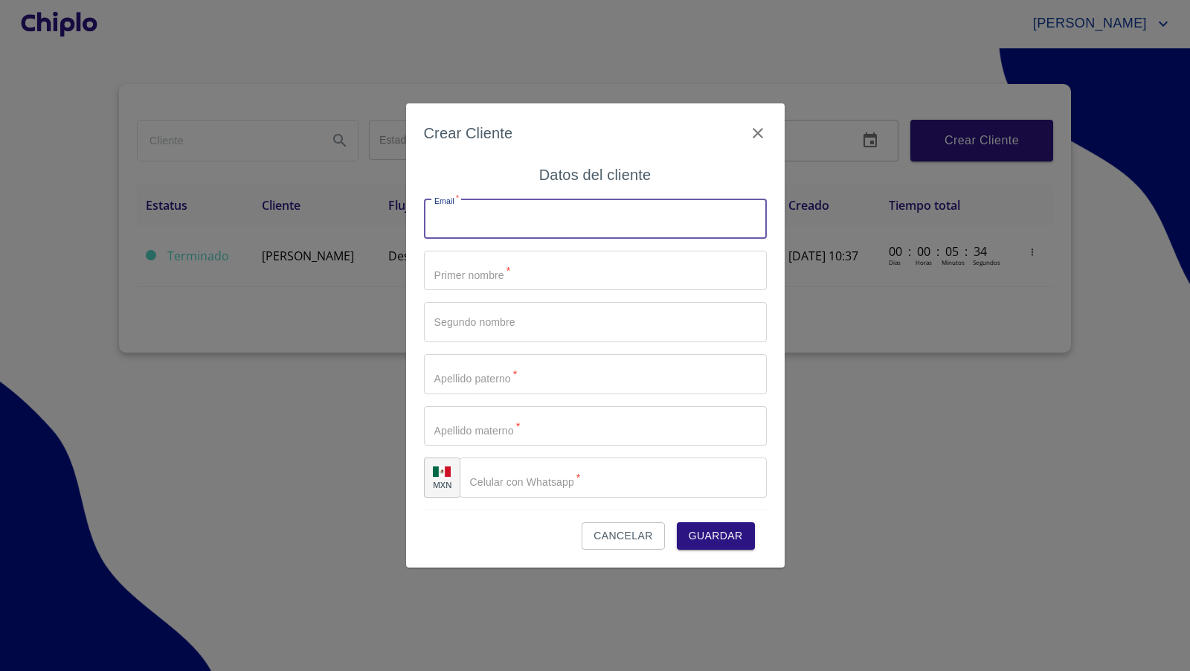
click at [551, 211] on input "Estado" at bounding box center [595, 219] width 343 height 40
type input "[PERSON_NAME][EMAIL_ADDRESS][DOMAIN_NAME]"
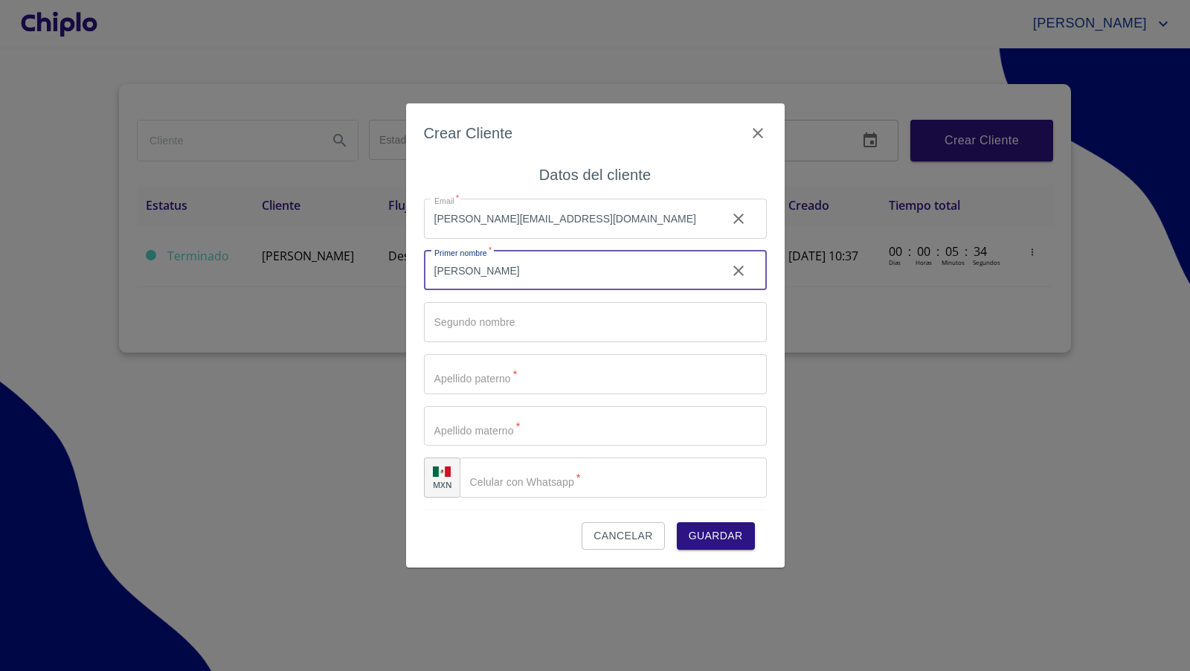
type input "[PERSON_NAME]"
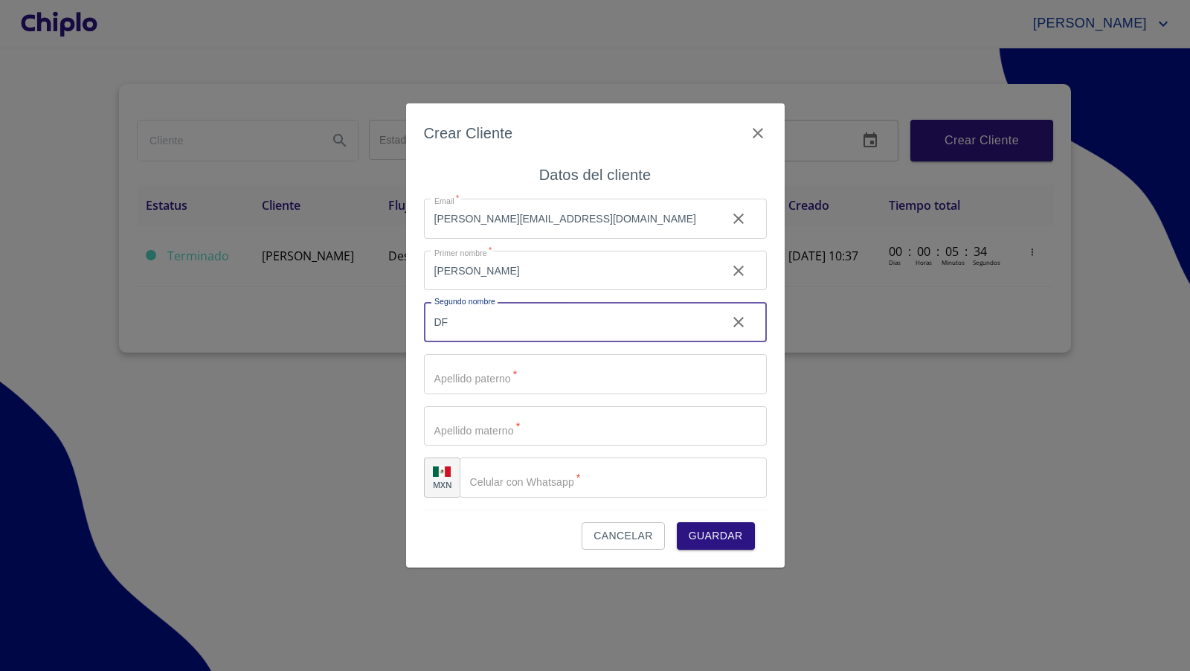
type input "D"
type input "F"
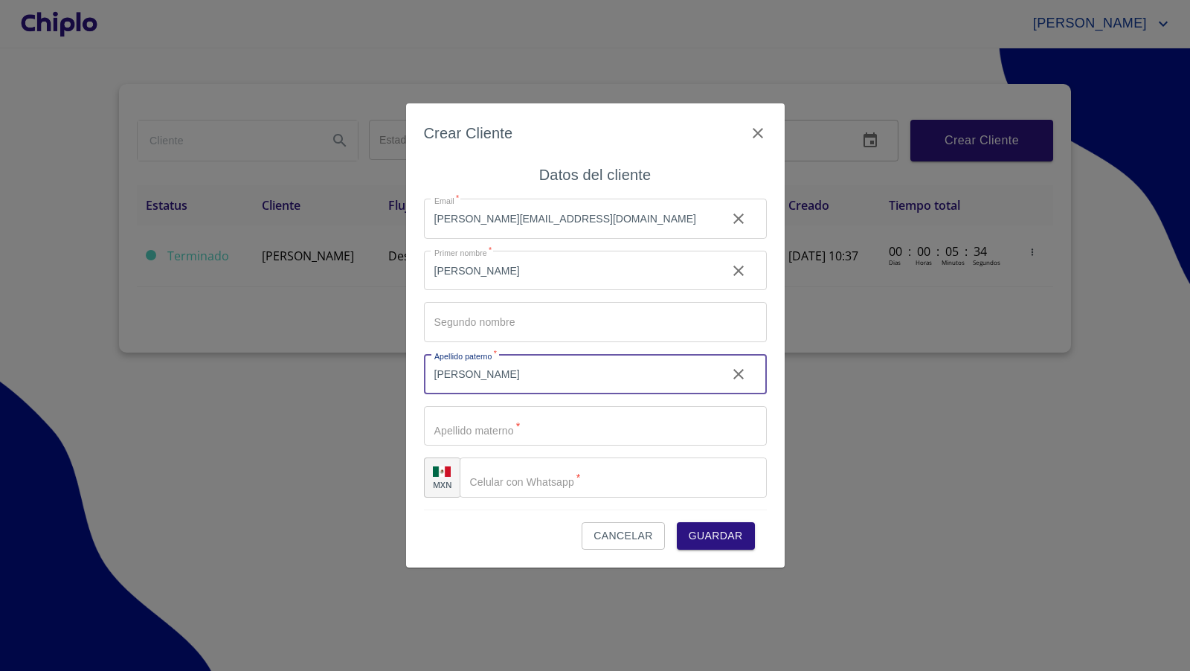
type input "[PERSON_NAME]"
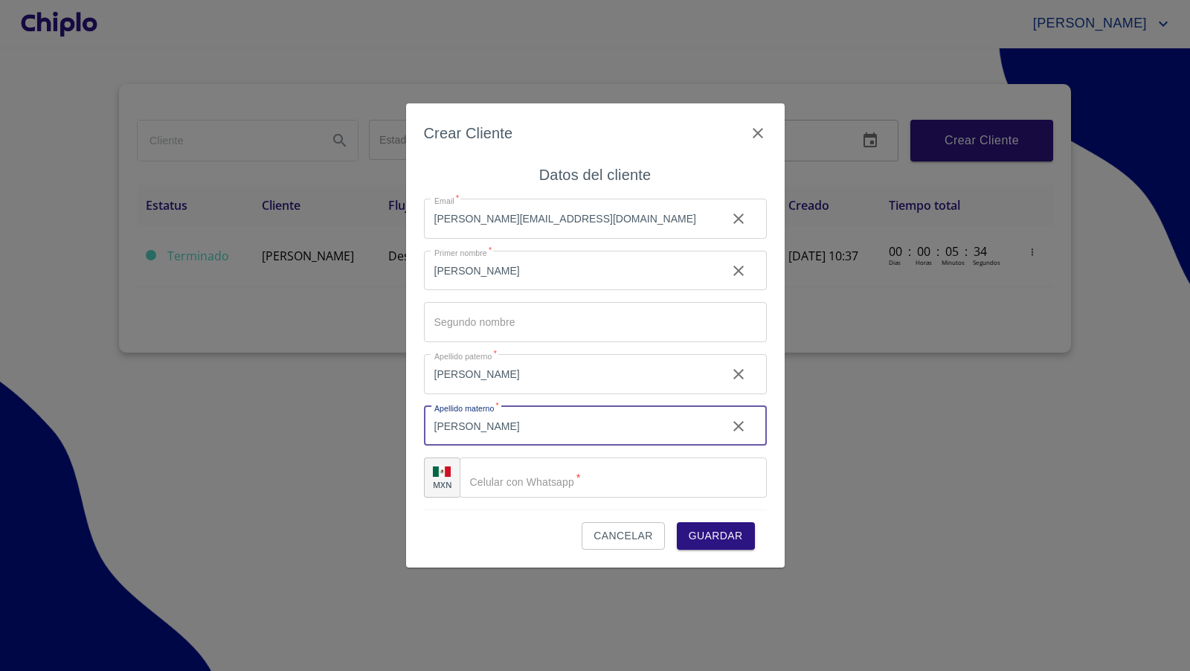
type input "[PERSON_NAME]"
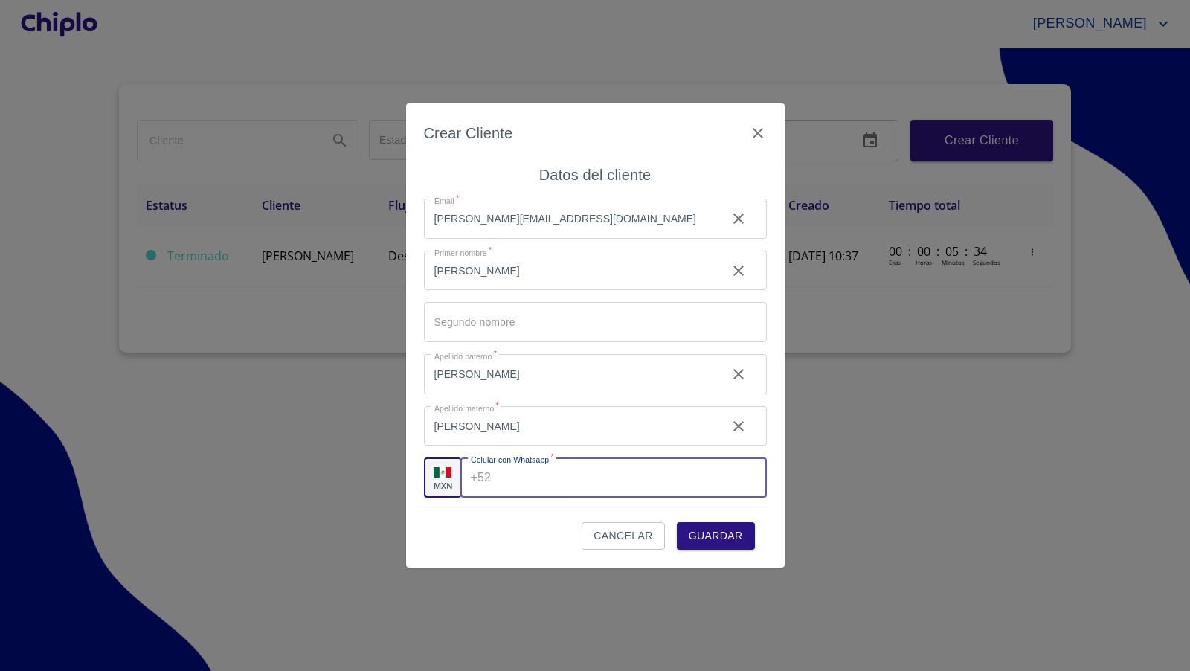
click at [525, 480] on input "Estado" at bounding box center [631, 477] width 269 height 40
type input "[PHONE_NUMBER]"
click at [719, 532] on span "Guardar" at bounding box center [716, 536] width 54 height 19
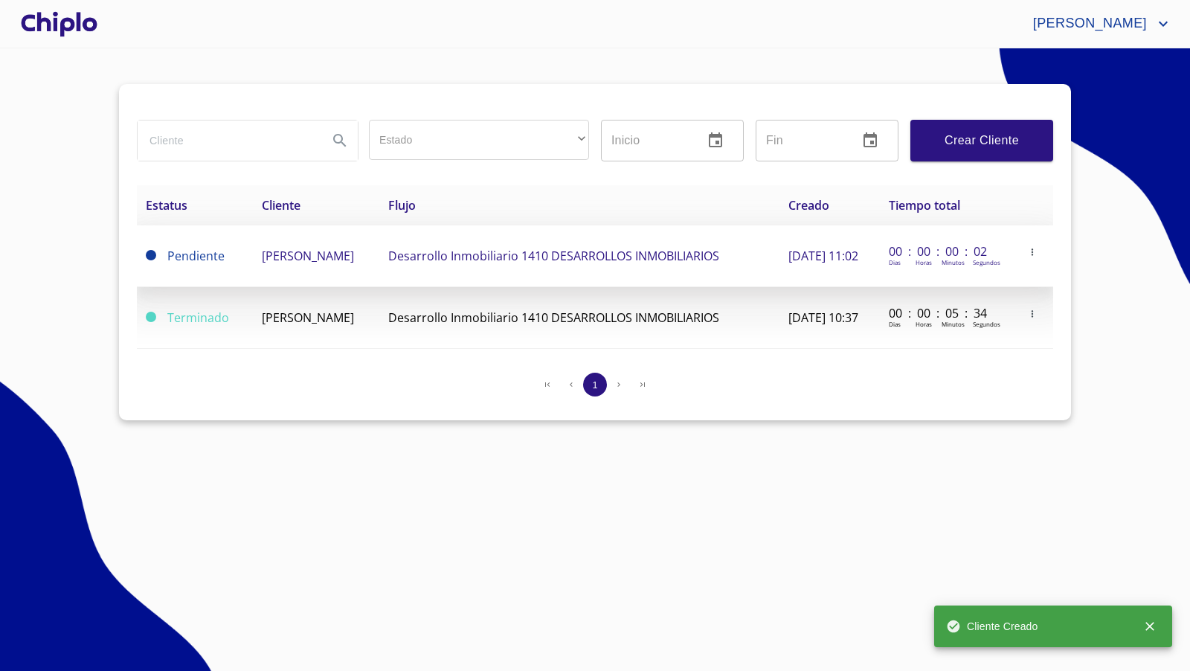
click at [350, 252] on span "[PERSON_NAME]" at bounding box center [308, 256] width 92 height 16
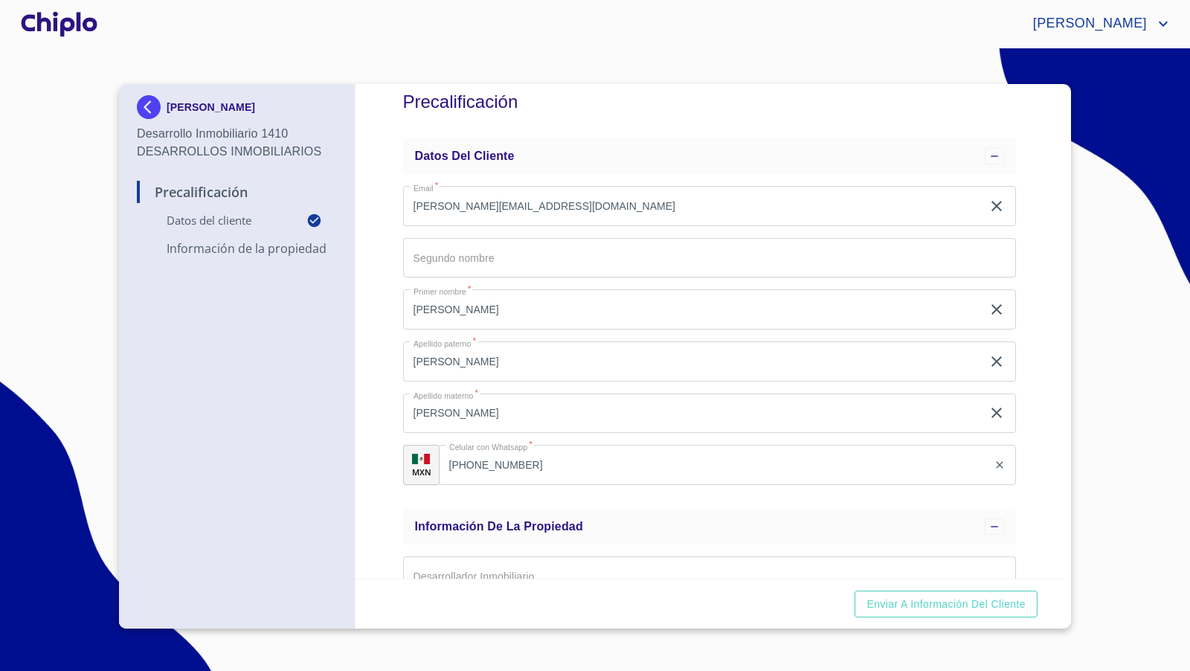
scroll to position [28, 0]
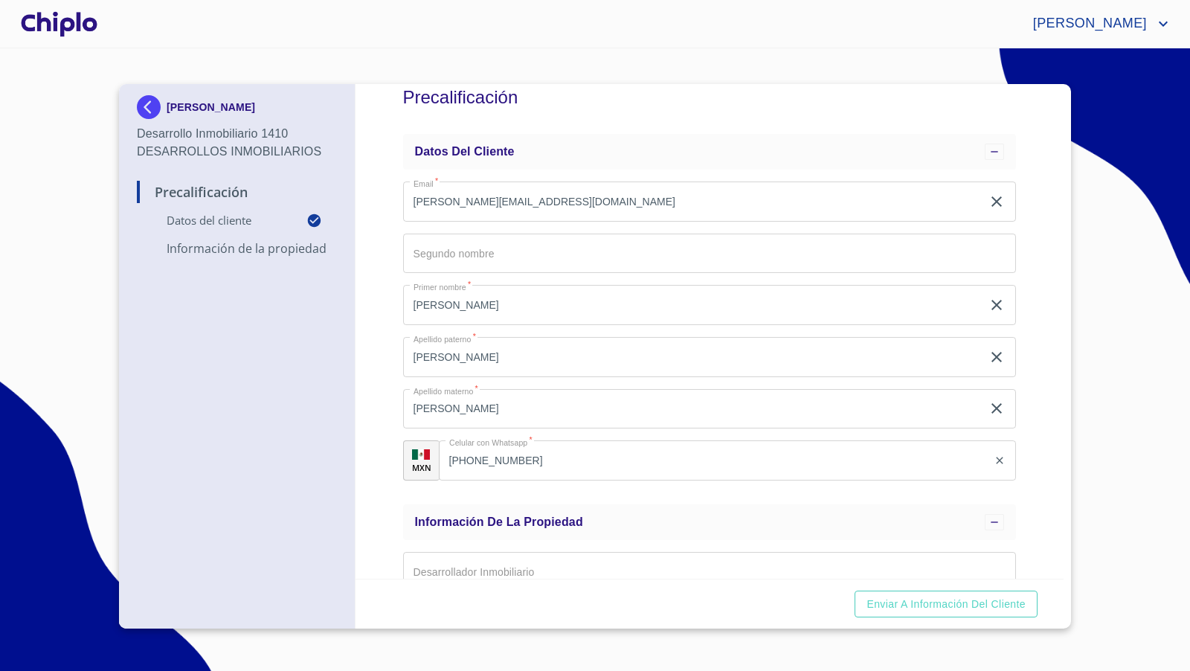
click at [385, 269] on div "Precalificación Datos del cliente Email   * [PERSON_NAME][EMAIL_ADDRESS][DOMAIN…" at bounding box center [710, 331] width 709 height 495
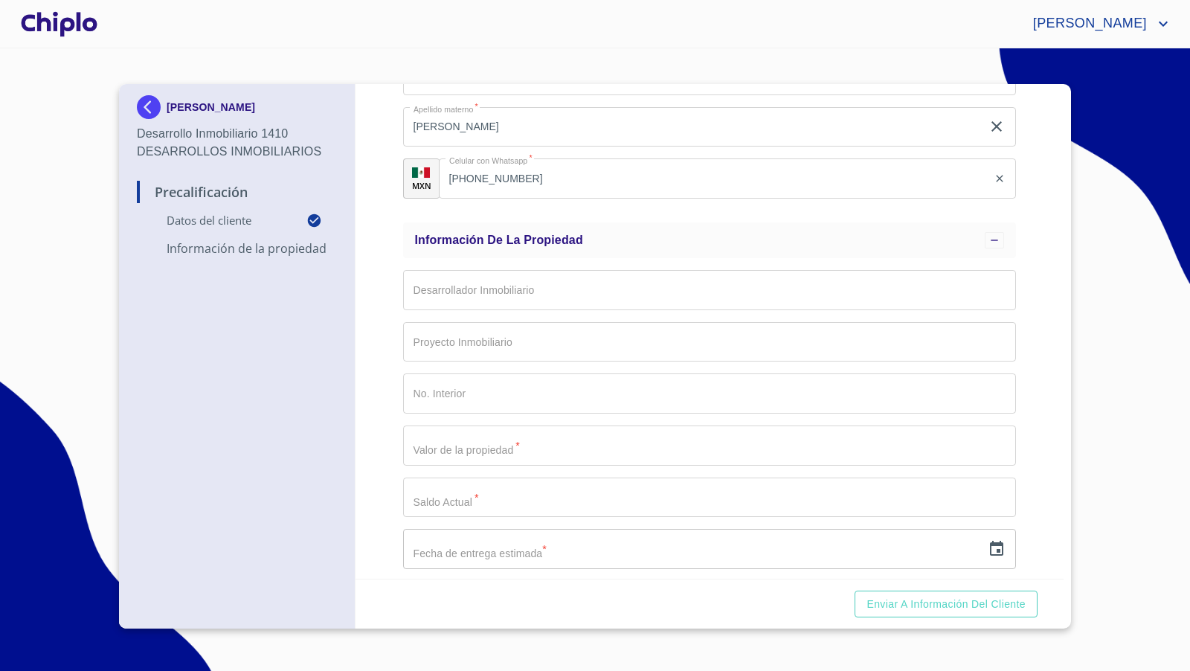
scroll to position [317, 0]
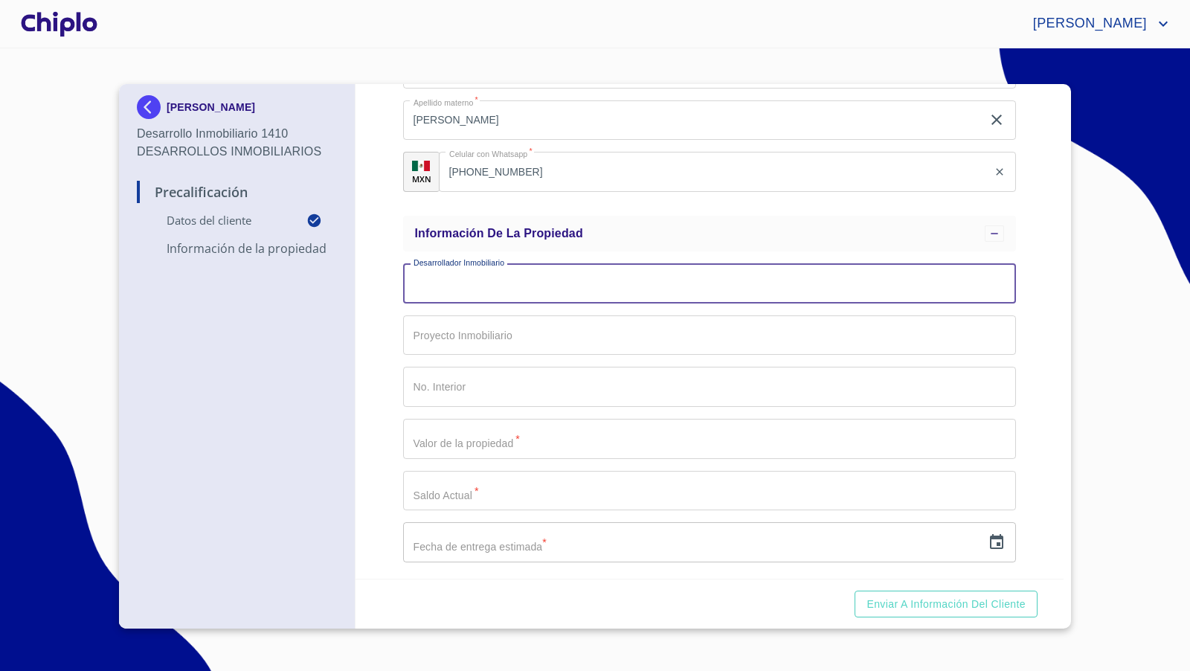
click at [483, 291] on input "Email   *" at bounding box center [710, 283] width 614 height 40
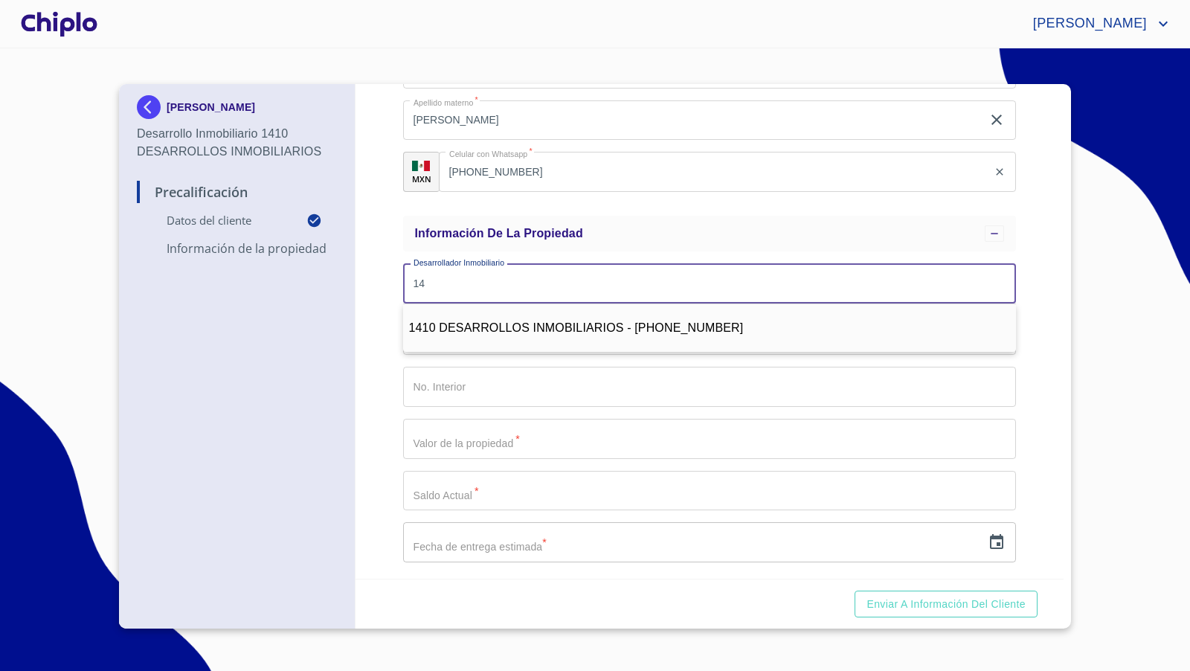
click at [524, 326] on span "1410 DESARROLLOS INMOBILIARIOS - [PHONE_NUMBER]" at bounding box center [576, 327] width 335 height 13
type input "1410 DESARROLLOS INMOBILIARIOS - [PHONE_NUMBER]"
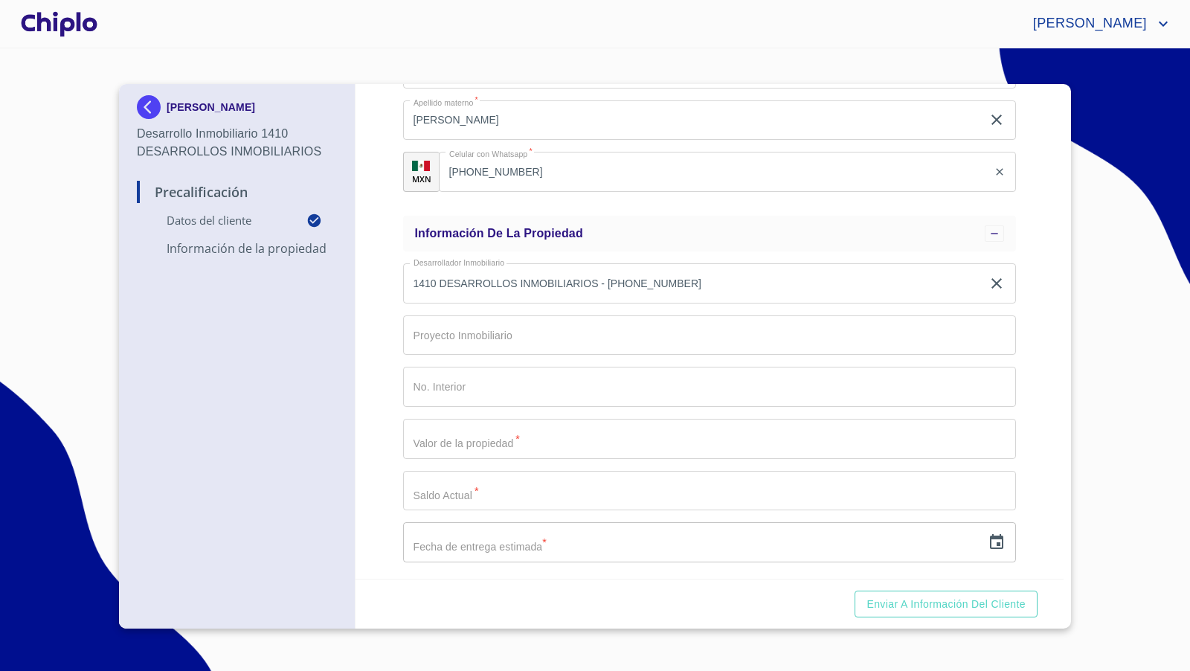
click at [479, 341] on input "Email   *" at bounding box center [710, 335] width 614 height 40
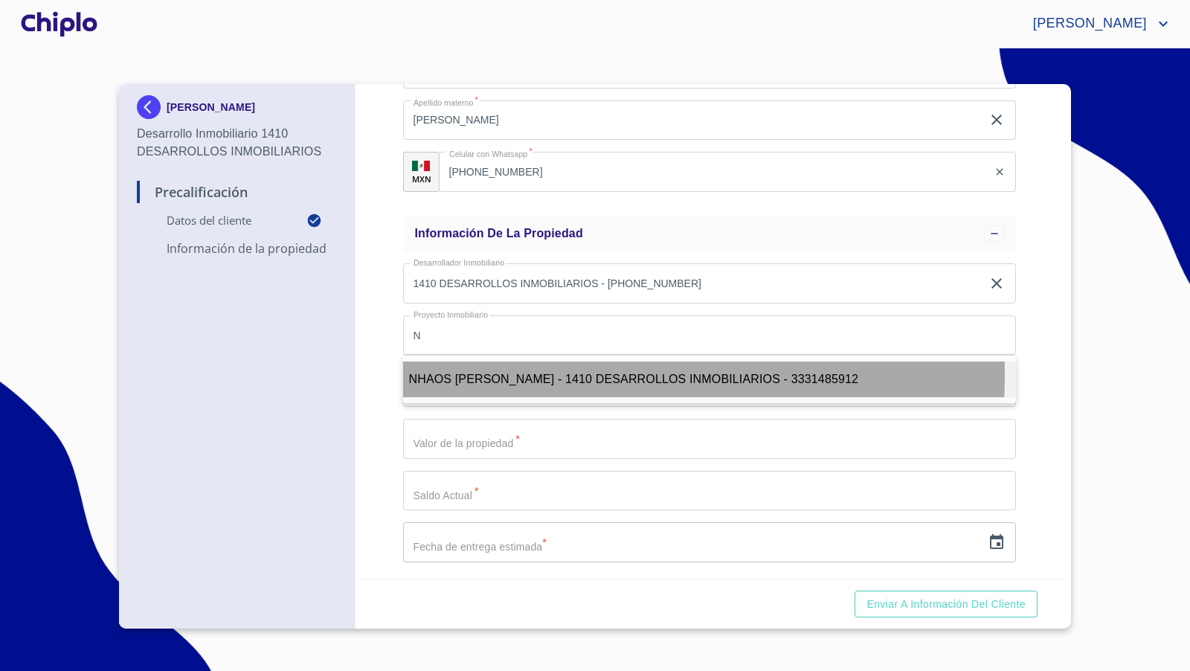
click at [479, 373] on span "NHAOS [PERSON_NAME] - 1410 DESARROLLOS INMOBILIARIOS - 3331485912" at bounding box center [634, 379] width 450 height 13
type input "NHAOS [PERSON_NAME] - 1410 DESARROLLOS INMOBILIARIOS - 3331485912"
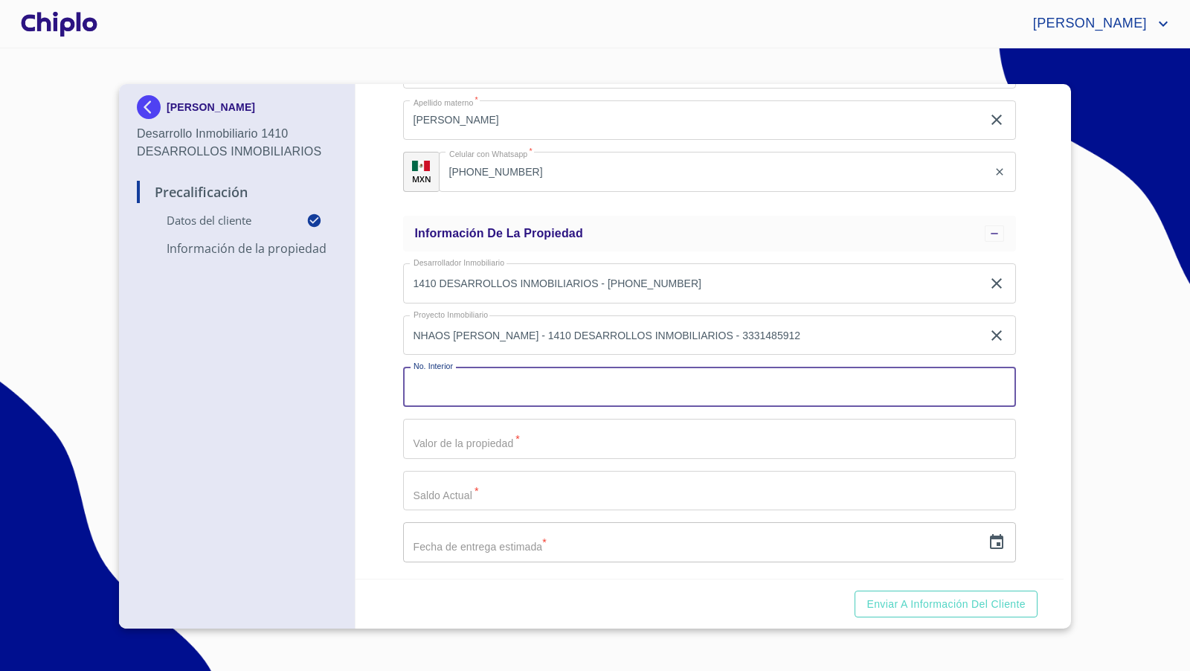
click at [449, 391] on input "Email   *" at bounding box center [710, 387] width 614 height 40
type input "01"
click at [467, 439] on input "Email   *" at bounding box center [710, 439] width 614 height 40
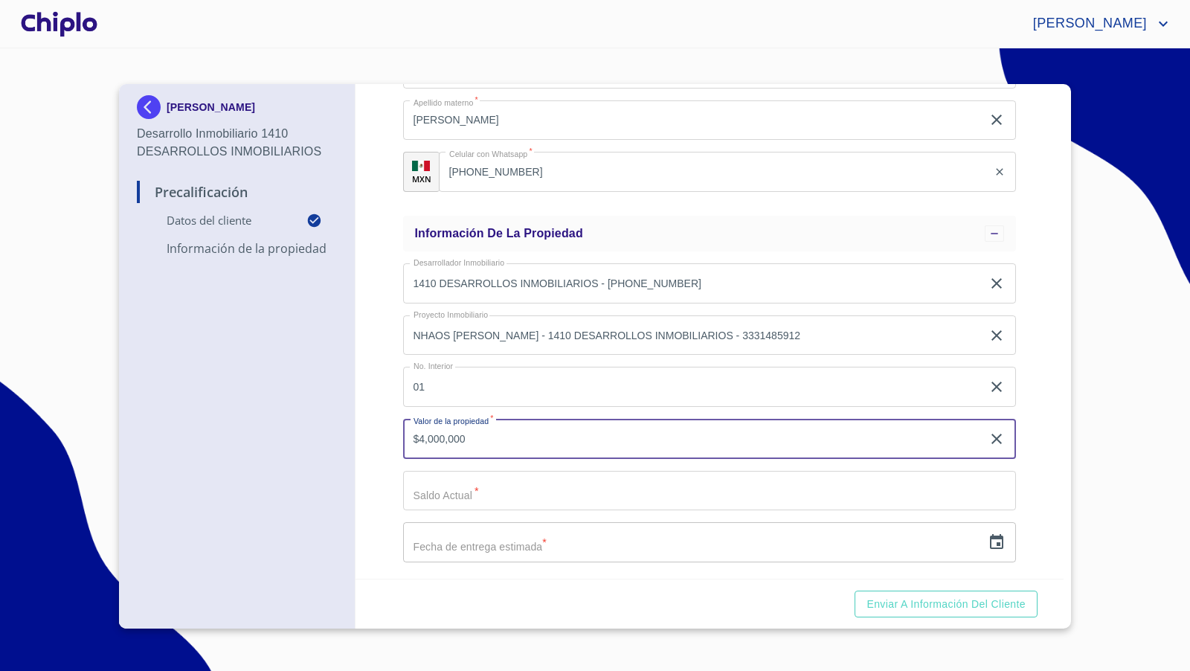
type input "$4,000,000"
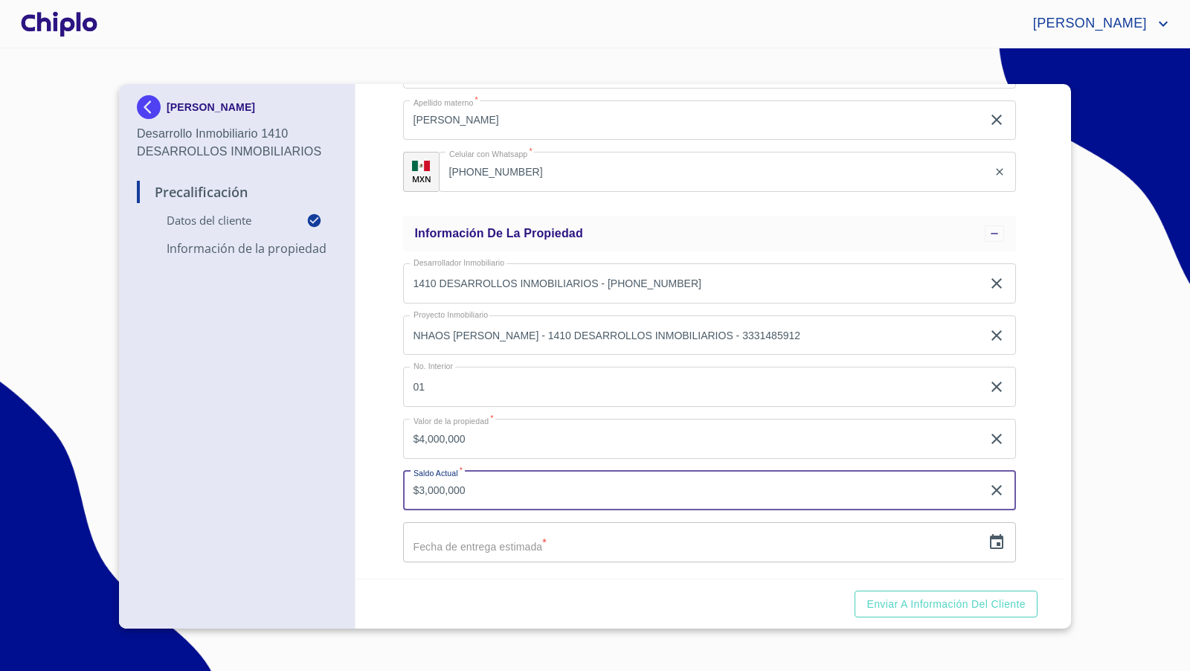
type input "$3,000,000"
click at [382, 503] on div "Precalificación Datos del cliente Email   * [PERSON_NAME][EMAIL_ADDRESS][DOMAIN…" at bounding box center [710, 331] width 709 height 495
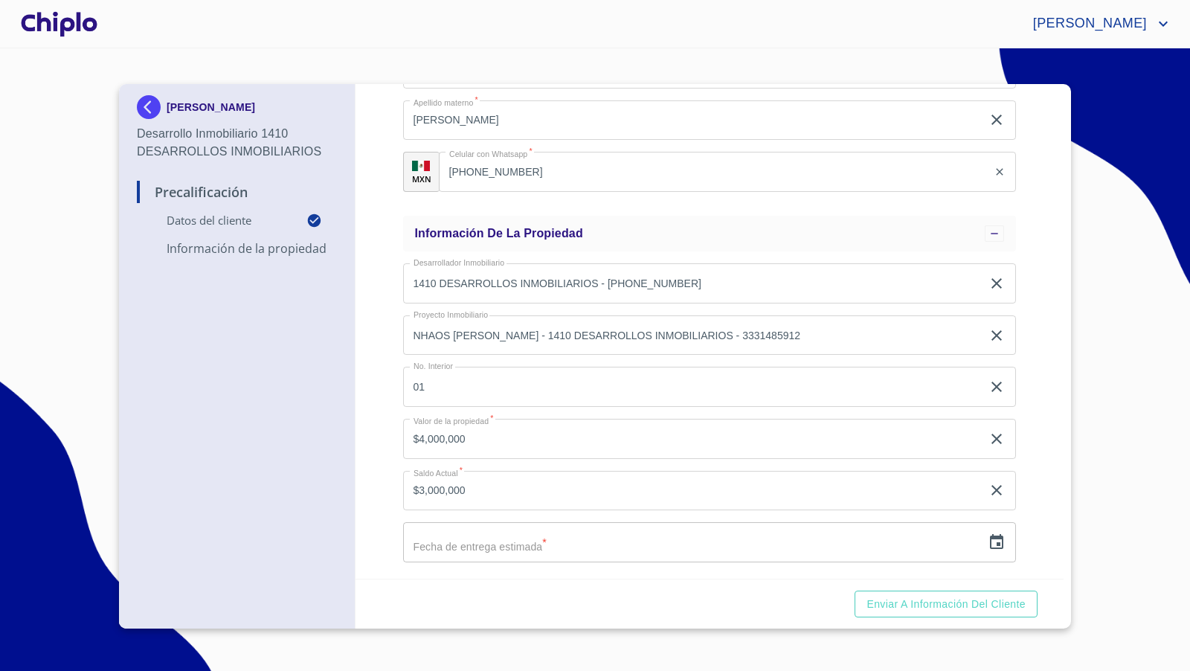
click at [988, 539] on icon "button" at bounding box center [997, 542] width 18 height 18
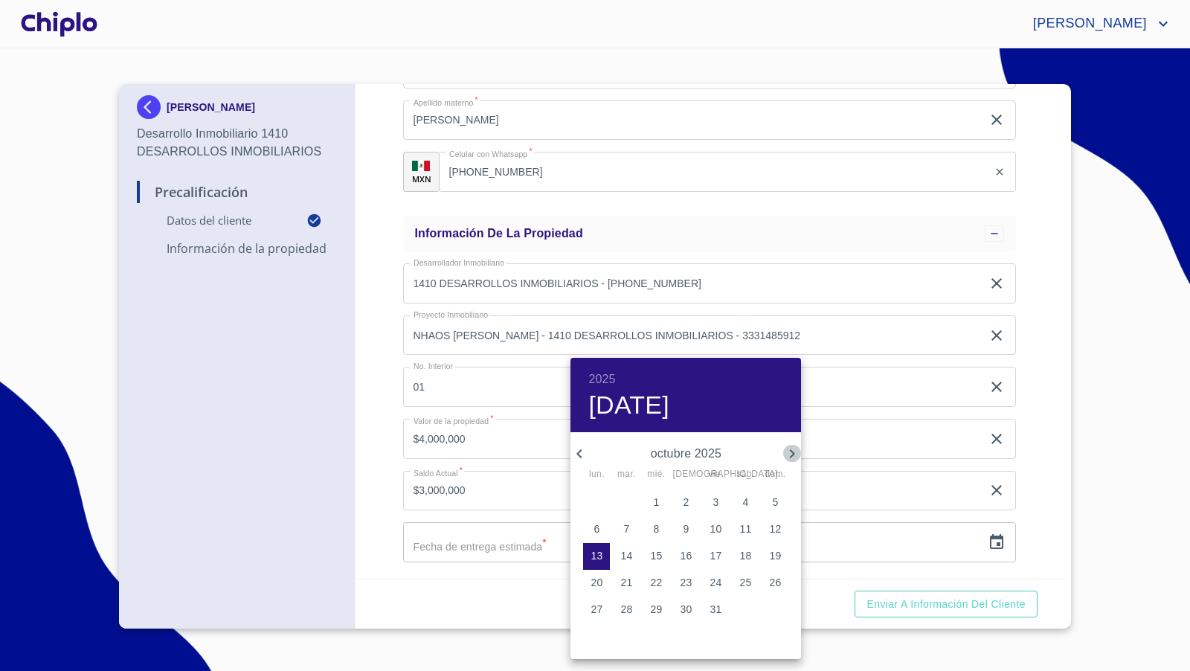
click at [783, 455] on icon "button" at bounding box center [792, 454] width 18 height 18
click at [778, 498] on span "1" at bounding box center [775, 502] width 27 height 15
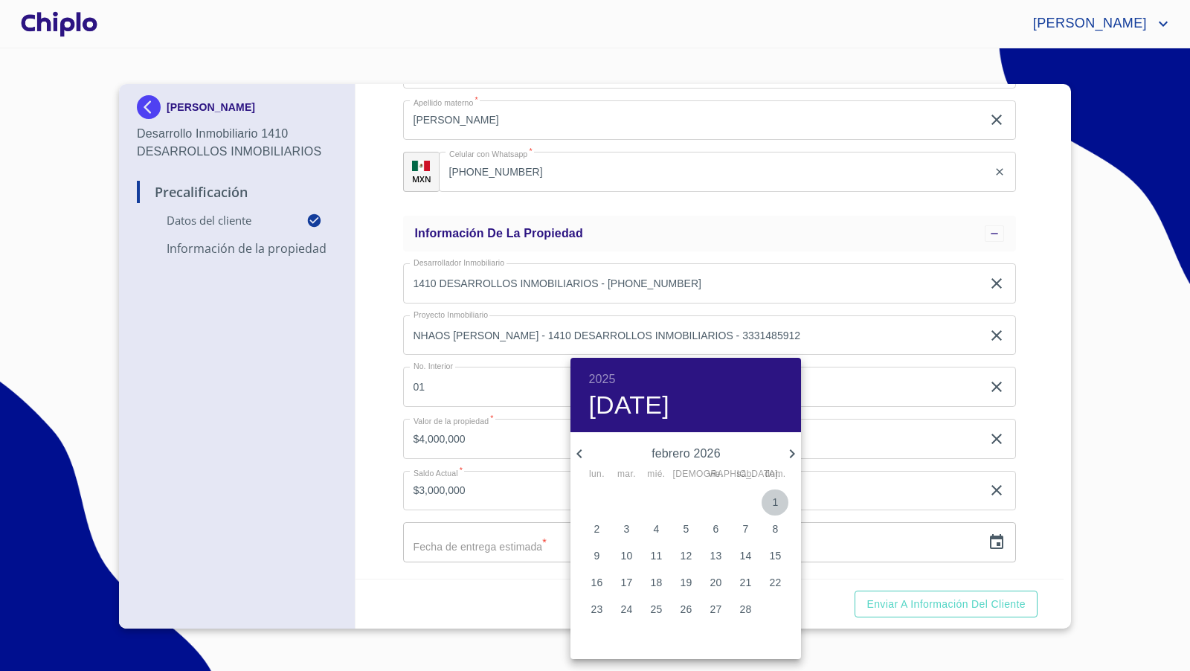
type input "[DATE]"
click at [533, 602] on div at bounding box center [595, 335] width 1190 height 671
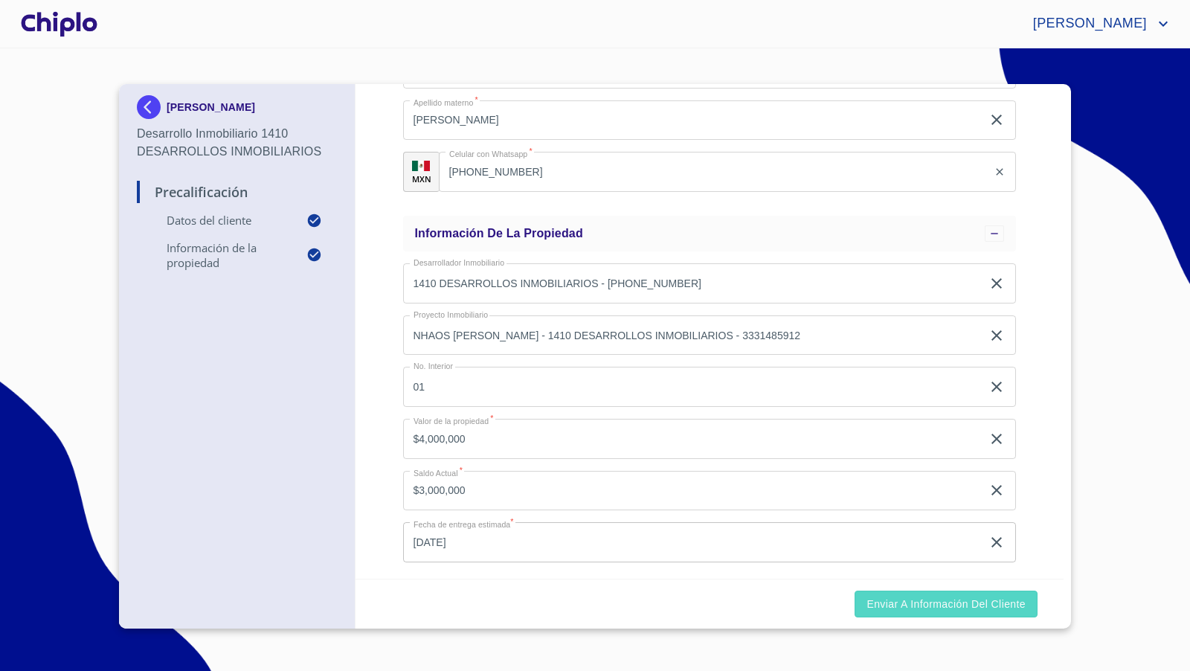
click at [936, 596] on span "Enviar a Información del Cliente" at bounding box center [946, 604] width 159 height 19
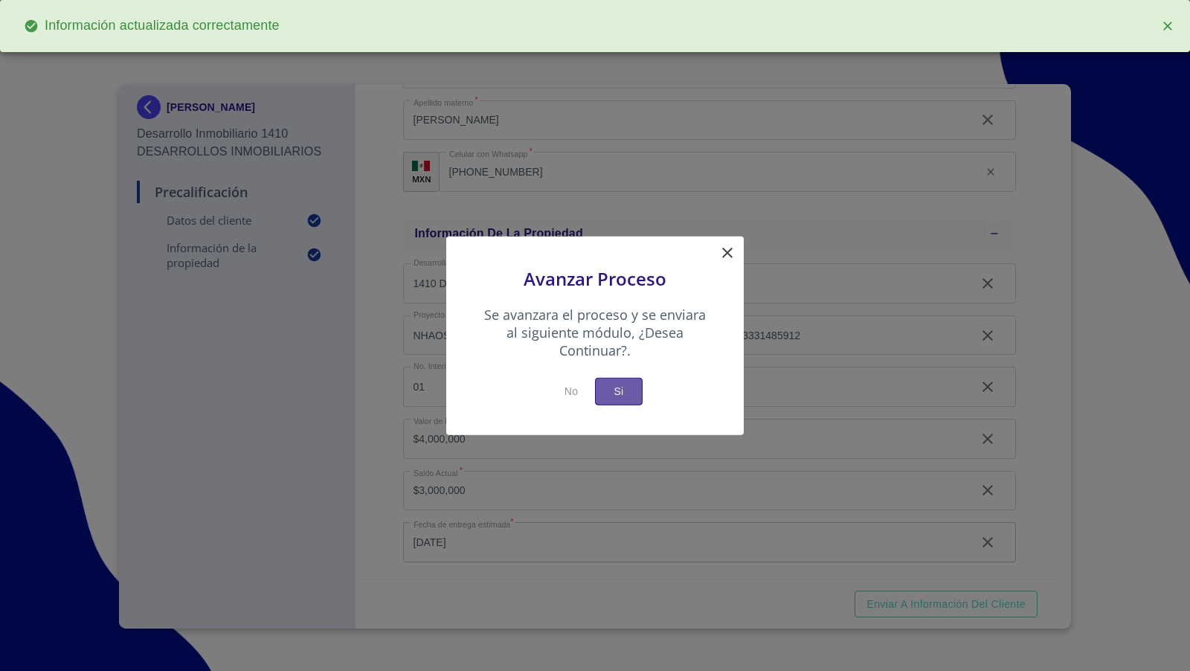
click at [617, 389] on span "Si" at bounding box center [619, 391] width 24 height 19
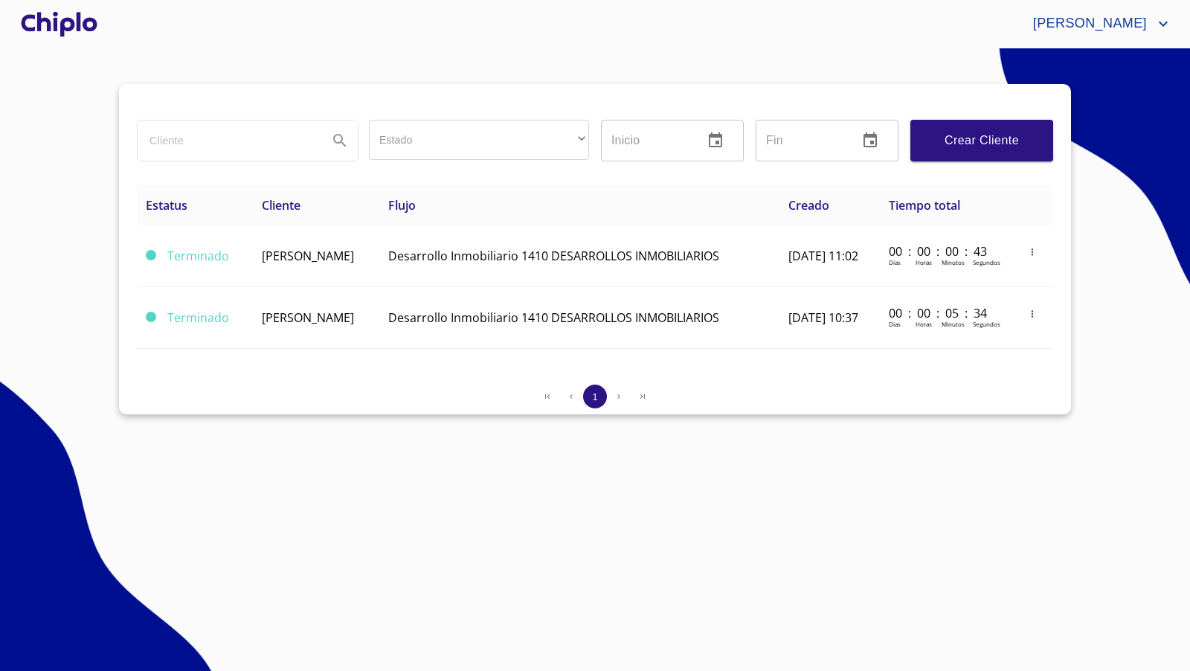
click at [78, 32] on div at bounding box center [59, 24] width 83 height 48
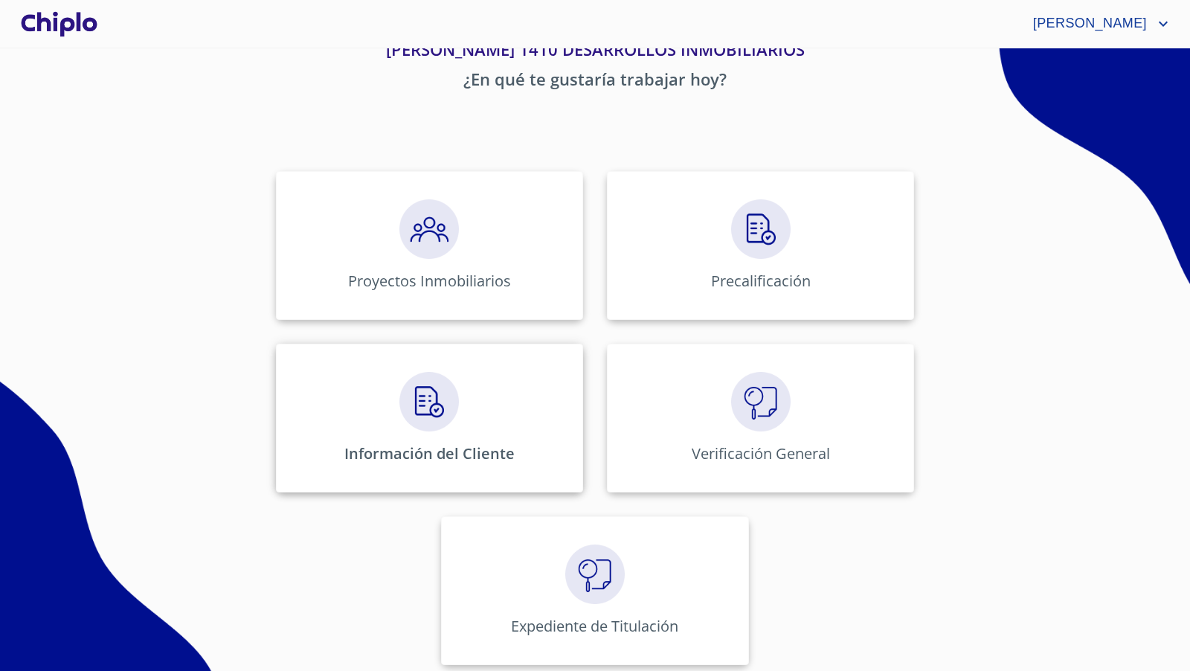
scroll to position [74, 0]
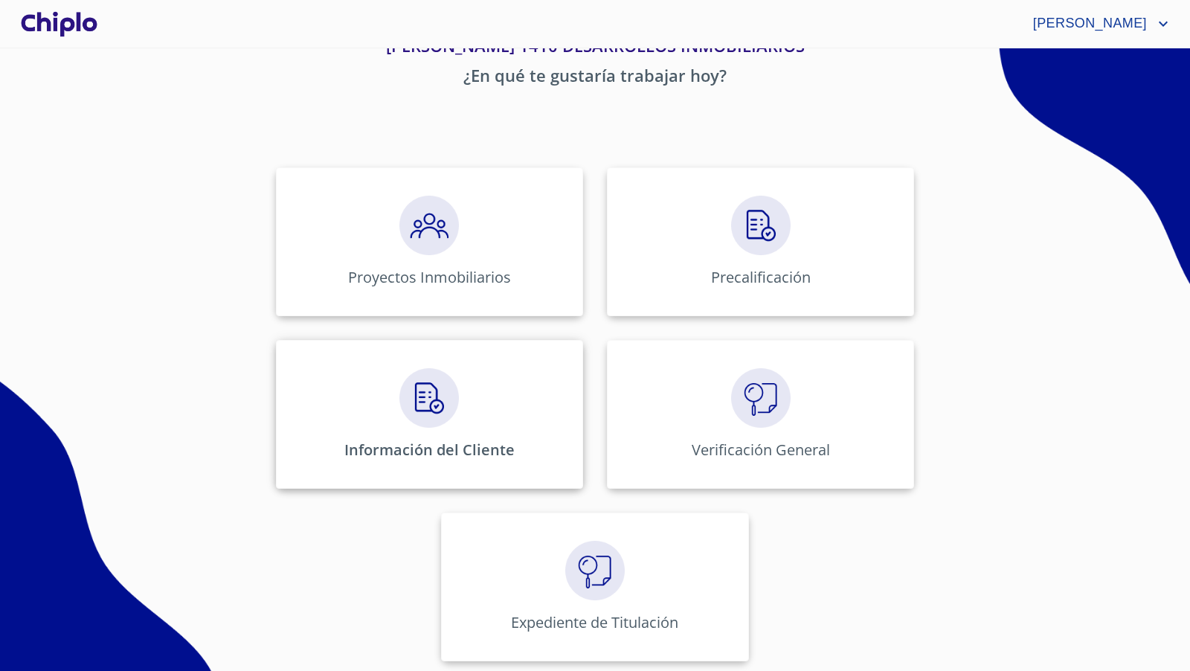
click at [428, 401] on img at bounding box center [429, 398] width 60 height 60
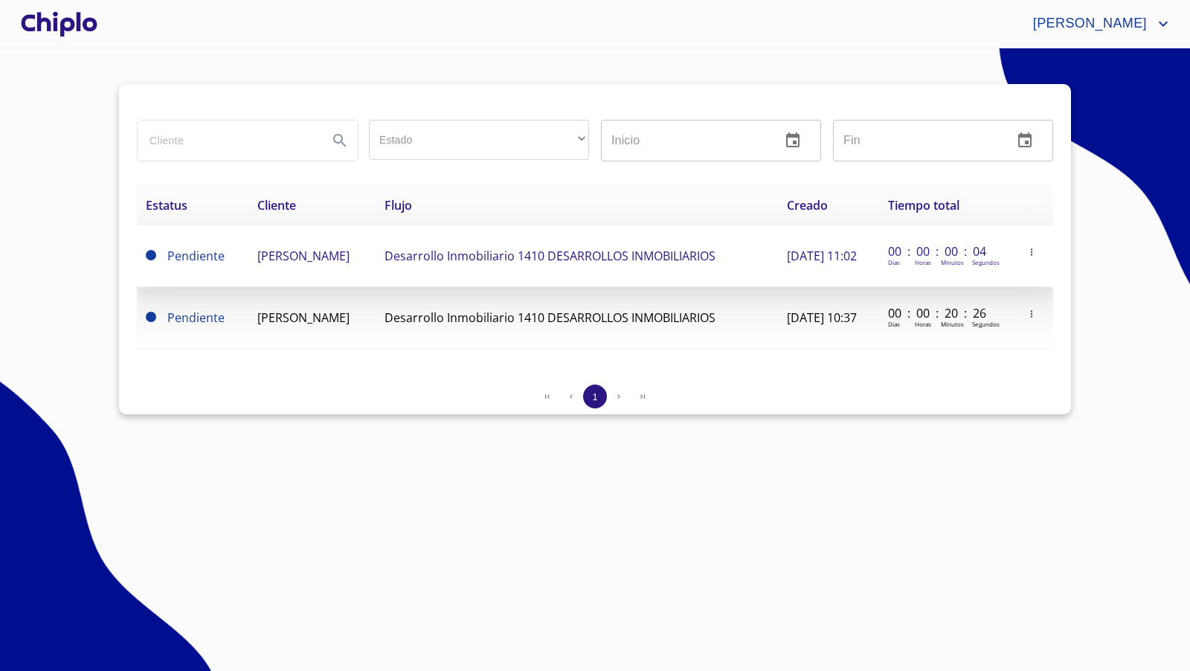
click at [321, 277] on td "[PERSON_NAME]" at bounding box center [311, 256] width 127 height 62
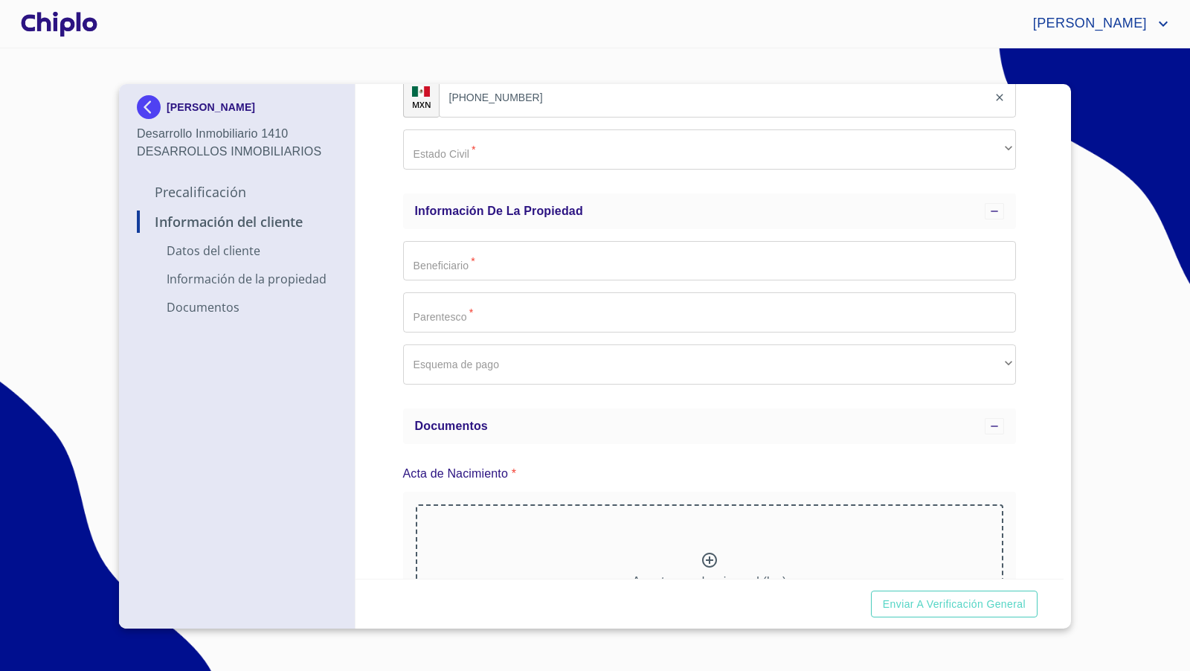
scroll to position [389, 0]
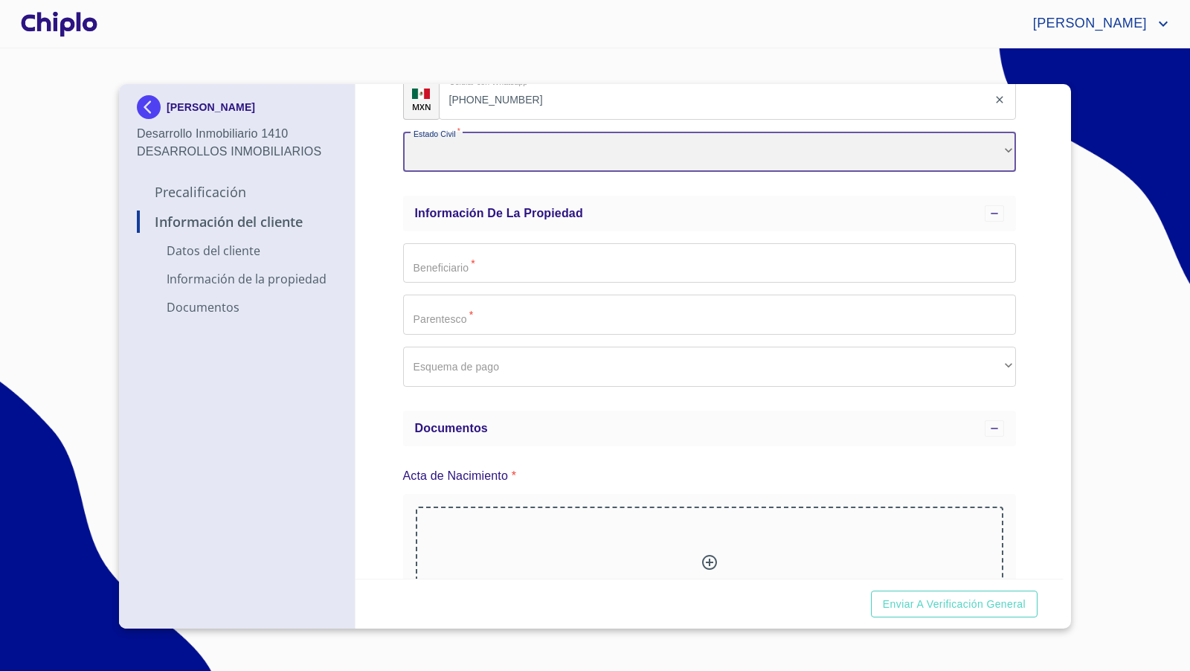
click at [466, 147] on div "​" at bounding box center [710, 152] width 614 height 40
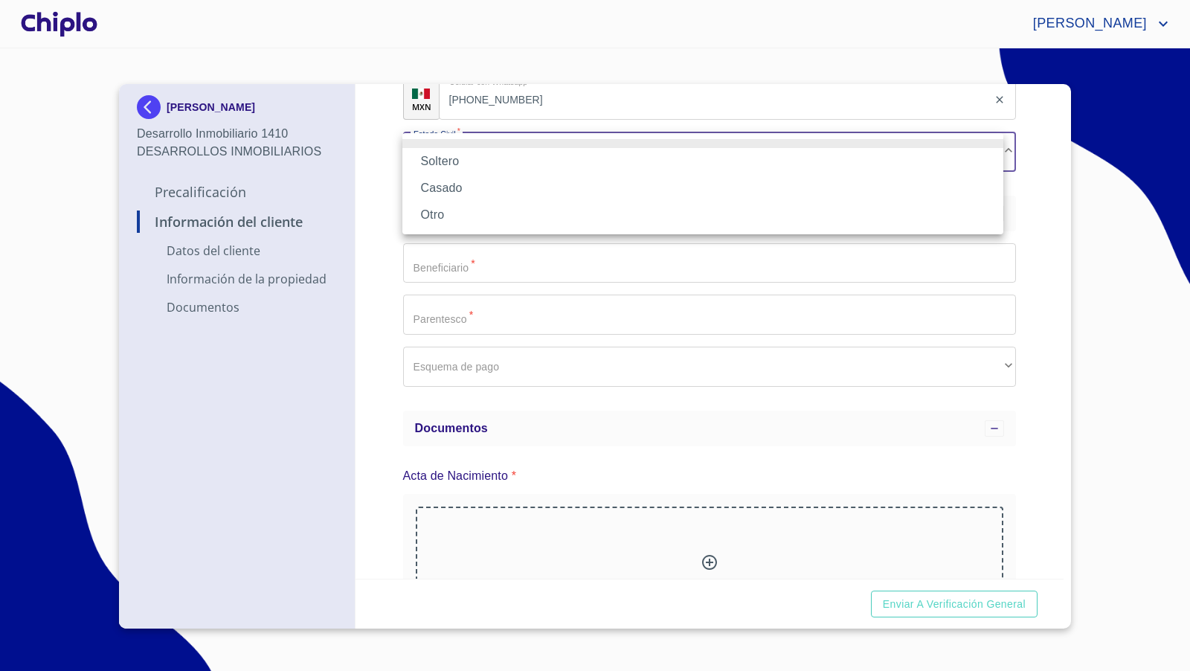
click at [463, 166] on li "Soltero" at bounding box center [702, 161] width 601 height 27
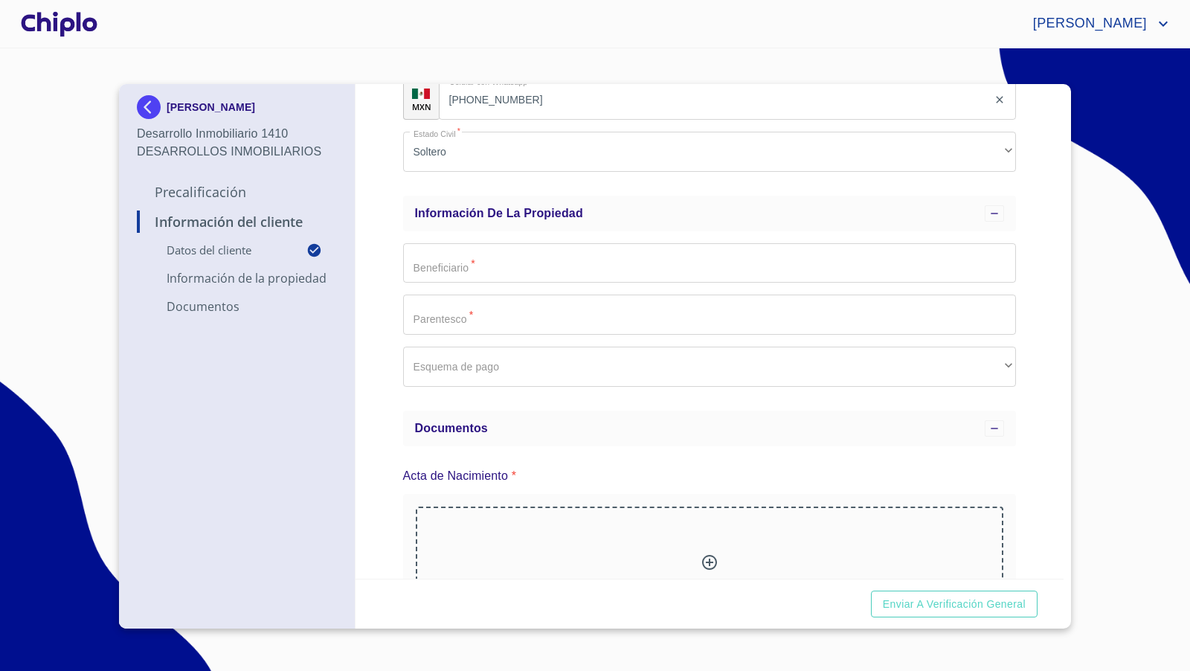
click at [386, 218] on div "Información del Cliente Datos del cliente Email   * [PERSON_NAME][EMAIL_ADDRESS…" at bounding box center [710, 331] width 709 height 495
click at [454, 255] on input "Email   *" at bounding box center [710, 263] width 614 height 40
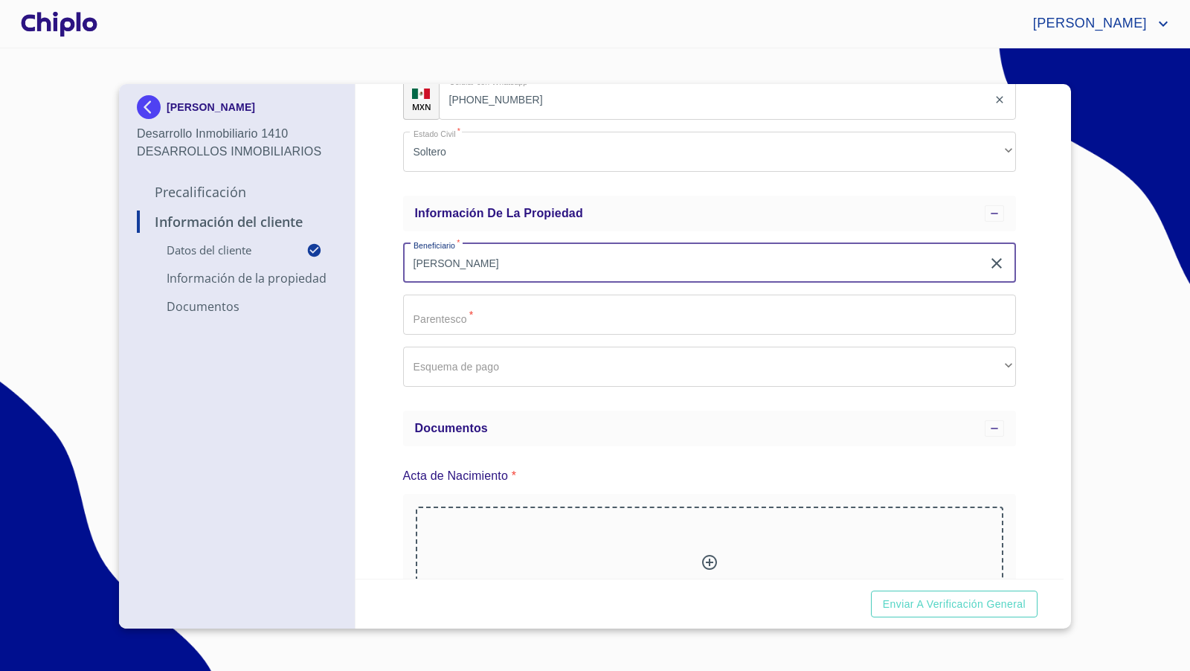
type input "[PERSON_NAME]"
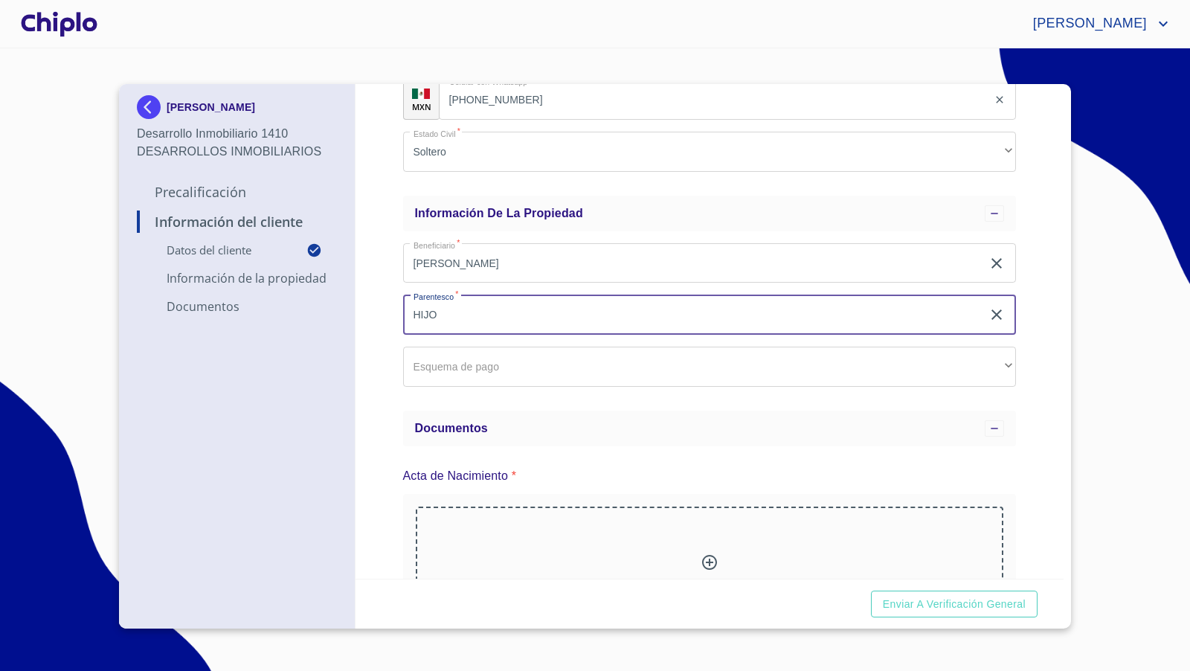
type input "HIJO"
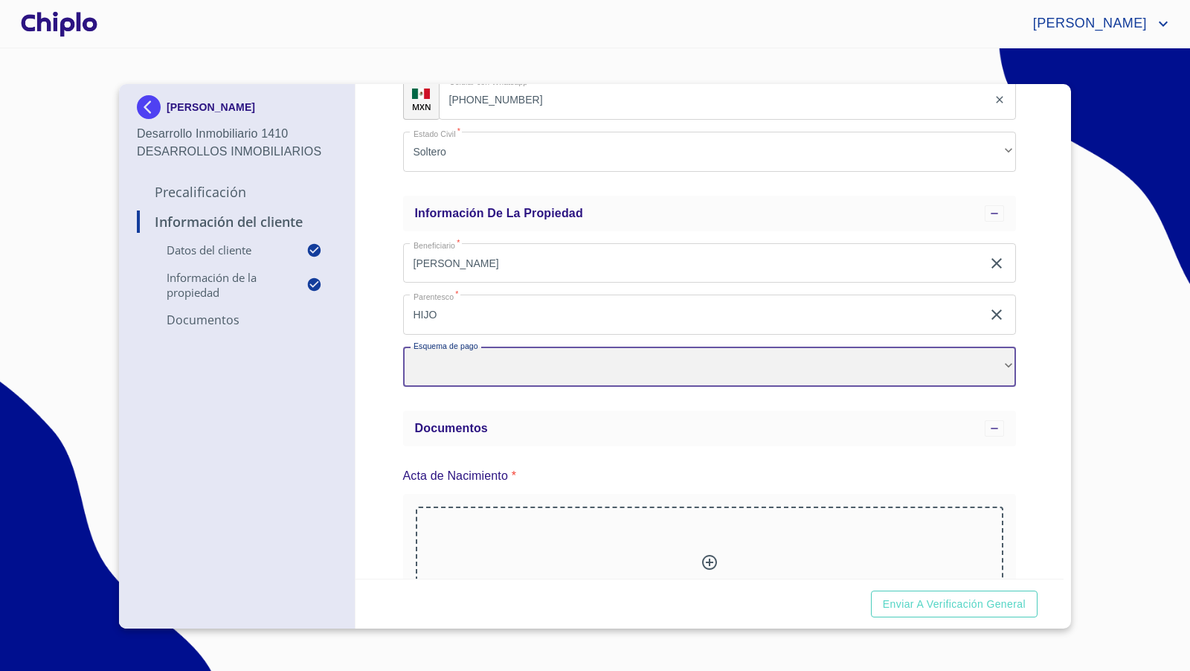
click at [498, 376] on div "​" at bounding box center [710, 367] width 614 height 40
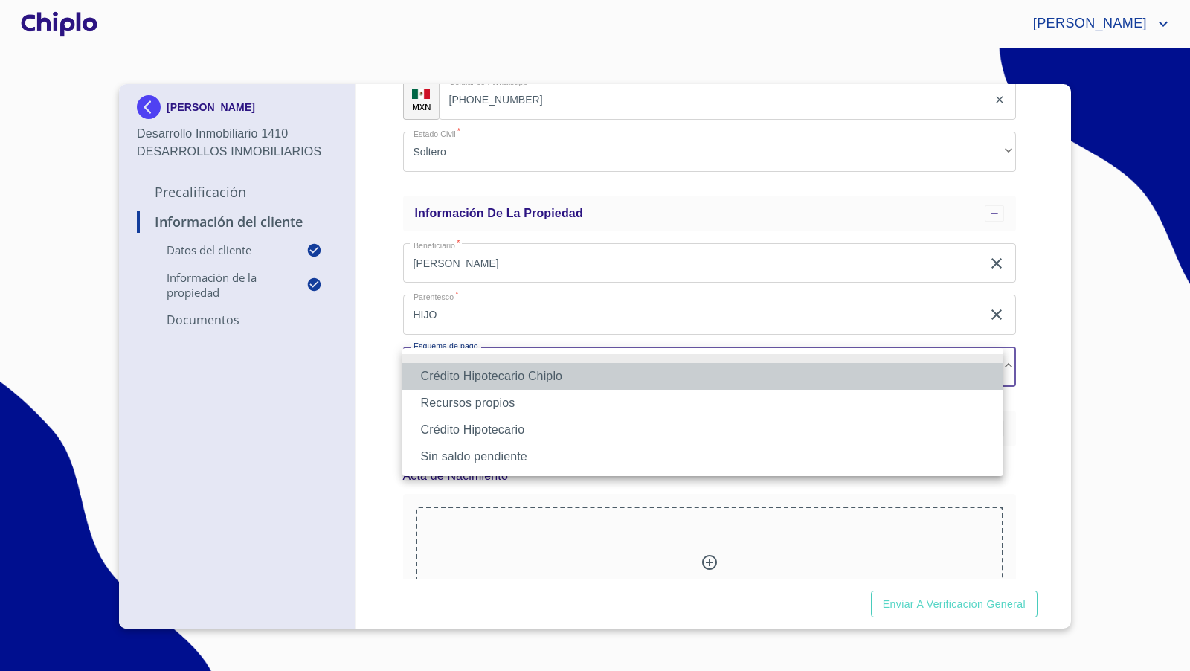
click at [505, 379] on li "Crédito Hipotecario Chiplo" at bounding box center [702, 376] width 601 height 27
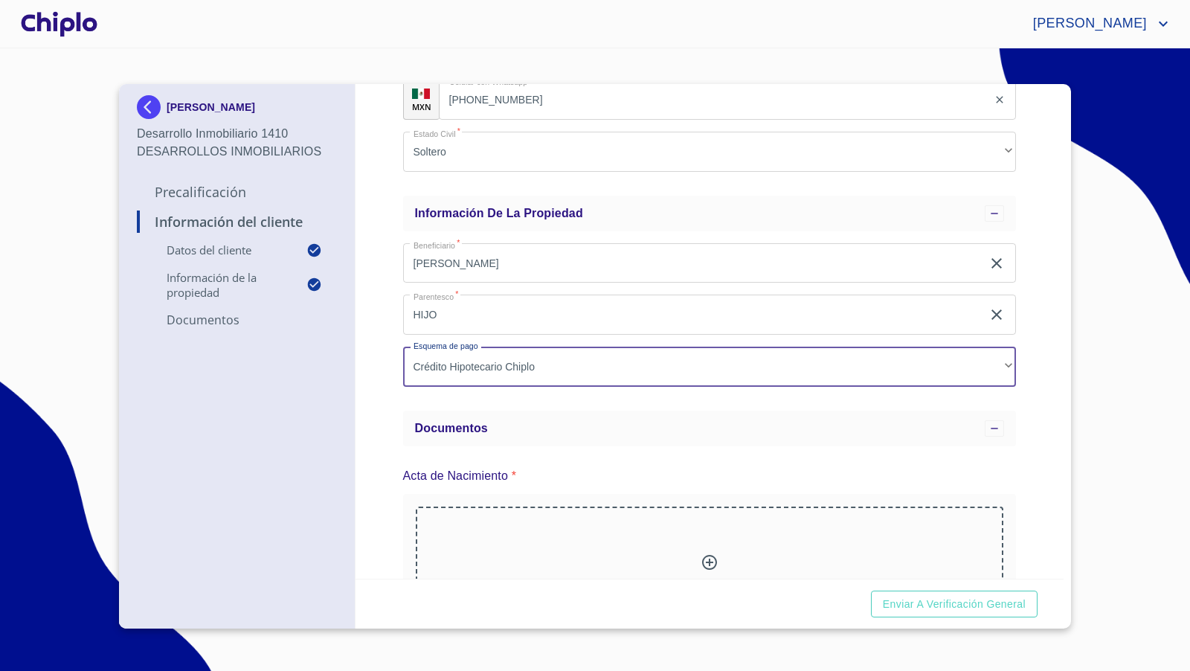
click at [1026, 386] on div "Información del Cliente Datos del cliente Email   * [PERSON_NAME][EMAIL_ADDRESS…" at bounding box center [710, 331] width 709 height 495
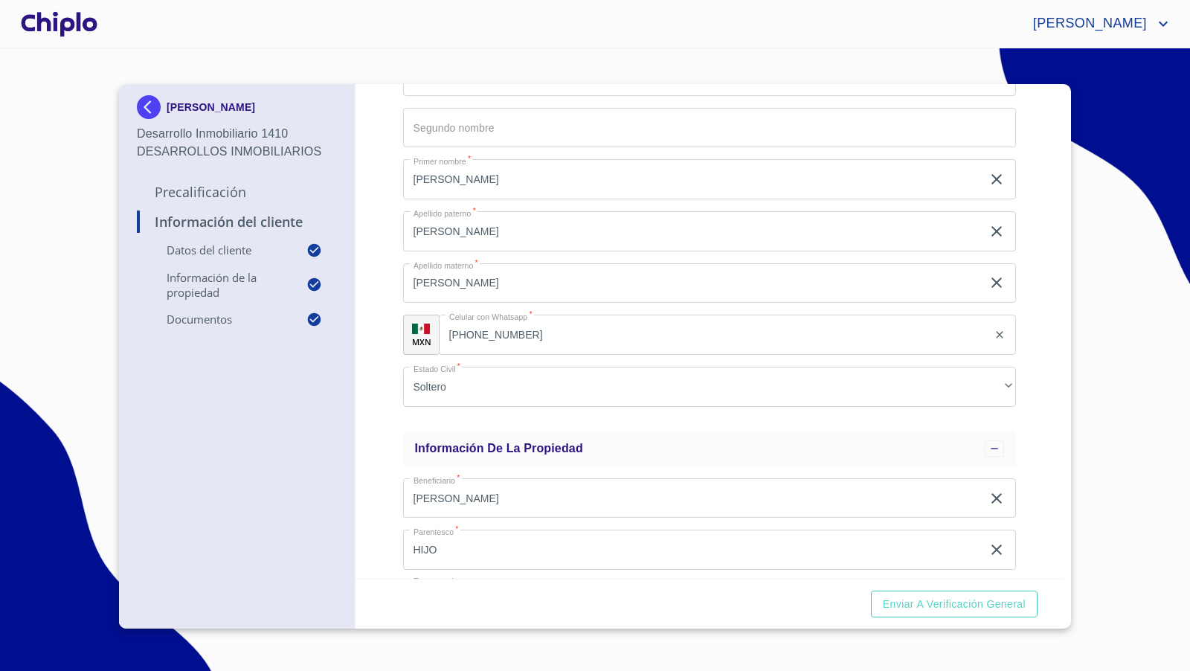
scroll to position [148, 0]
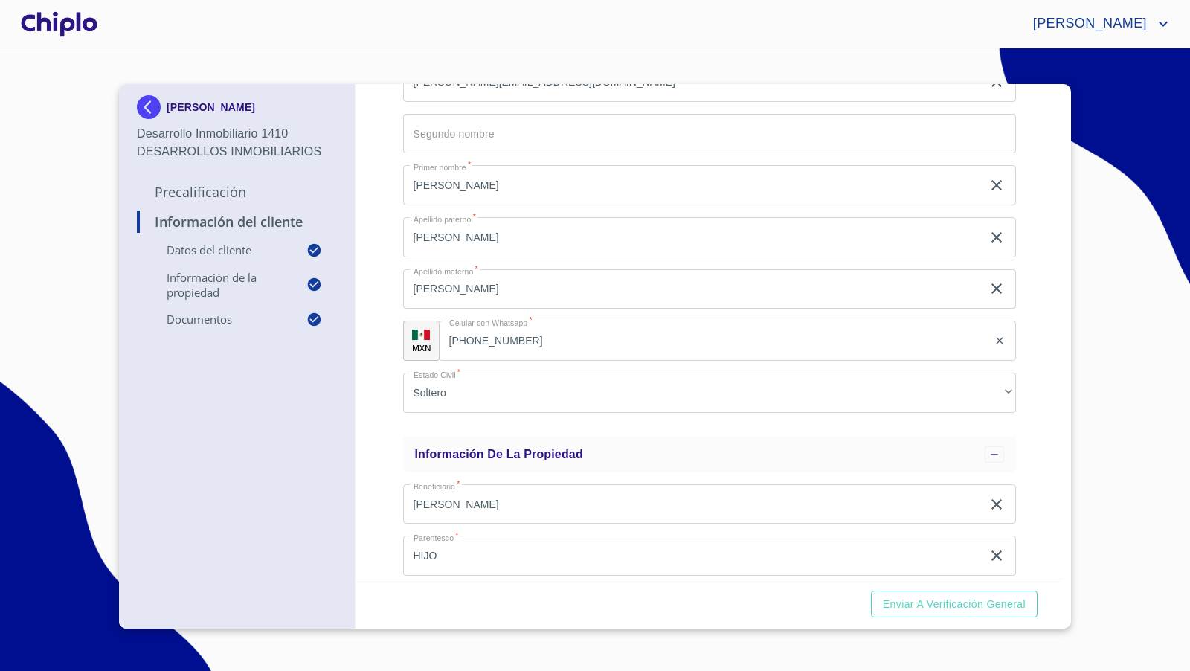
click at [79, 25] on div at bounding box center [59, 24] width 83 height 48
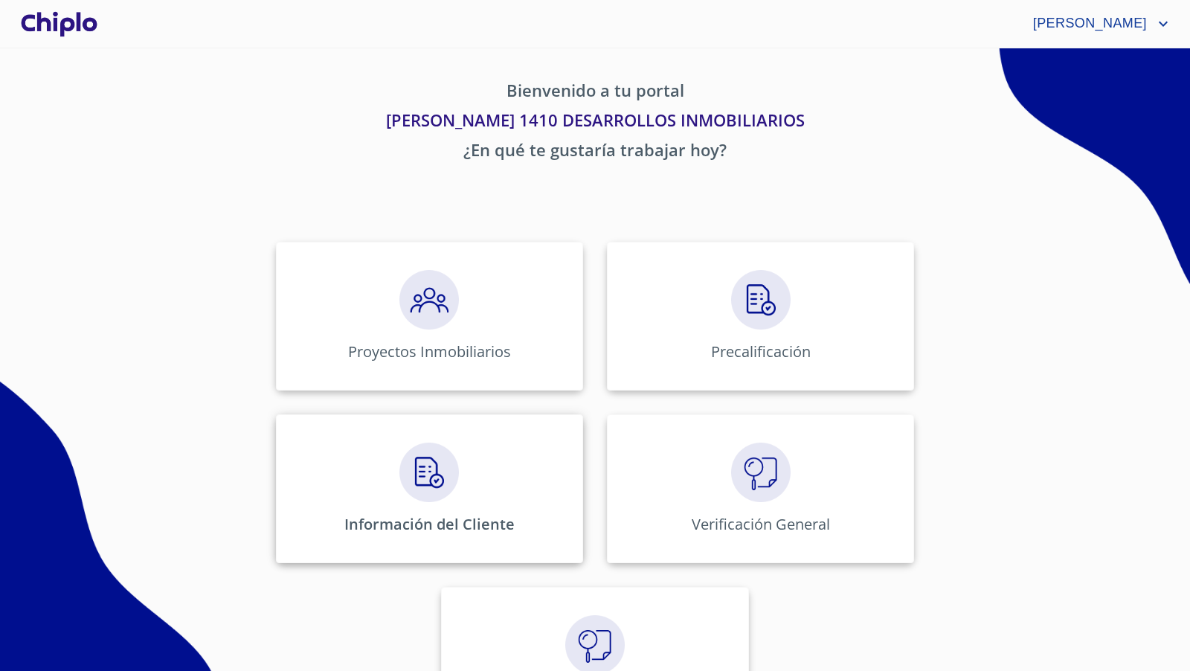
click at [379, 497] on div "Información del Cliente" at bounding box center [429, 488] width 307 height 149
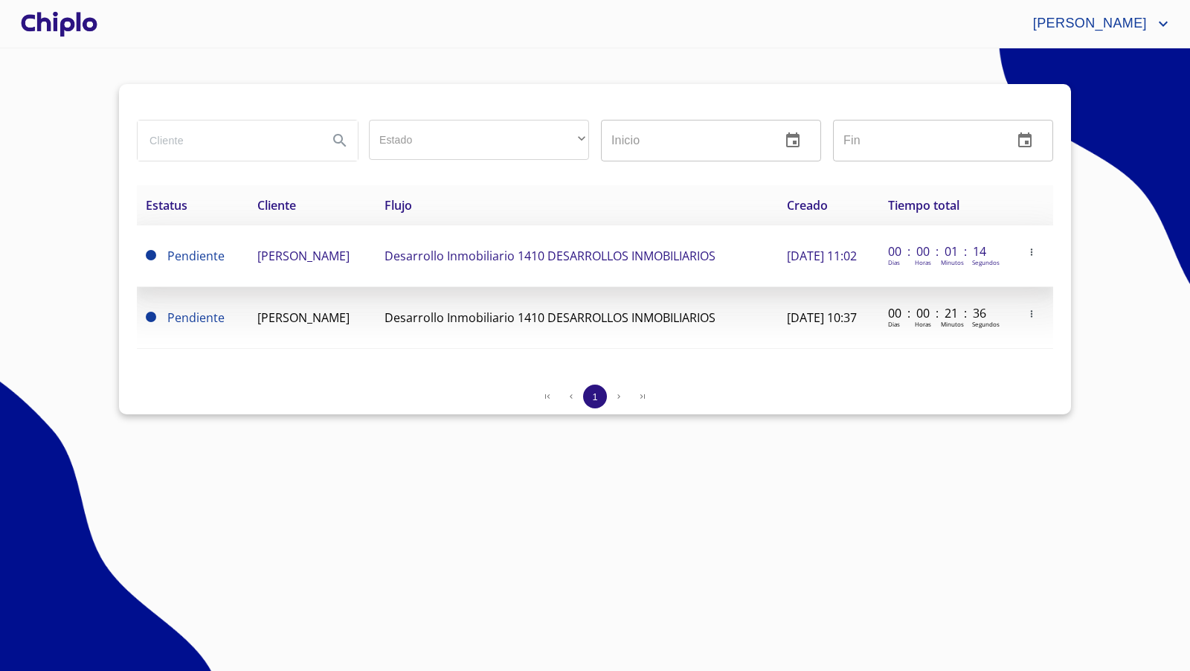
click at [300, 260] on span "[PERSON_NAME]" at bounding box center [303, 256] width 92 height 16
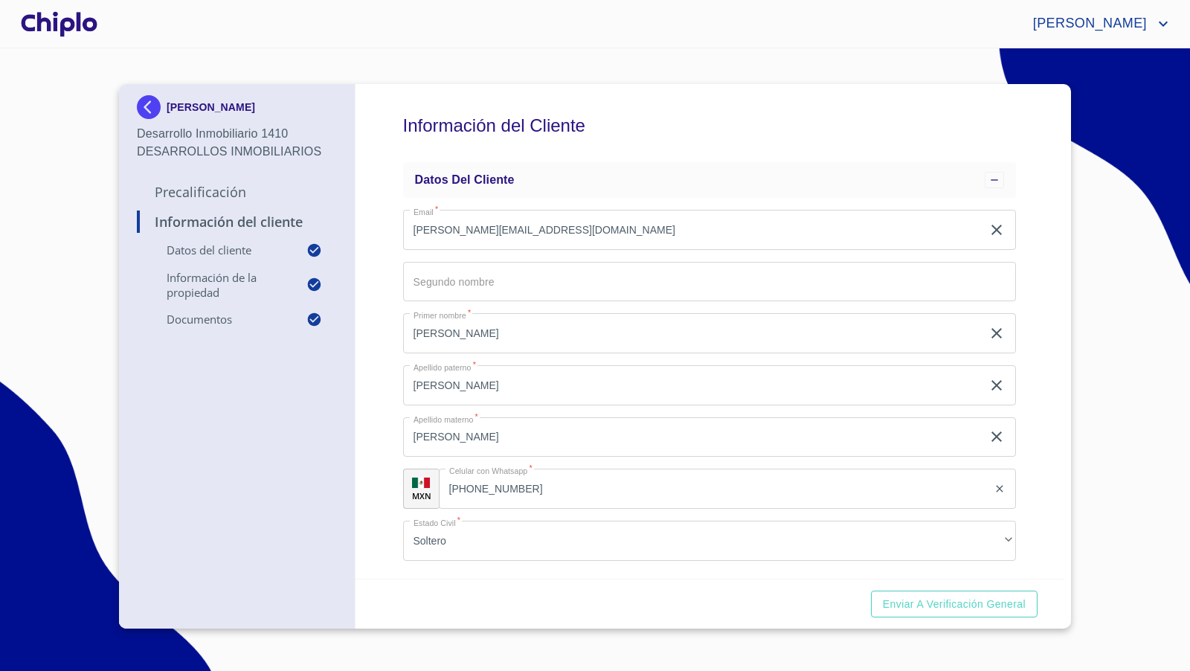
click at [677, 591] on div "Enviar a Verificación General" at bounding box center [710, 604] width 709 height 51
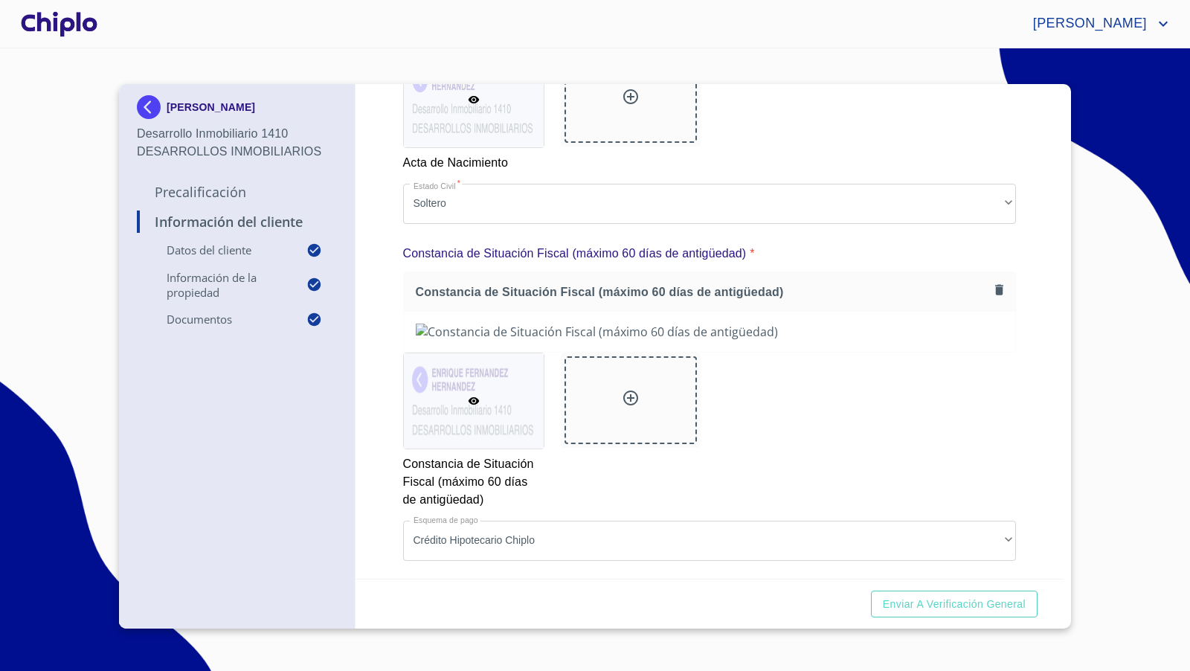
scroll to position [1031, 0]
click at [928, 599] on span "Enviar a Verificación General" at bounding box center [954, 604] width 143 height 19
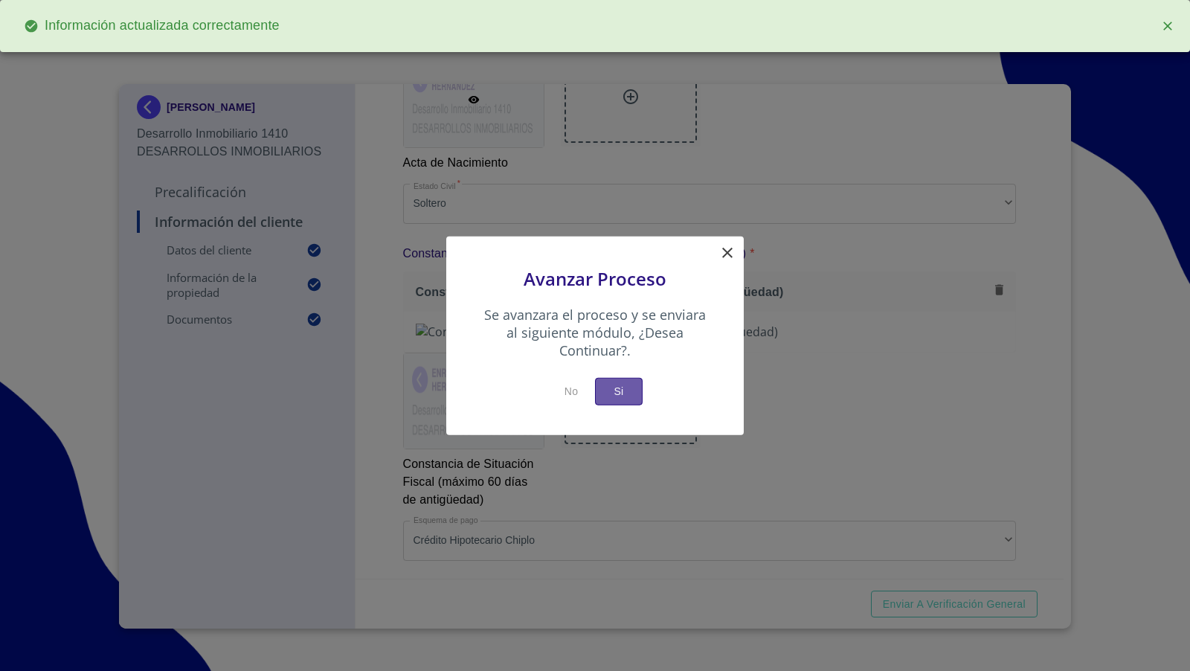
click at [626, 388] on span "Si" at bounding box center [619, 391] width 24 height 19
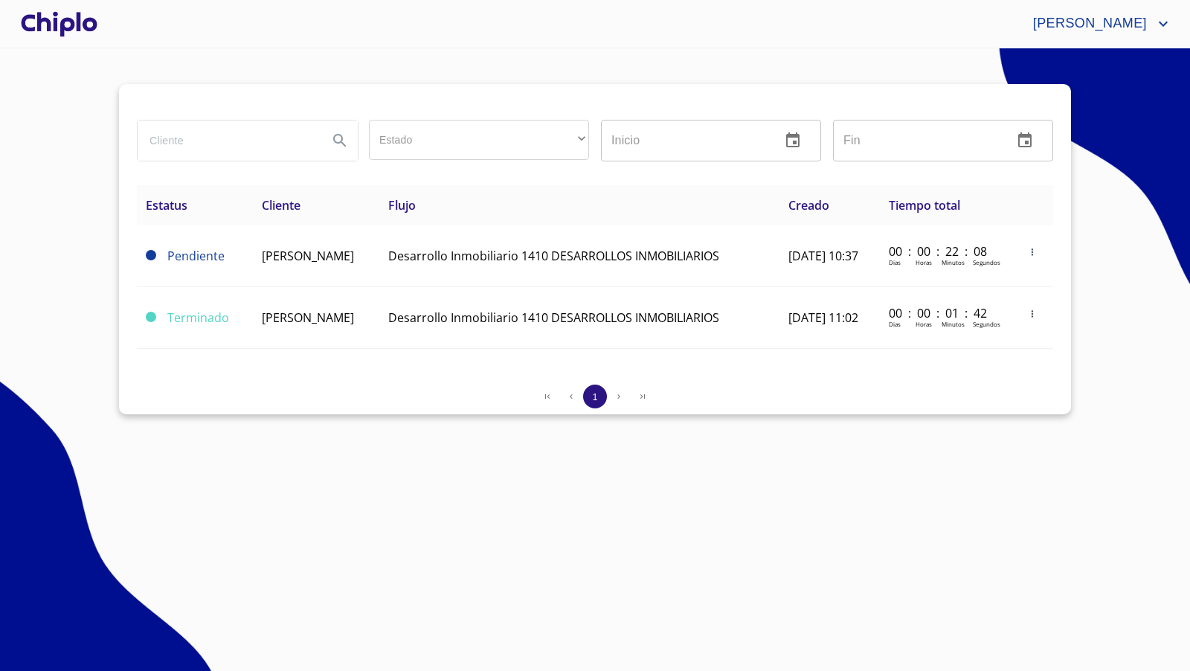
click at [51, 19] on div at bounding box center [59, 24] width 83 height 48
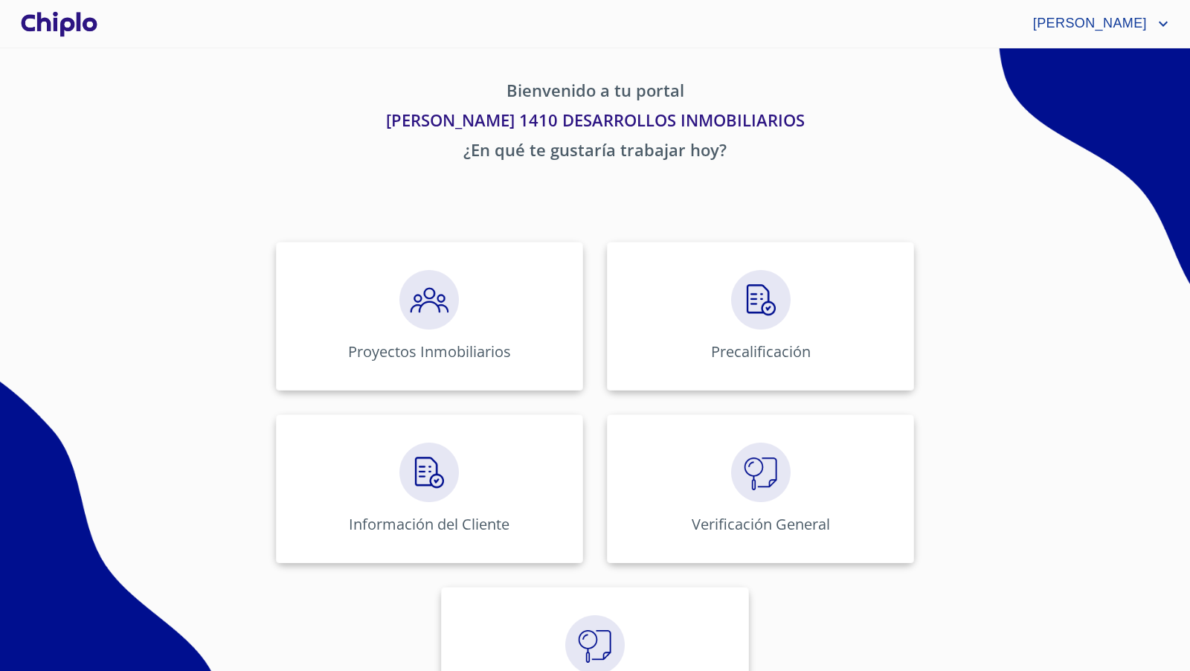
scroll to position [74, 0]
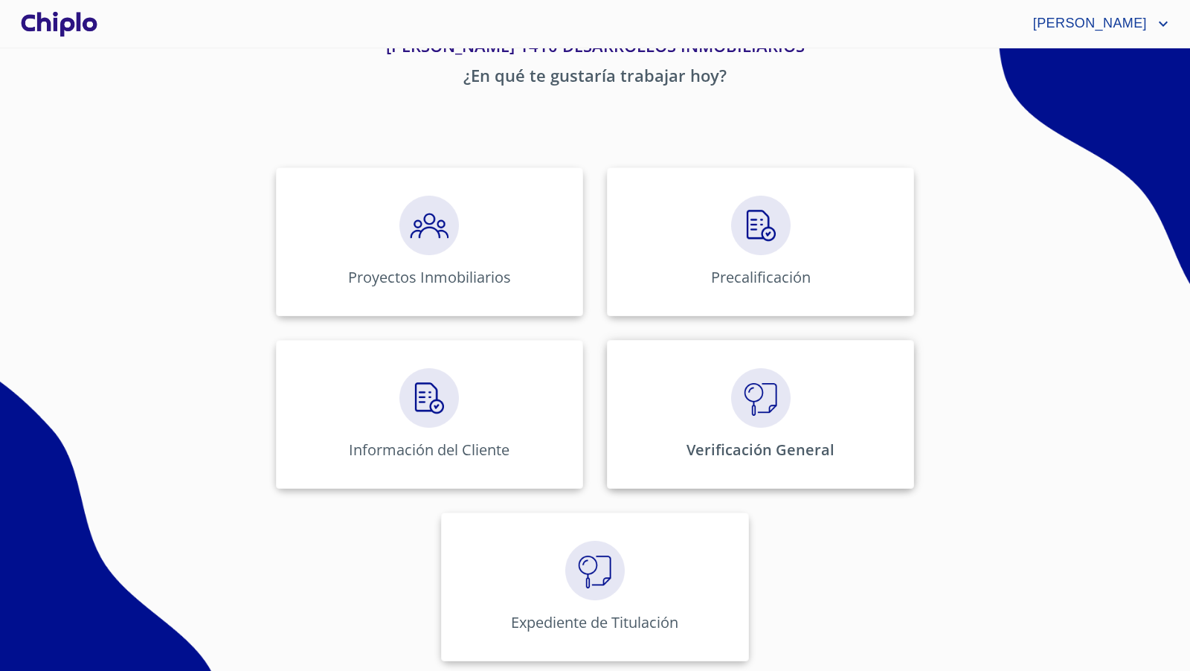
click at [756, 407] on img at bounding box center [761, 398] width 60 height 60
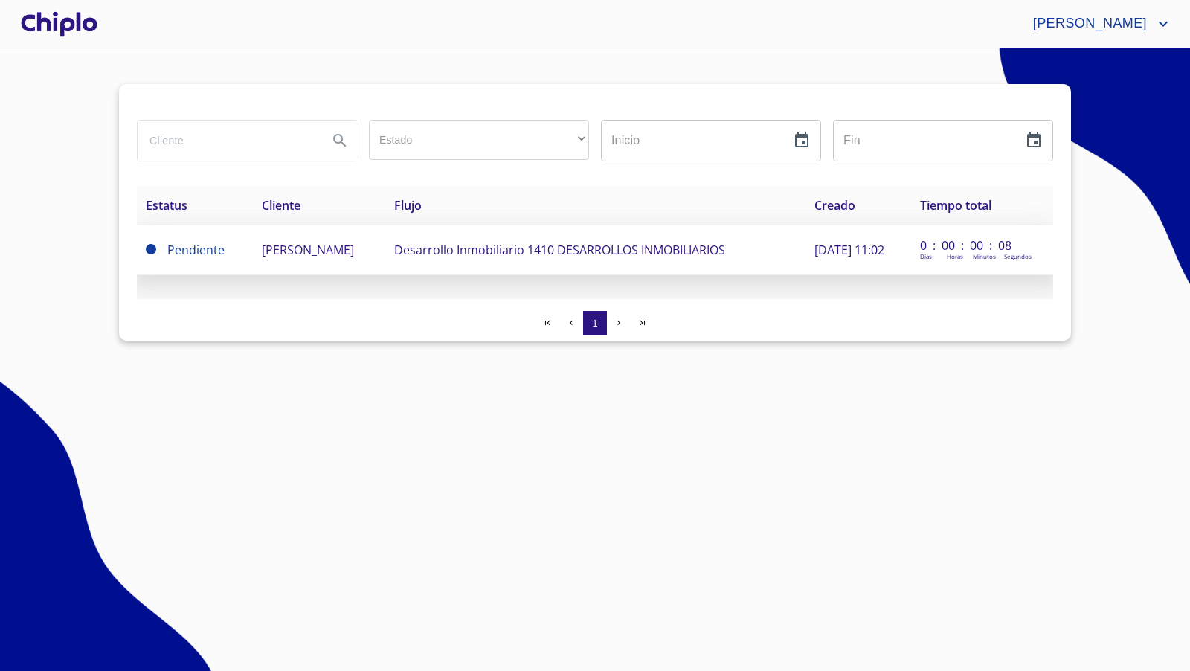
click at [326, 254] on span "[PERSON_NAME]" at bounding box center [308, 250] width 92 height 16
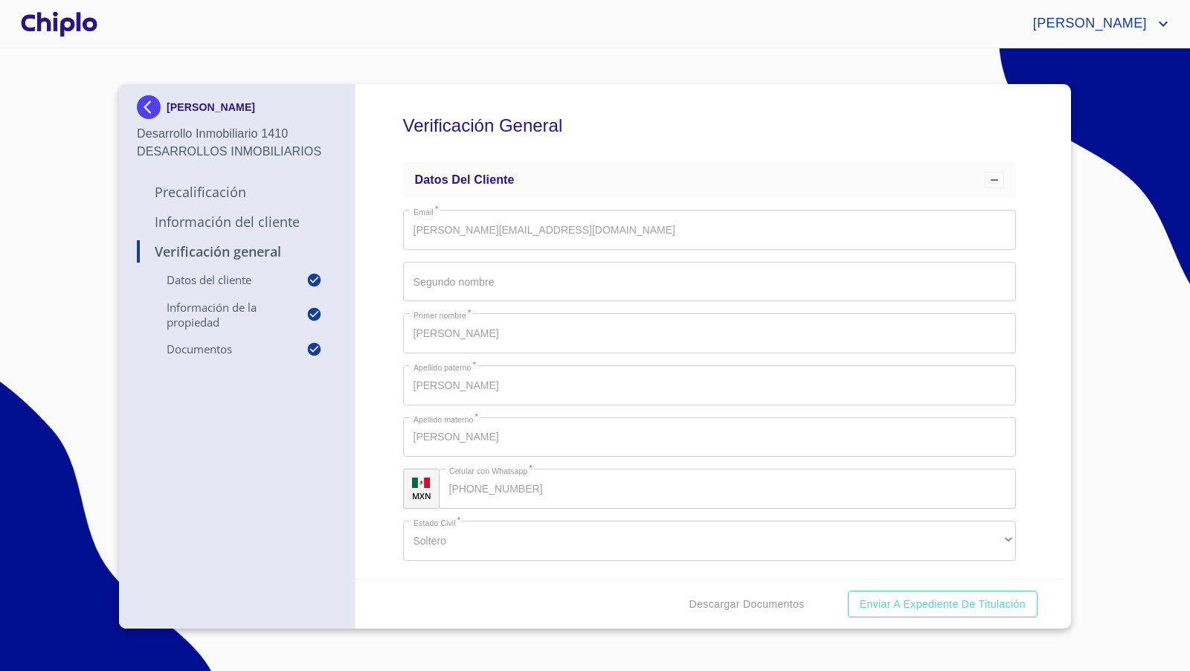
click at [1036, 335] on div "Verificación General Datos del cliente Email   * [PERSON_NAME][EMAIL_ADDRESS][D…" at bounding box center [710, 331] width 709 height 495
click at [385, 357] on div "Verificación General Datos del cliente Email   * [PERSON_NAME][EMAIL_ADDRESS][D…" at bounding box center [710, 331] width 709 height 495
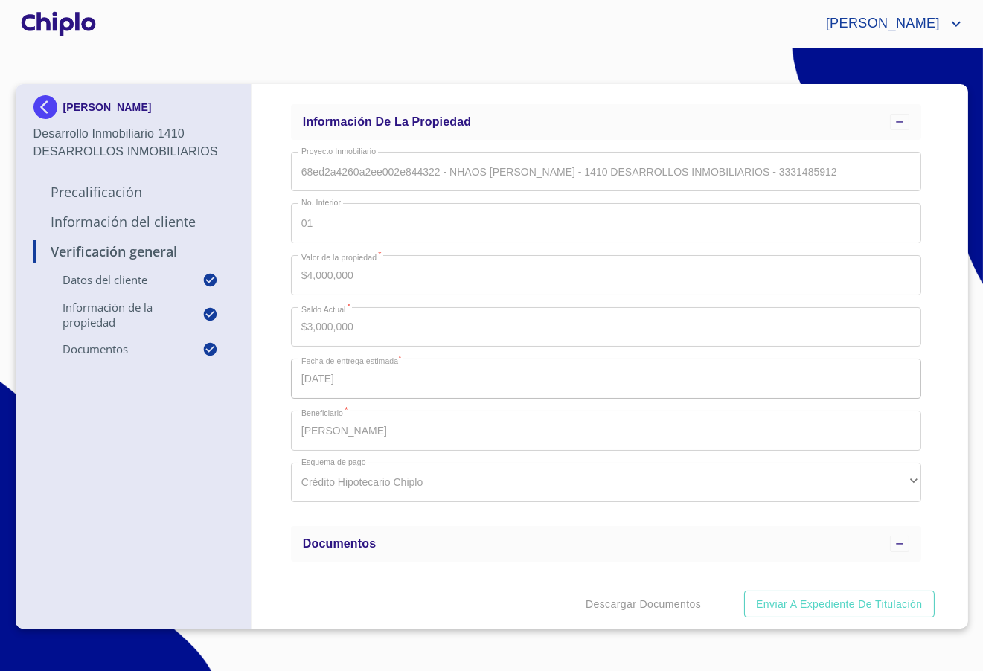
scroll to position [500, 0]
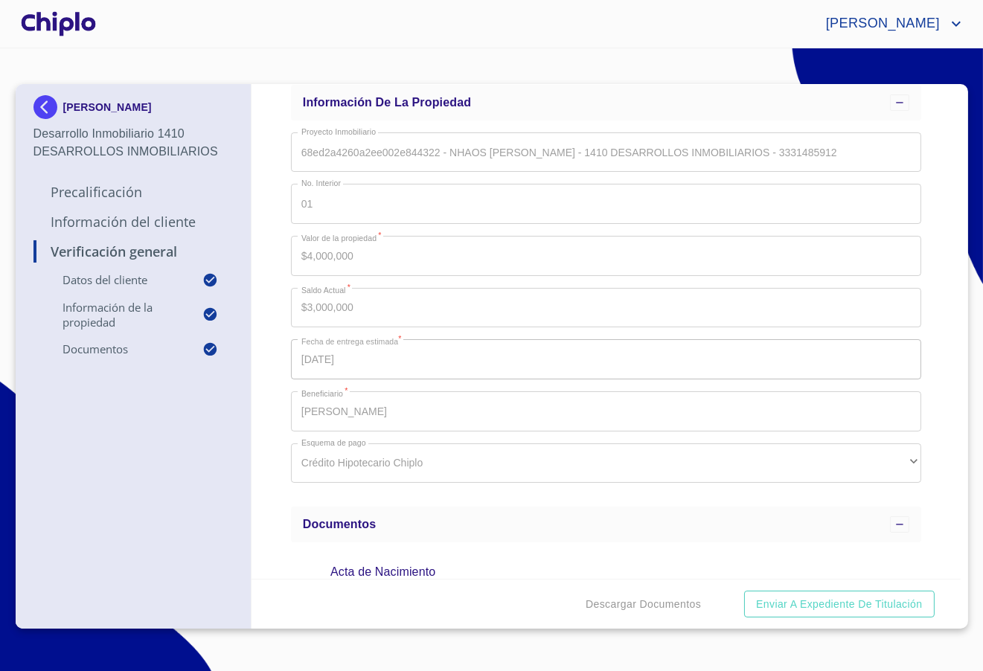
click at [269, 440] on div "Verificación General Datos del cliente Email   * [PERSON_NAME][EMAIL_ADDRESS][D…" at bounding box center [605, 331] width 709 height 495
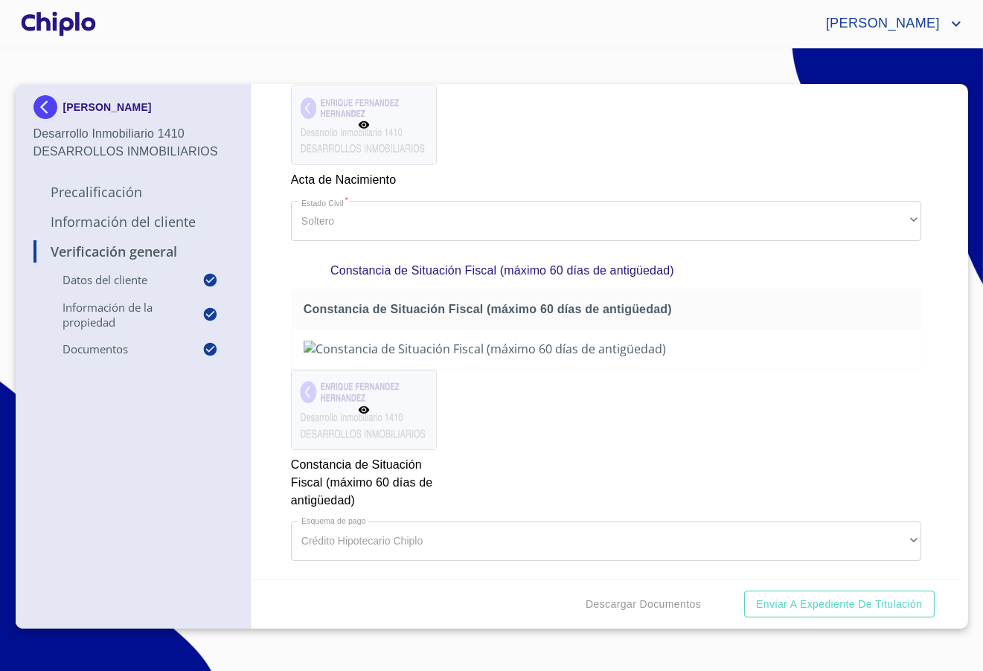
scroll to position [1531, 0]
click at [846, 607] on span "Enviar a Expediente de Titulación" at bounding box center [839, 604] width 166 height 19
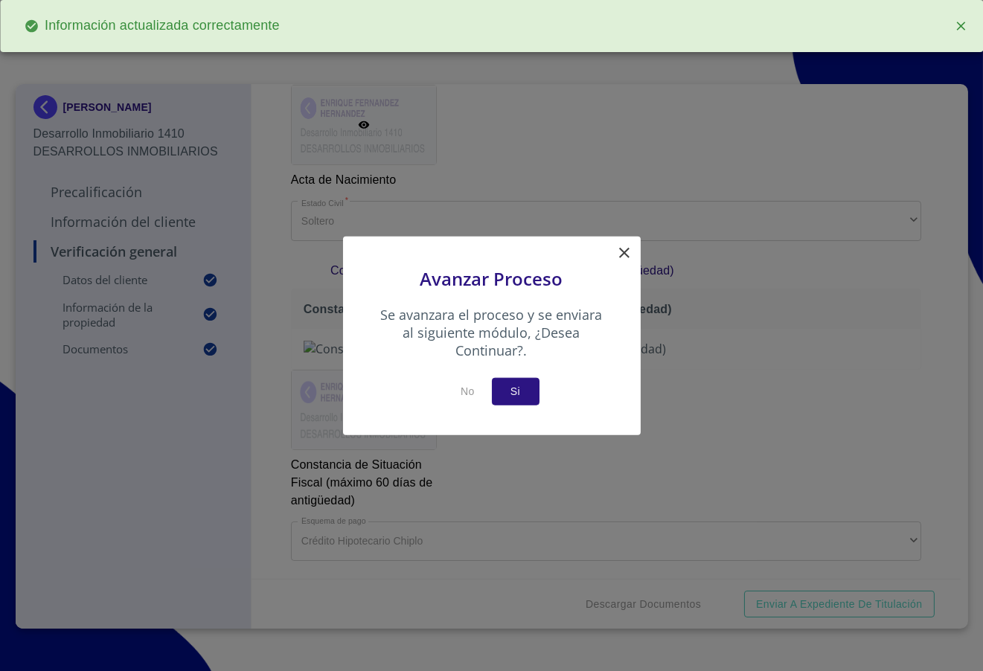
click at [516, 391] on span "Si" at bounding box center [516, 391] width 24 height 19
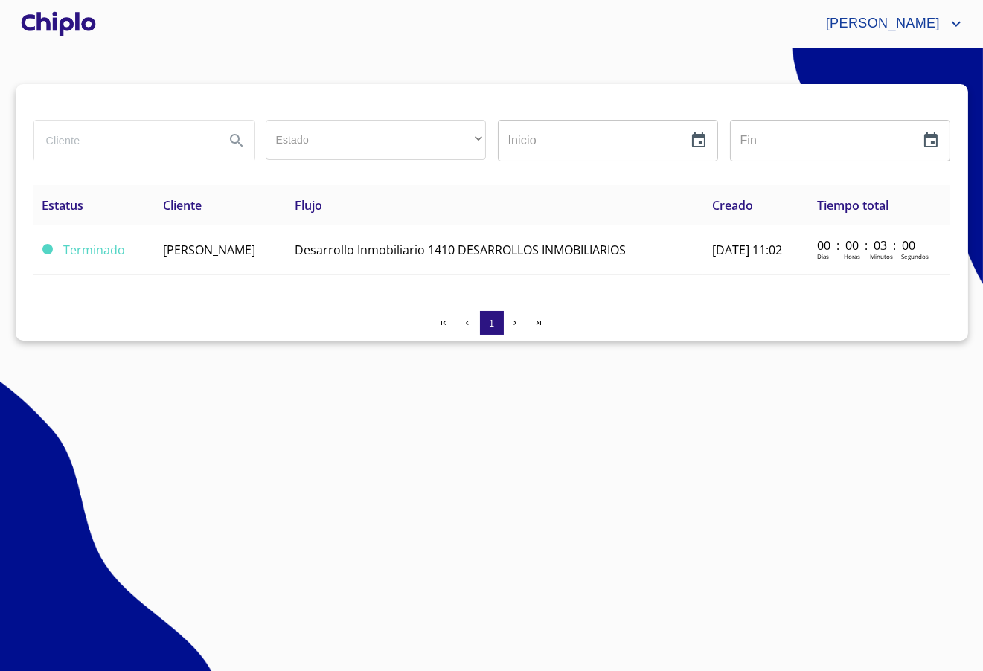
click at [50, 10] on div at bounding box center [58, 24] width 81 height 48
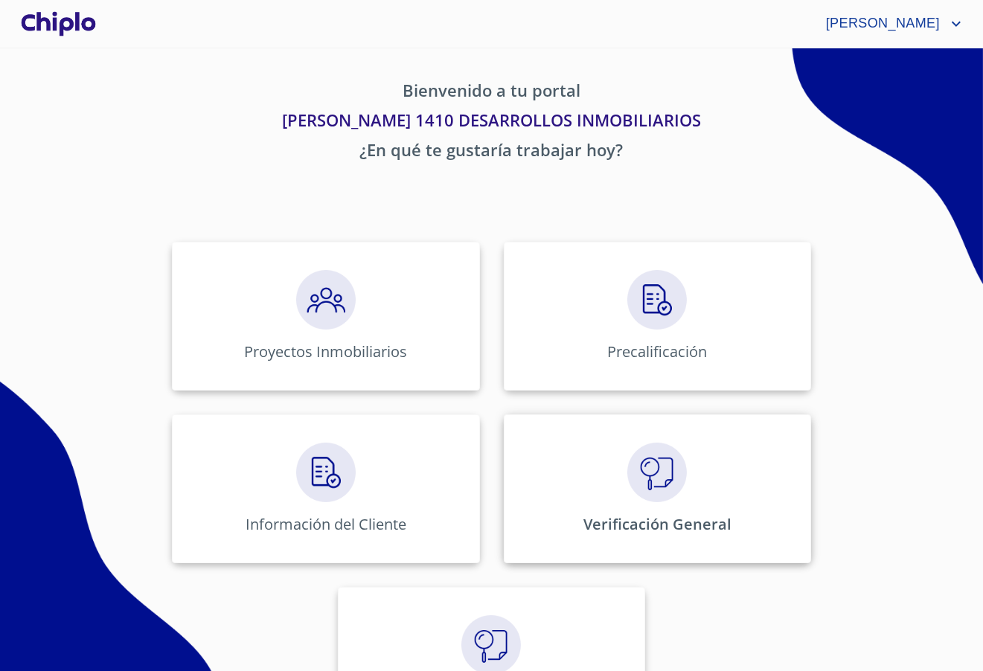
scroll to position [74, 0]
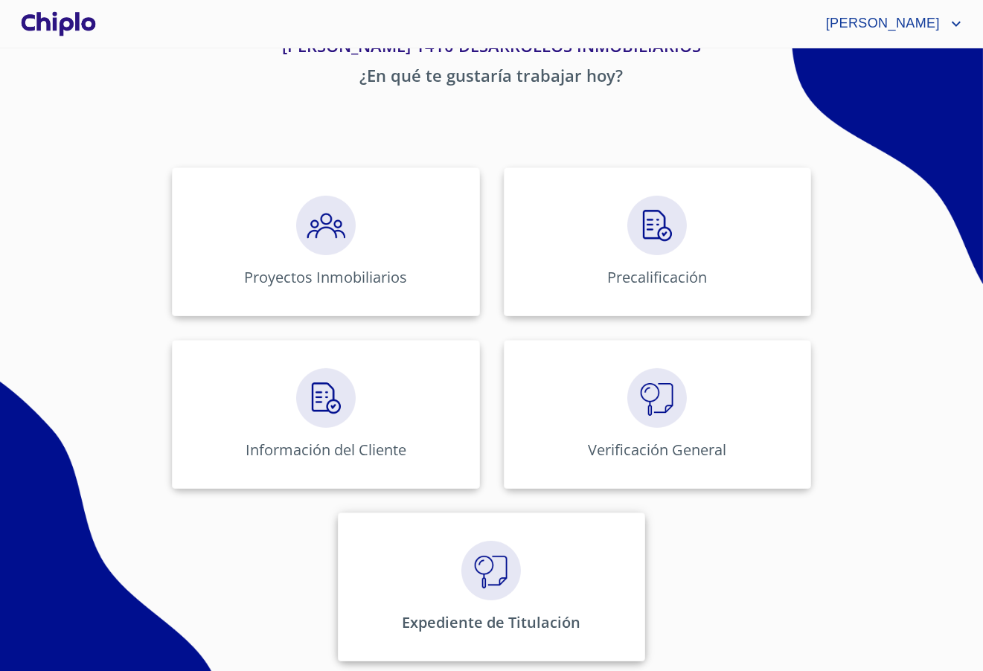
click at [482, 579] on img at bounding box center [491, 571] width 60 height 60
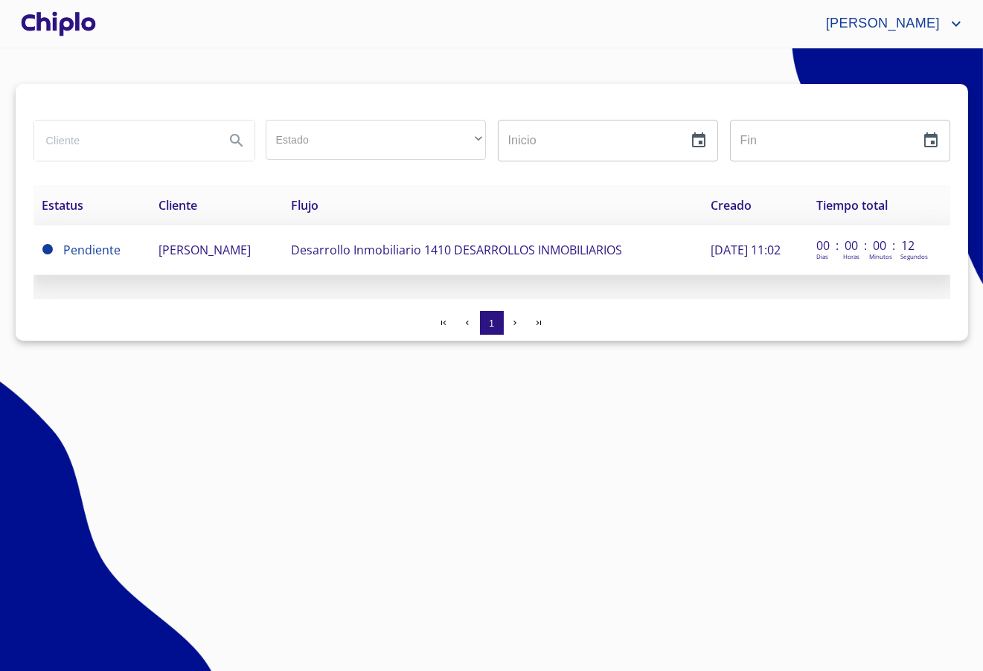
click at [251, 253] on span "[PERSON_NAME]" at bounding box center [204, 250] width 92 height 16
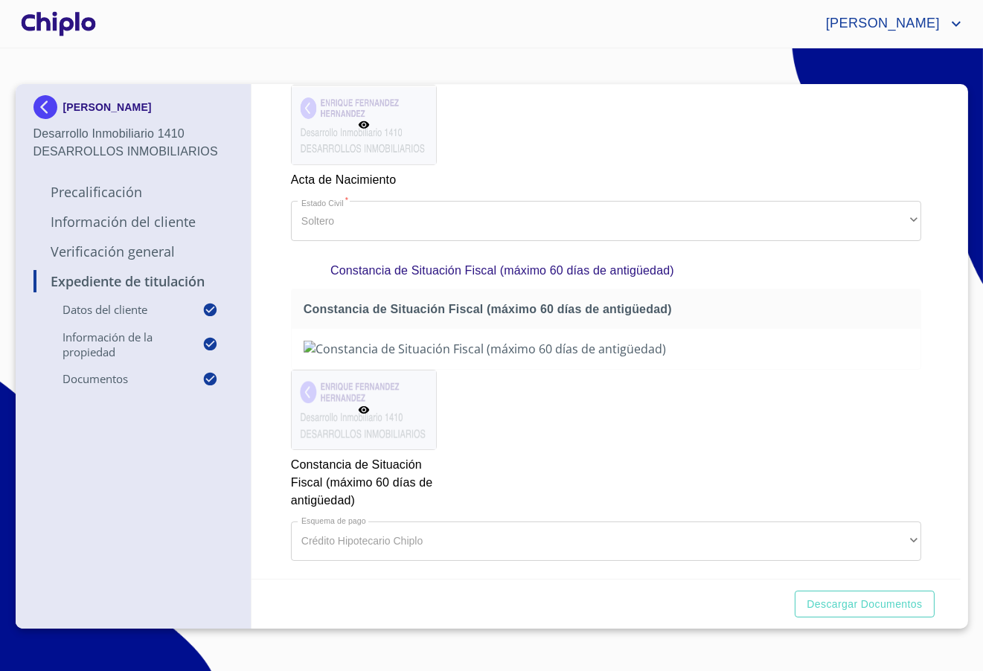
scroll to position [1530, 0]
click at [877, 601] on span "Descargar Documentos" at bounding box center [863, 604] width 115 height 19
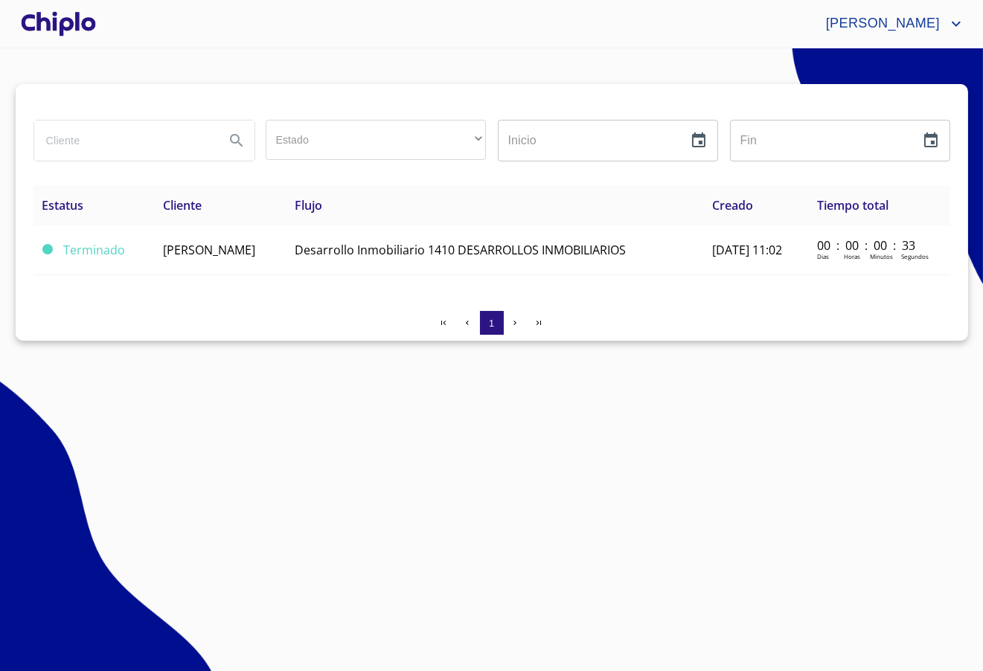
click at [63, 21] on div at bounding box center [58, 24] width 81 height 48
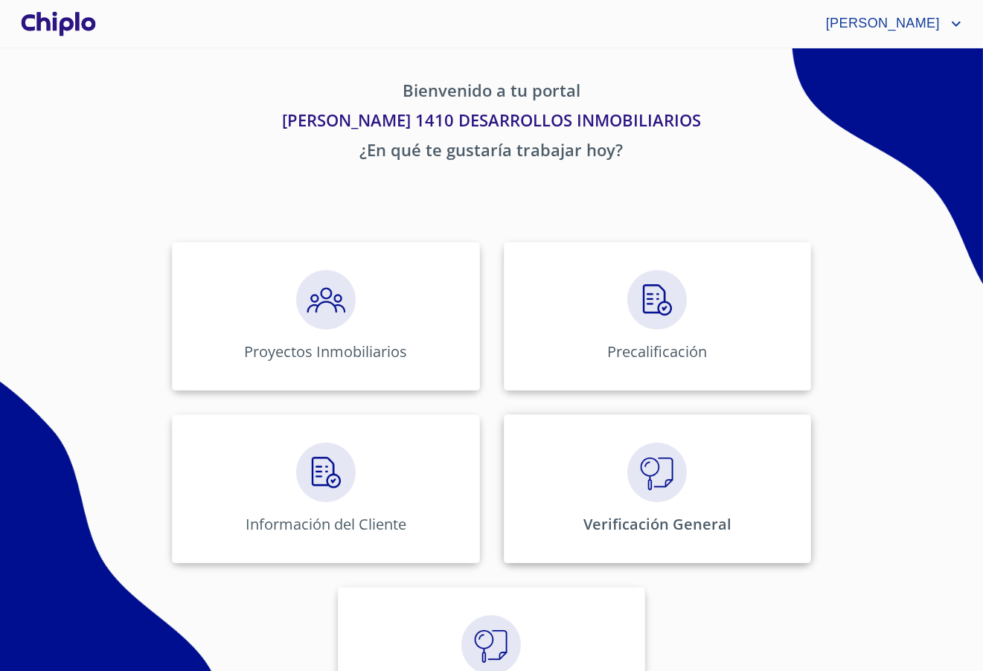
scroll to position [74, 0]
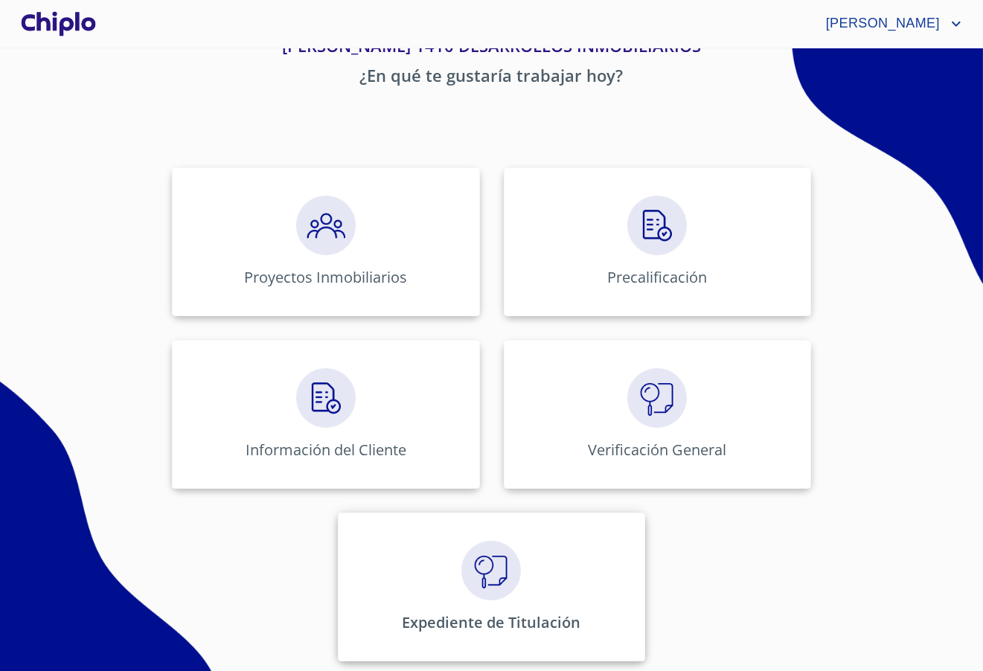
click at [523, 562] on div "Expediente de Titulación" at bounding box center [491, 586] width 307 height 149
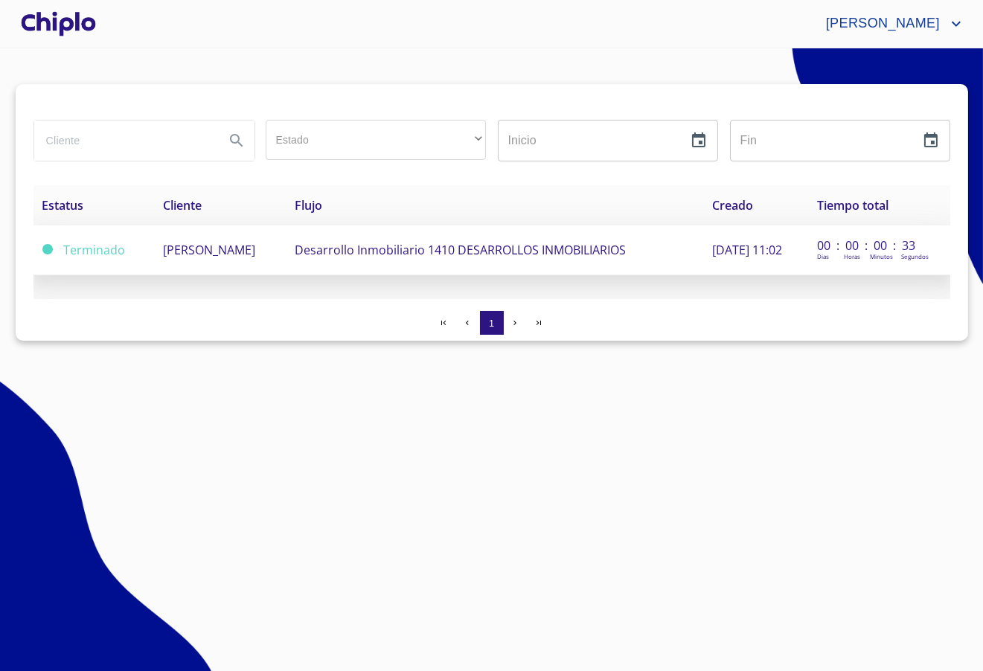
click at [208, 245] on span "[PERSON_NAME]" at bounding box center [209, 250] width 92 height 16
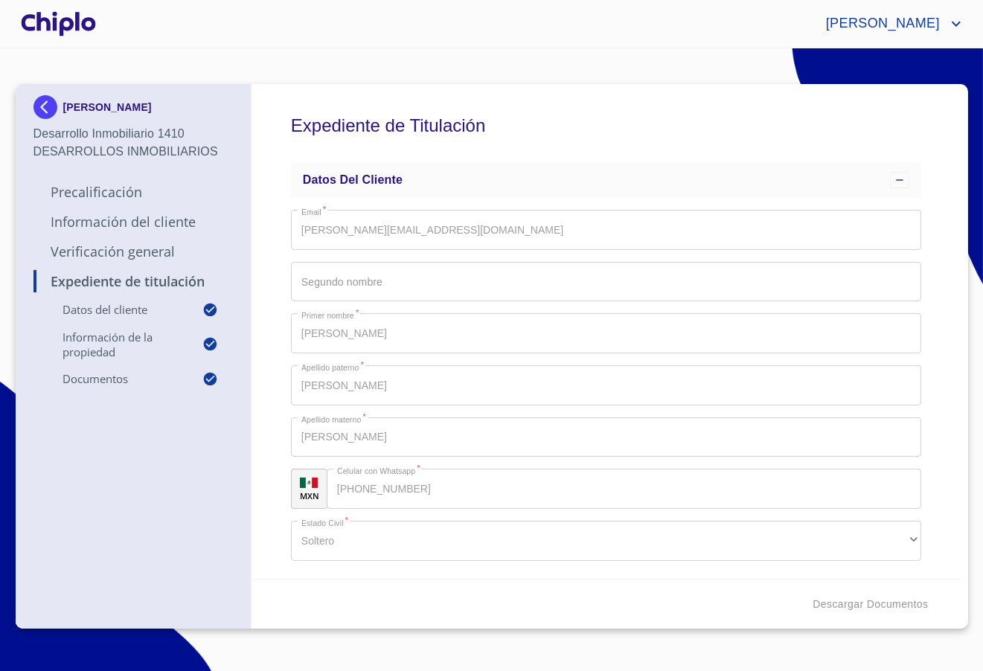
click at [48, 101] on img at bounding box center [48, 107] width 30 height 24
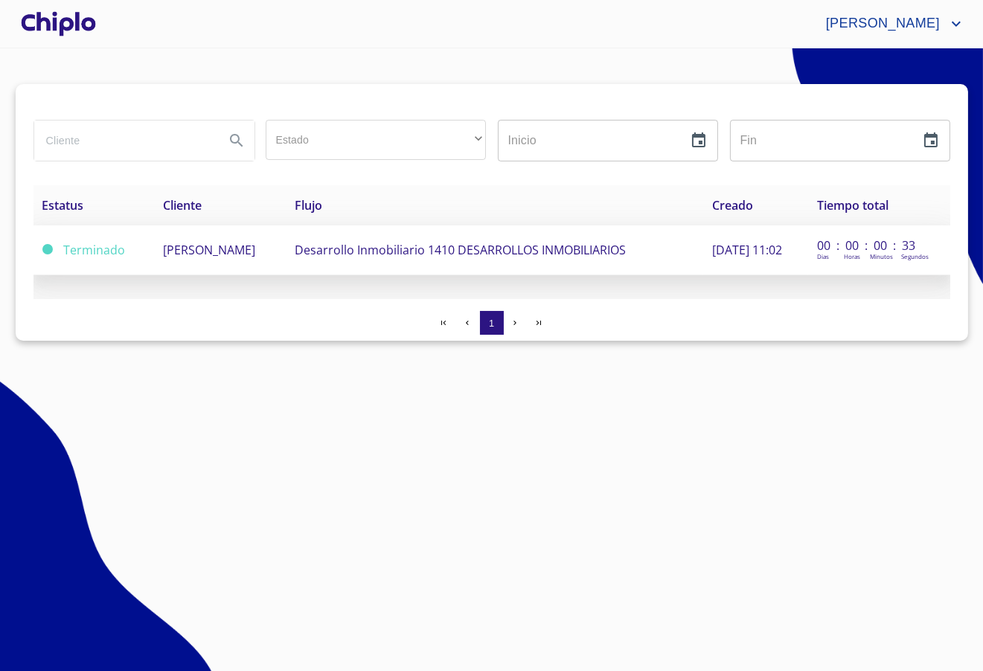
click at [226, 255] on span "[PERSON_NAME]" at bounding box center [209, 250] width 92 height 16
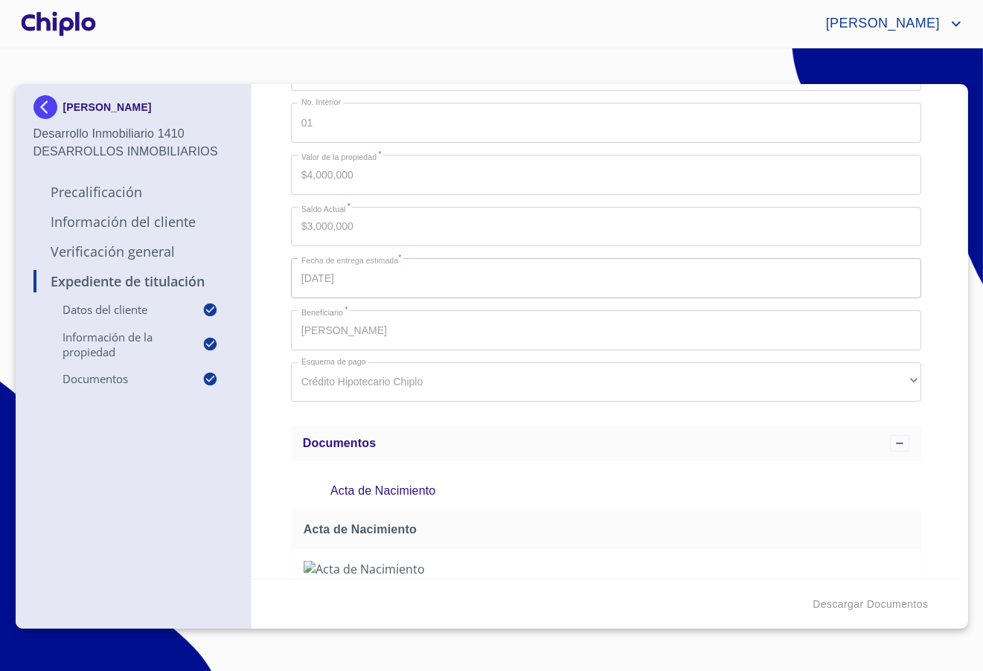
scroll to position [582, 0]
click at [42, 103] on img at bounding box center [48, 107] width 30 height 24
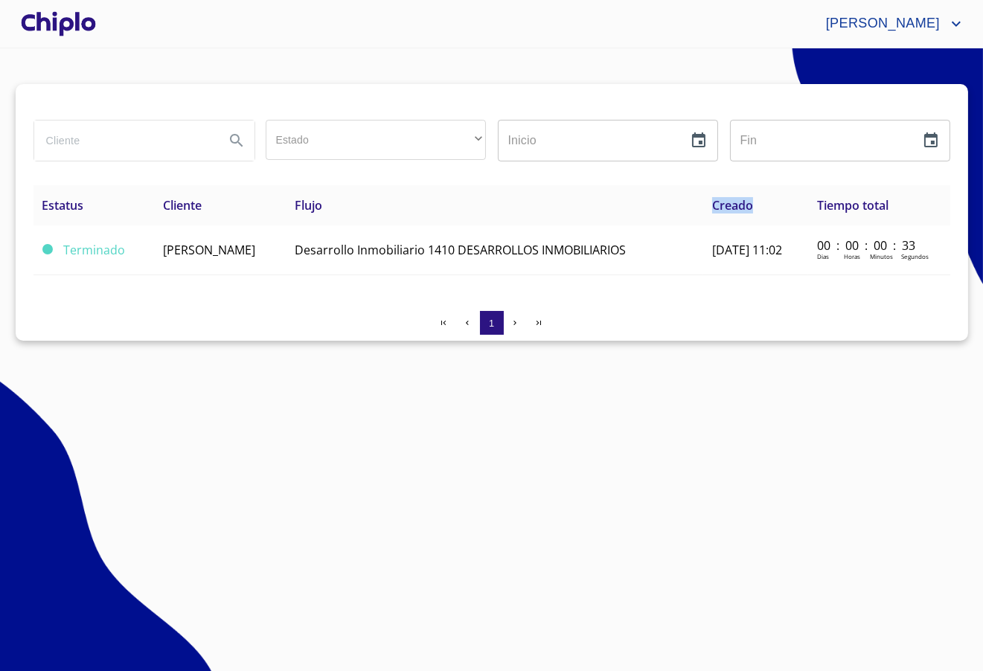
drag, startPoint x: 713, startPoint y: 204, endPoint x: 760, endPoint y: 206, distance: 47.7
click at [760, 206] on th "Creado" at bounding box center [755, 205] width 105 height 40
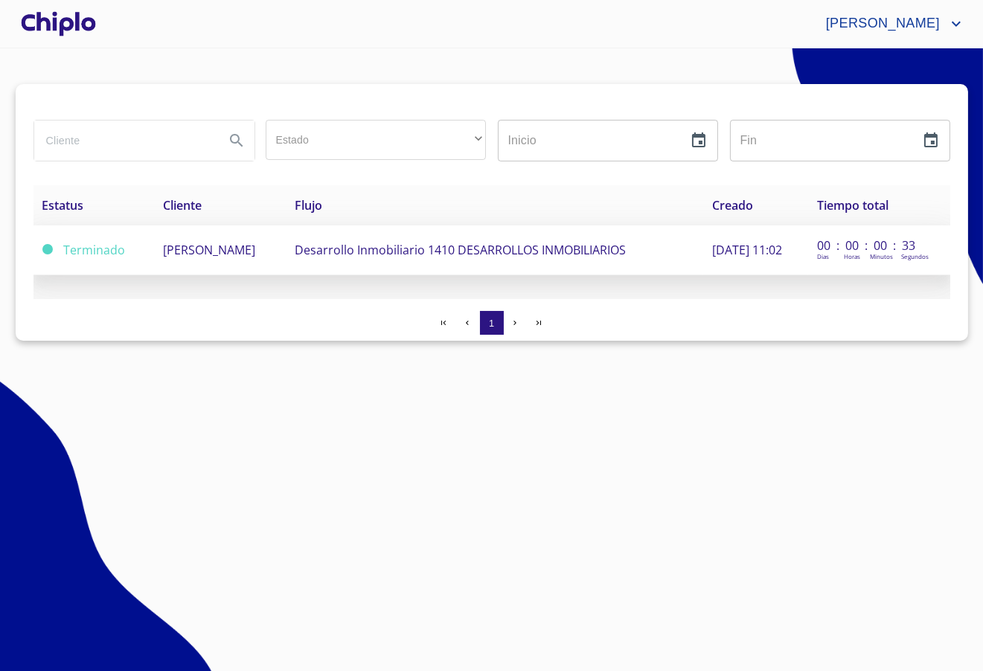
click at [103, 254] on span "Terminado" at bounding box center [95, 250] width 62 height 16
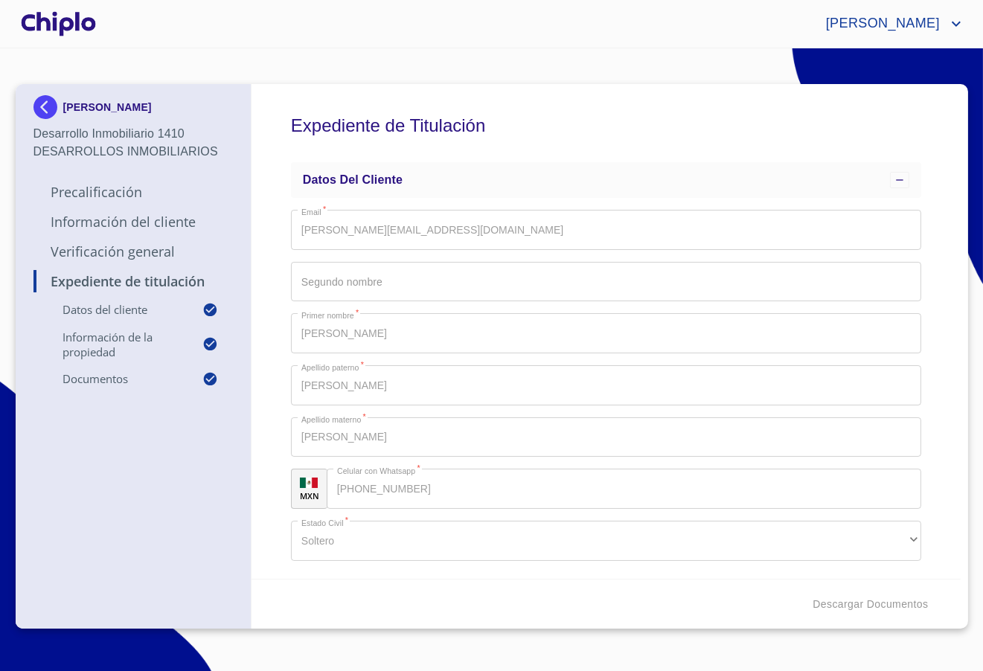
click at [45, 105] on img at bounding box center [48, 107] width 30 height 24
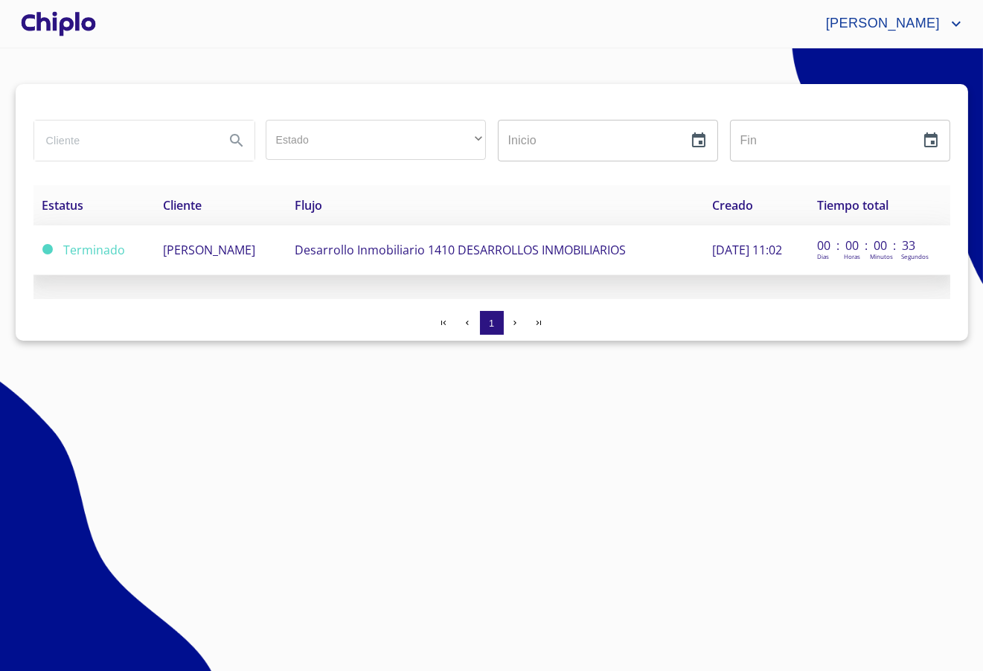
click at [232, 248] on span "[PERSON_NAME]" at bounding box center [209, 250] width 92 height 16
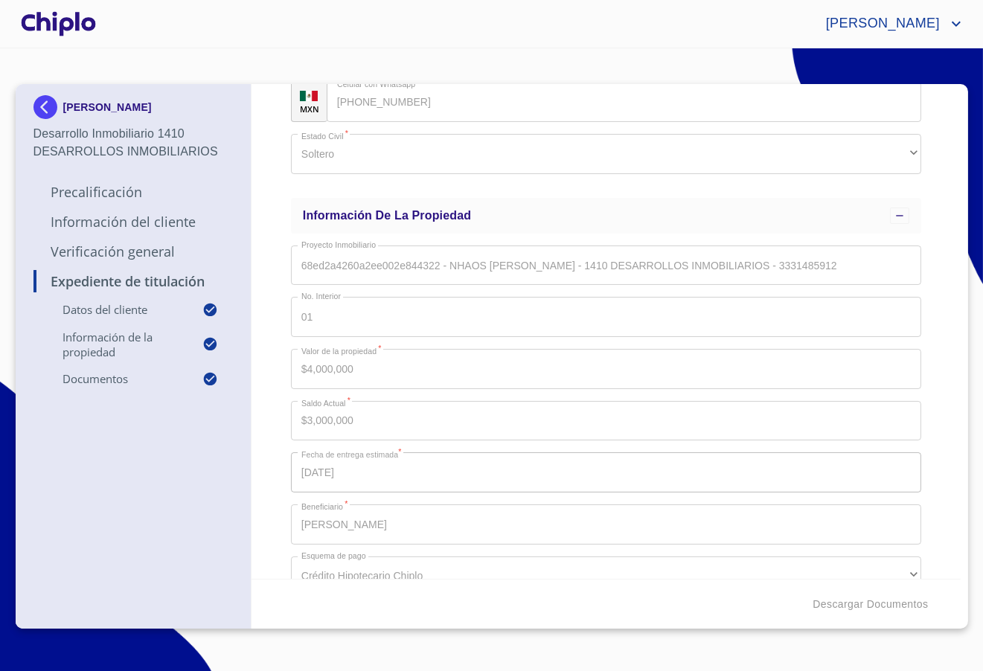
scroll to position [405, 0]
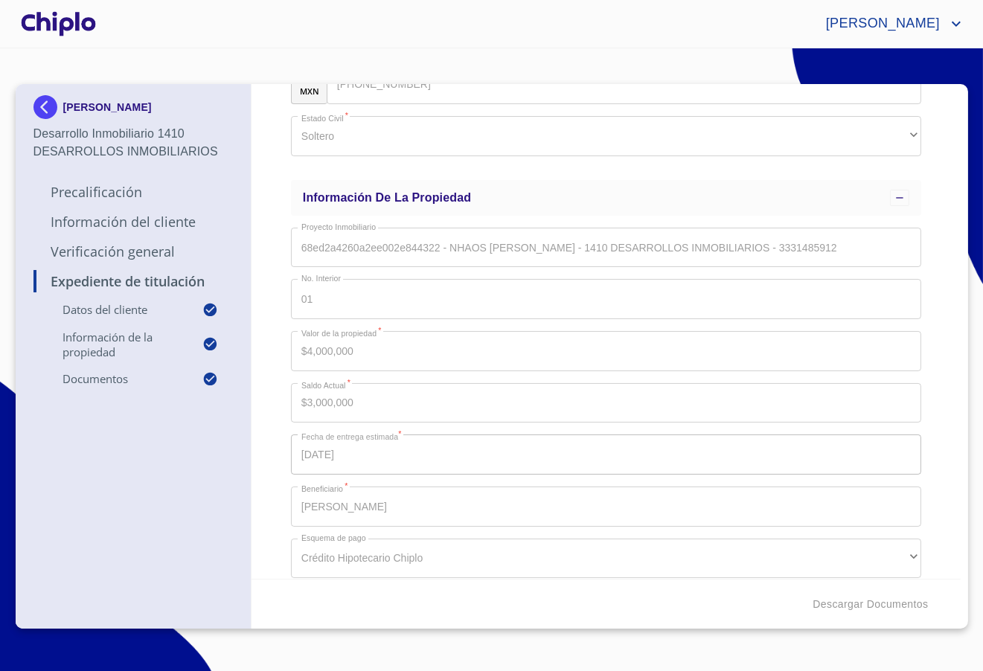
click at [284, 298] on div "Expediente de Titulación Datos del cliente Email   * [PERSON_NAME][EMAIL_ADDRES…" at bounding box center [605, 331] width 709 height 495
click at [282, 332] on div "Expediente de Titulación Datos del cliente Email   * [PERSON_NAME][EMAIL_ADDRES…" at bounding box center [605, 331] width 709 height 495
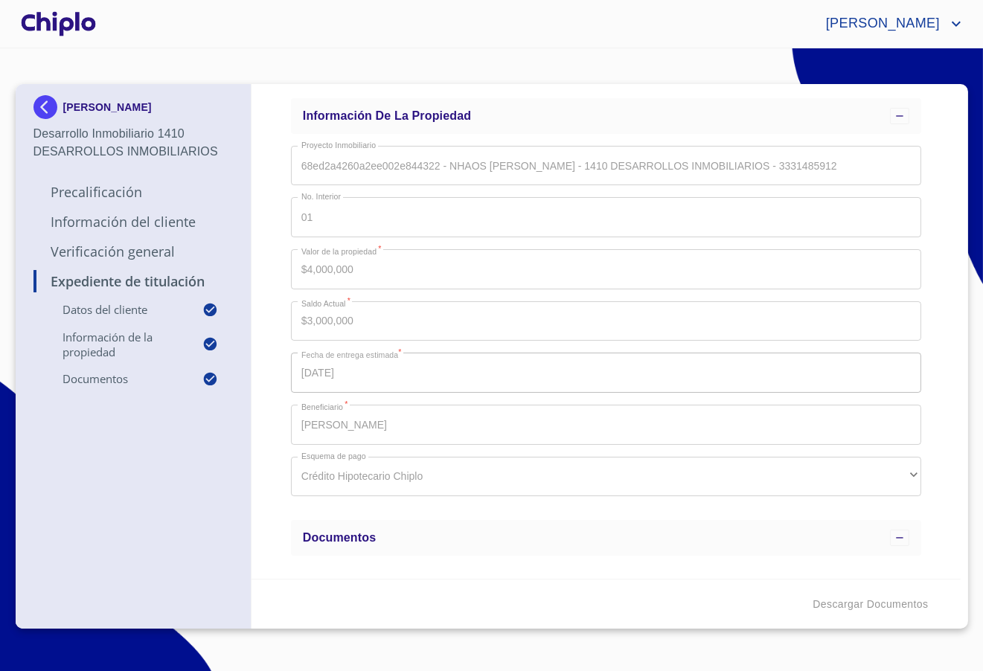
scroll to position [486, 0]
click at [53, 108] on img at bounding box center [48, 107] width 30 height 24
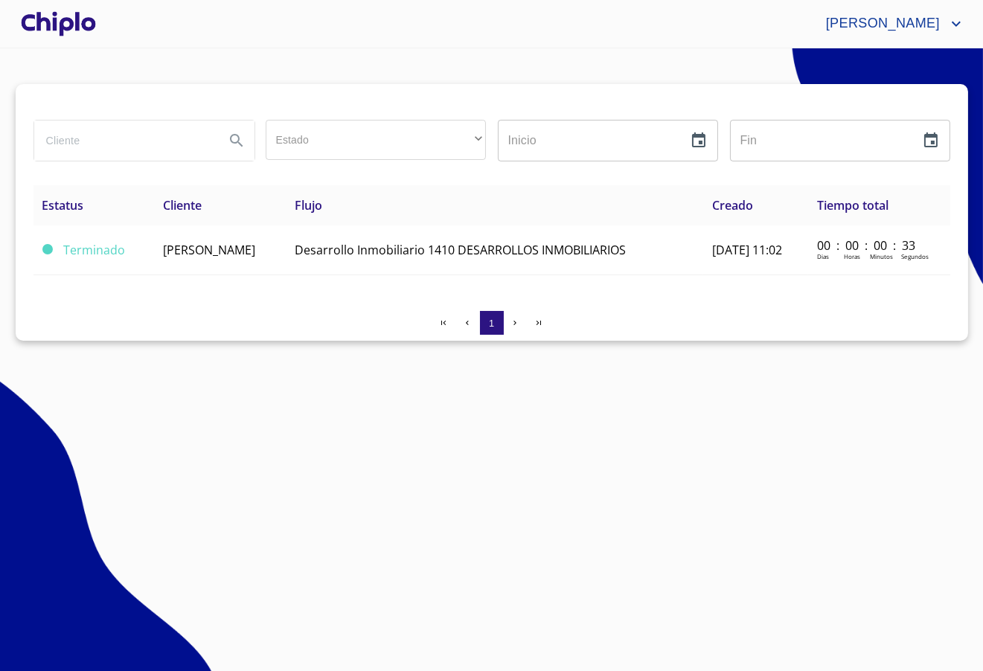
click at [45, 30] on div at bounding box center [58, 24] width 81 height 48
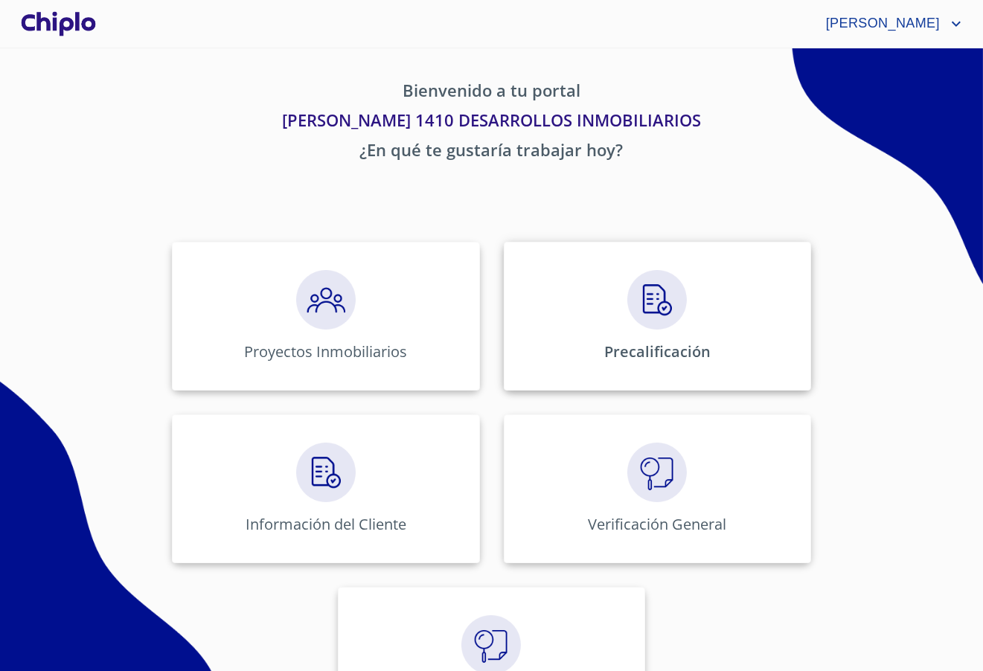
click at [657, 285] on img at bounding box center [657, 300] width 60 height 60
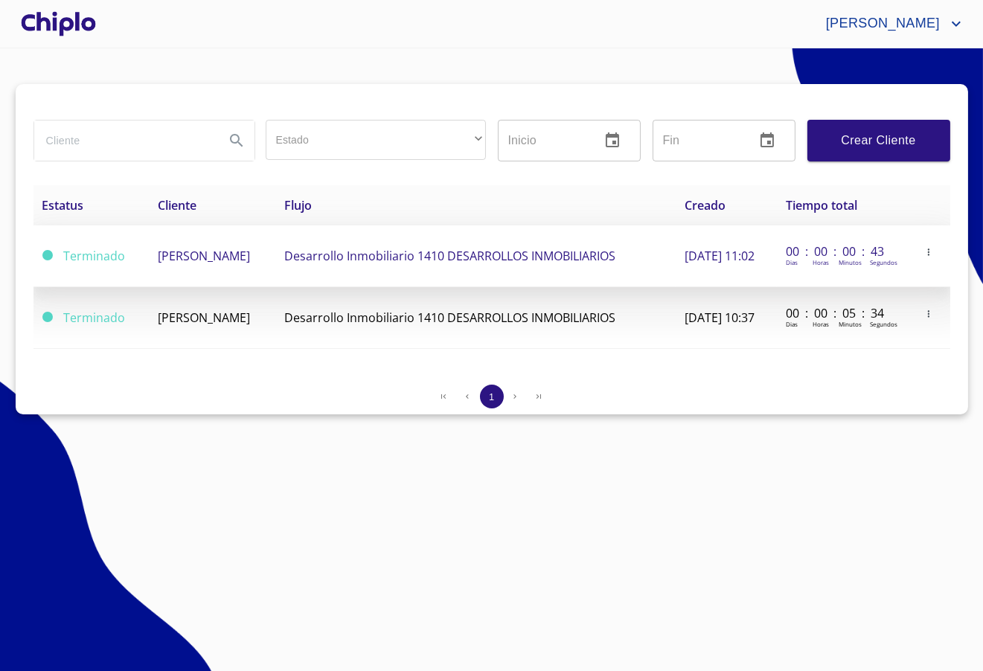
click at [276, 265] on td "[PERSON_NAME]" at bounding box center [213, 256] width 126 height 62
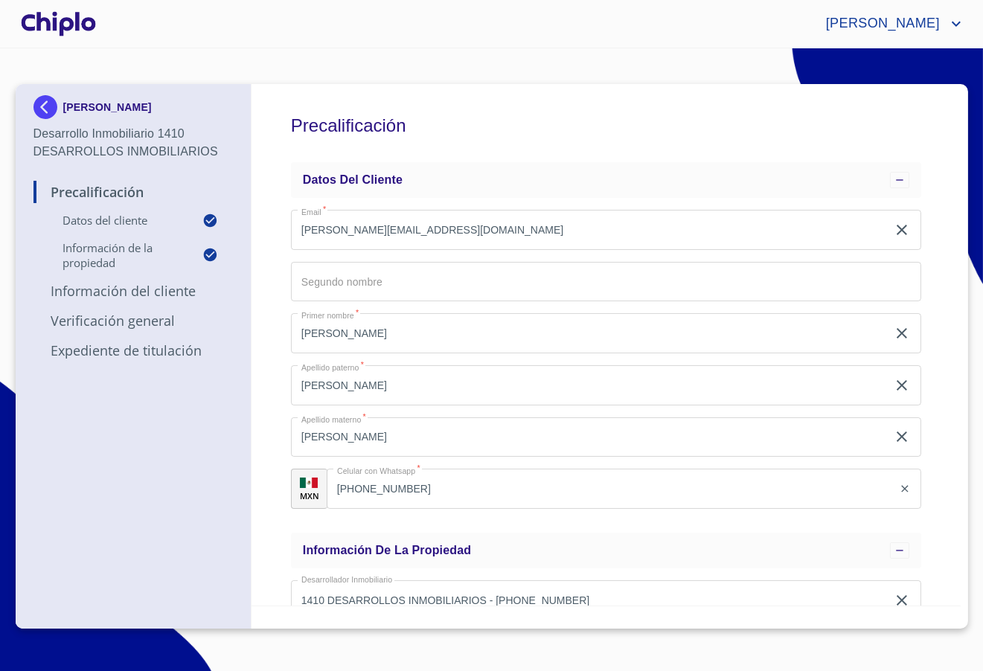
click at [54, 22] on div at bounding box center [58, 24] width 81 height 48
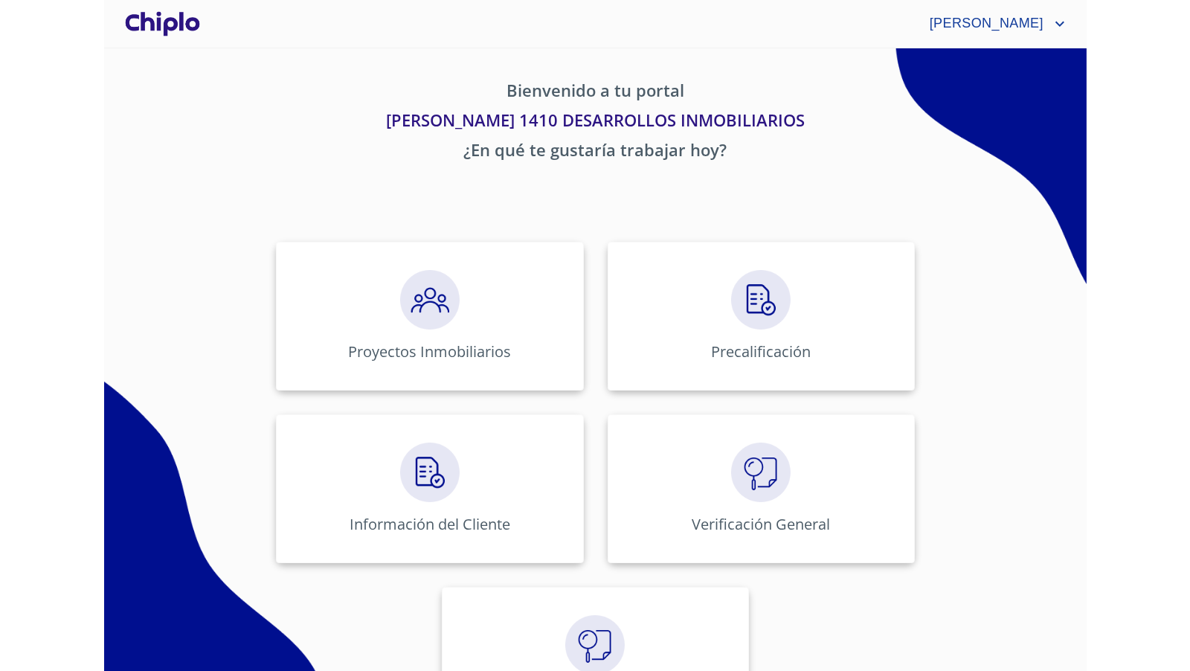
scroll to position [74, 0]
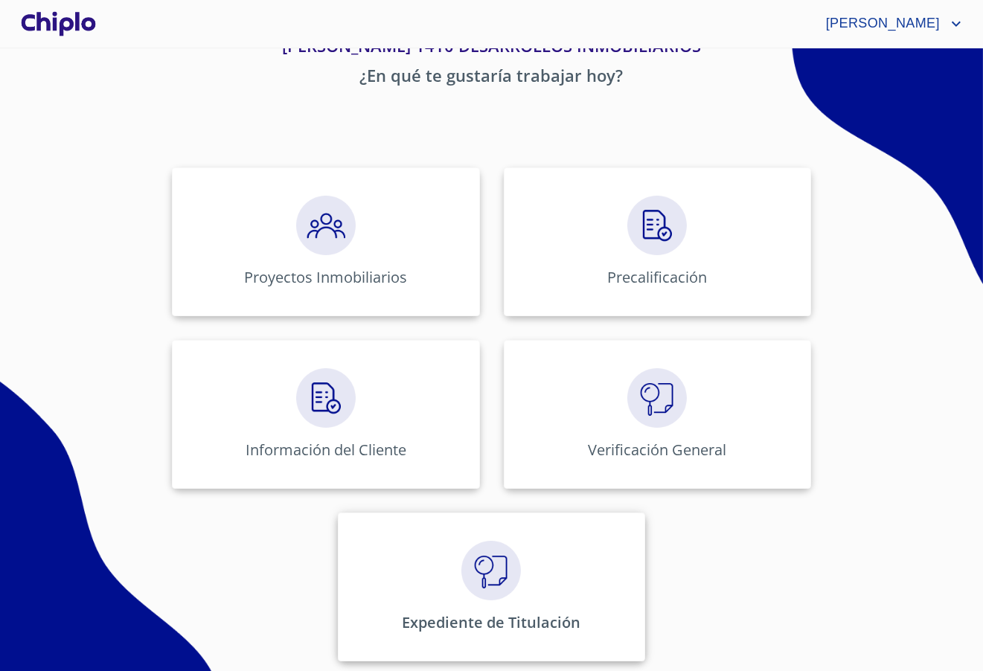
click at [486, 584] on img at bounding box center [491, 571] width 60 height 60
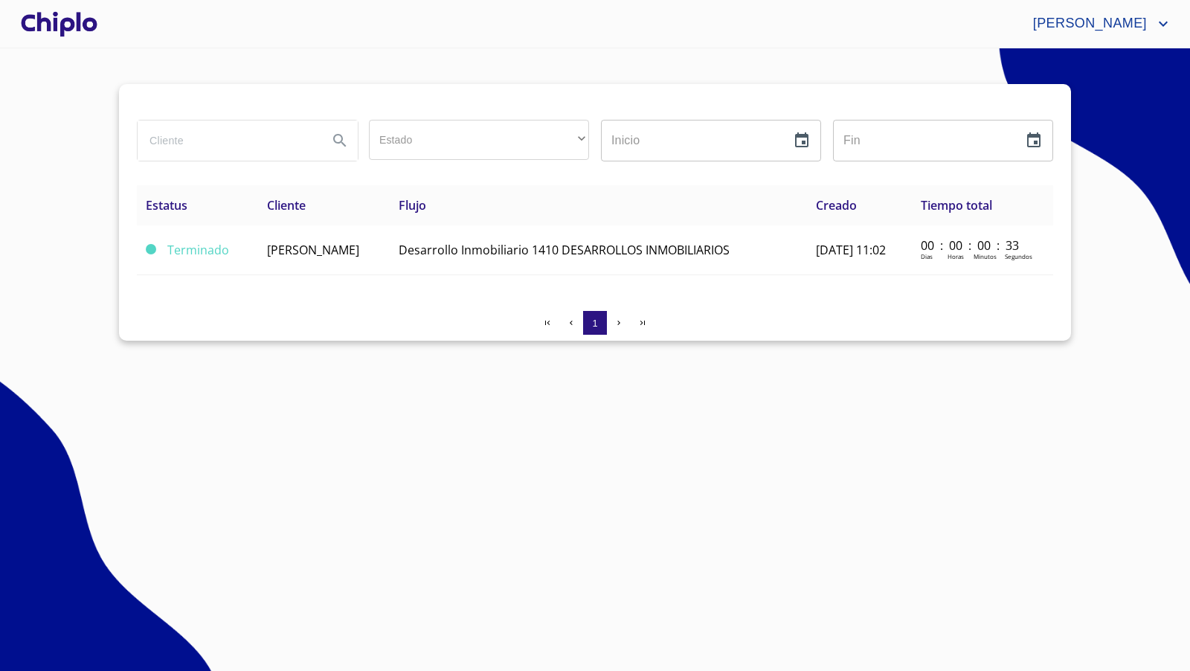
click at [80, 28] on div at bounding box center [59, 24] width 83 height 48
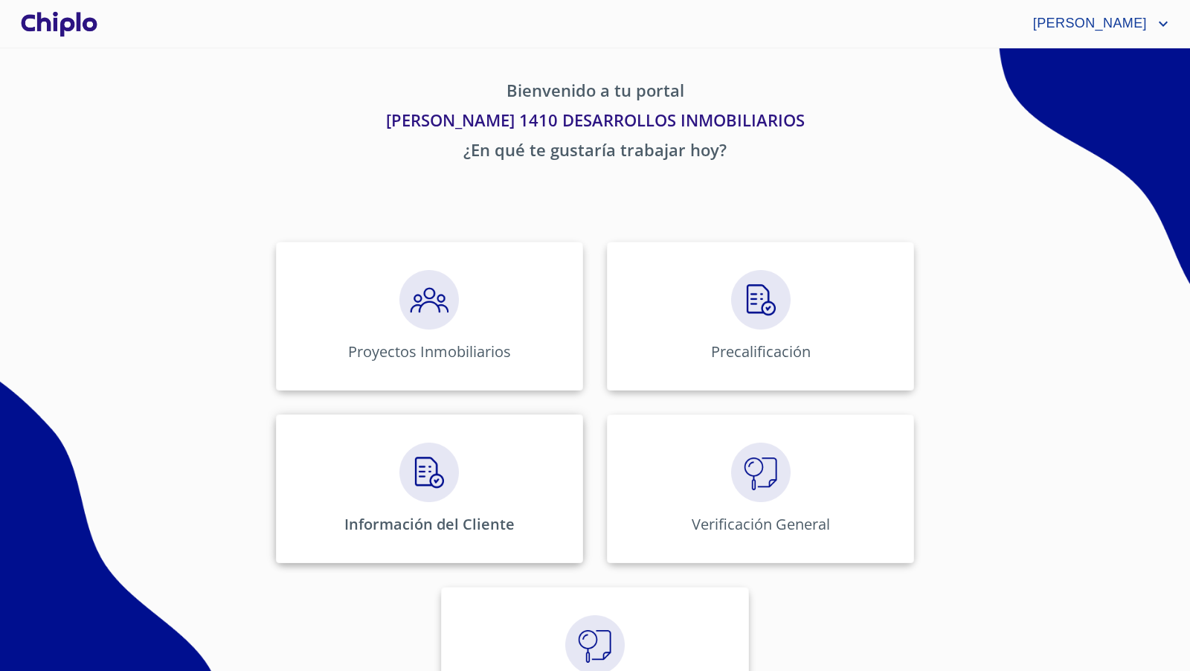
scroll to position [74, 0]
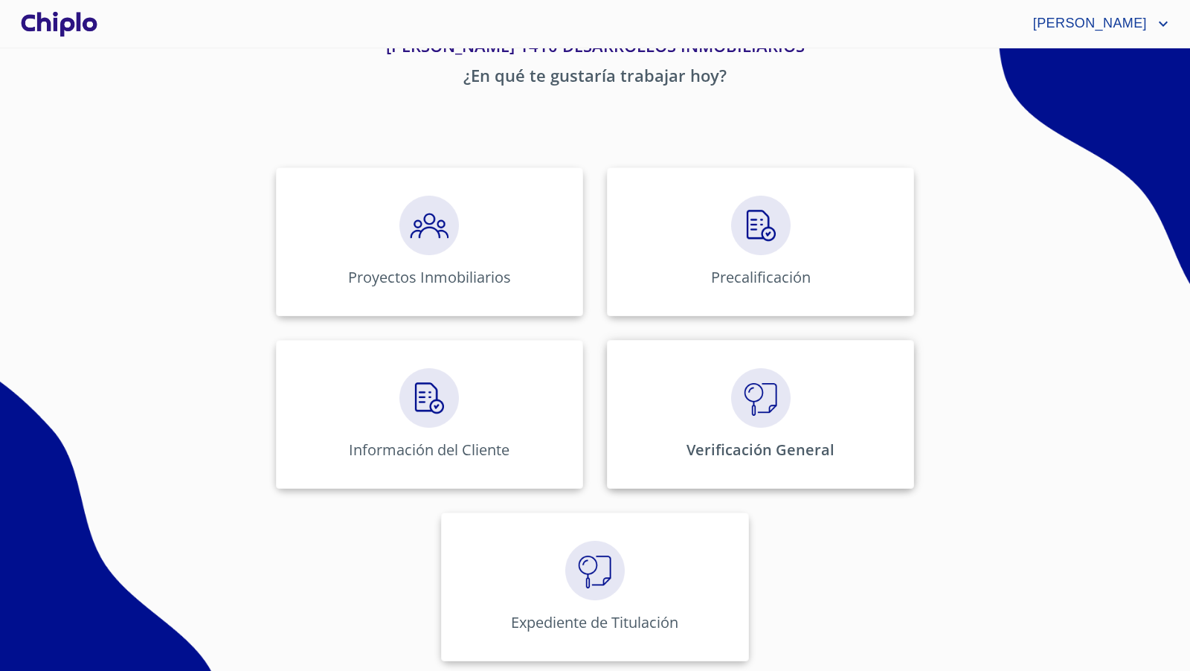
click at [762, 410] on img at bounding box center [761, 398] width 60 height 60
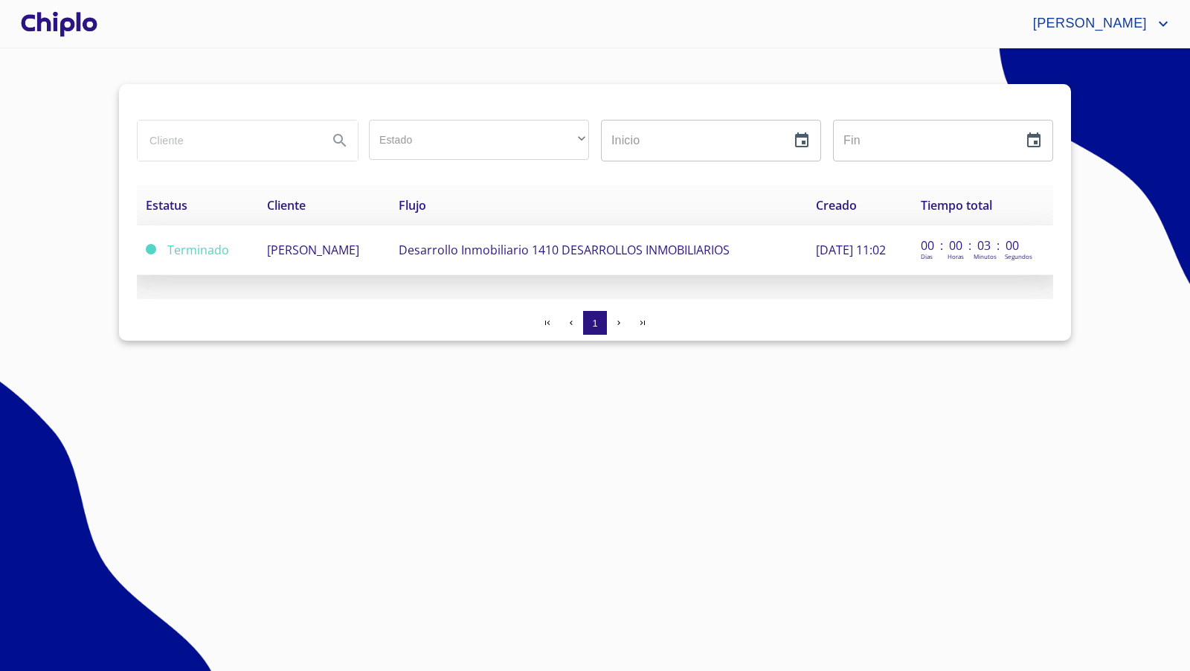
click at [267, 251] on span "[PERSON_NAME]" at bounding box center [313, 250] width 92 height 16
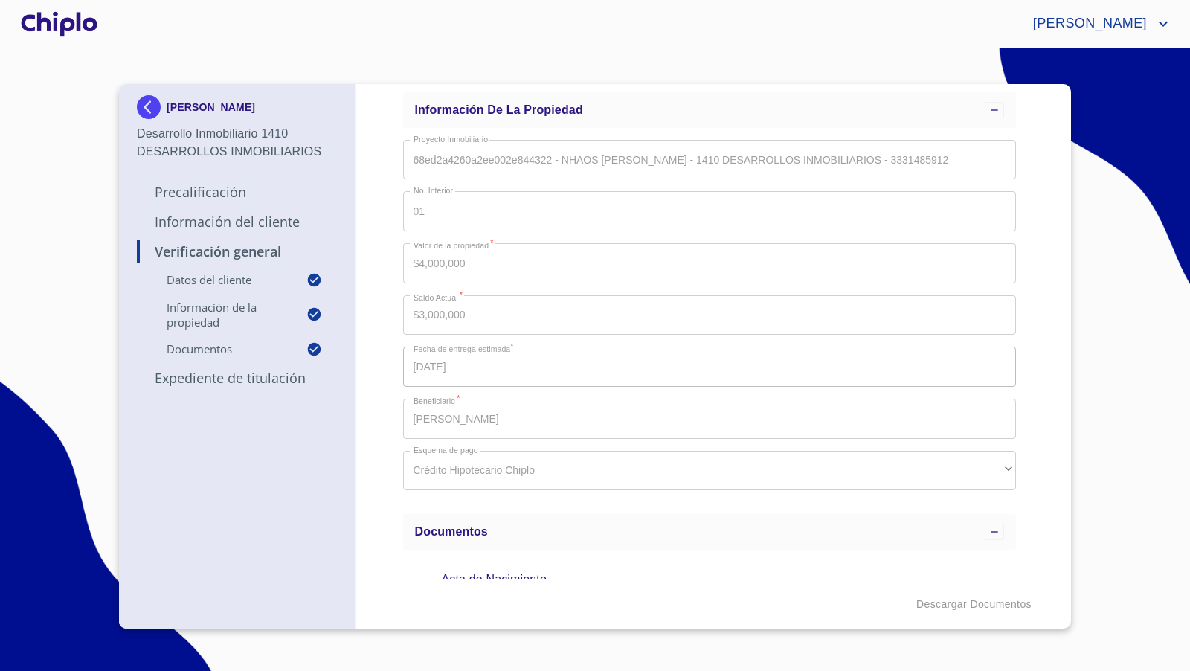
scroll to position [24, 0]
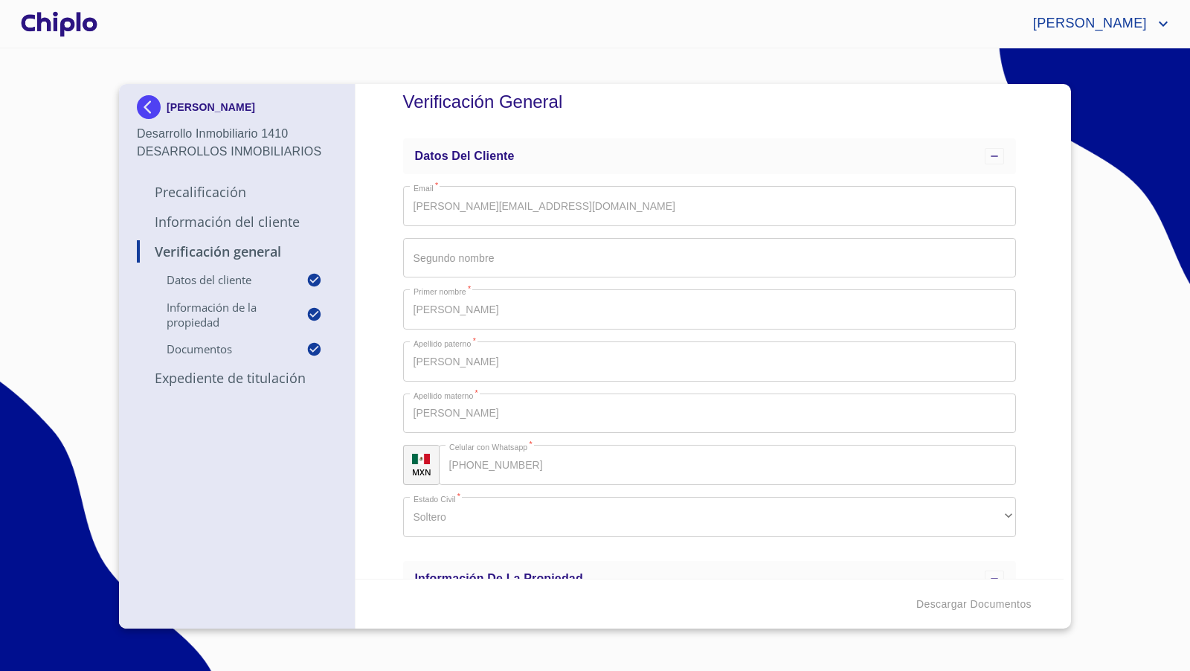
click at [62, 27] on div at bounding box center [59, 24] width 83 height 48
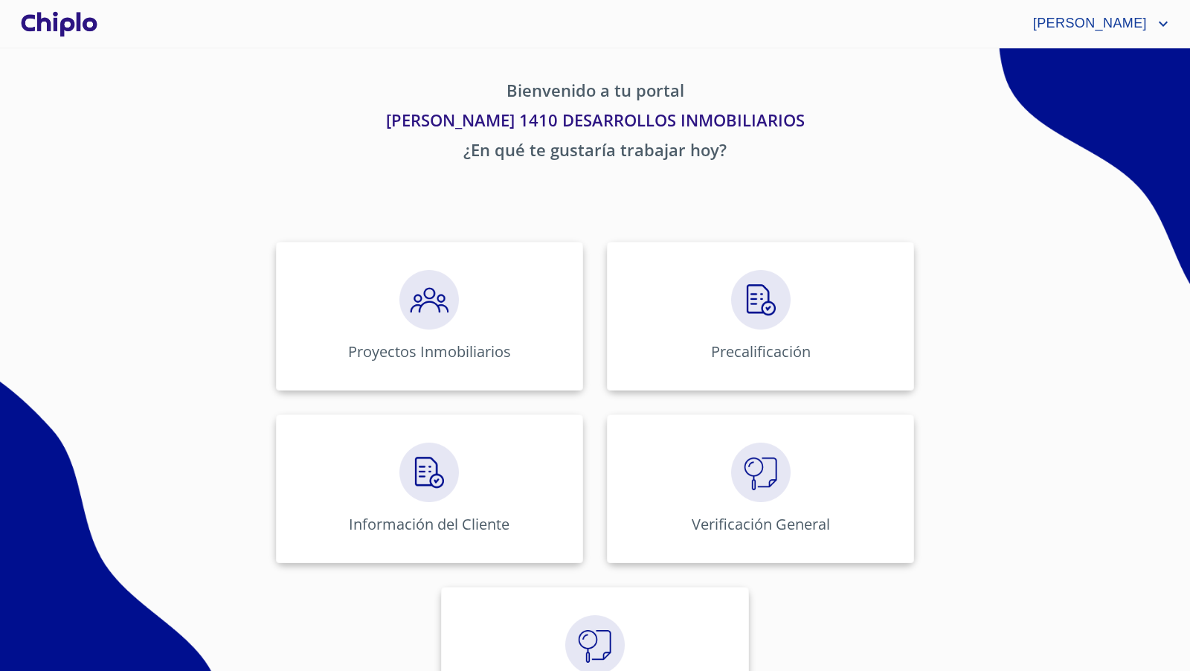
click at [1169, 19] on icon "account of current user" at bounding box center [1163, 24] width 18 height 18
click at [1153, 26] on li "Salir" at bounding box center [1148, 31] width 48 height 27
